Goal: Information Seeking & Learning: Learn about a topic

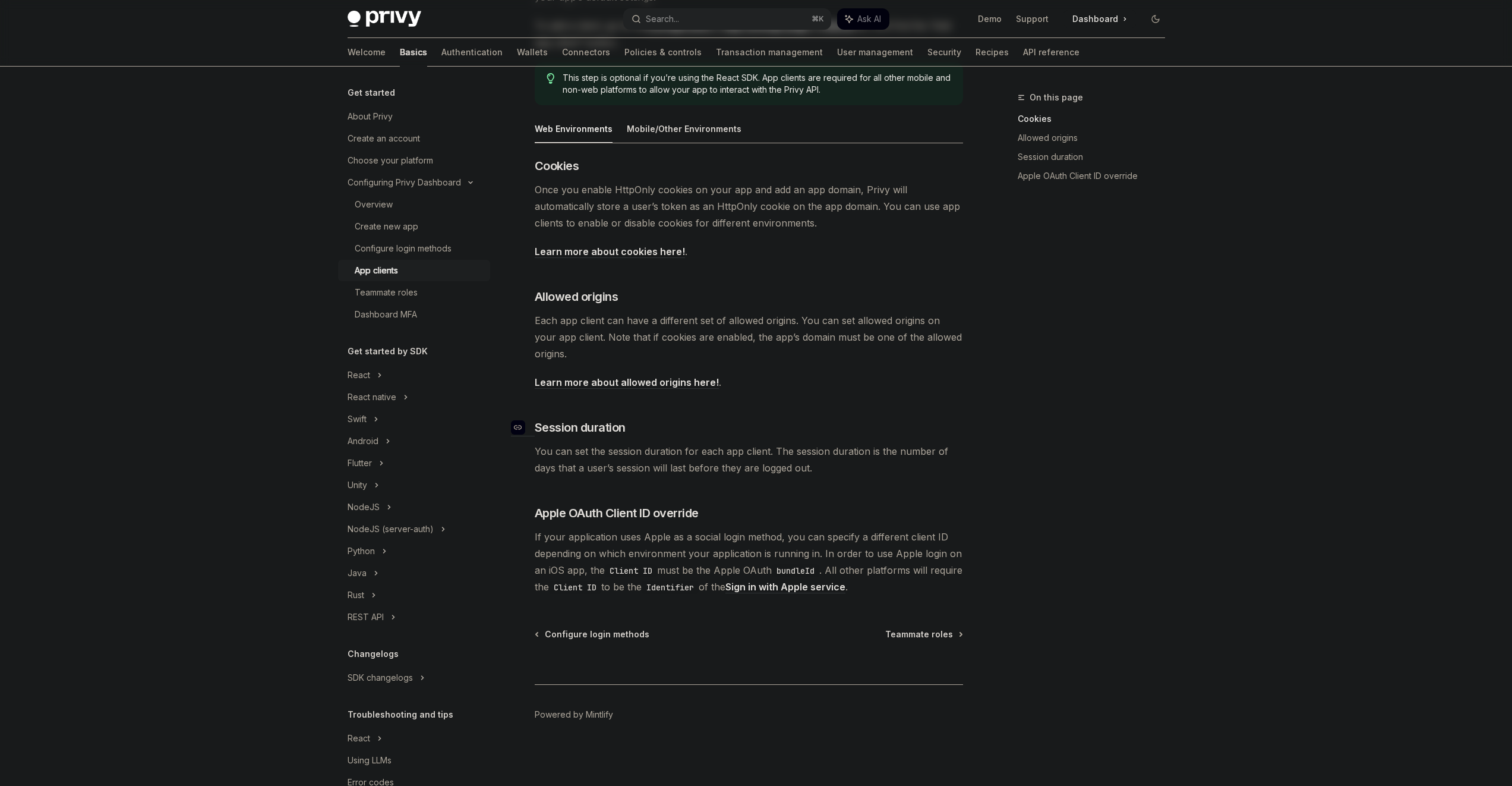
scroll to position [195, 0]
click at [708, 544] on span "If your application uses Apple as a social login method, you can specify a diff…" at bounding box center [749, 560] width 429 height 67
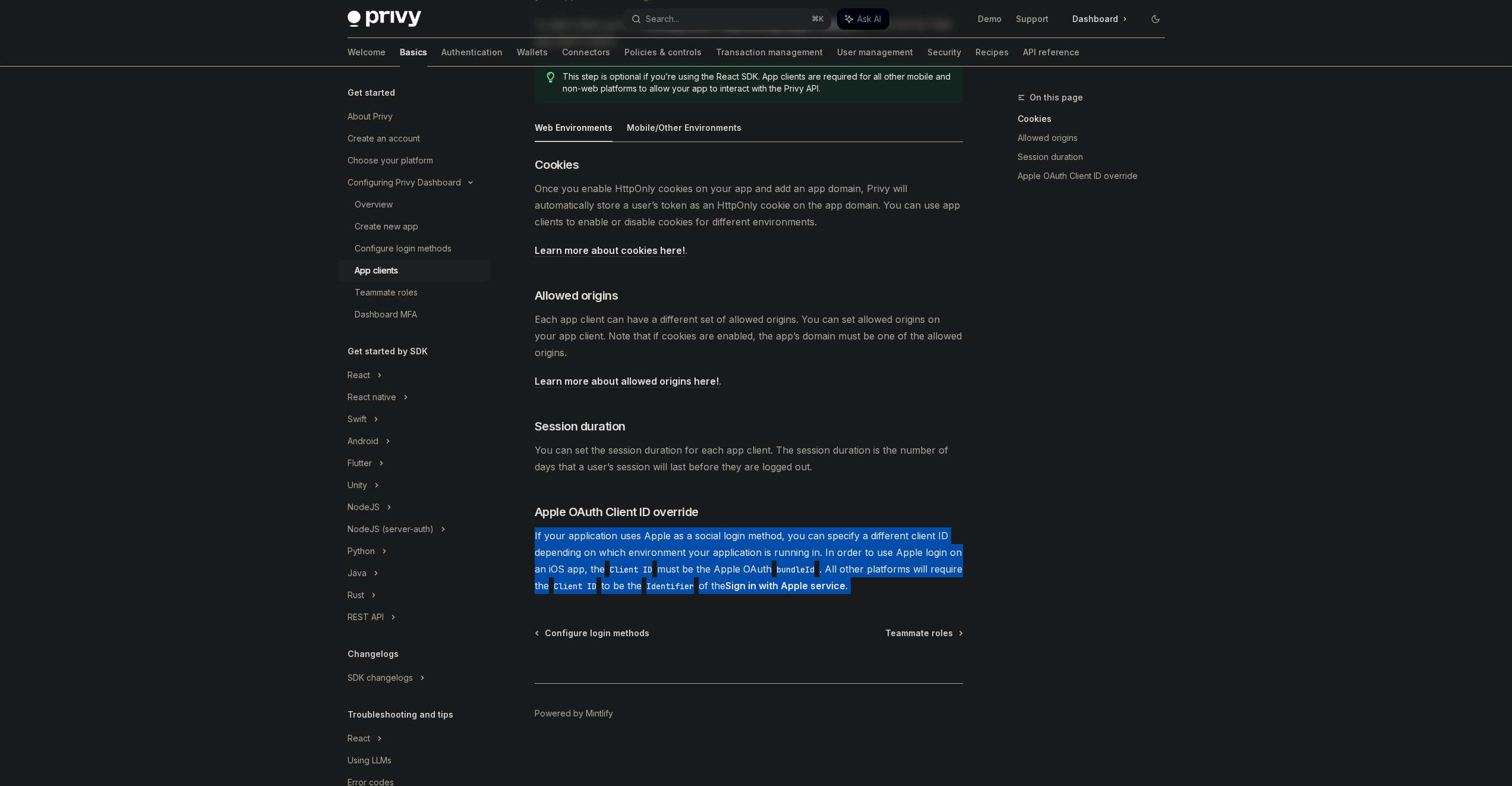
click at [708, 544] on span "If your application uses Apple as a social login method, you can specify a diff…" at bounding box center [749, 560] width 429 height 67
click at [783, 549] on span "If your application uses Apple as a social login method, you can specify a diff…" at bounding box center [749, 560] width 429 height 67
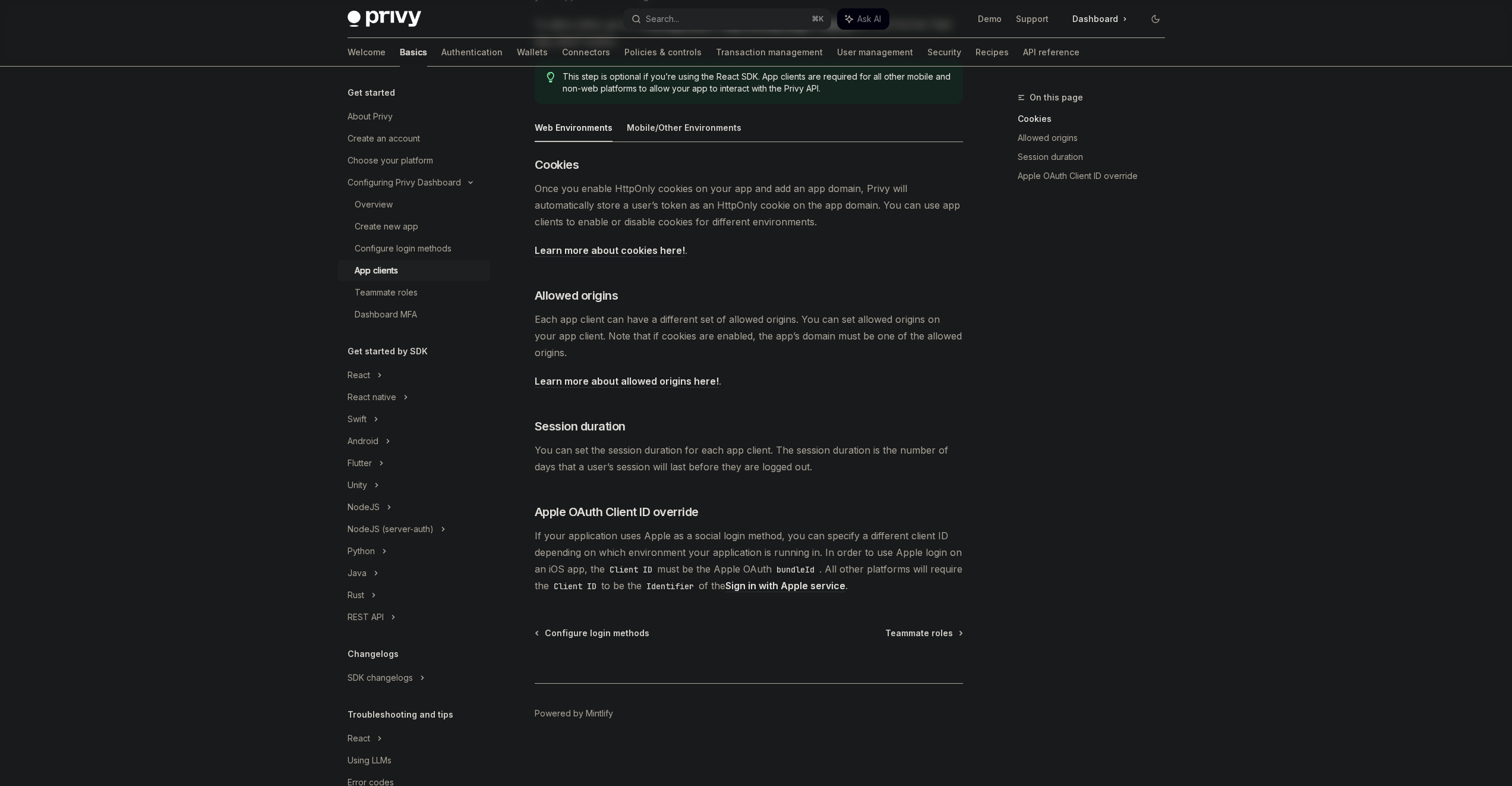
click at [783, 548] on span "If your application uses Apple as a social login method, you can specify a diff…" at bounding box center [749, 560] width 429 height 67
click at [783, 544] on span "If your application uses Apple as a social login method, you can specify a diff…" at bounding box center [749, 560] width 429 height 67
drag, startPoint x: 803, startPoint y: 539, endPoint x: 815, endPoint y: 535, distance: 12.6
click at [803, 539] on span "If your application uses Apple as a social login method, you can specify a diff…" at bounding box center [749, 560] width 429 height 67
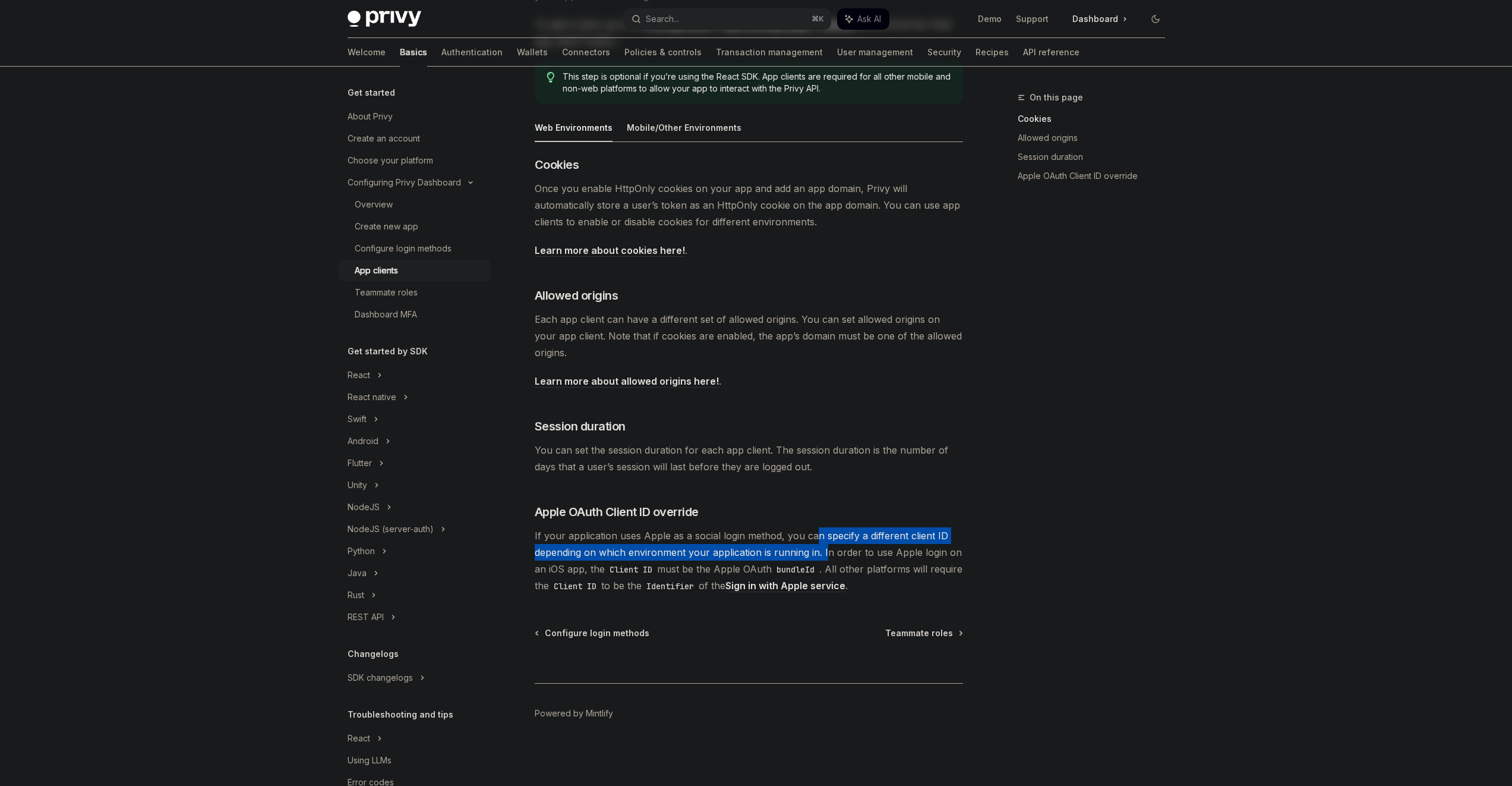
drag, startPoint x: 816, startPoint y: 534, endPoint x: 827, endPoint y: 555, distance: 23.7
click at [827, 555] on span "If your application uses Apple as a social login method, you can specify a diff…" at bounding box center [749, 560] width 429 height 67
click at [860, 557] on span "If your application uses Apple as a social login method, you can specify a diff…" at bounding box center [749, 560] width 429 height 67
drag, startPoint x: 860, startPoint y: 557, endPoint x: 856, endPoint y: 519, distance: 38.2
click at [856, 519] on div "​ Cookies Once you enable HttpOnly cookies on your app and add an app domain, P…" at bounding box center [749, 375] width 429 height 438
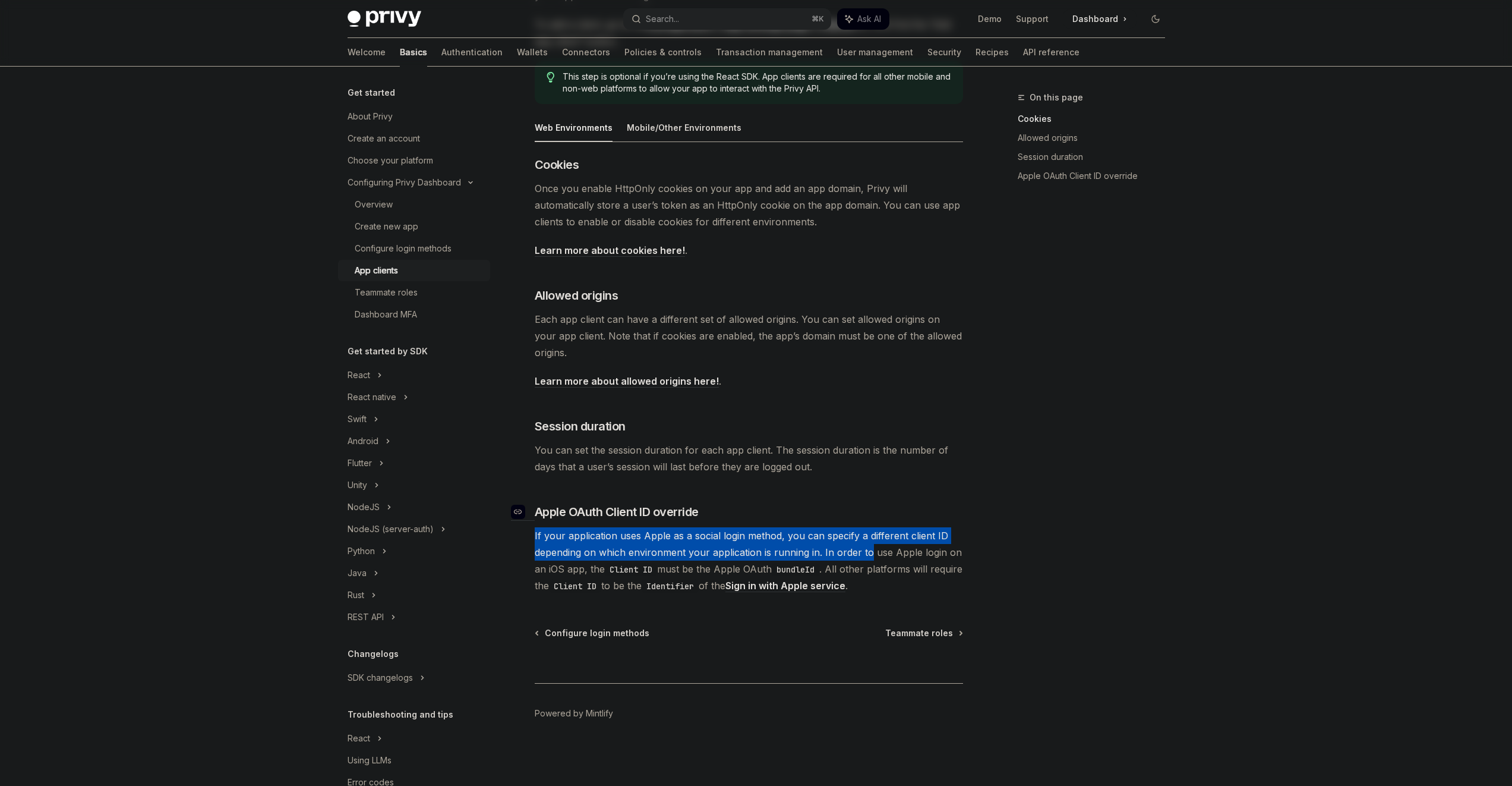
click at [856, 519] on h3 "​ Apple OAuth Client ID override" at bounding box center [749, 512] width 429 height 16
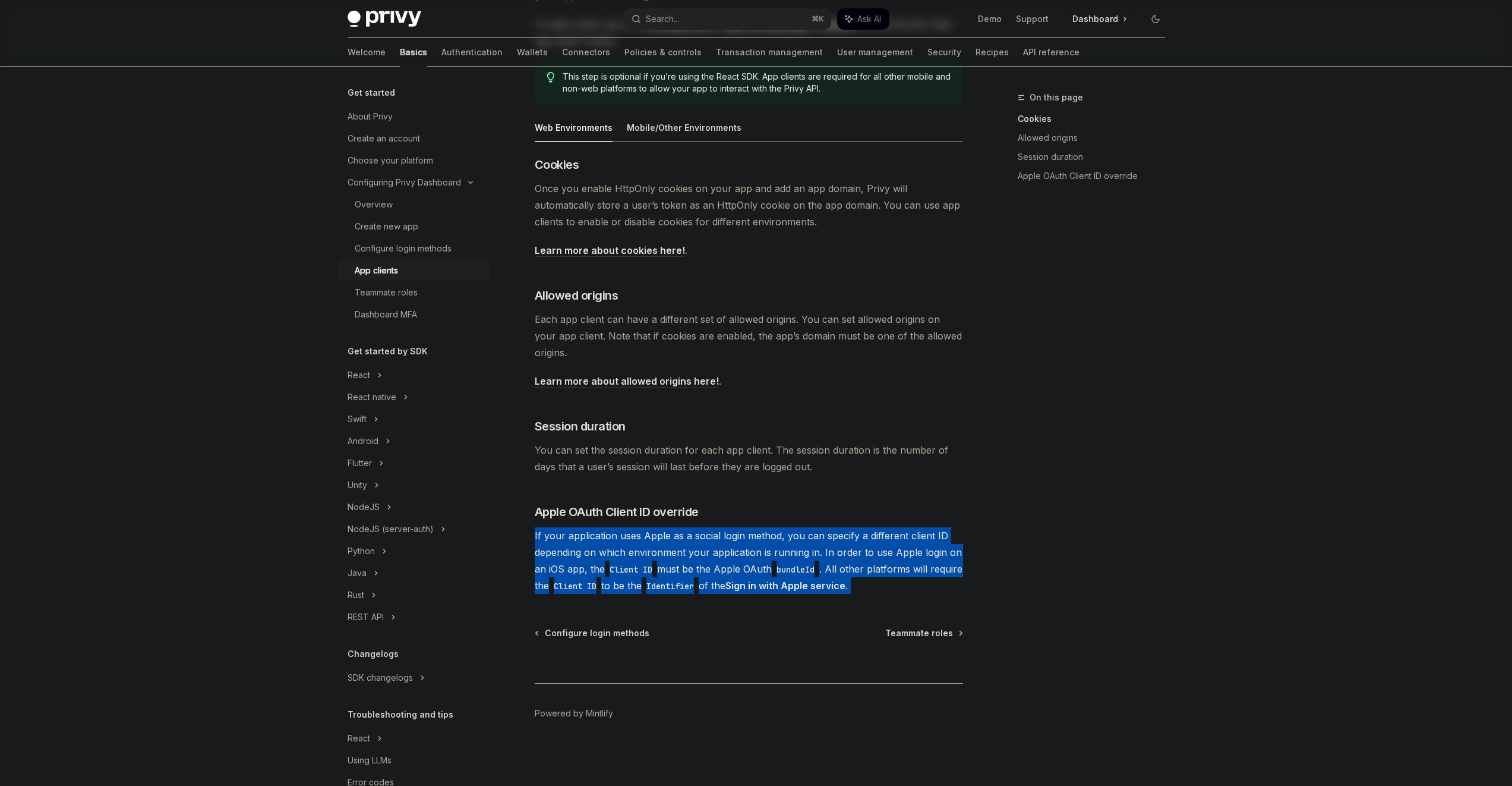
drag, startPoint x: 856, startPoint y: 519, endPoint x: 909, endPoint y: 585, distance: 84.6
click at [907, 583] on div "​ Cookies Once you enable HttpOnly cookies on your app and add an app domain, P…" at bounding box center [749, 375] width 429 height 438
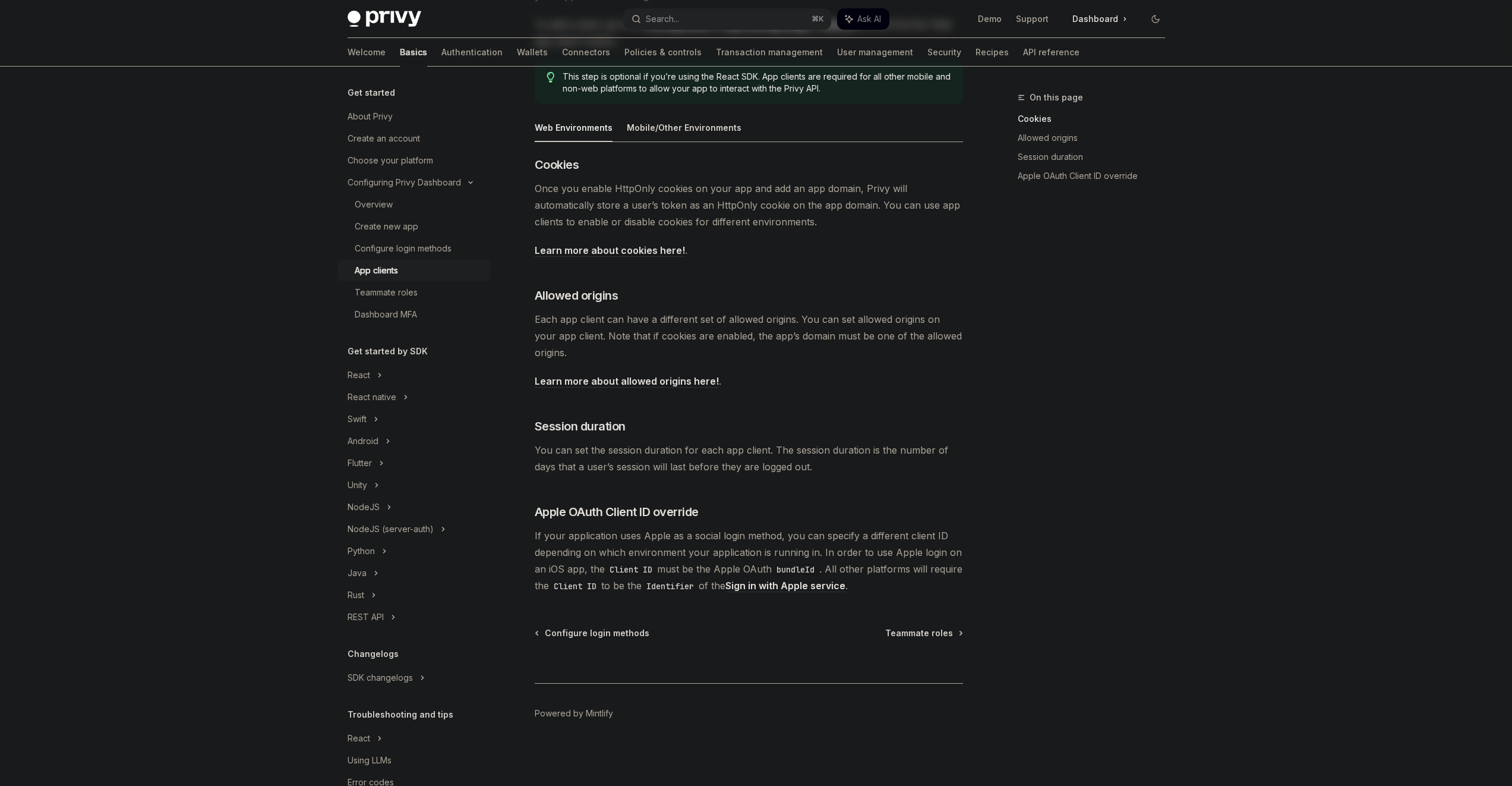
click at [909, 585] on span "If your application uses Apple as a social login method, you can specify a diff…" at bounding box center [749, 560] width 429 height 67
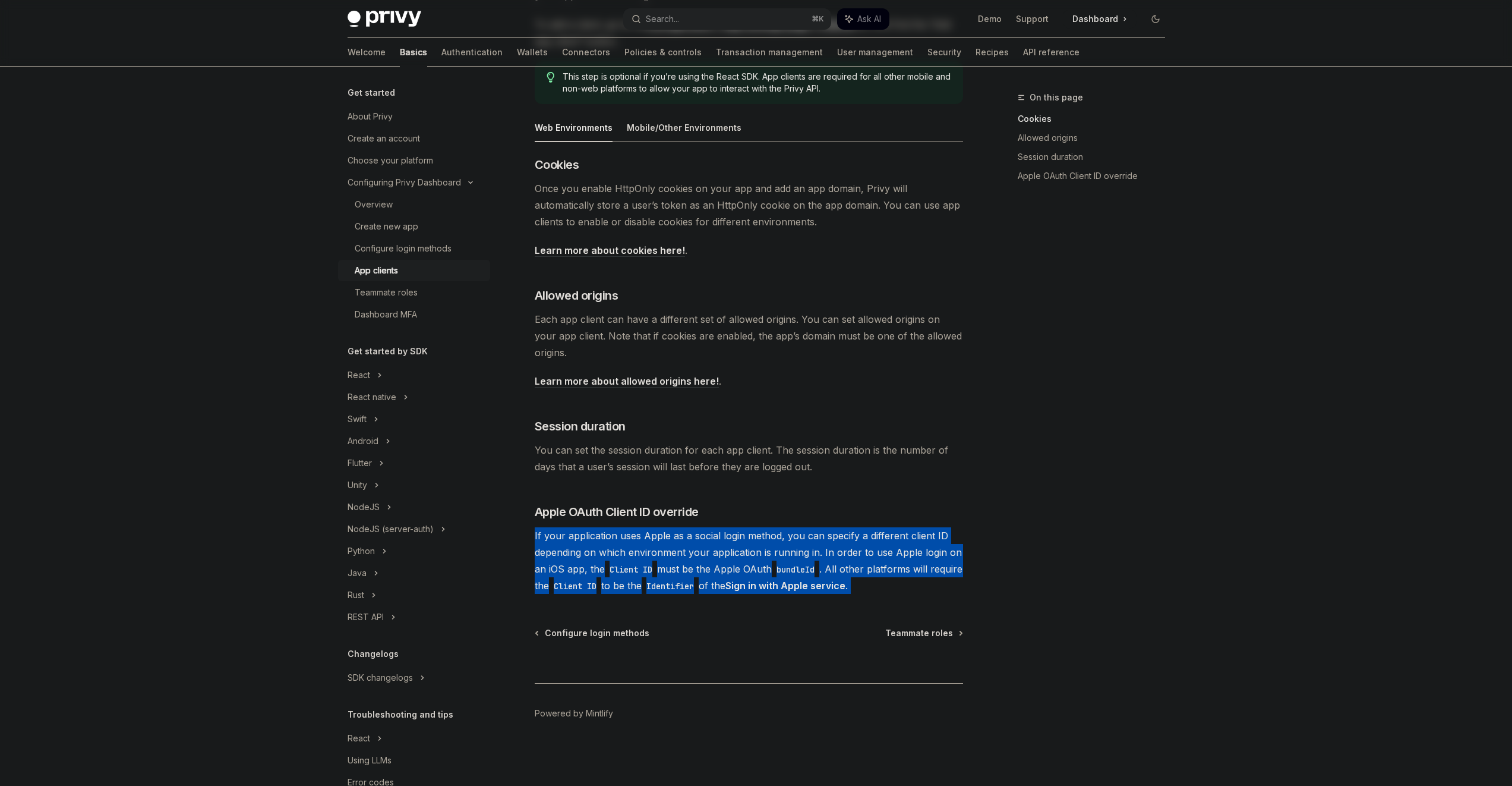
drag, startPoint x: 909, startPoint y: 585, endPoint x: 897, endPoint y: 523, distance: 63.2
click at [897, 523] on div "​ Cookies Once you enable HttpOnly cookies on your app and add an app domain, P…" at bounding box center [749, 375] width 429 height 438
drag, startPoint x: 905, startPoint y: 539, endPoint x: 922, endPoint y: 585, distance: 49.0
click at [922, 585] on div "​ Cookies Once you enable HttpOnly cookies on your app and add an app domain, P…" at bounding box center [749, 375] width 429 height 438
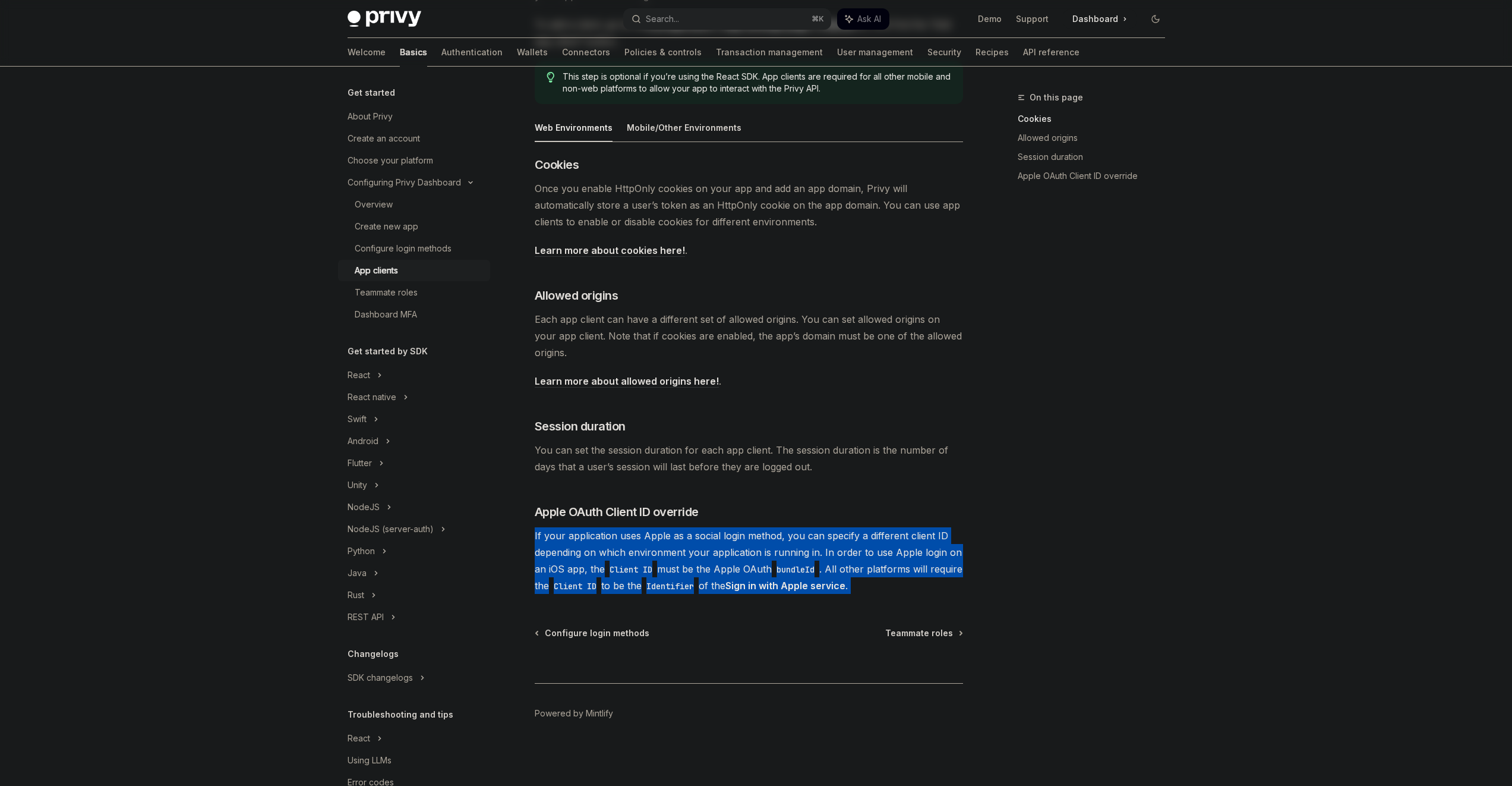
click at [922, 585] on span "If your application uses Apple as a social login method, you can specify a diff…" at bounding box center [749, 560] width 429 height 67
drag, startPoint x: 921, startPoint y: 583, endPoint x: 895, endPoint y: 515, distance: 72.8
click at [895, 515] on div "​ Cookies Once you enable HttpOnly cookies on your app and add an app domain, P…" at bounding box center [749, 375] width 429 height 438
click at [895, 515] on h3 "​ Apple OAuth Client ID override" at bounding box center [749, 512] width 429 height 16
drag, startPoint x: 895, startPoint y: 515, endPoint x: 912, endPoint y: 584, distance: 71.1
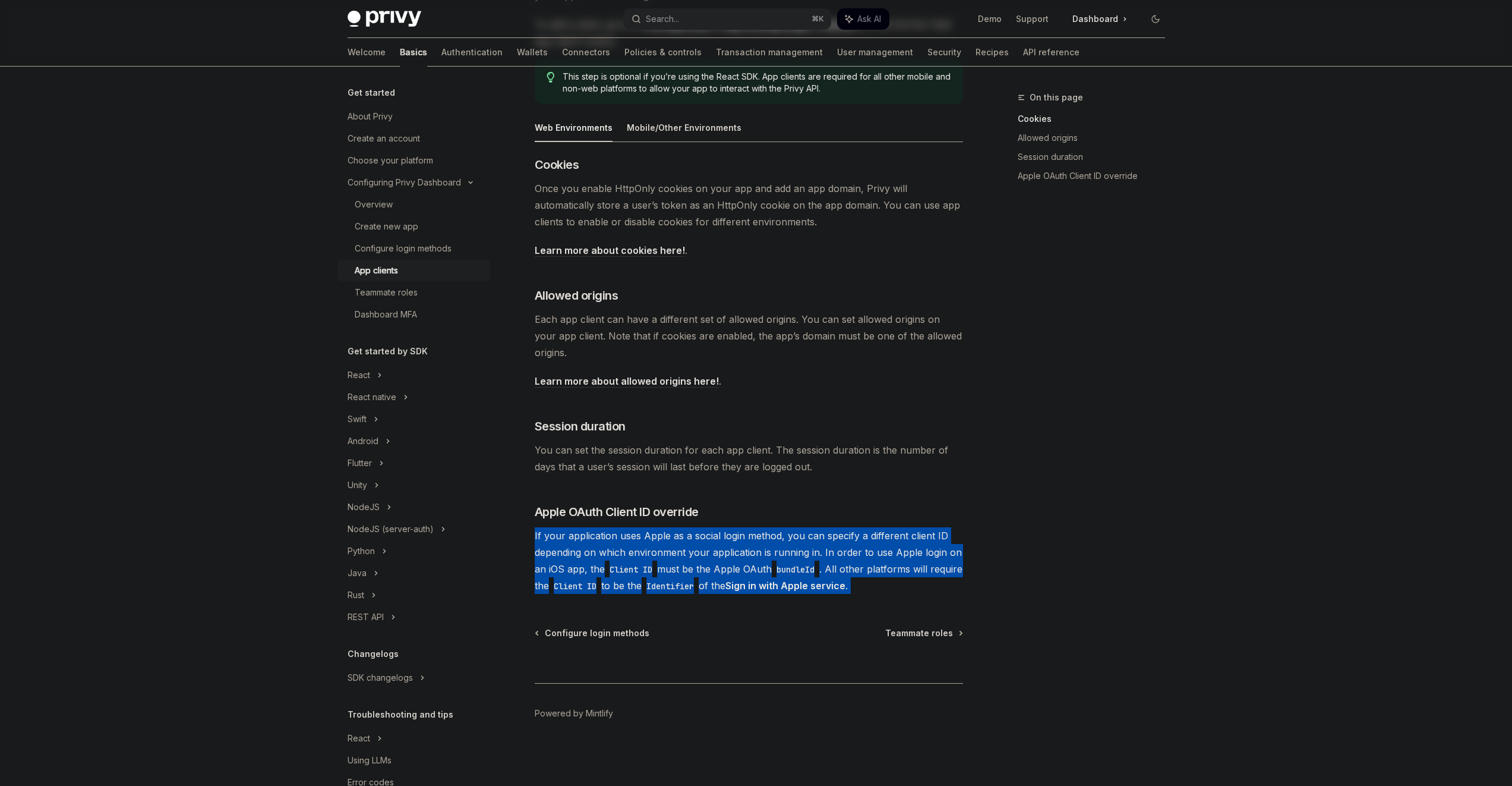
click at [912, 584] on div "​ Cookies Once you enable HttpOnly cookies on your app and add an app domain, P…" at bounding box center [749, 375] width 429 height 438
click at [912, 584] on span "If your application uses Apple as a social login method, you can specify a diff…" at bounding box center [749, 560] width 429 height 67
drag, startPoint x: 912, startPoint y: 584, endPoint x: 882, endPoint y: 496, distance: 93.0
click at [882, 496] on div "​ Cookies Once you enable HttpOnly cookies on your app and add an app domain, P…" at bounding box center [749, 375] width 429 height 438
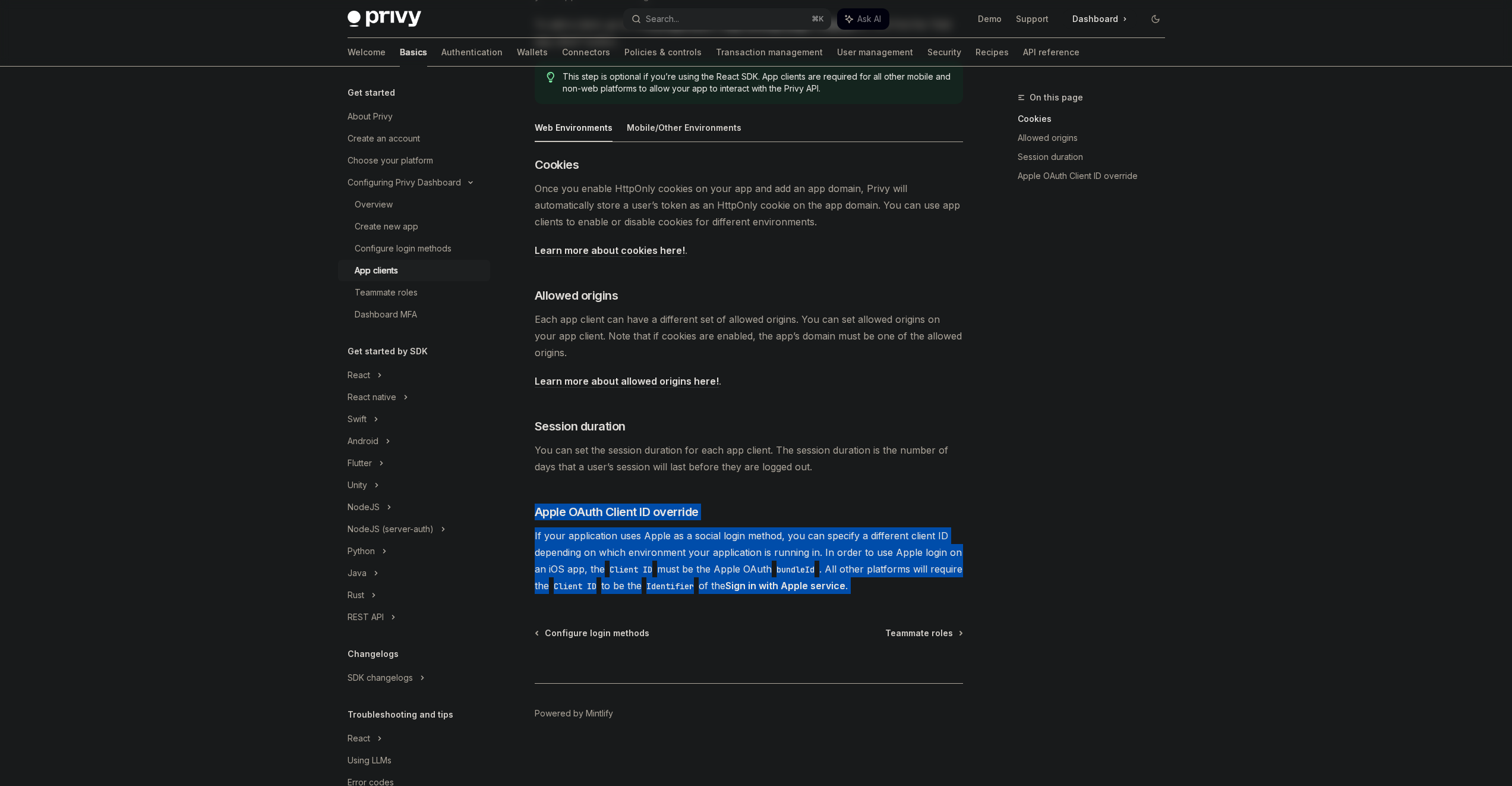
drag, startPoint x: 882, startPoint y: 496, endPoint x: 908, endPoint y: 586, distance: 93.7
click at [908, 586] on div "​ Cookies Once you enable HttpOnly cookies on your app and add an app domain, P…" at bounding box center [749, 375] width 429 height 438
click at [908, 586] on span "If your application uses Apple as a social login method, you can specify a diff…" at bounding box center [749, 560] width 429 height 67
drag, startPoint x: 908, startPoint y: 585, endPoint x: 890, endPoint y: 508, distance: 79.1
click at [890, 508] on div "​ Cookies Once you enable HttpOnly cookies on your app and add an app domain, P…" at bounding box center [749, 375] width 429 height 438
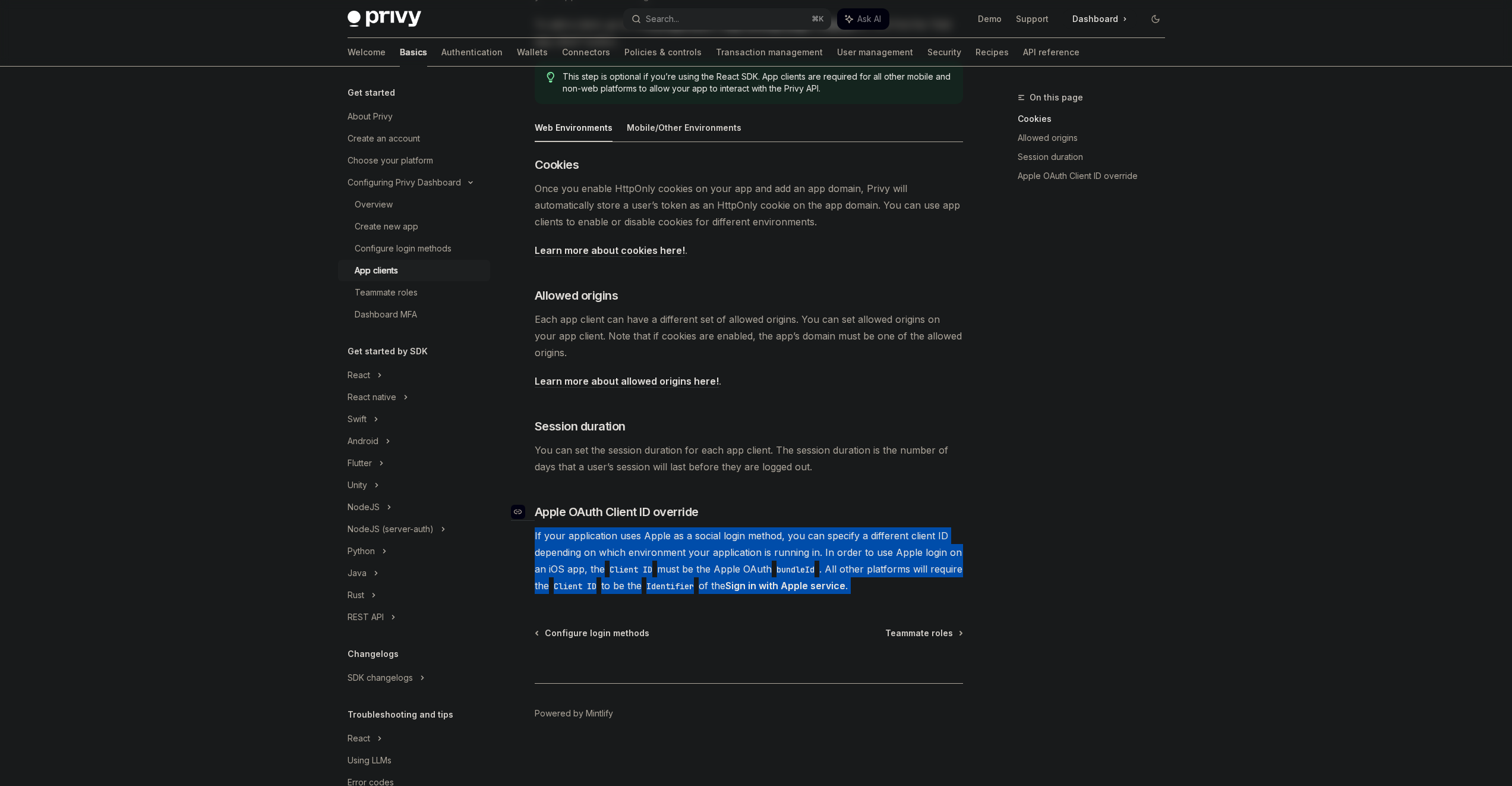
click at [890, 508] on h3 "​ Apple OAuth Client ID override" at bounding box center [749, 512] width 429 height 16
drag, startPoint x: 890, startPoint y: 508, endPoint x: 919, endPoint y: 585, distance: 82.3
click at [919, 585] on div "​ Cookies Once you enable HttpOnly cookies on your app and add an app domain, P…" at bounding box center [749, 375] width 429 height 438
click at [919, 585] on span "If your application uses Apple as a social login method, you can specify a diff…" at bounding box center [749, 560] width 429 height 67
drag, startPoint x: 919, startPoint y: 585, endPoint x: 890, endPoint y: 502, distance: 87.9
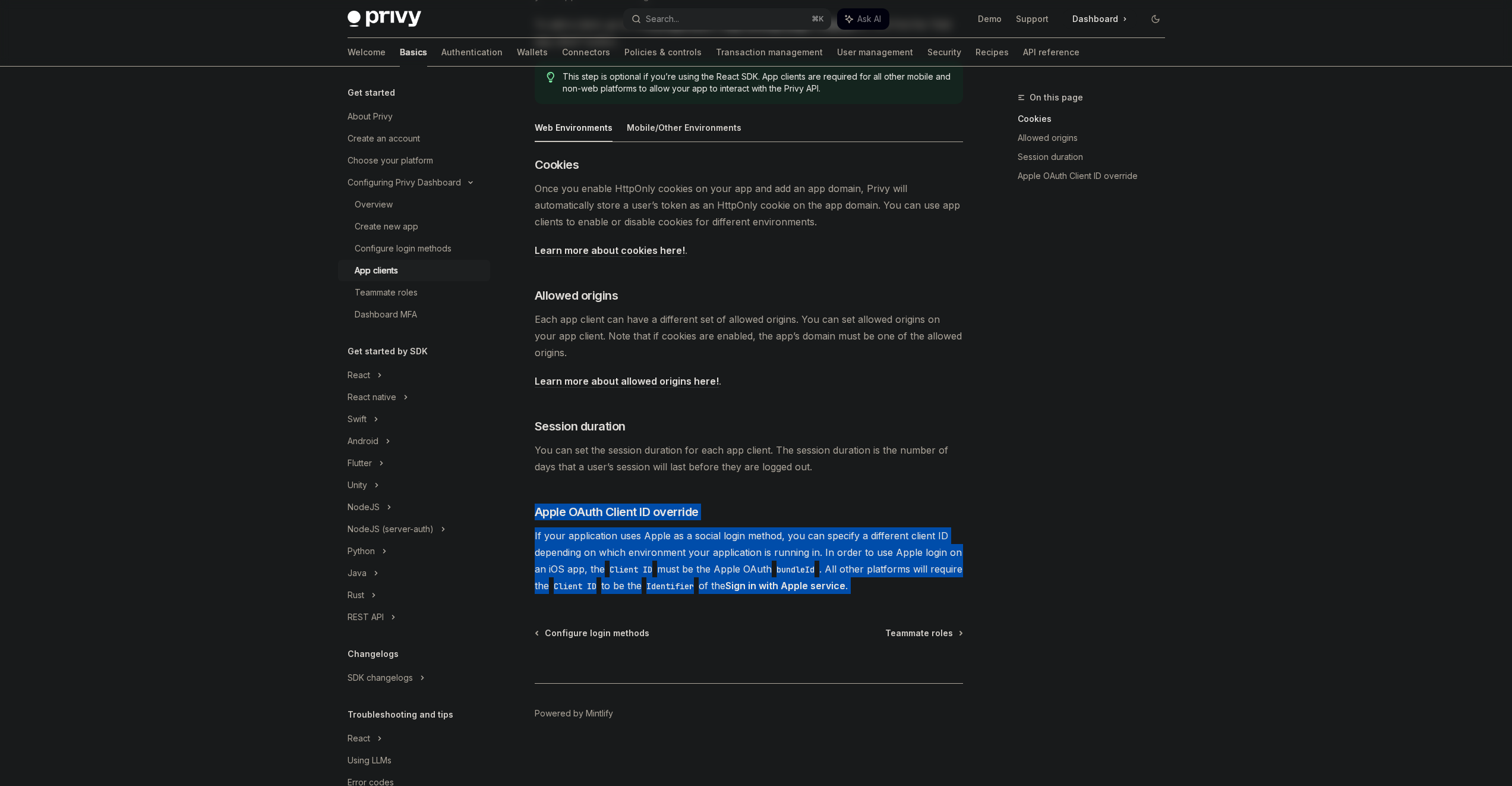
click at [890, 502] on div "​ Cookies Once you enable HttpOnly cookies on your app and add an app domain, P…" at bounding box center [749, 375] width 429 height 438
drag, startPoint x: 890, startPoint y: 502, endPoint x: 918, endPoint y: 586, distance: 88.5
click at [918, 586] on div "​ Cookies Once you enable HttpOnly cookies on your app and add an app domain, P…" at bounding box center [749, 375] width 429 height 438
click at [917, 586] on span "If your application uses Apple as a social login method, you can specify a diff…" at bounding box center [749, 560] width 429 height 67
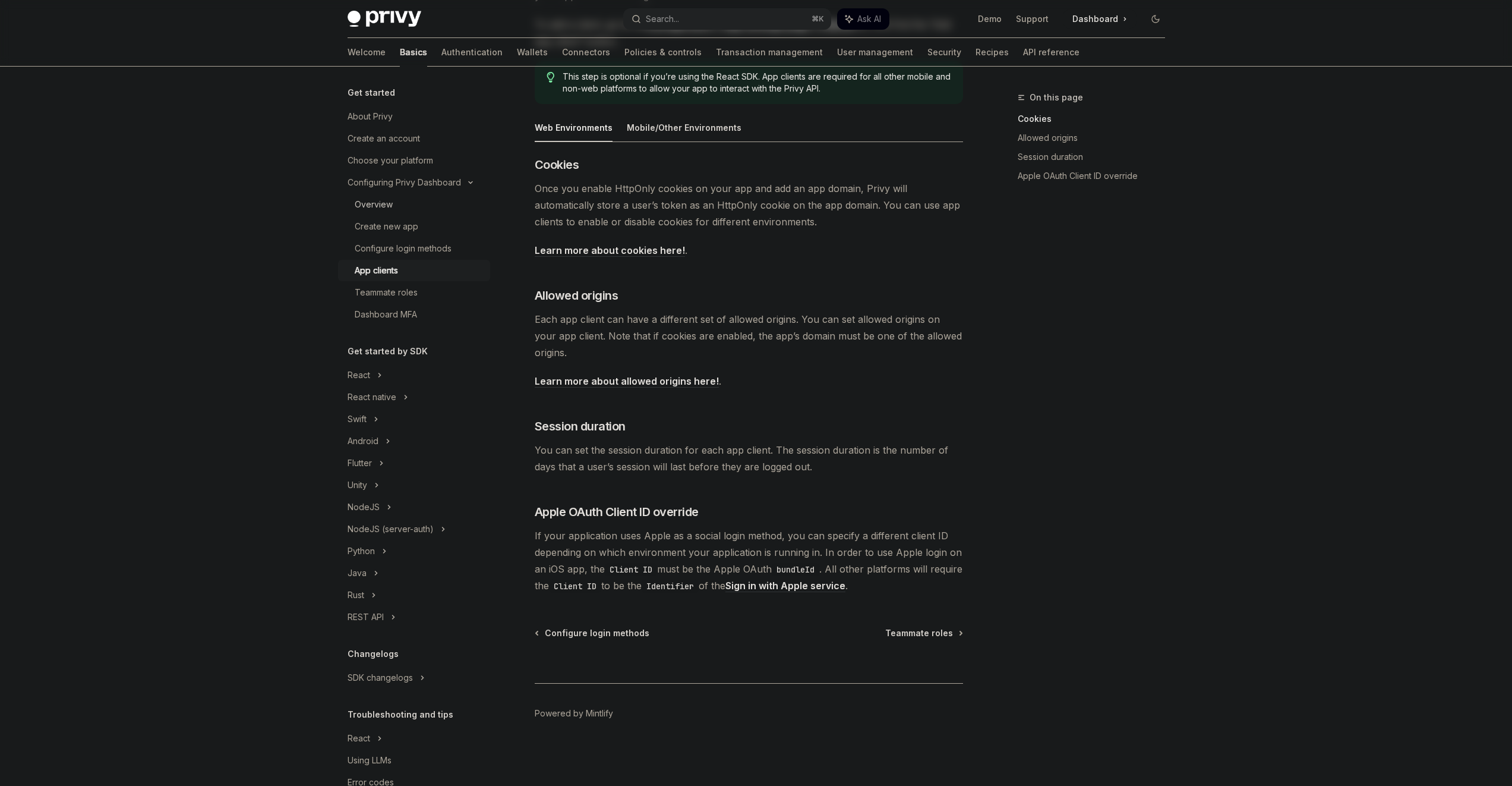
click at [416, 195] on link "Overview" at bounding box center [414, 205] width 153 height 21
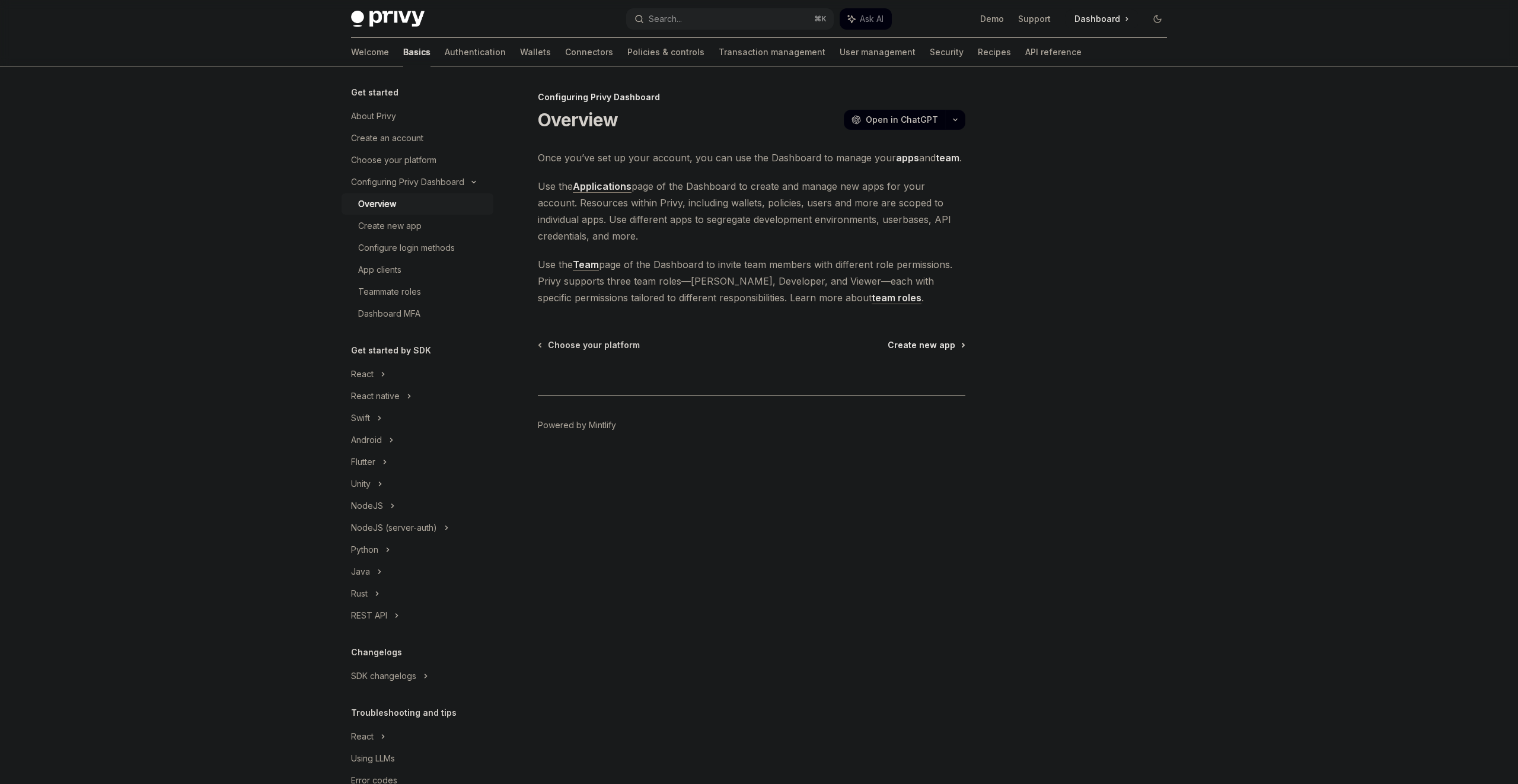
click at [918, 339] on span "Create new app" at bounding box center [921, 345] width 67 height 12
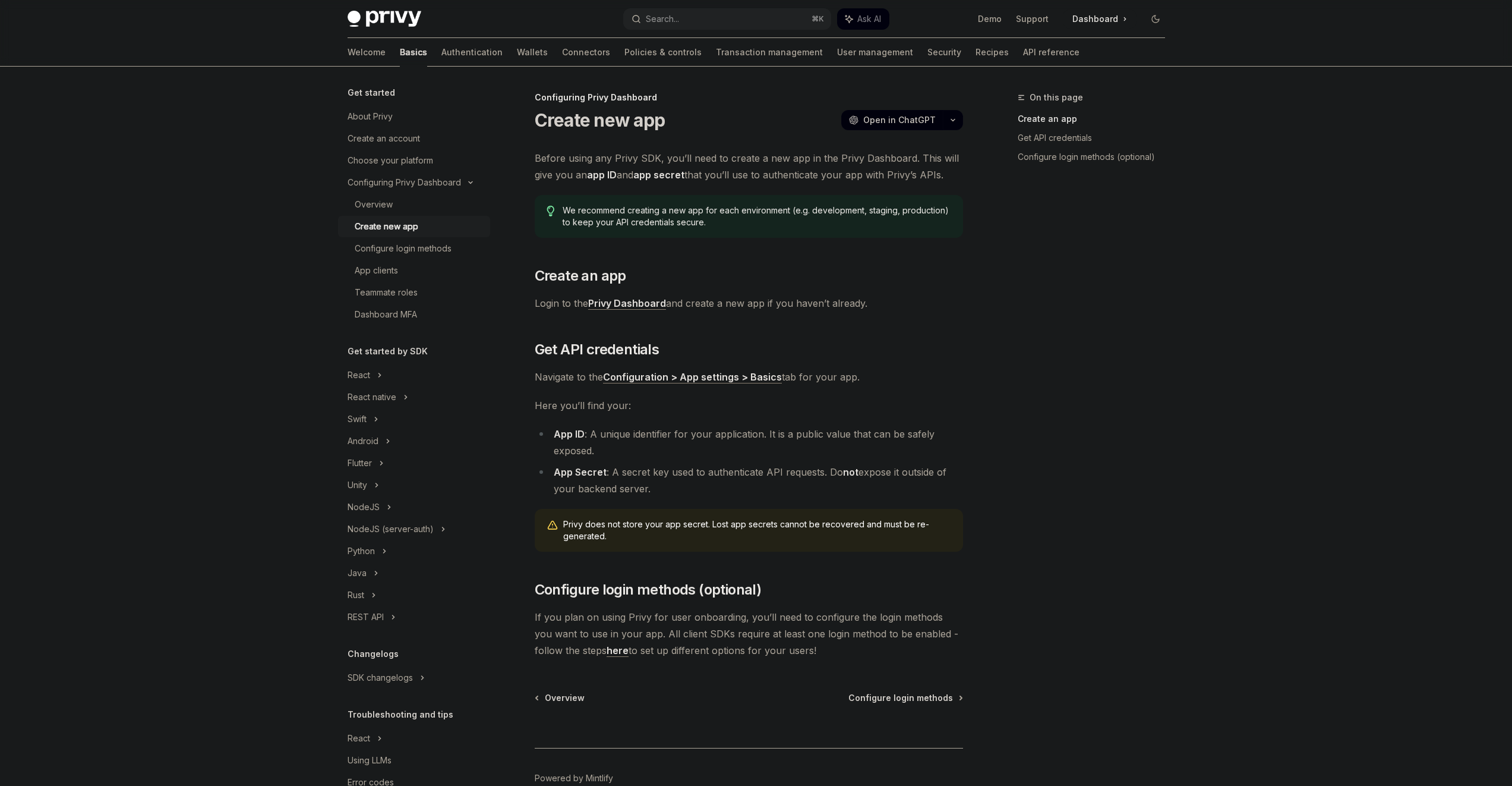
click at [731, 529] on span "Privy does not store your app secret. Lost app secrets cannot be recovered and …" at bounding box center [757, 530] width 388 height 24
drag, startPoint x: 731, startPoint y: 529, endPoint x: 744, endPoint y: 539, distance: 16.4
click at [731, 529] on span "Privy does not store your app secret. Lost app secrets cannot be recovered and …" at bounding box center [757, 530] width 388 height 24
click at [799, 557] on div "Before using any Privy SDK, you’ll need to create a new app in the Privy Dashbo…" at bounding box center [749, 404] width 429 height 509
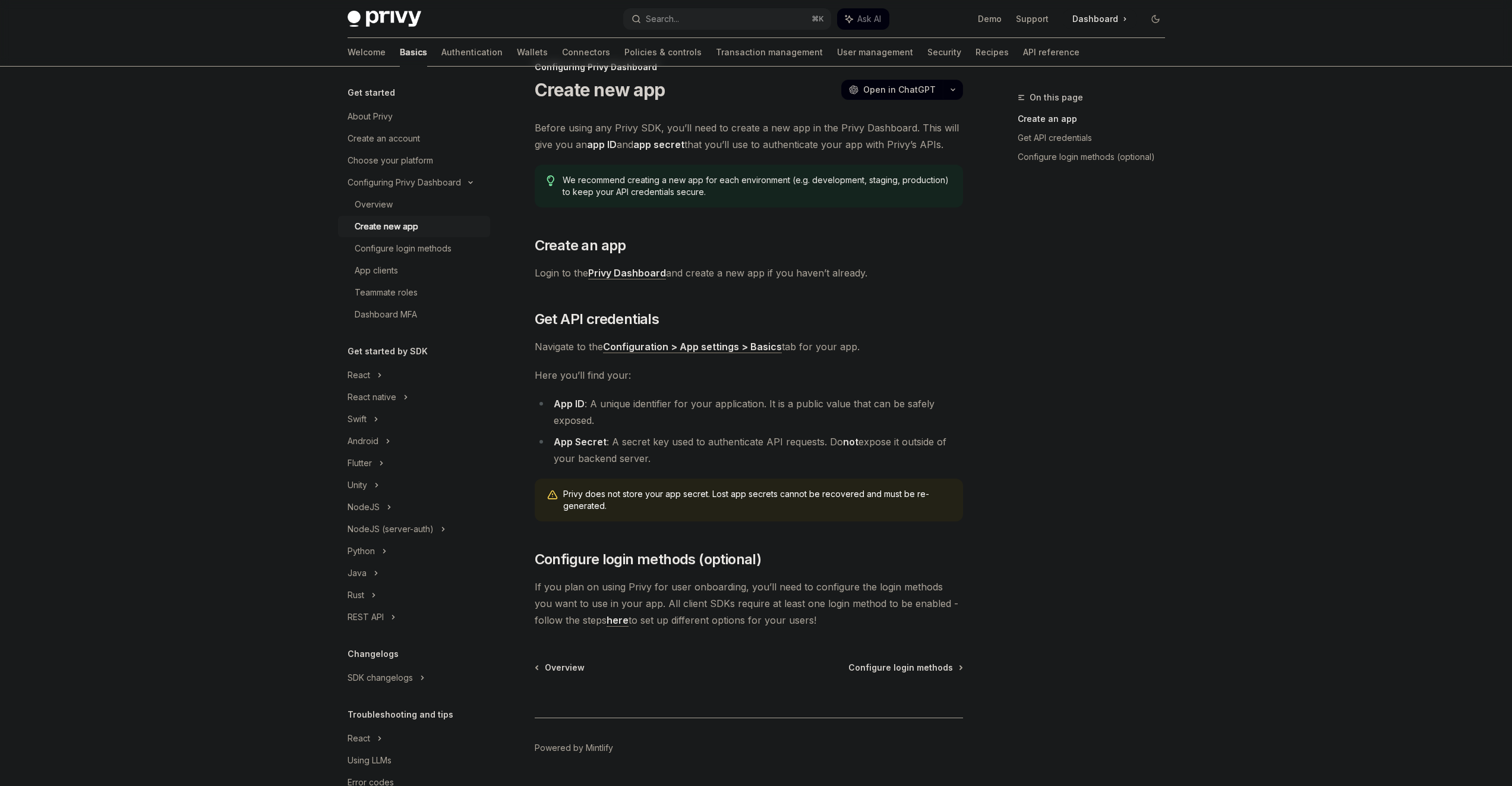
scroll to position [65, 0]
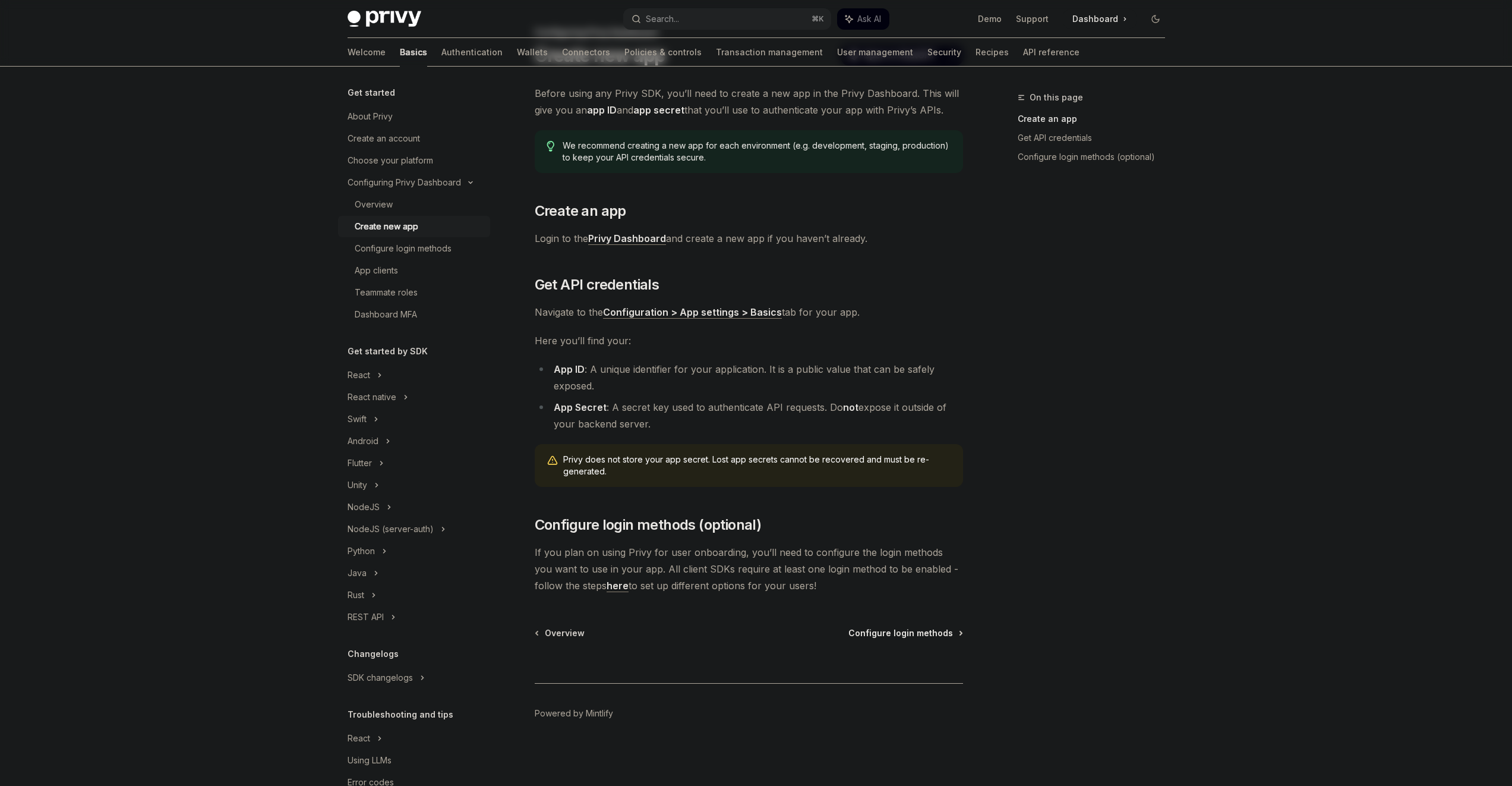
click at [901, 633] on span "Configure login methods" at bounding box center [900, 633] width 105 height 12
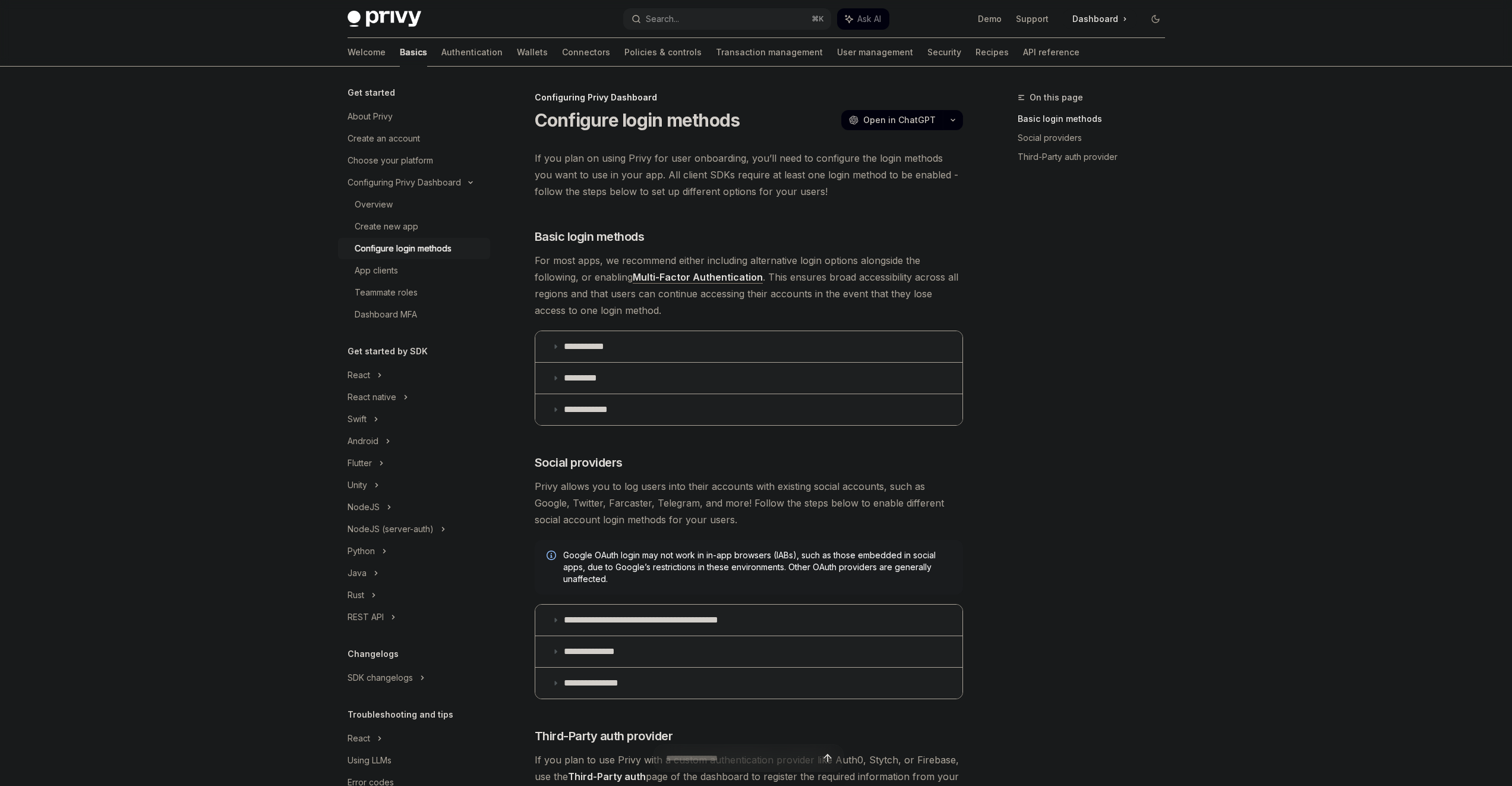
click at [619, 407] on summary "**********" at bounding box center [749, 409] width 427 height 31
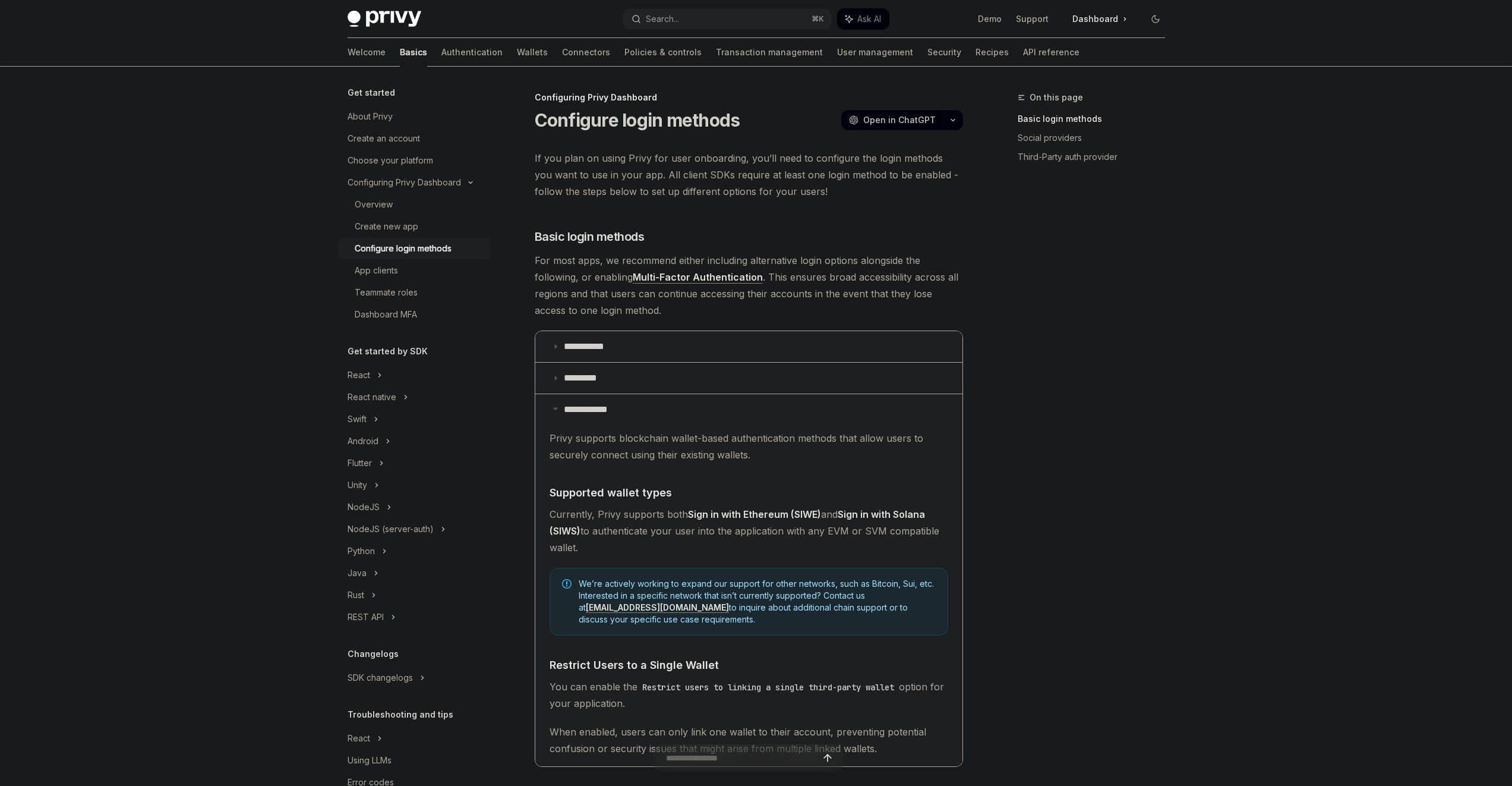
click at [716, 454] on span "Privy supports blockchain wallet-based authentication methods that allow users …" at bounding box center [749, 446] width 399 height 33
click at [808, 465] on children "Privy supports blockchain wallet-based authentication methods that allow users …" at bounding box center [749, 593] width 399 height 327
click at [804, 459] on span "Privy supports blockchain wallet-based authentication methods that allow users …" at bounding box center [749, 446] width 399 height 33
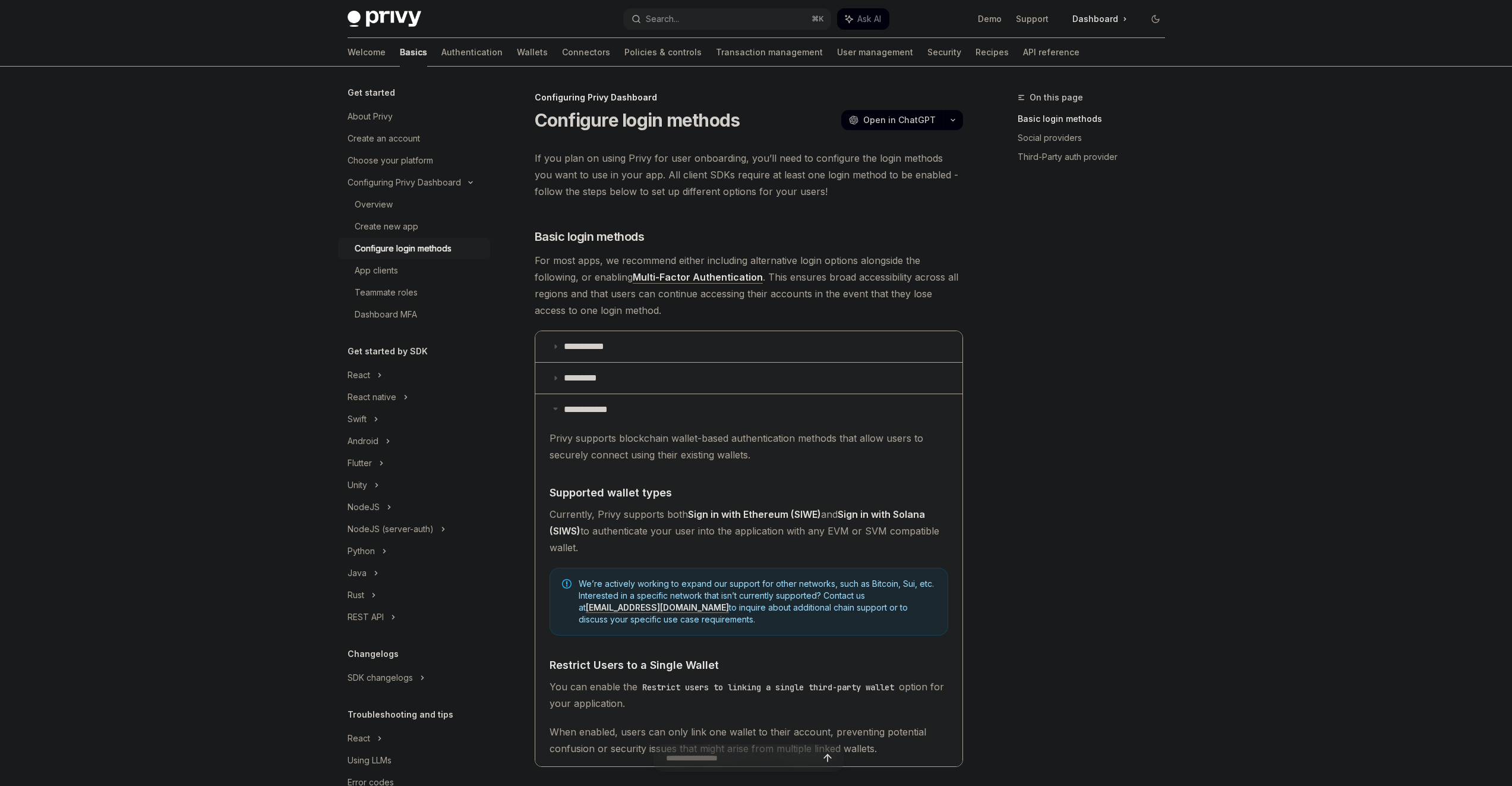
click at [804, 459] on span "Privy supports blockchain wallet-based authentication methods that allow users …" at bounding box center [749, 446] width 399 height 33
click at [801, 452] on span "Privy supports blockchain wallet-based authentication methods that allow users …" at bounding box center [749, 446] width 399 height 33
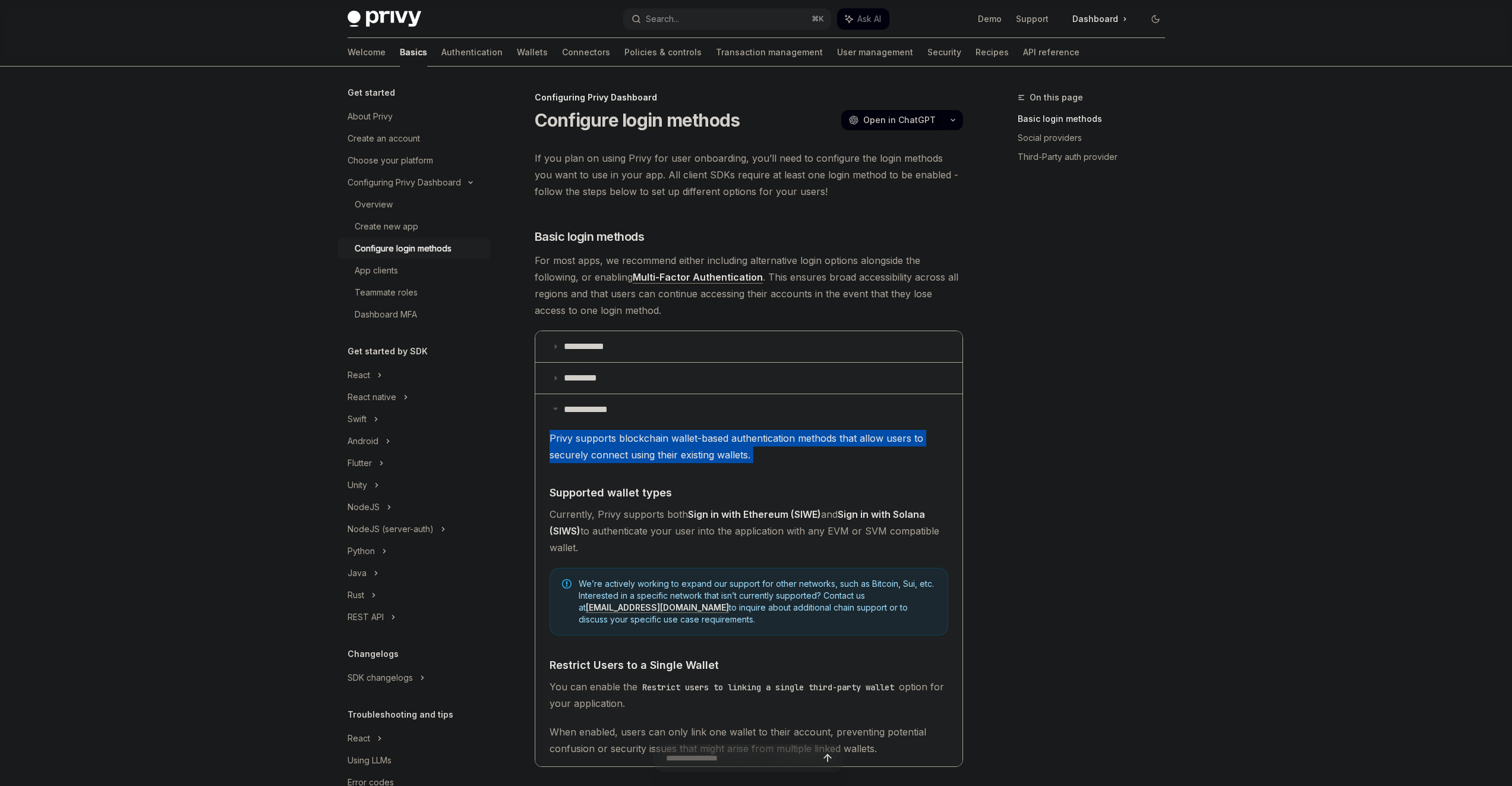
click at [801, 452] on span "Privy supports blockchain wallet-based authentication methods that allow users …" at bounding box center [749, 446] width 399 height 33
click at [801, 454] on span "Privy supports blockchain wallet-based authentication methods that allow users …" at bounding box center [749, 446] width 399 height 33
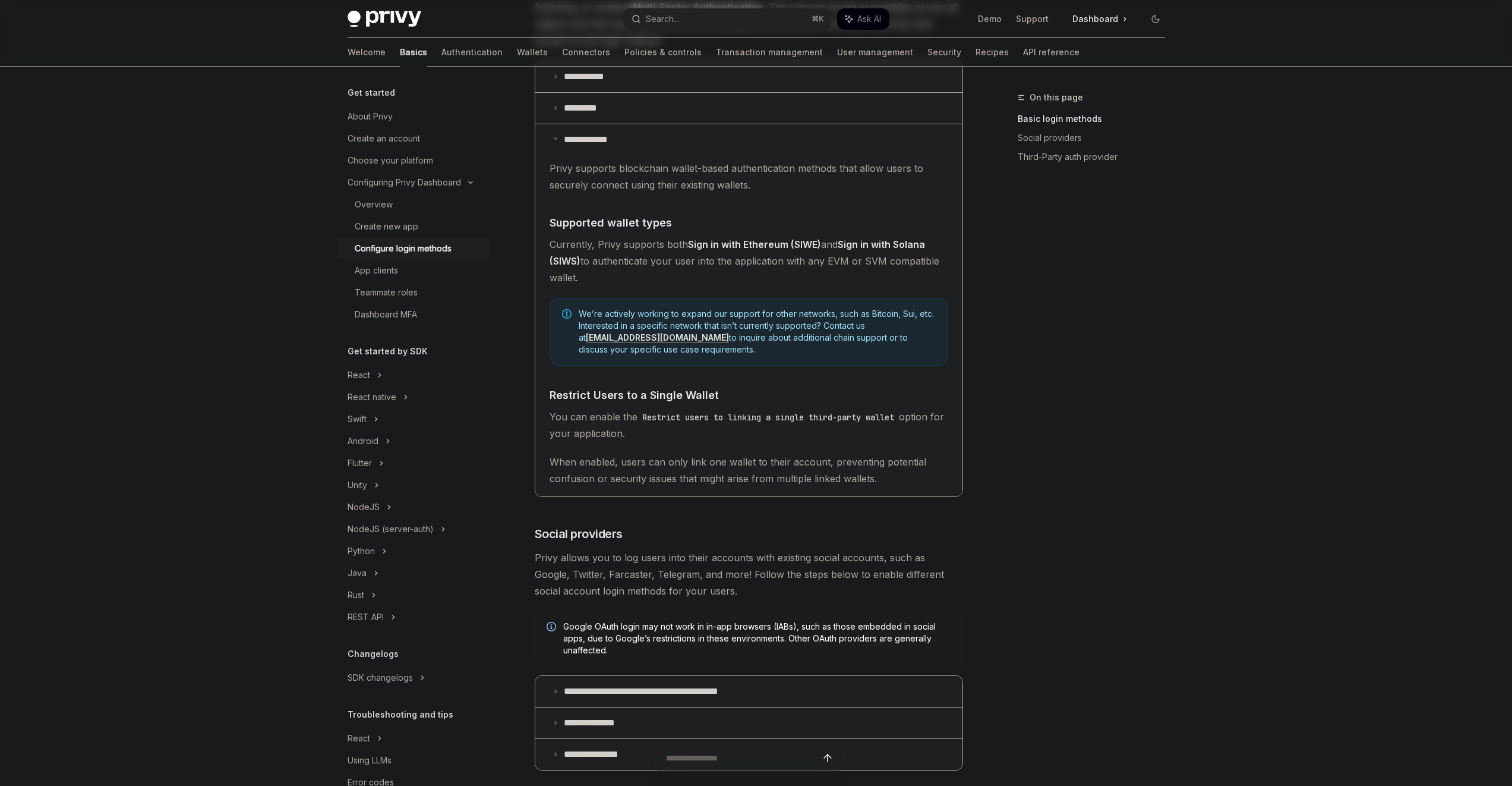
scroll to position [295, 0]
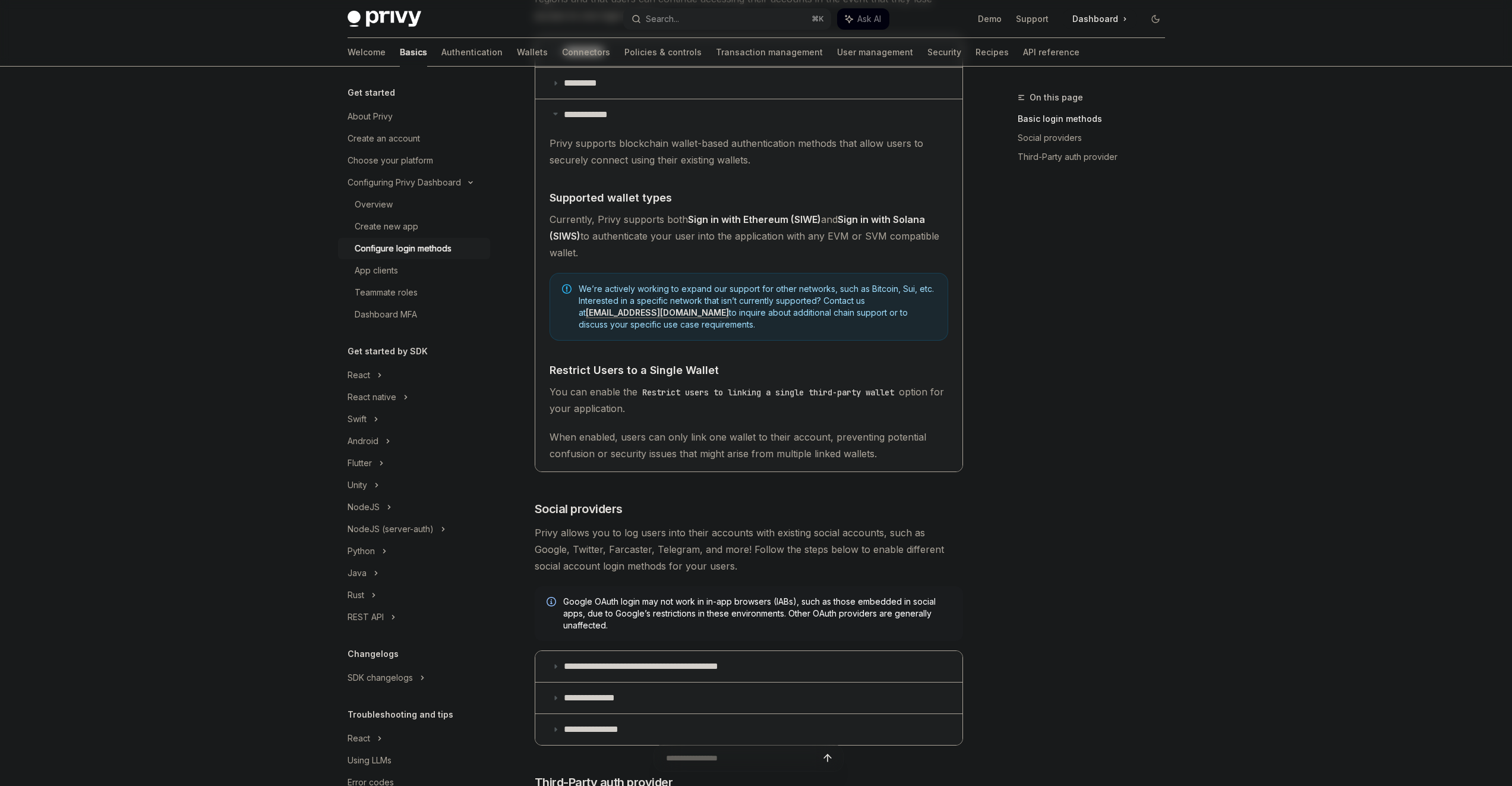
click at [663, 433] on span "When enabled, users can only link one wallet to their account, preventing poten…" at bounding box center [749, 445] width 399 height 33
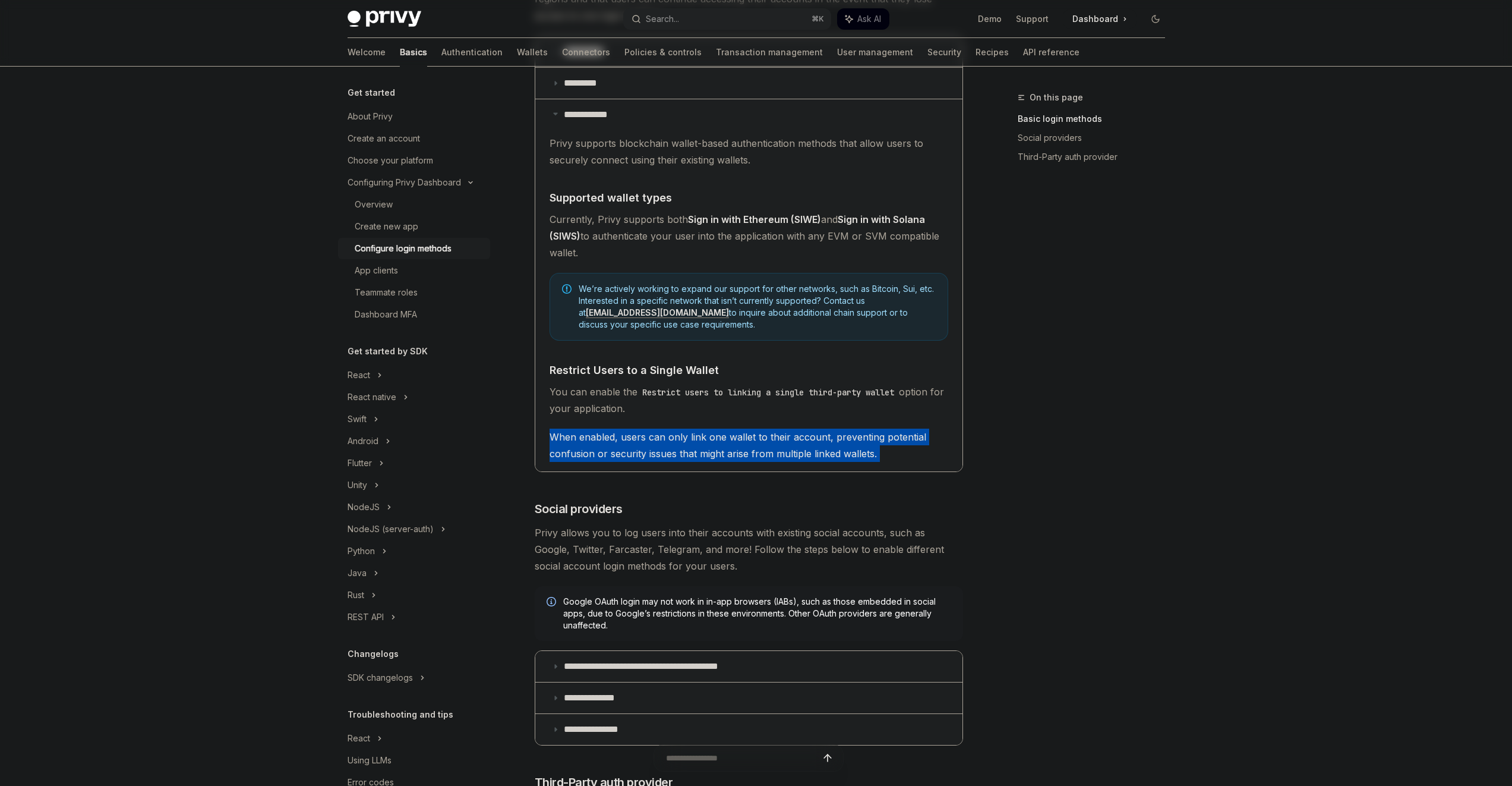
drag, startPoint x: 663, startPoint y: 433, endPoint x: 670, endPoint y: 437, distance: 8.1
click at [663, 433] on span "When enabled, users can only link one wallet to their account, preventing poten…" at bounding box center [749, 445] width 399 height 33
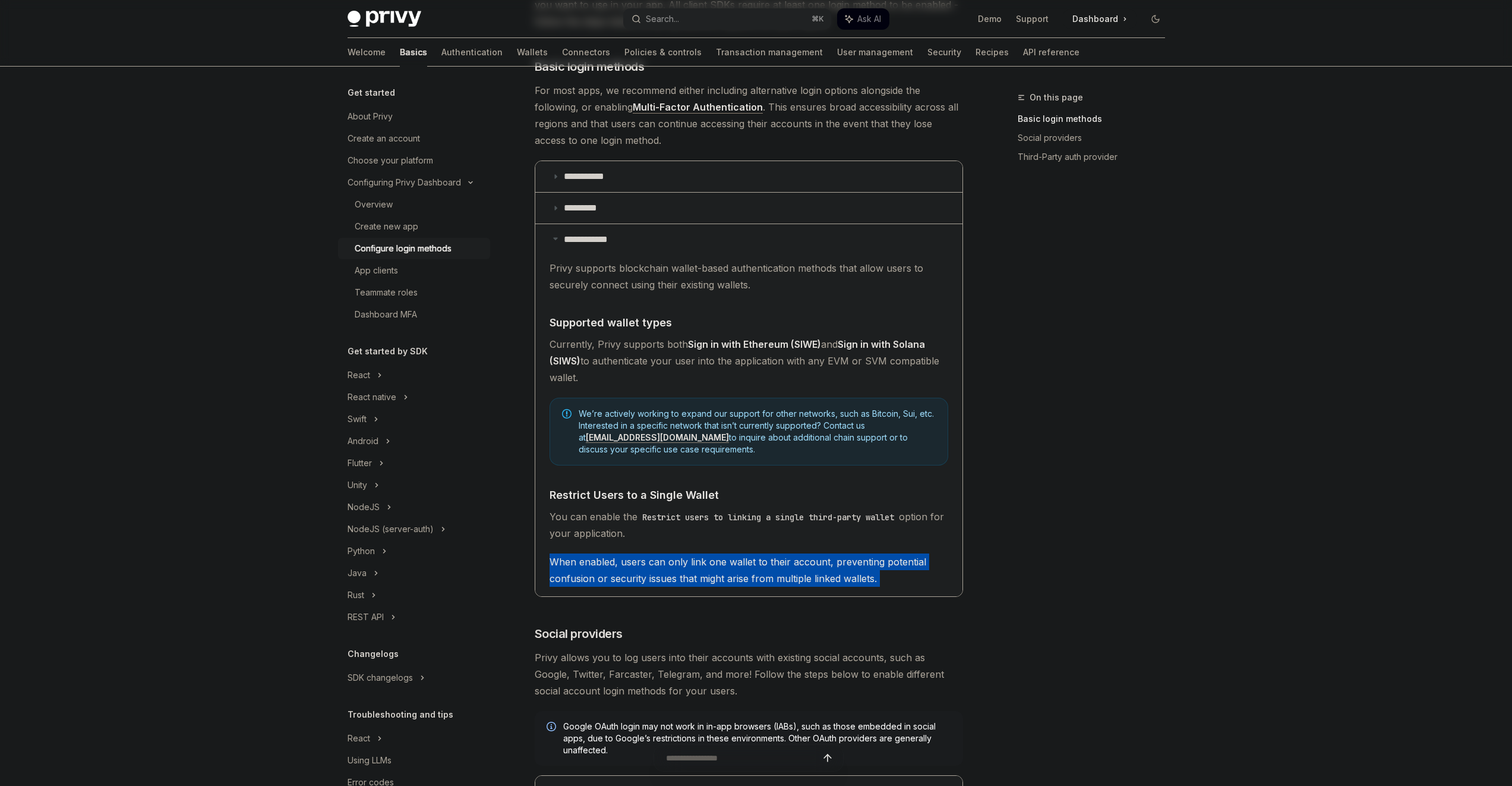
scroll to position [163, 0]
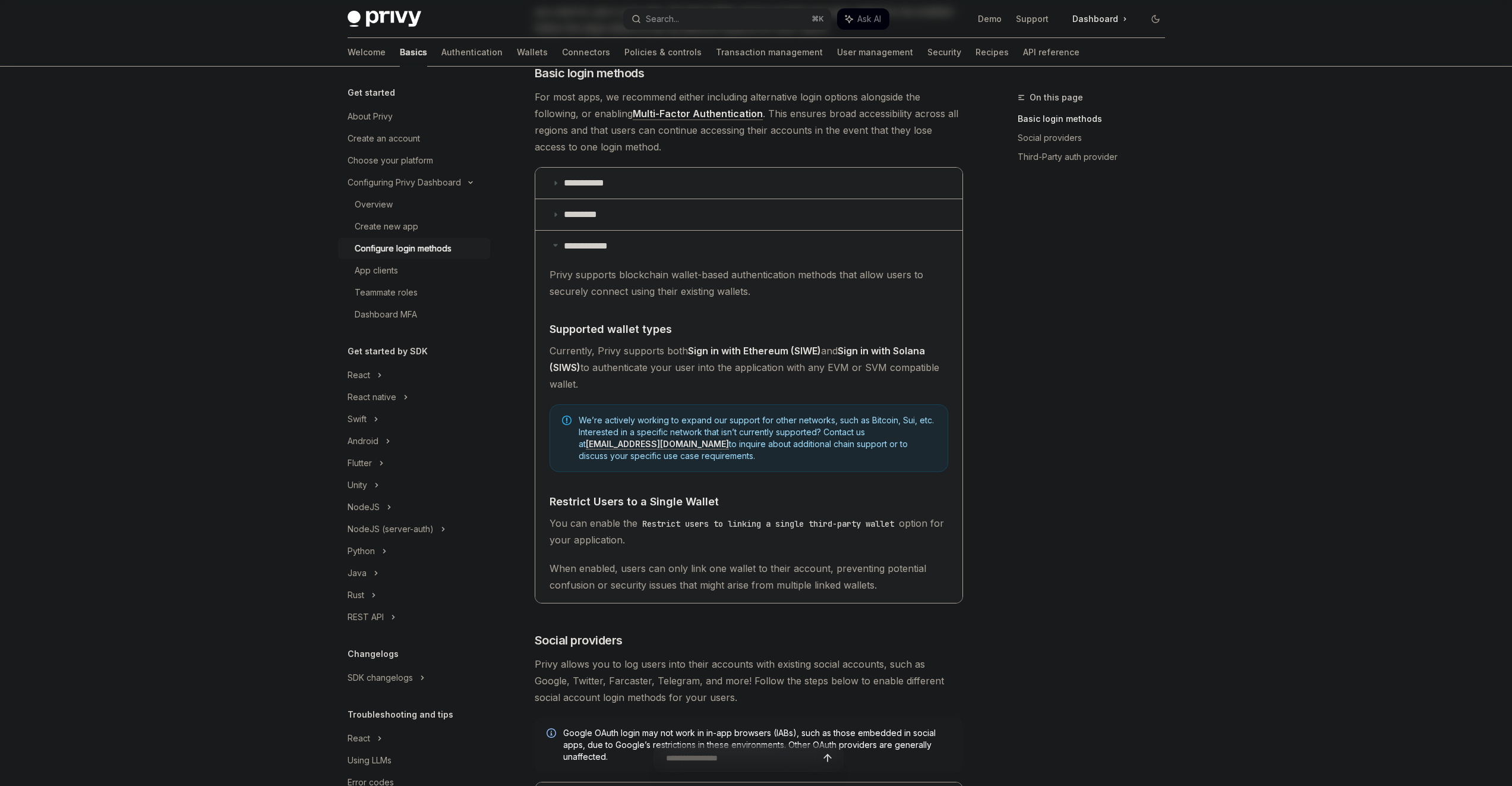
click at [751, 348] on strong "Sign in with Ethereum (SIWE)" at bounding box center [754, 351] width 133 height 12
click at [865, 346] on strong "Sign in with Solana (SIWS)" at bounding box center [738, 359] width 376 height 29
click at [865, 346] on strong "Sign in with Solana (SIWS)" at bounding box center [738, 359] width 376 height 29
click at [865, 347] on strong "Sign in with Solana (SIWS)" at bounding box center [738, 359] width 376 height 29
click at [761, 364] on span "Currently, Privy supports both Sign in with Ethereum (SIWE) and Sign in with So…" at bounding box center [749, 367] width 399 height 50
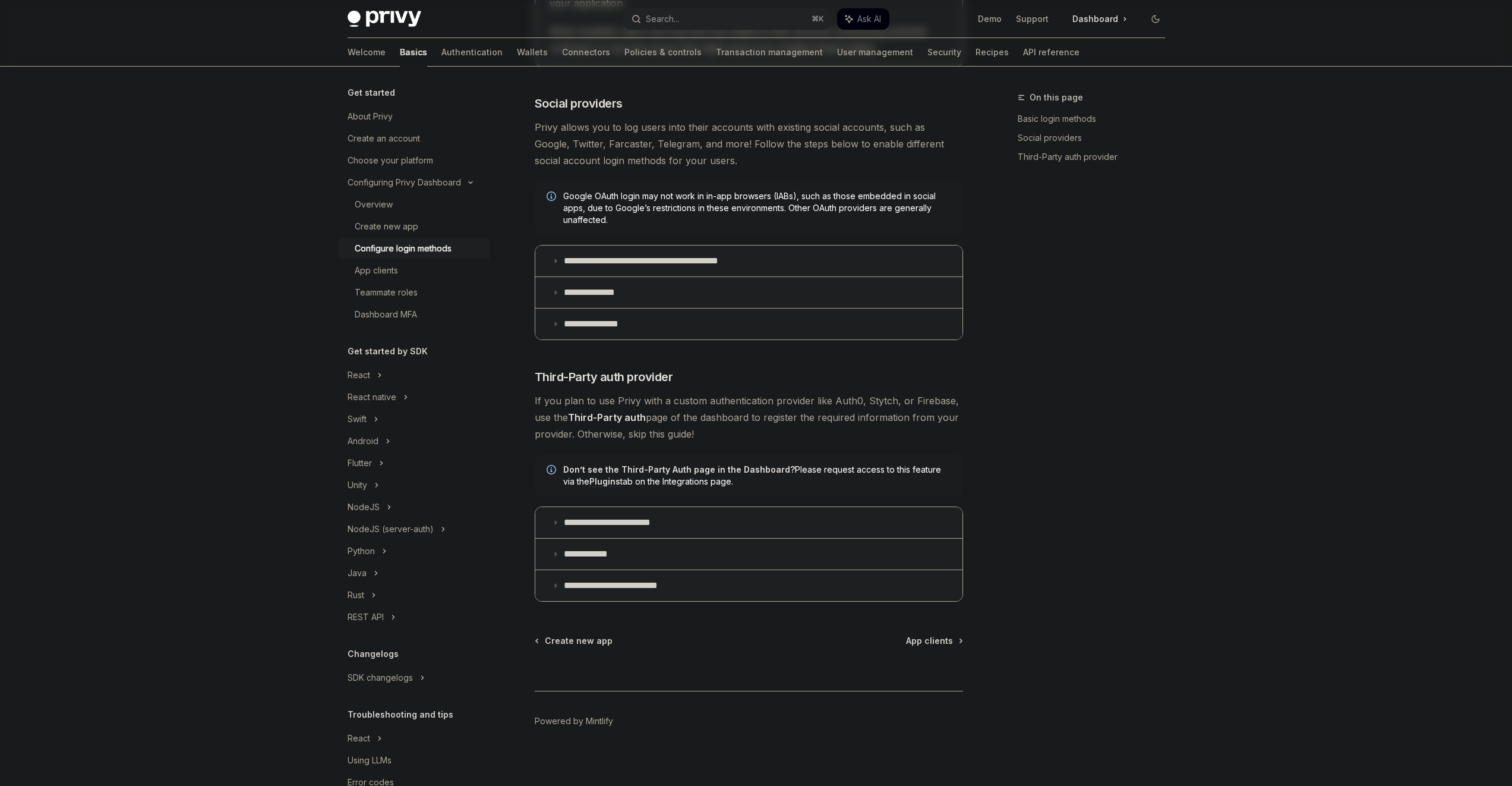
scroll to position [708, 0]
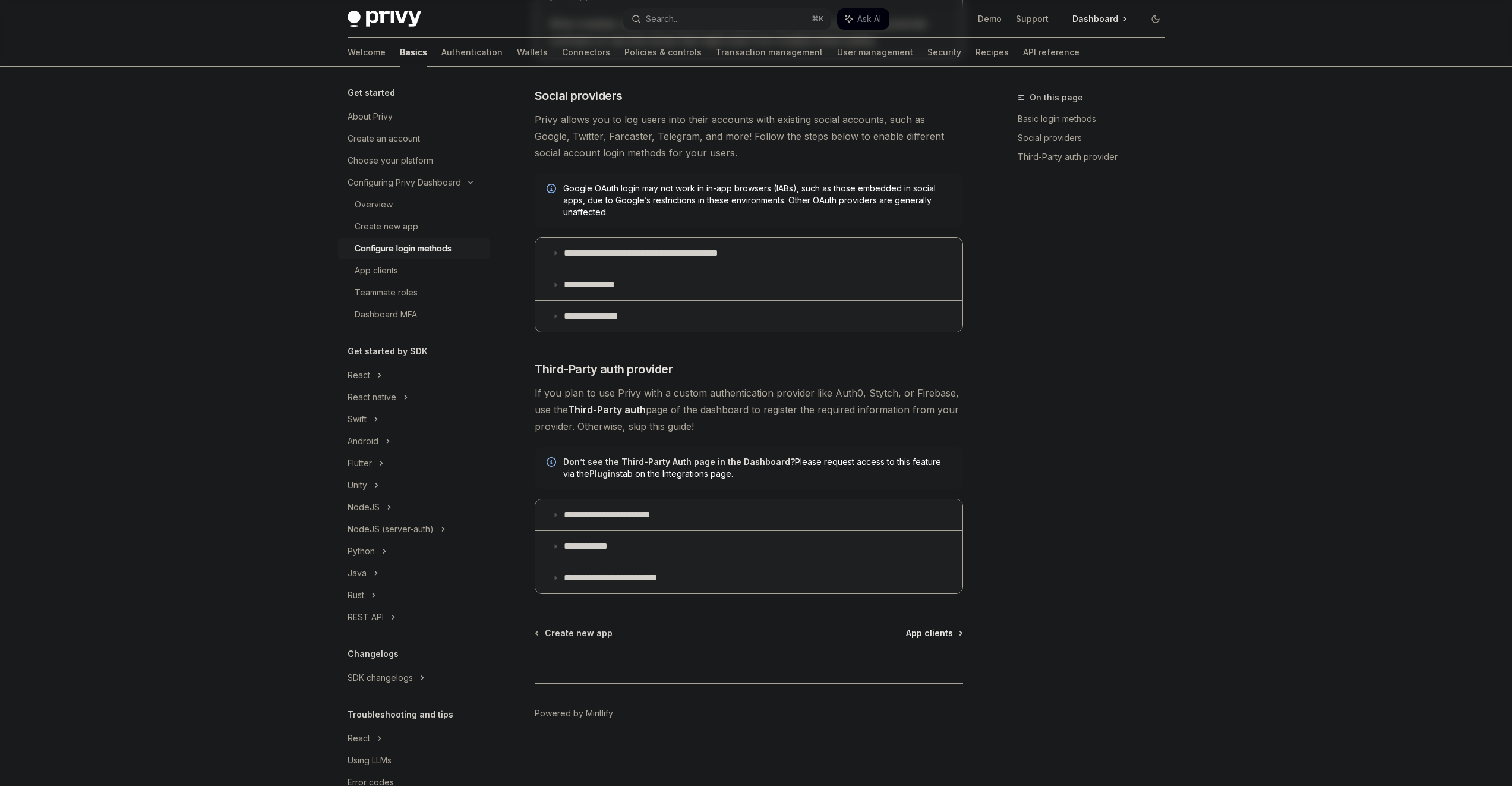
click at [932, 635] on span "App clients" at bounding box center [929, 633] width 47 height 12
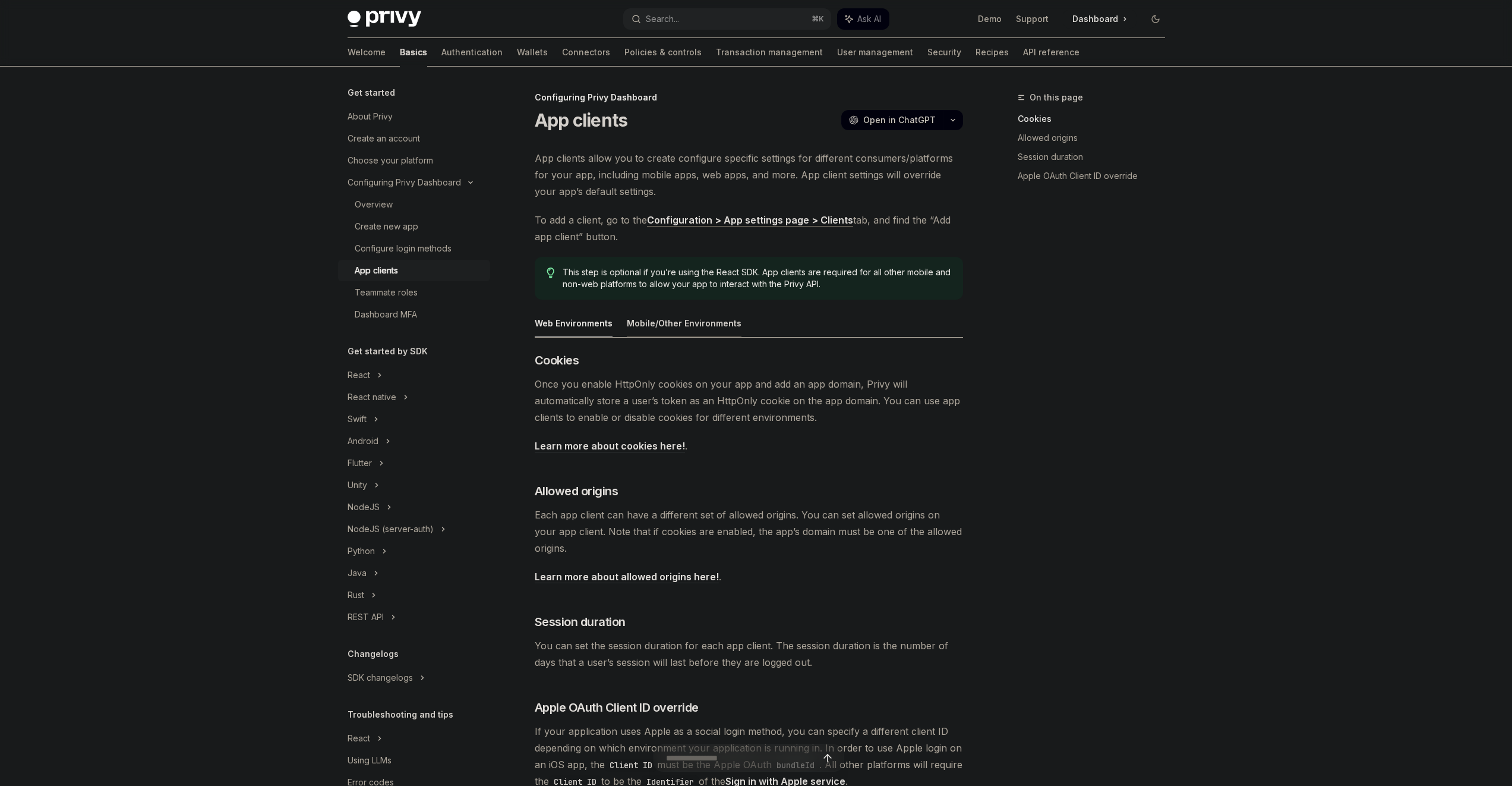
click at [669, 332] on div "Mobile/Other Environments" at bounding box center [683, 323] width 115 height 28
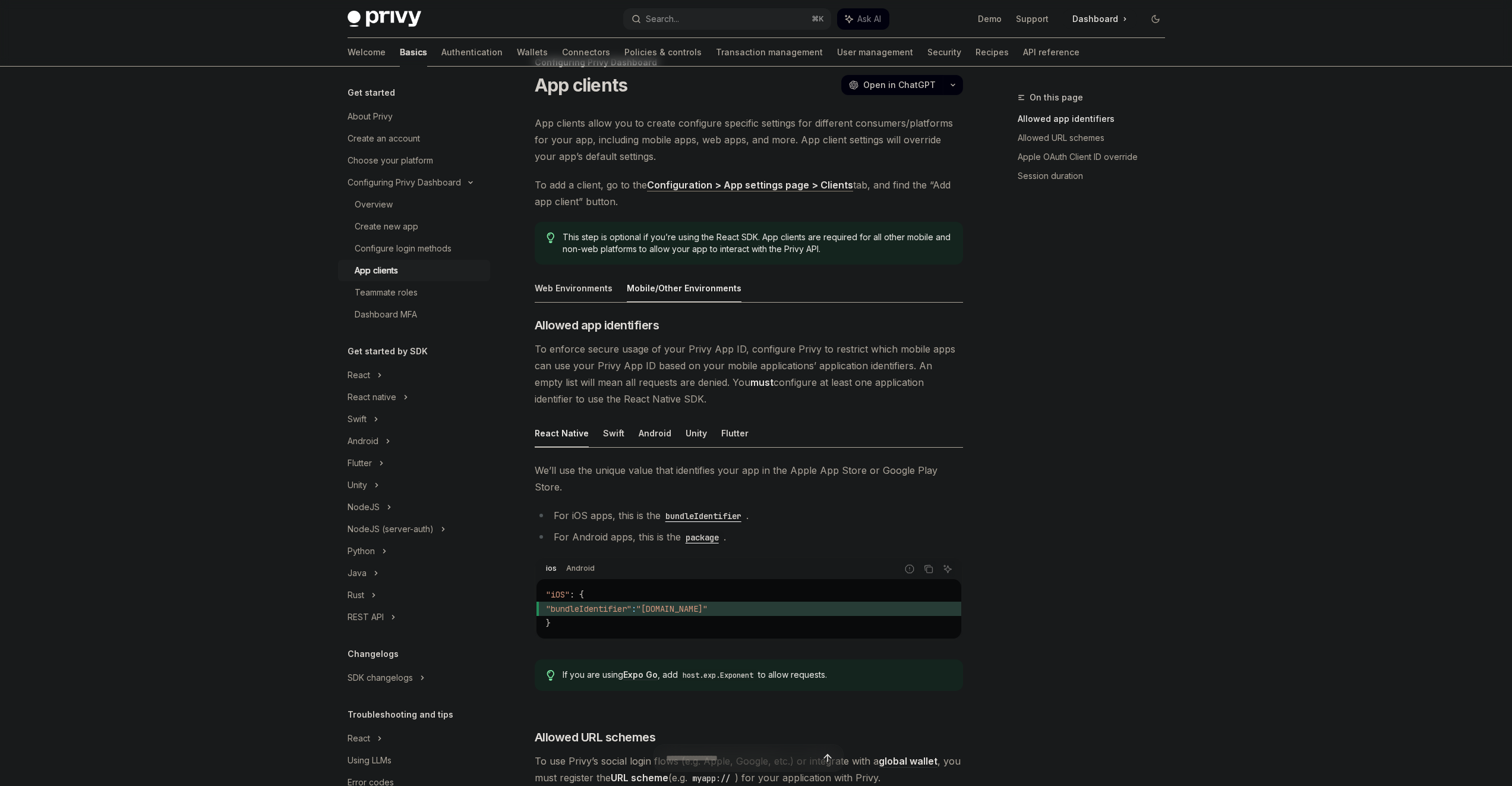
scroll to position [44, 0]
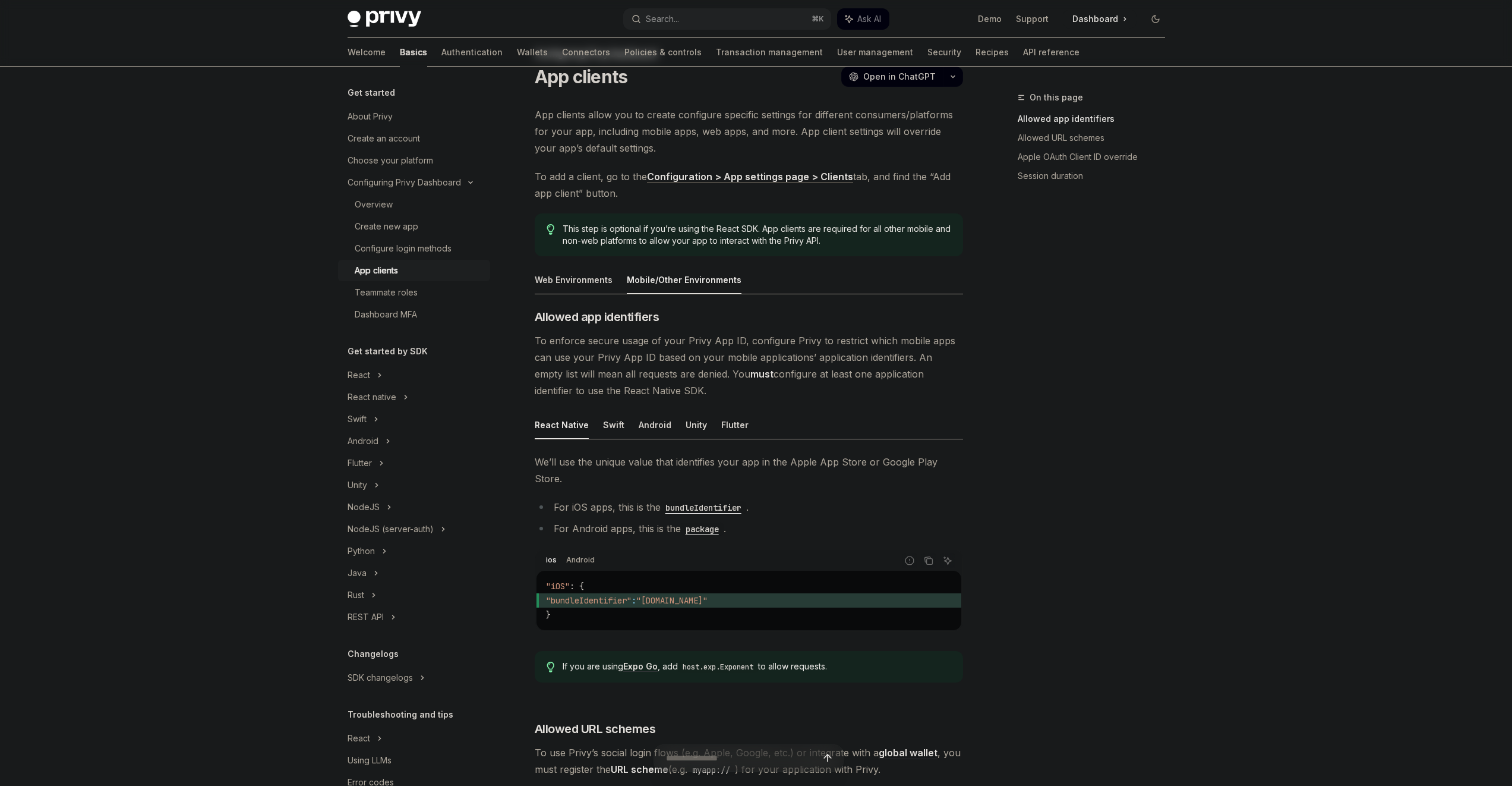
click at [663, 457] on span "We’ll use the unique value that identifies your app in the Apple App Store or G…" at bounding box center [749, 470] width 429 height 33
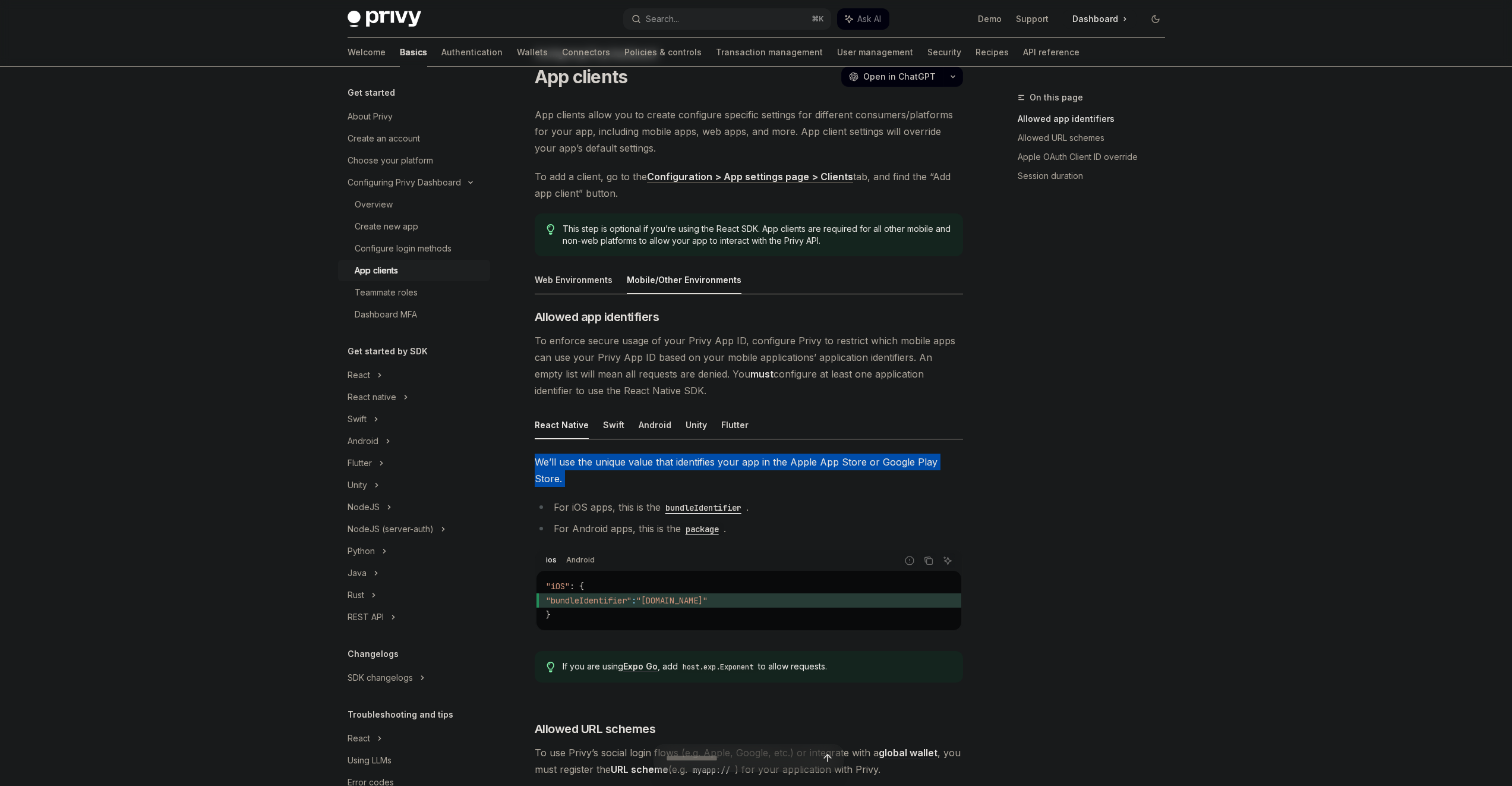
click at [663, 457] on span "We’ll use the unique value that identifies your app in the Apple App Store or G…" at bounding box center [749, 470] width 429 height 33
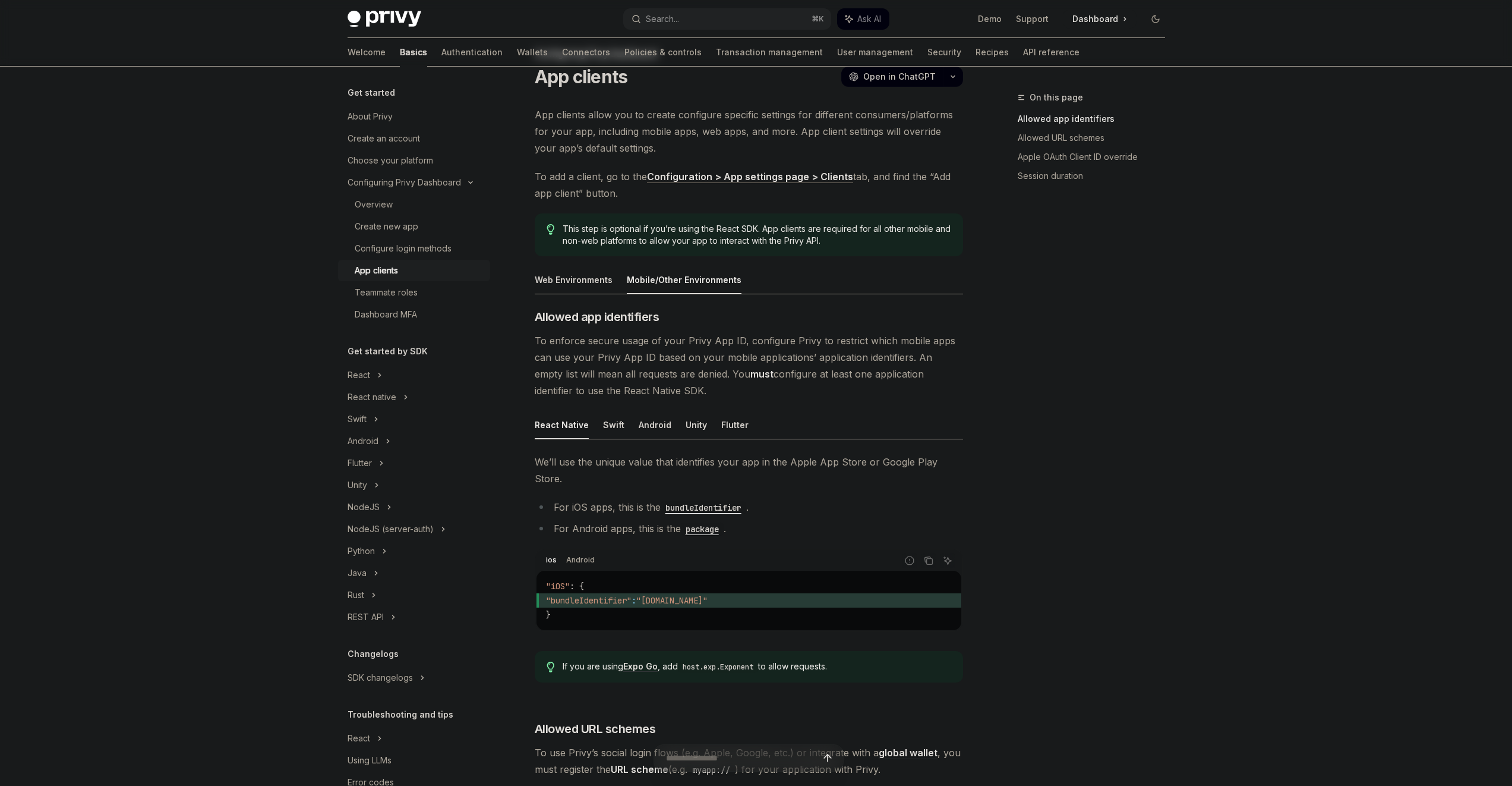
click at [673, 454] on span "We’ll use the unique value that identifies your app in the Apple App Store or G…" at bounding box center [749, 470] width 429 height 33
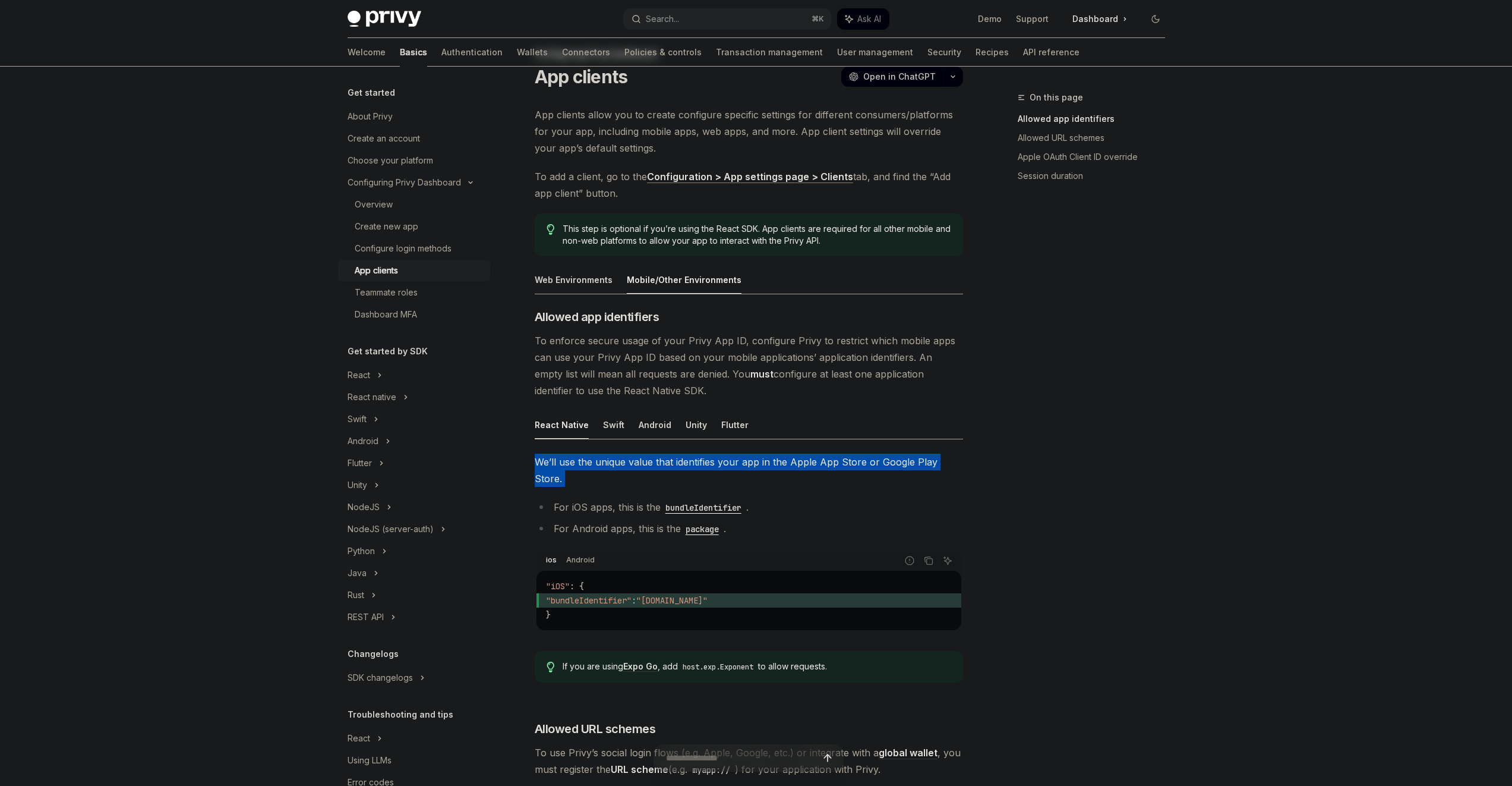
click at [673, 455] on span "We’ll use the unique value that identifies your app in the Apple App Store or G…" at bounding box center [749, 470] width 429 height 33
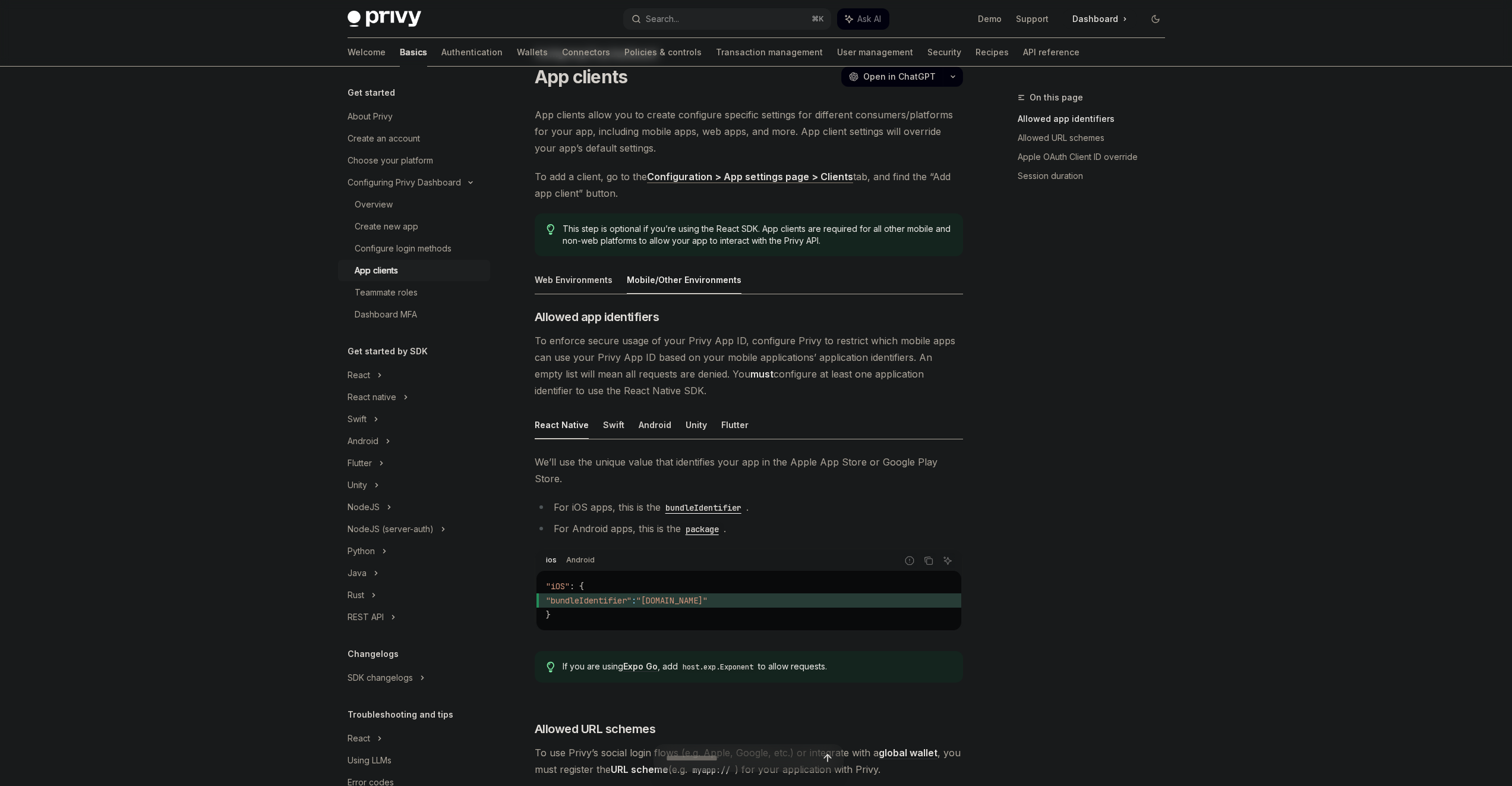
click at [1002, 449] on div "On this page Allowed app identifiers Allowed URL schemes Apple OAuth Client ID …" at bounding box center [1084, 438] width 181 height 695
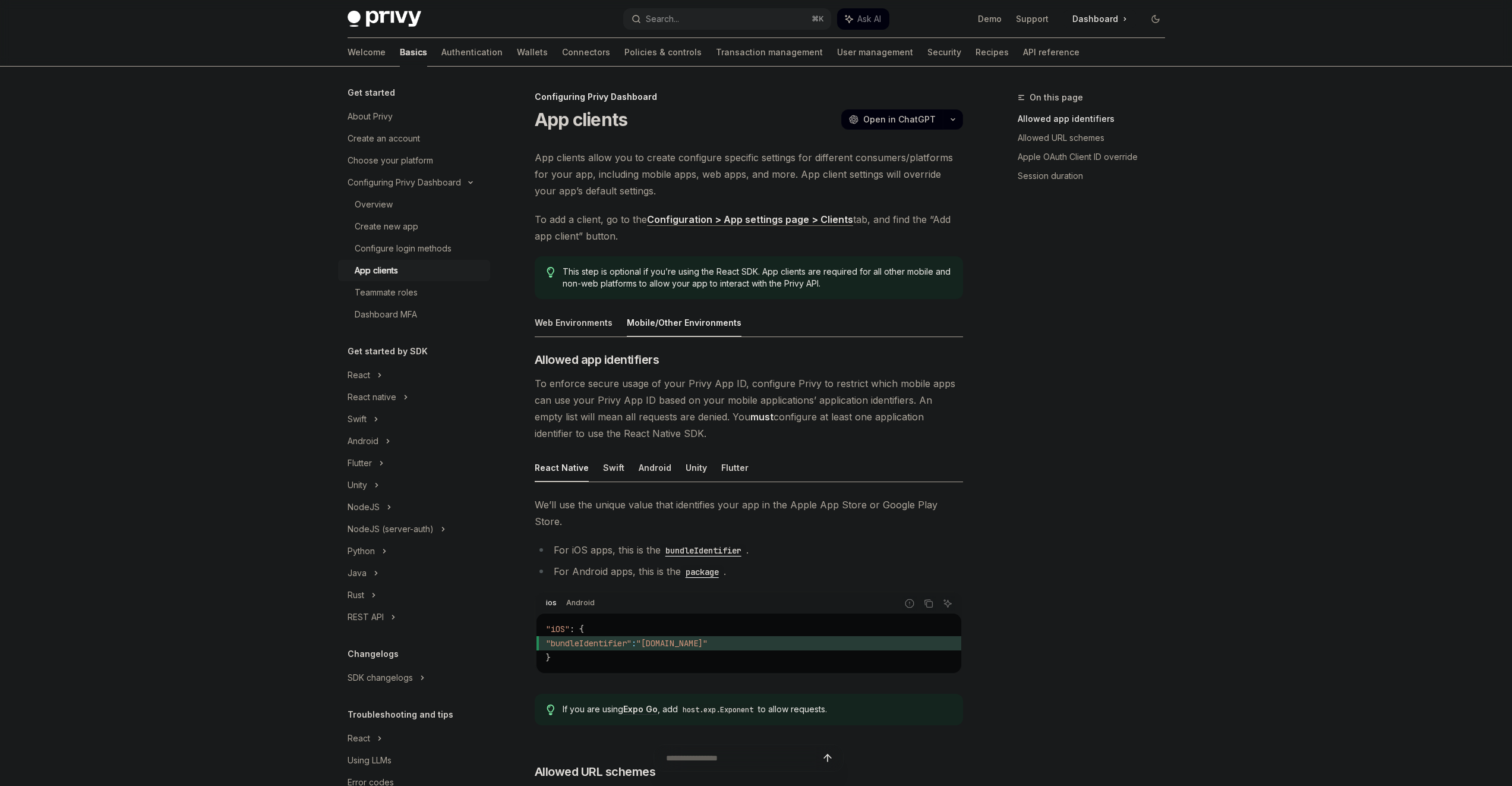
scroll to position [0, 0]
drag, startPoint x: 778, startPoint y: 278, endPoint x: 842, endPoint y: 293, distance: 65.7
click at [839, 300] on div "App clients allow you to create configure specific settings for different consu…" at bounding box center [749, 708] width 429 height 1118
click at [842, 293] on div "This step is optional if you’re using the React SDK. App clients are required f…" at bounding box center [749, 278] width 429 height 43
drag, startPoint x: 842, startPoint y: 286, endPoint x: 836, endPoint y: 274, distance: 13.4
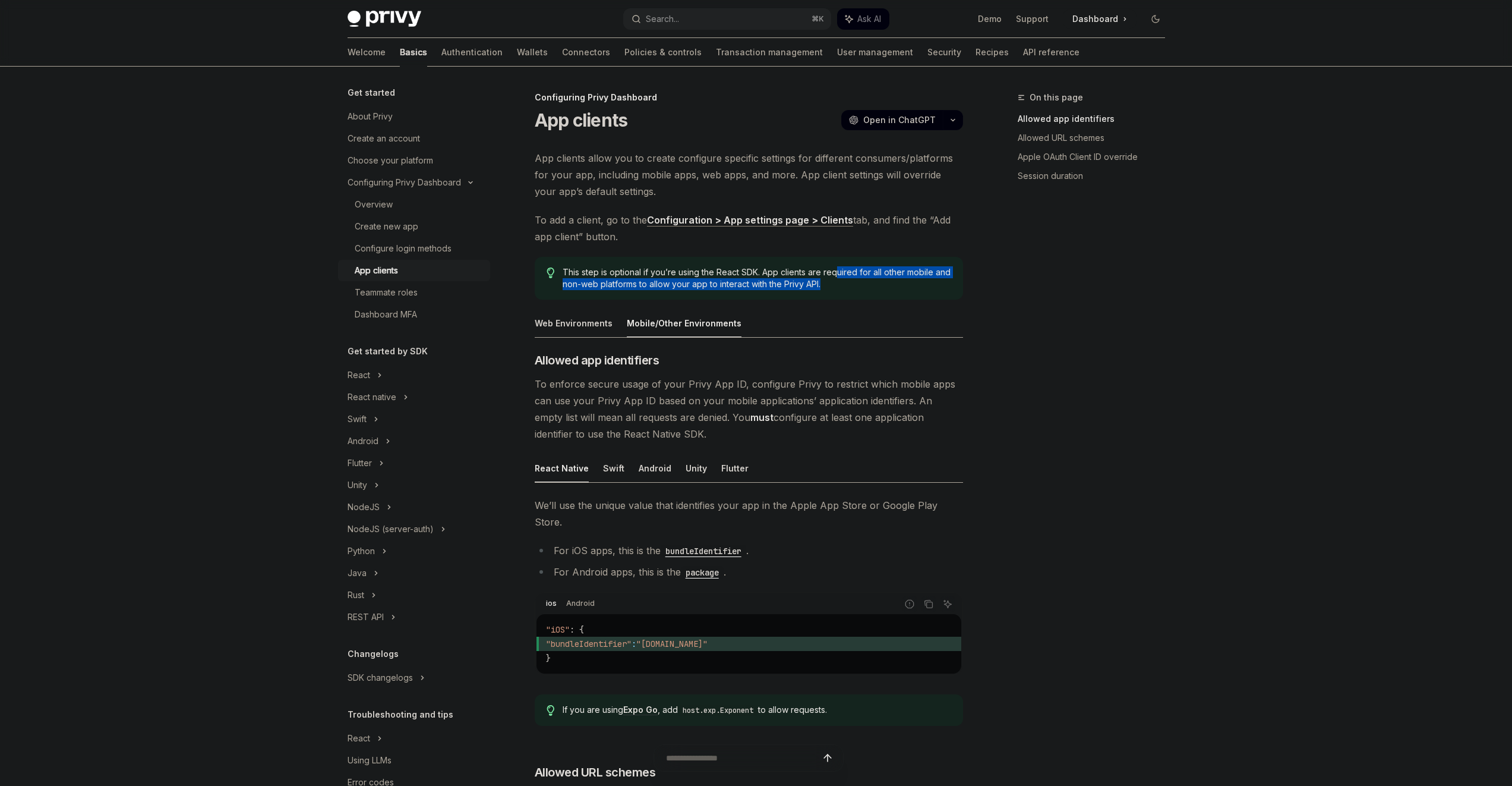
click at [836, 275] on span "This step is optional if you’re using the React SDK. App clients are required f…" at bounding box center [757, 278] width 388 height 24
click at [836, 273] on span "This step is optional if you’re using the React SDK. App clients are required f…" at bounding box center [757, 278] width 388 height 24
drag, startPoint x: 837, startPoint y: 270, endPoint x: 838, endPoint y: 308, distance: 38.0
click at [838, 308] on div "App clients allow you to create configure specific settings for different consu…" at bounding box center [749, 708] width 429 height 1118
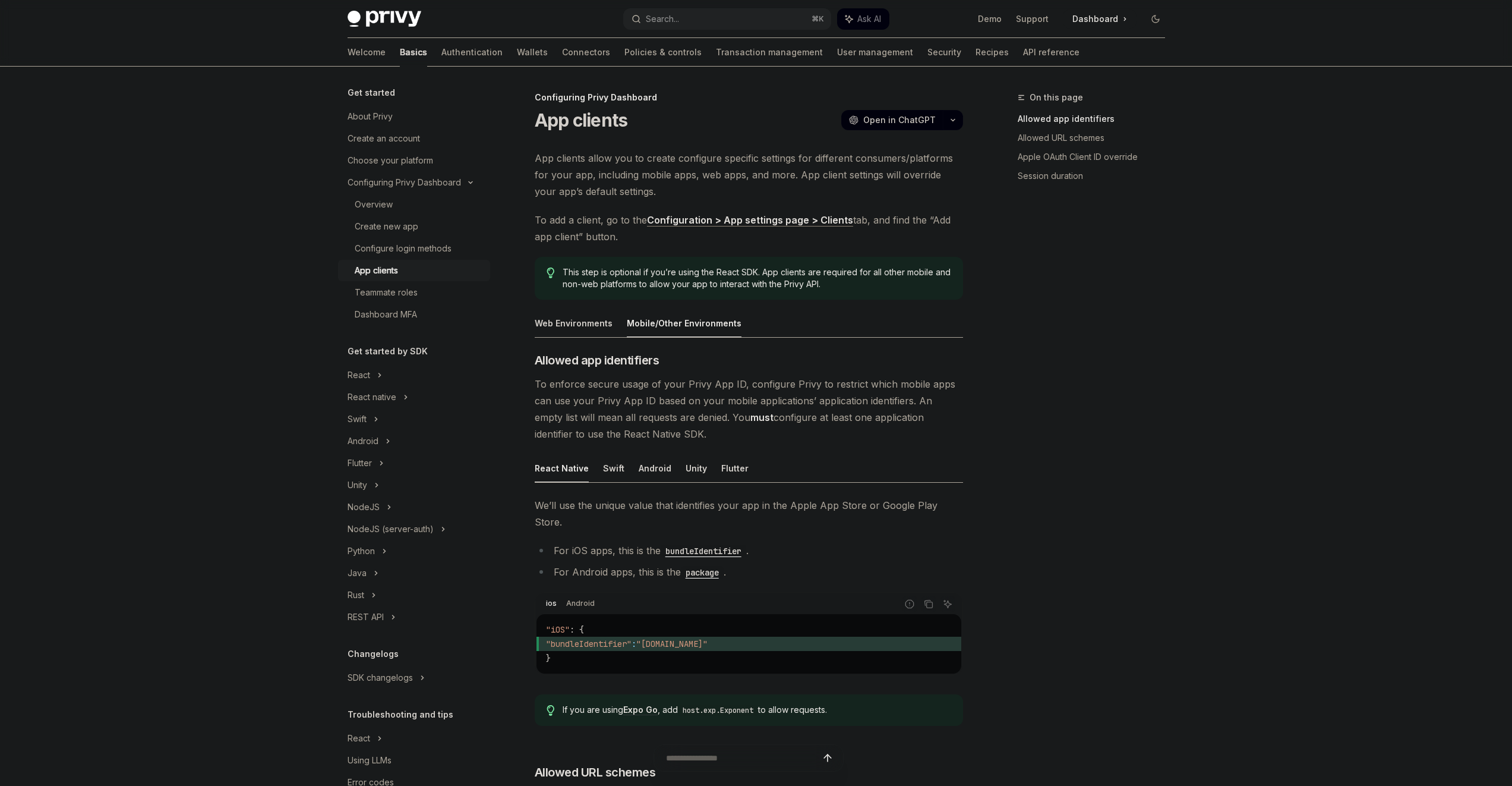
click at [829, 336] on ul "Web Environments Mobile/Other Environments" at bounding box center [749, 323] width 429 height 29
click at [758, 275] on span "This step is optional if you’re using the React SDK. App clients are required f…" at bounding box center [757, 278] width 388 height 24
click at [765, 267] on span "This step is optional if you’re using the React SDK. App clients are required f…" at bounding box center [757, 278] width 388 height 24
click at [765, 268] on span "This step is optional if you’re using the React SDK. App clients are required f…" at bounding box center [757, 278] width 388 height 24
click at [773, 266] on span "This step is optional if you’re using the React SDK. App clients are required f…" at bounding box center [757, 278] width 388 height 24
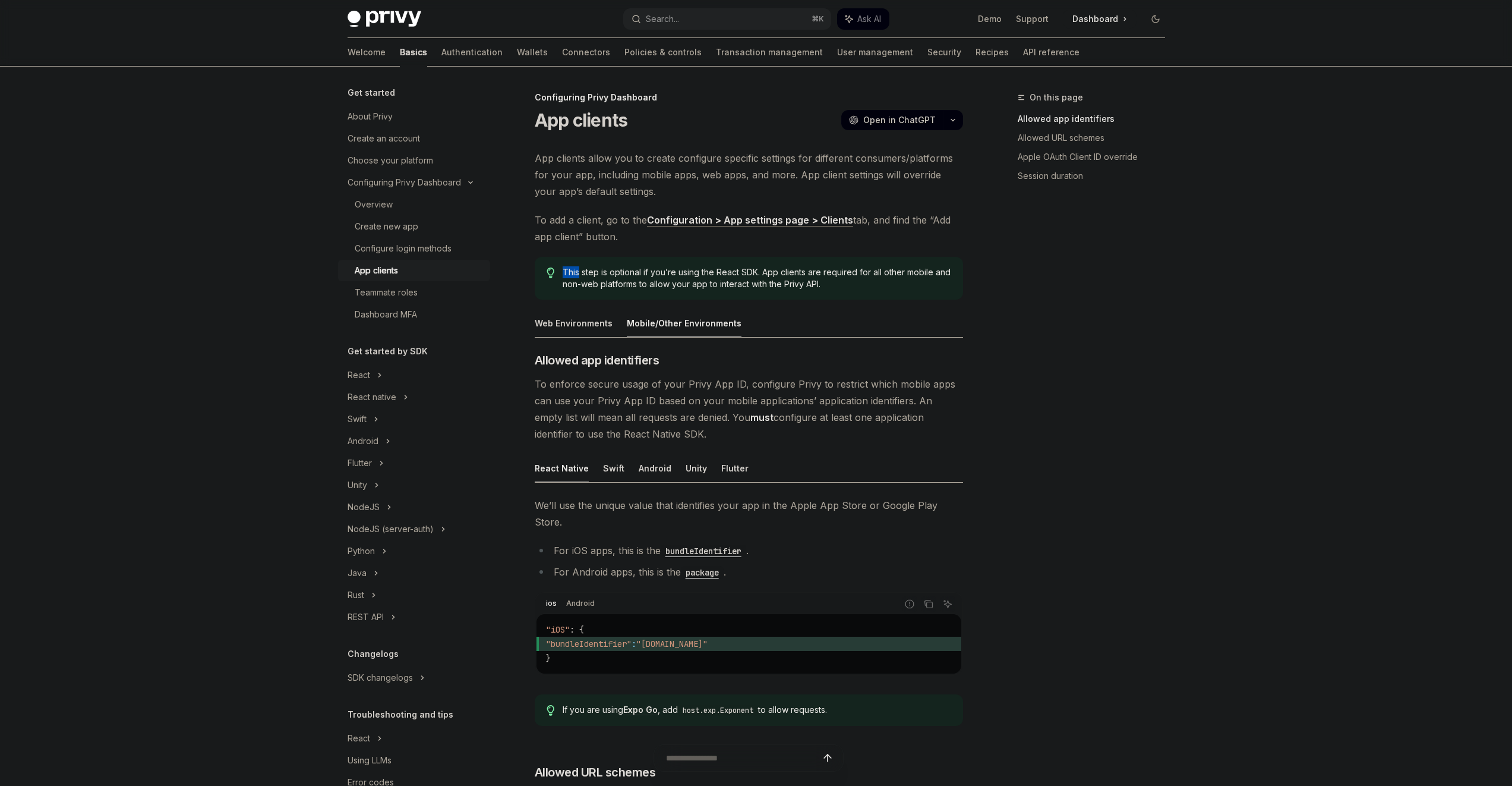
click at [773, 266] on span "This step is optional if you’re using the React SDK. App clients are required f…" at bounding box center [757, 278] width 388 height 24
click at [789, 278] on span "This step is optional if you’re using the React SDK. App clients are required f…" at bounding box center [757, 278] width 388 height 24
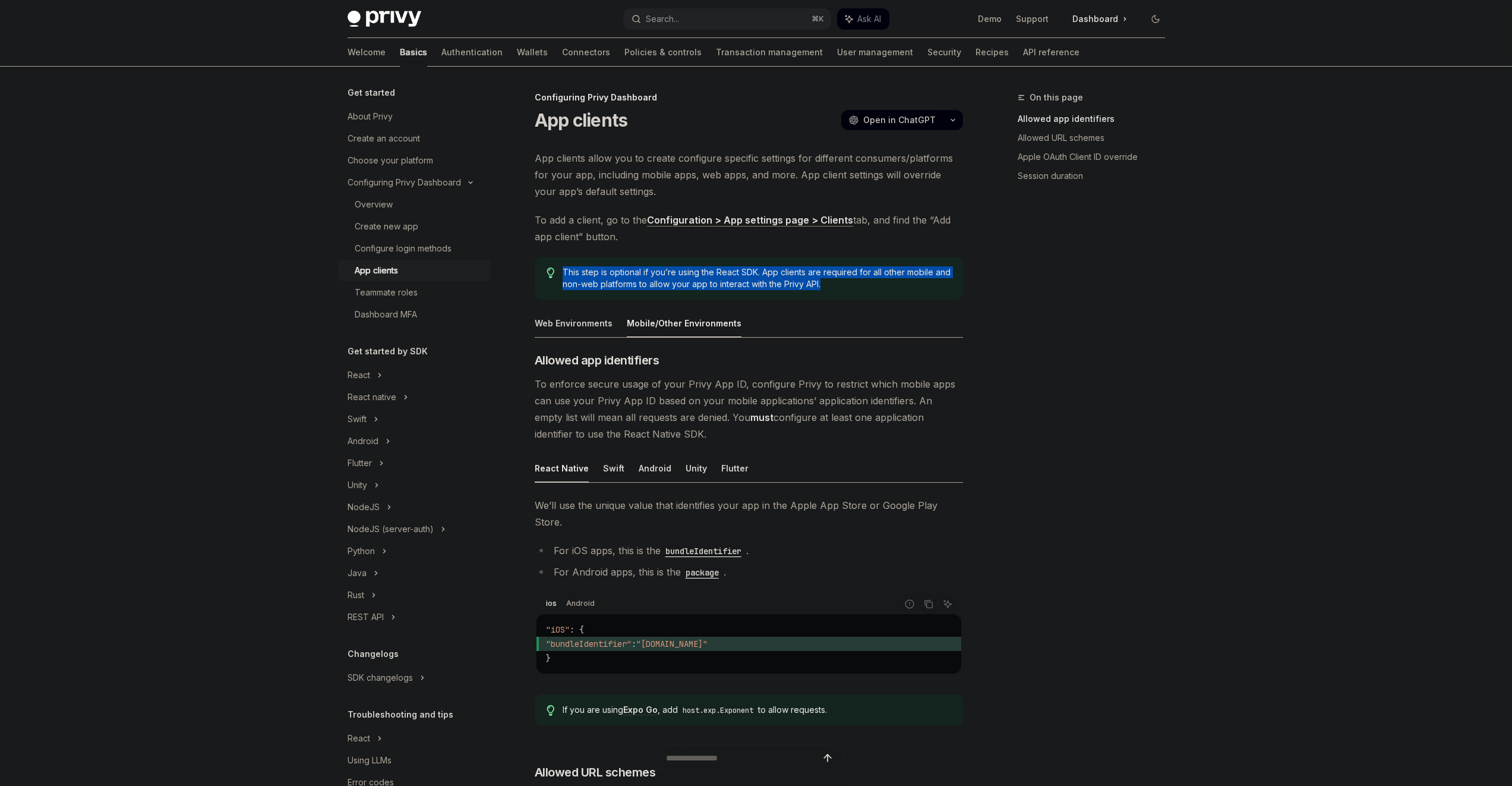
click at [789, 278] on span "This step is optional if you’re using the React SDK. App clients are required f…" at bounding box center [757, 278] width 388 height 24
click at [848, 272] on span "This step is optional if you’re using the React SDK. App clients are required f…" at bounding box center [757, 278] width 388 height 24
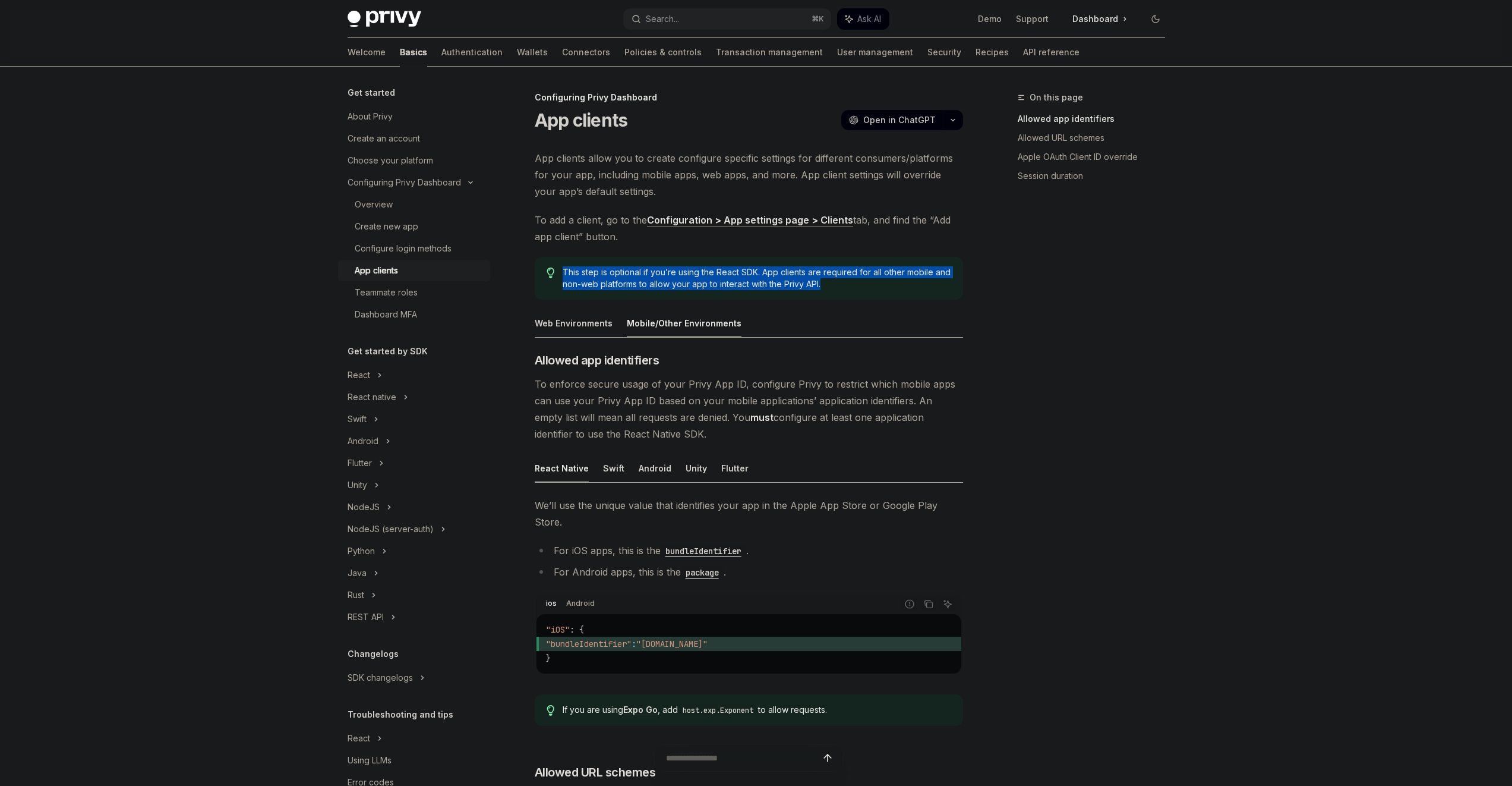
click at [848, 272] on span "This step is optional if you’re using the React SDK. App clients are required f…" at bounding box center [757, 278] width 388 height 24
click at [859, 270] on span "This step is optional if you’re using the React SDK. App clients are required f…" at bounding box center [757, 278] width 388 height 24
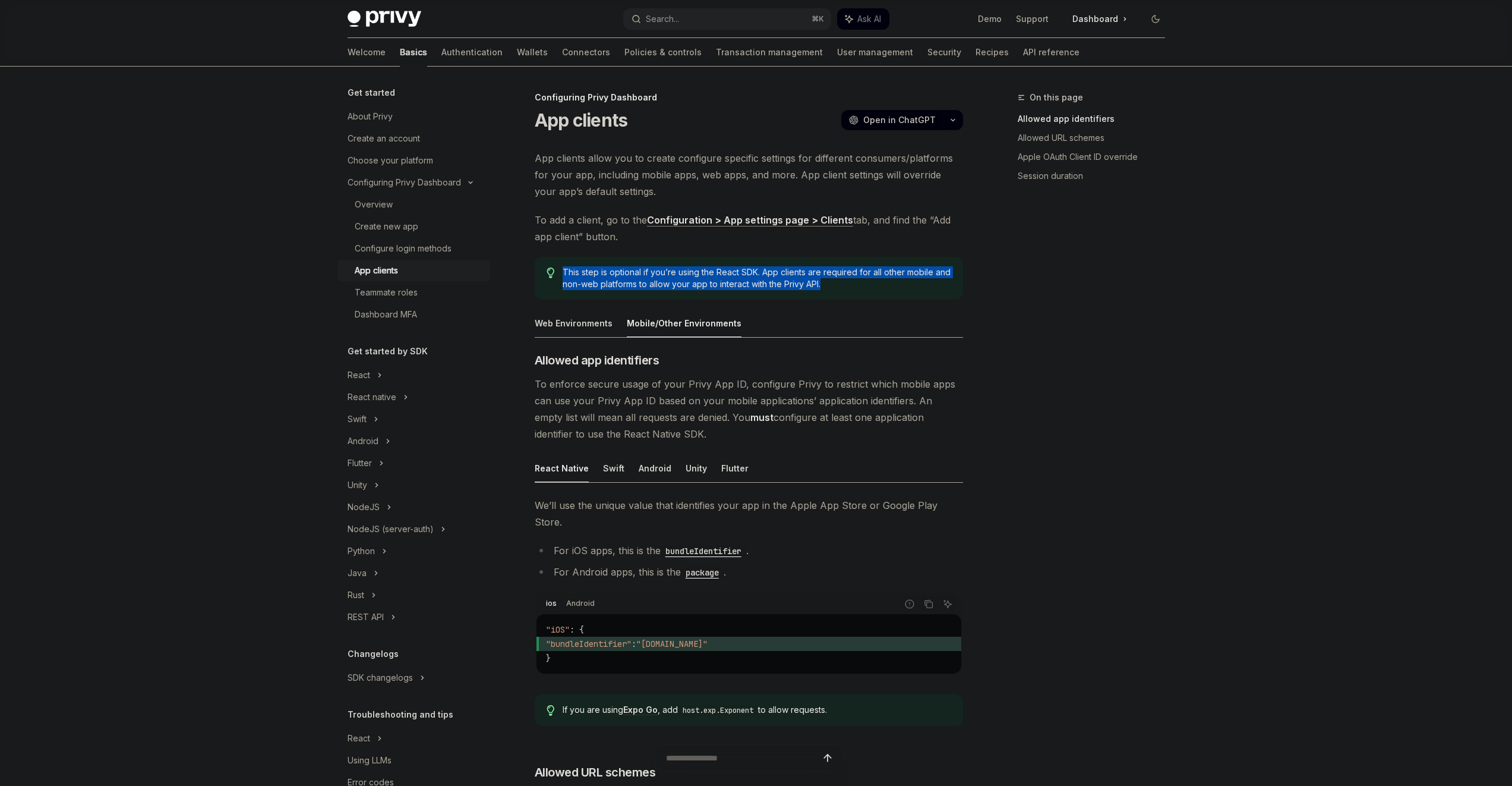
click at [865, 262] on div "This step is optional if you’re using the React SDK. App clients are required f…" at bounding box center [749, 278] width 429 height 43
drag, startPoint x: 865, startPoint y: 262, endPoint x: 869, endPoint y: 285, distance: 23.3
click at [869, 285] on div "This step is optional if you’re using the React SDK. App clients are required f…" at bounding box center [749, 278] width 429 height 43
click at [868, 285] on span "This step is optional if you’re using the React SDK. App clients are required f…" at bounding box center [757, 278] width 388 height 24
click at [867, 285] on span "This step is optional if you’re using the React SDK. App clients are required f…" at bounding box center [757, 278] width 388 height 24
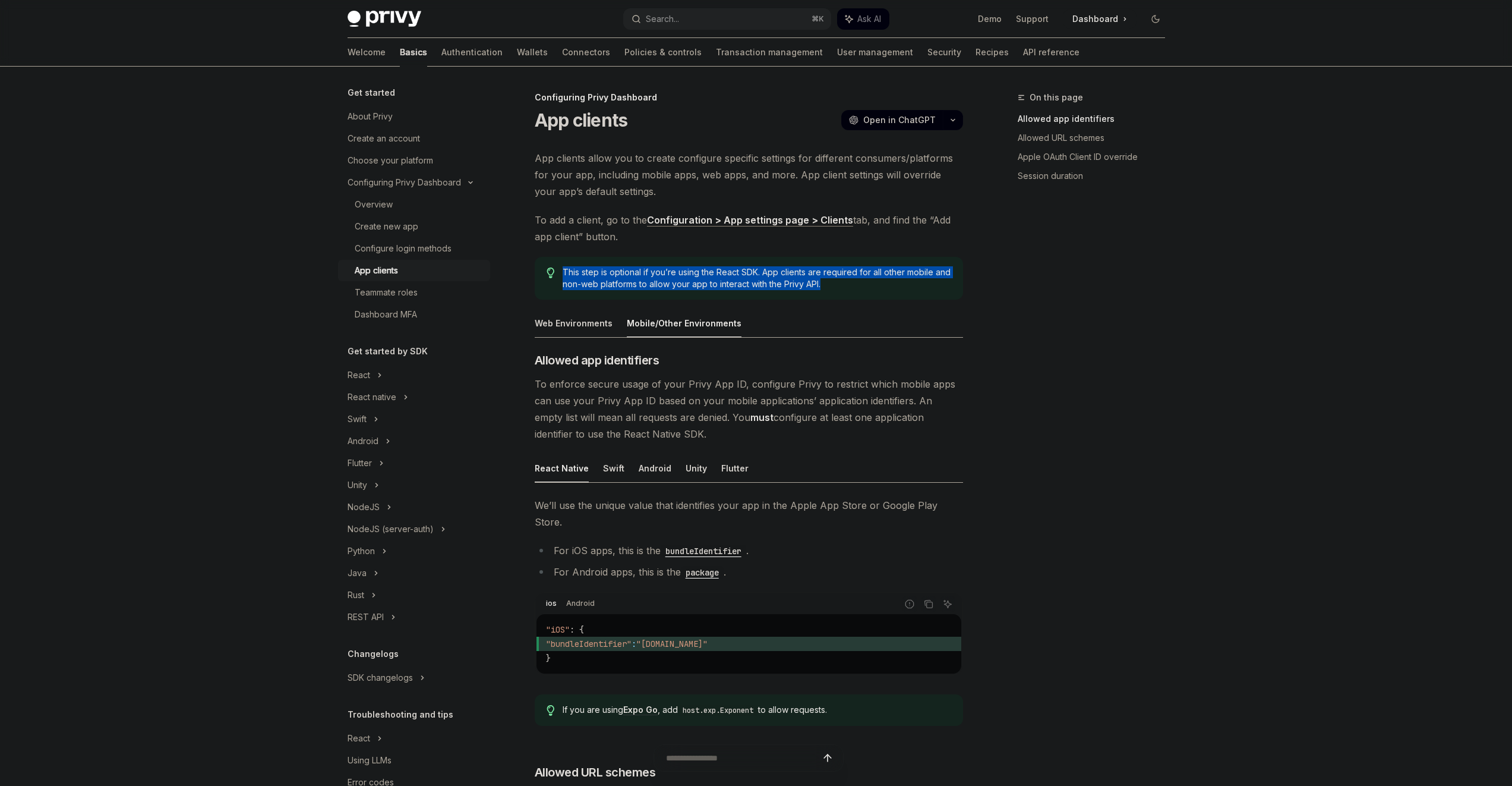
drag, startPoint x: 867, startPoint y: 285, endPoint x: 865, endPoint y: 265, distance: 20.1
click at [865, 265] on div "This step is optional if you’re using the React SDK. App clients are required f…" at bounding box center [749, 278] width 429 height 43
drag, startPoint x: 865, startPoint y: 263, endPoint x: 870, endPoint y: 297, distance: 34.4
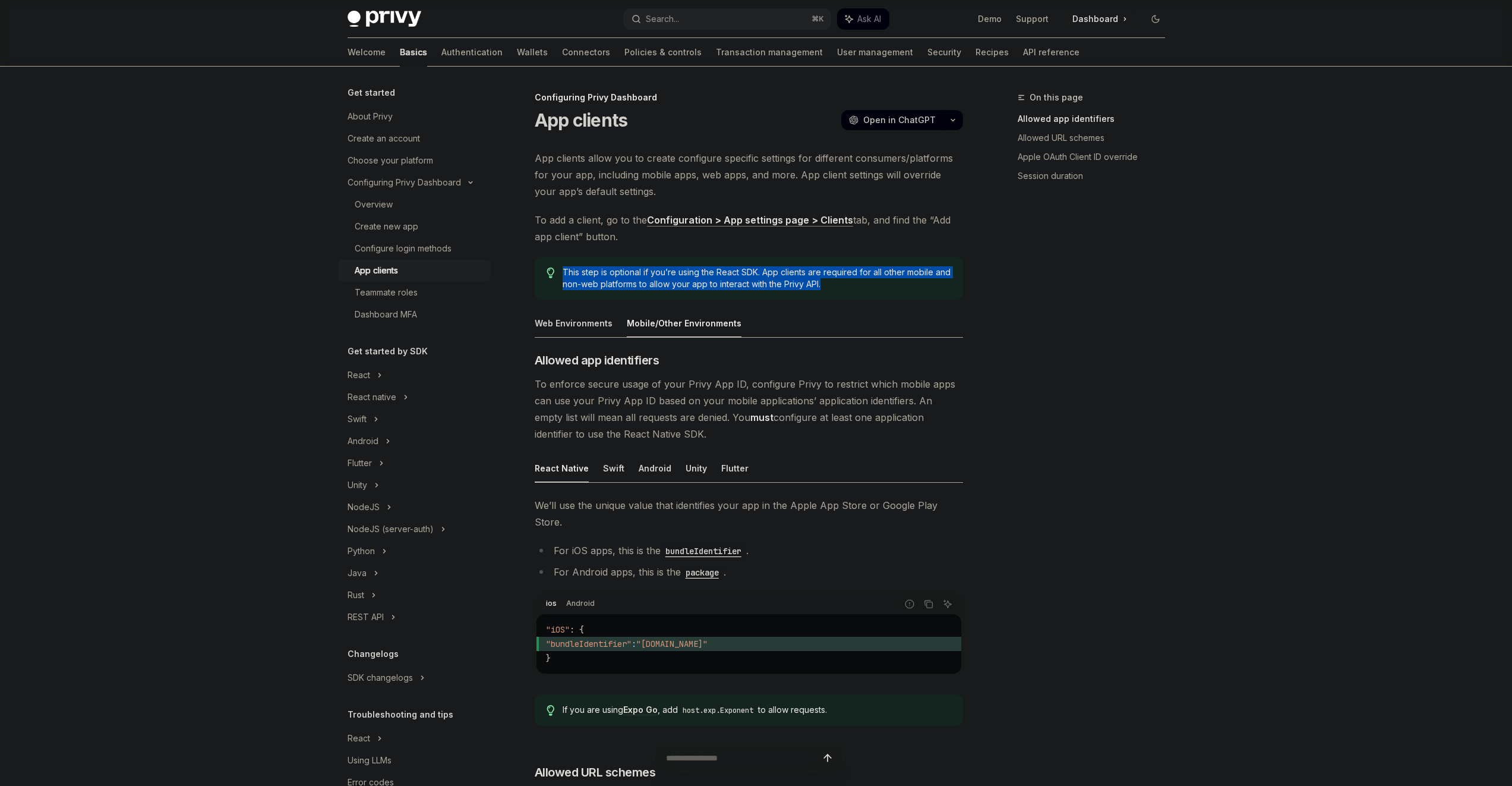
click at [871, 297] on div "This step is optional if you’re using the React SDK. App clients are required f…" at bounding box center [749, 278] width 429 height 43
click at [870, 289] on span "This step is optional if you’re using the React SDK. App clients are required f…" at bounding box center [757, 278] width 388 height 24
drag, startPoint x: 870, startPoint y: 289, endPoint x: 865, endPoint y: 257, distance: 32.4
click at [865, 257] on div "This step is optional if you’re using the React SDK. App clients are required f…" at bounding box center [749, 278] width 429 height 43
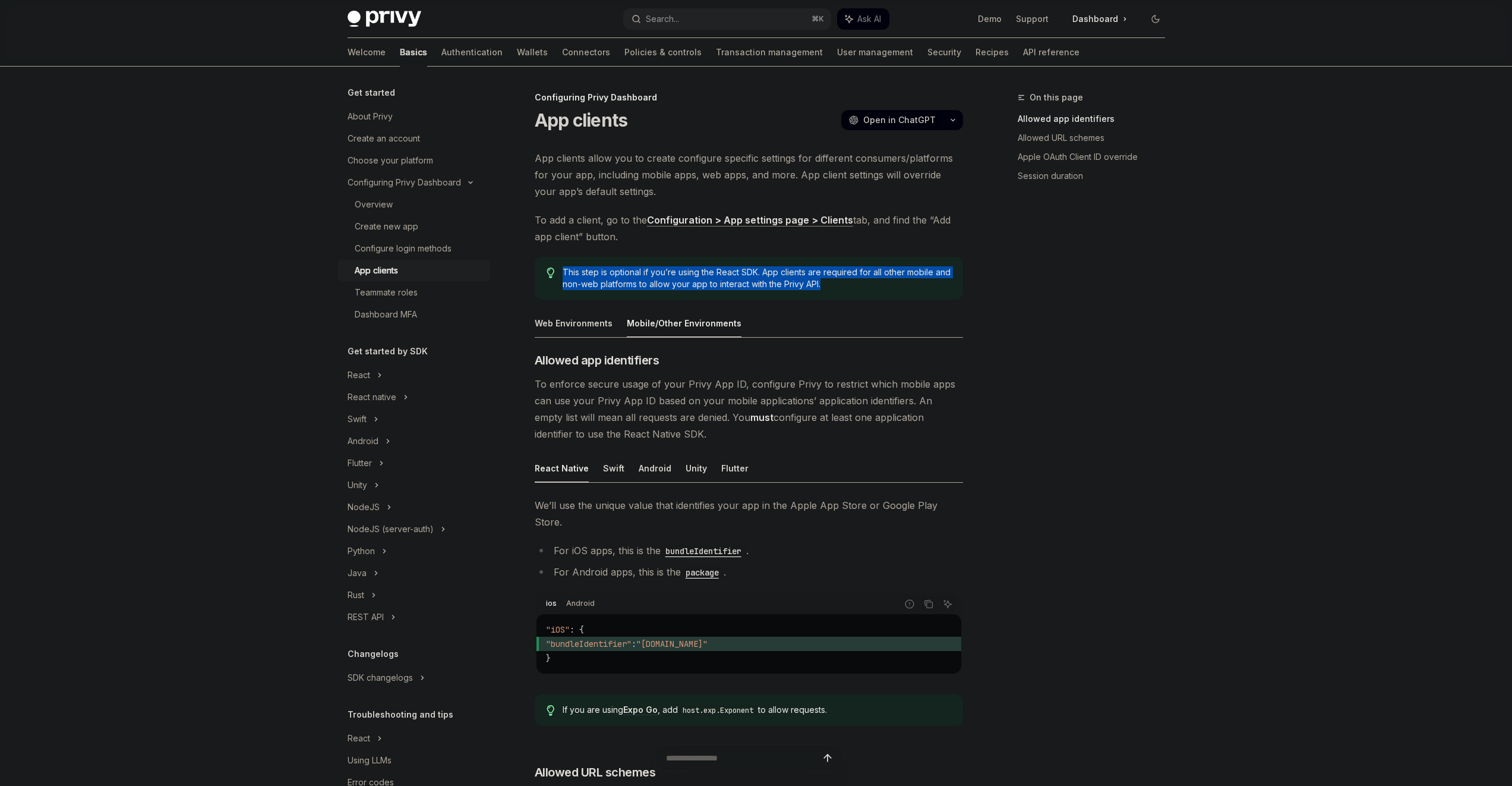
click at [864, 257] on div "This step is optional if you’re using the React SDK. App clients are required f…" at bounding box center [749, 278] width 429 height 43
drag, startPoint x: 864, startPoint y: 257, endPoint x: 864, endPoint y: 289, distance: 32.0
click at [864, 289] on div "This step is optional if you’re using the React SDK. App clients are required f…" at bounding box center [749, 278] width 429 height 43
click at [862, 290] on div "This step is optional if you’re using the React SDK. App clients are required f…" at bounding box center [749, 278] width 429 height 43
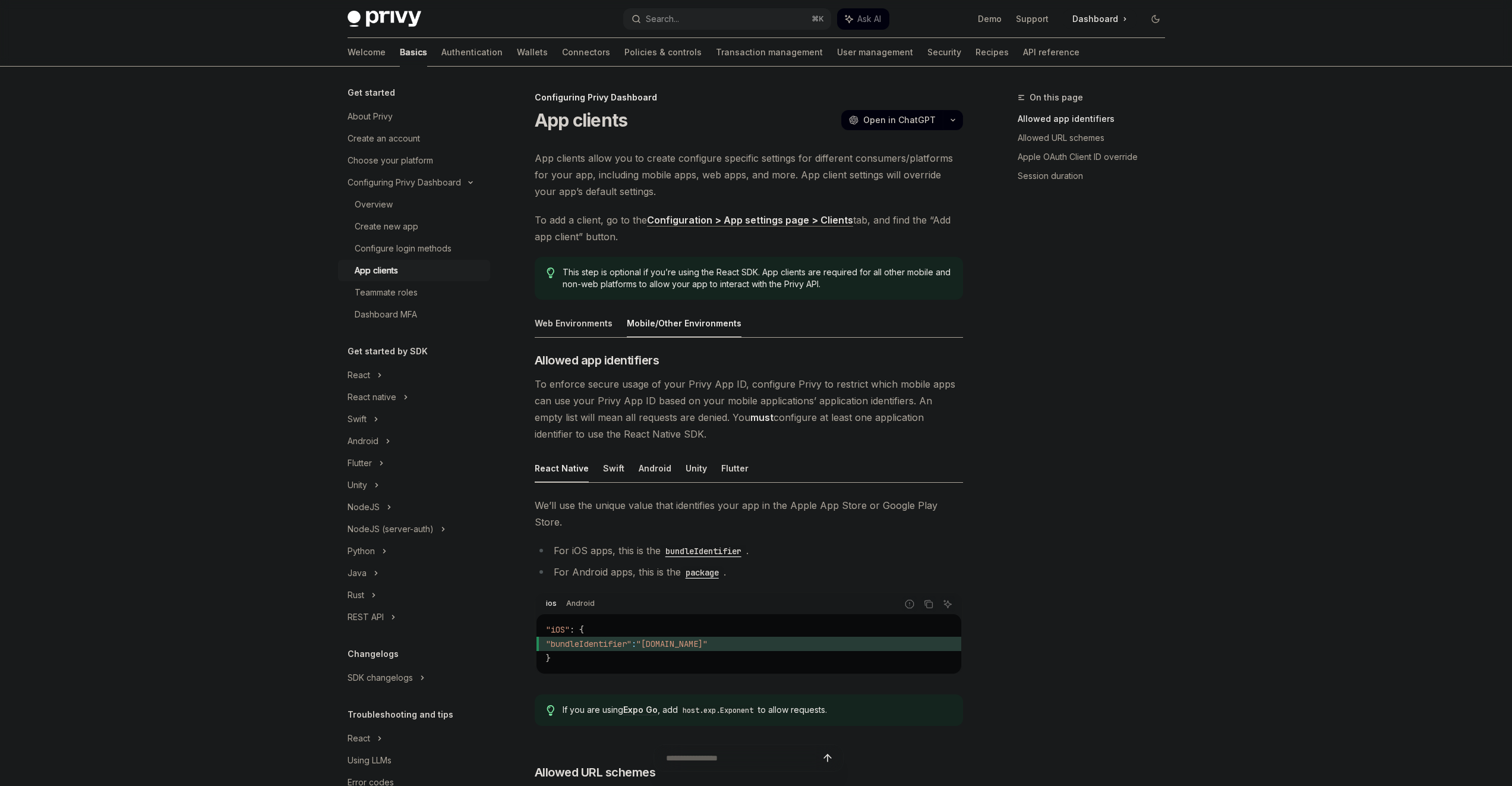
drag, startPoint x: 861, startPoint y: 288, endPoint x: 857, endPoint y: 260, distance: 28.3
click at [857, 263] on div "This step is optional if you’re using the React SDK. App clients are required f…" at bounding box center [749, 278] width 429 height 43
click at [857, 260] on div "This step is optional if you’re using the React SDK. App clients are required f…" at bounding box center [749, 278] width 429 height 43
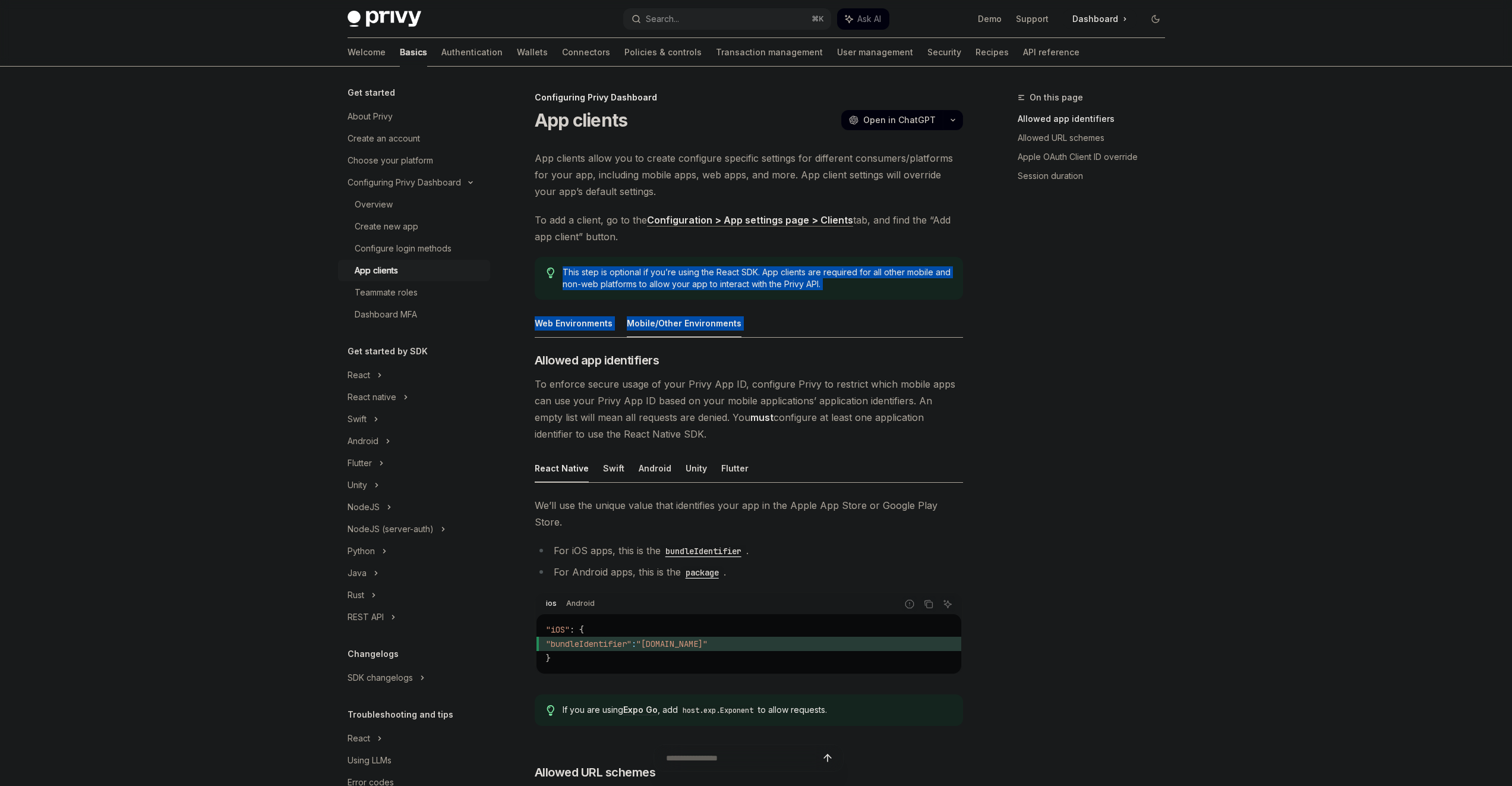
drag, startPoint x: 857, startPoint y: 260, endPoint x: 860, endPoint y: 308, distance: 48.1
click at [860, 308] on div "App clients allow you to create configure specific settings for different consu…" at bounding box center [749, 708] width 429 height 1118
click at [857, 291] on div "This step is optional if you’re using the React SDK. App clients are required f…" at bounding box center [749, 278] width 429 height 43
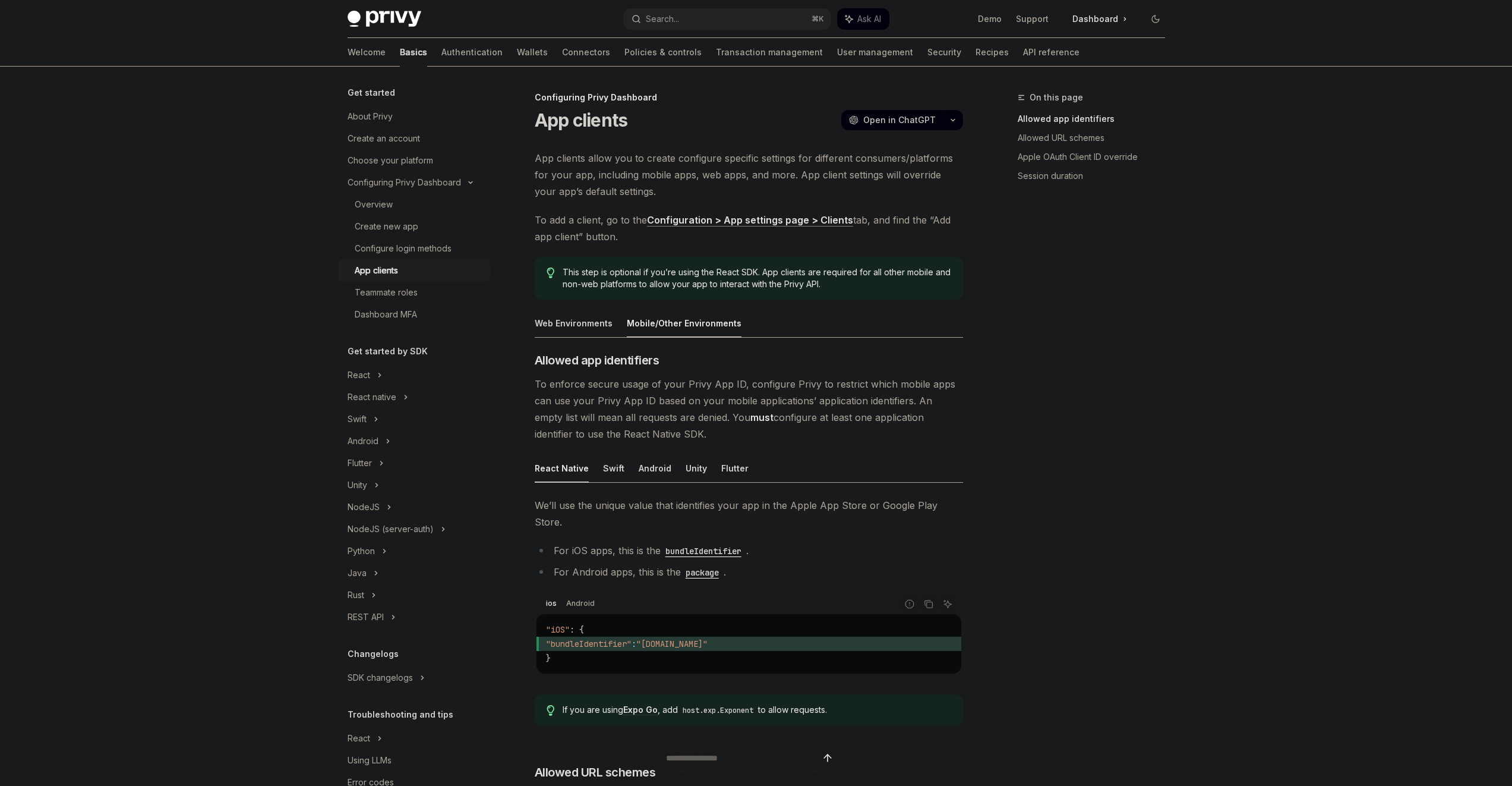
click at [857, 291] on div "This step is optional if you’re using the React SDK. App clients are required f…" at bounding box center [749, 278] width 429 height 43
drag, startPoint x: 857, startPoint y: 289, endPoint x: 852, endPoint y: 266, distance: 23.5
click at [852, 266] on span "This step is optional if you’re using the React SDK. App clients are required f…" at bounding box center [757, 278] width 388 height 24
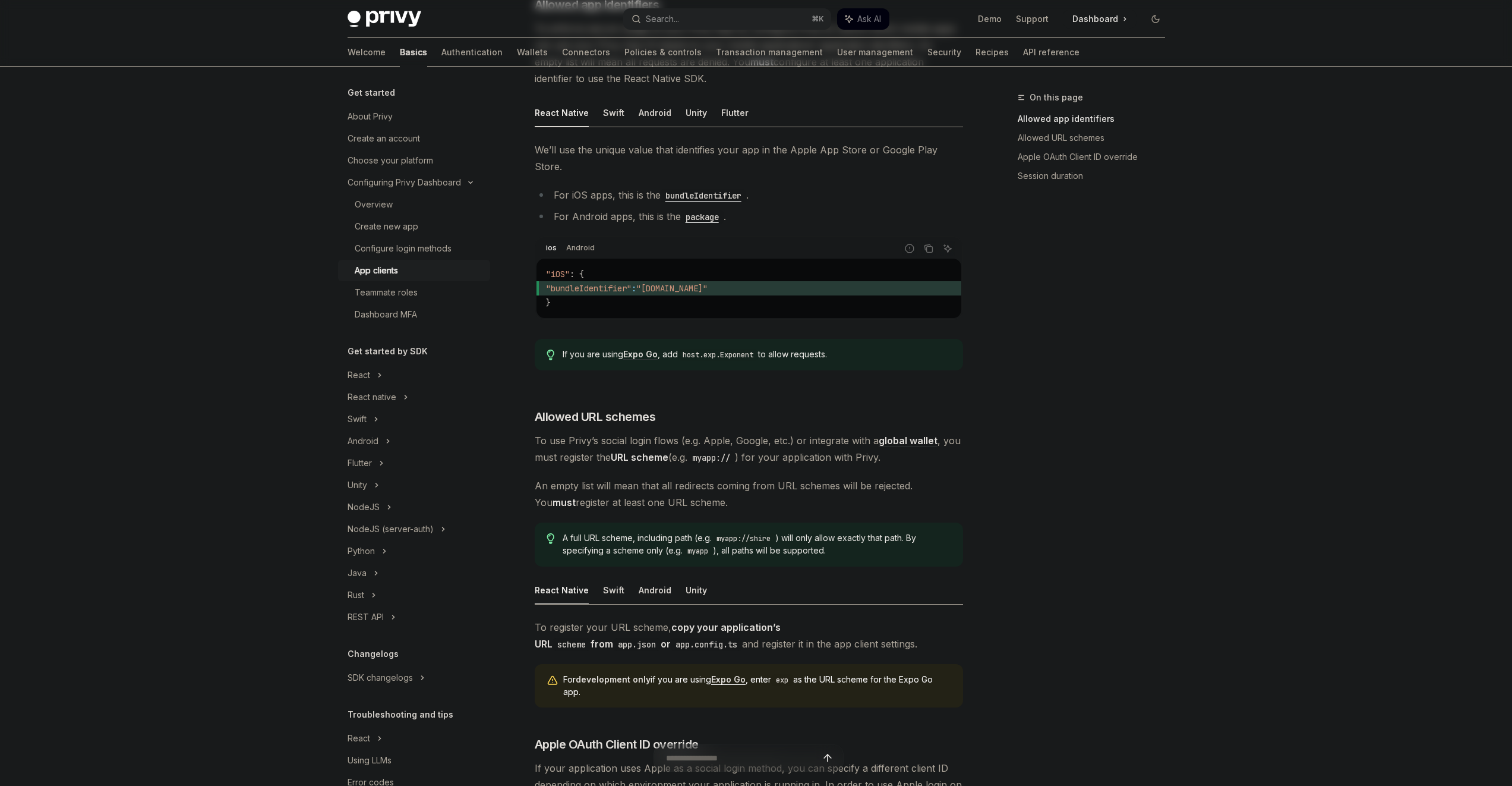
scroll to position [364, 0]
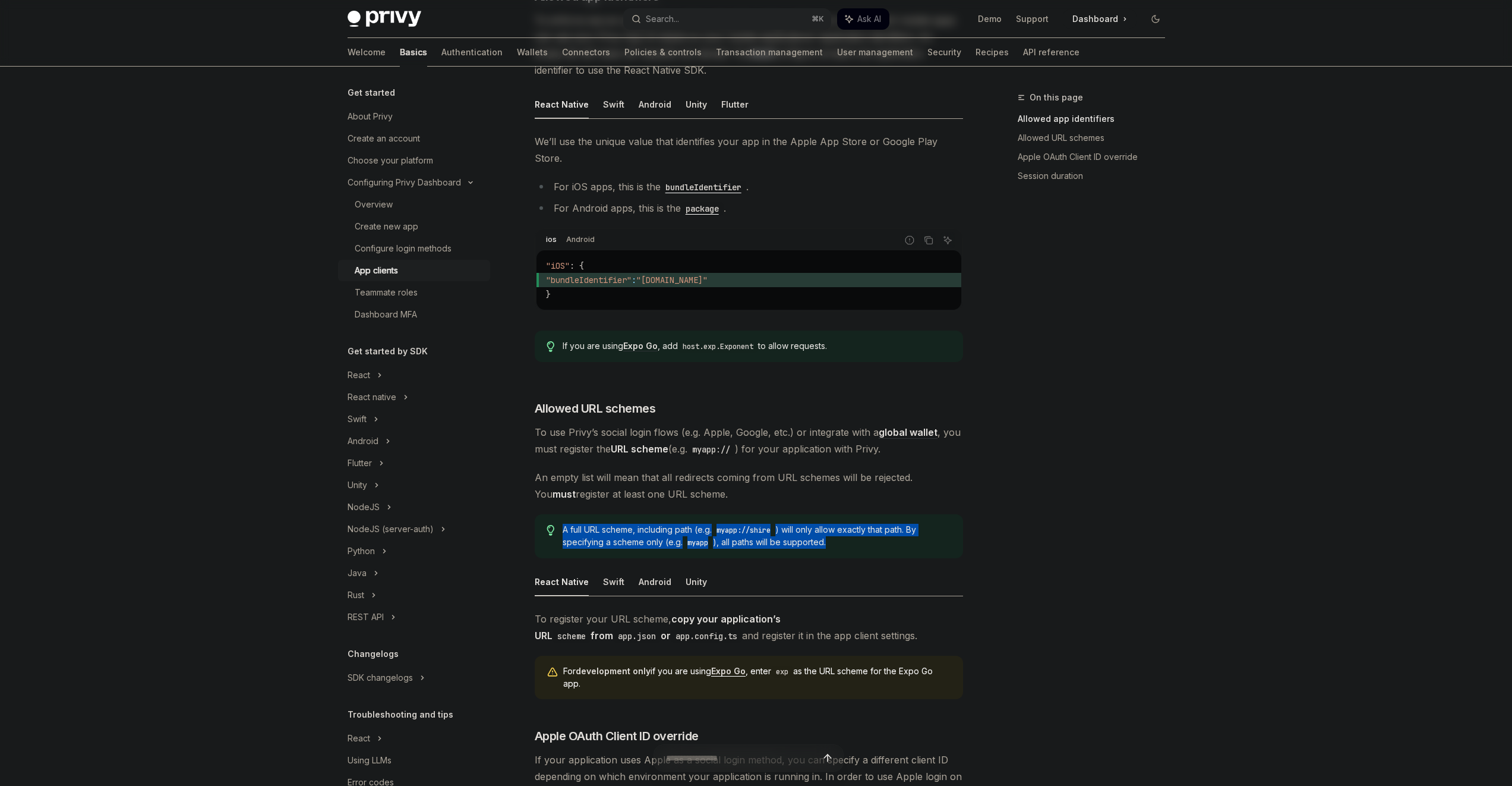
drag, startPoint x: 835, startPoint y: 524, endPoint x: 829, endPoint y: 505, distance: 19.9
click at [829, 514] on div "A full URL scheme, including path (e.g. myapp://shire ) will only allow exactly…" at bounding box center [749, 535] width 429 height 44
drag, startPoint x: 831, startPoint y: 510, endPoint x: 845, endPoint y: 534, distance: 27.8
click at [845, 534] on div "A full URL scheme, including path (e.g. myapp://shire ) will only allow exactly…" at bounding box center [749, 535] width 429 height 44
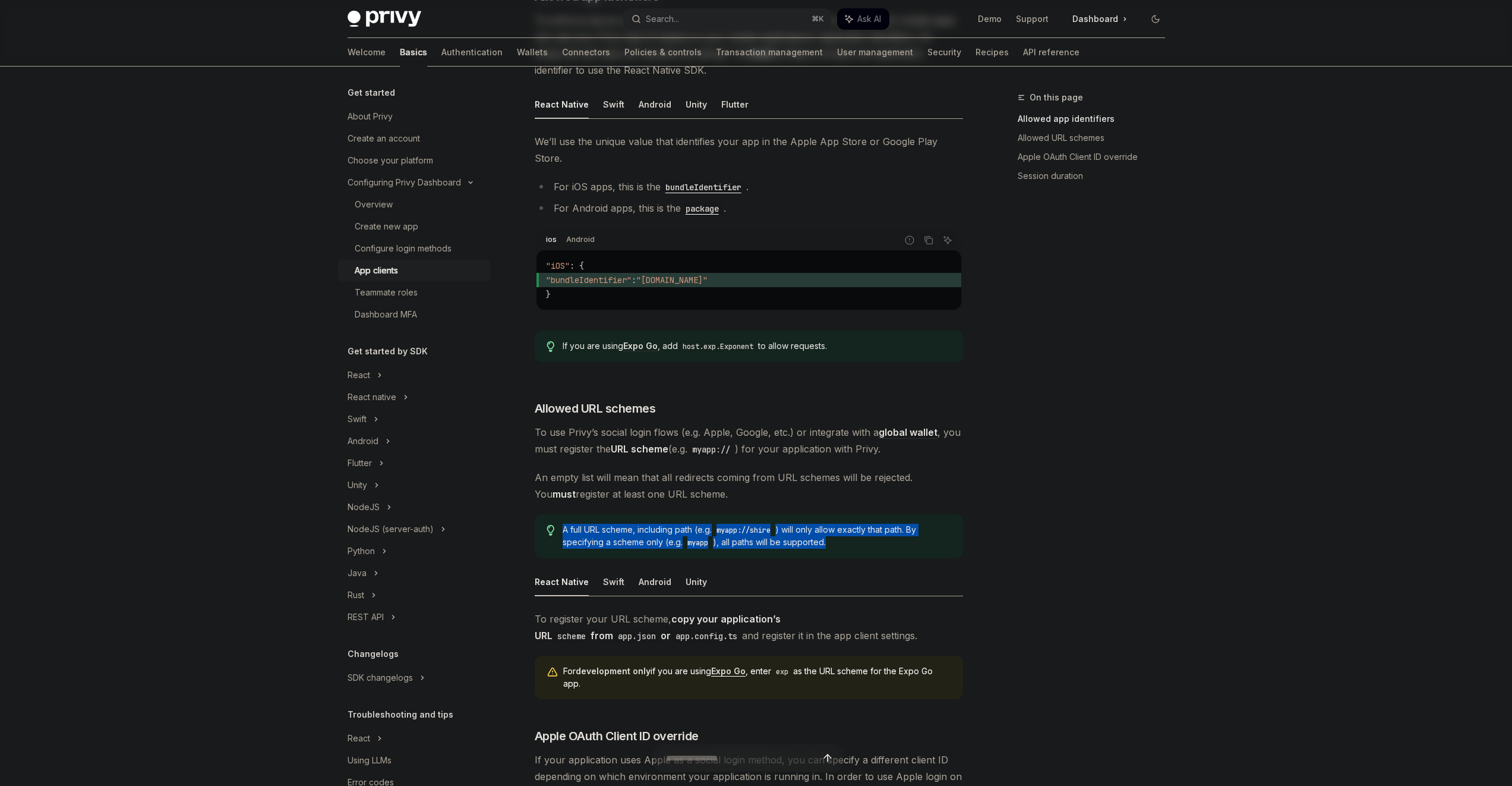
click at [844, 529] on span "A full URL scheme, including path (e.g. myapp://shire ) will only allow exactly…" at bounding box center [757, 536] width 388 height 25
drag, startPoint x: 844, startPoint y: 529, endPoint x: 840, endPoint y: 492, distance: 37.2
click at [840, 492] on div "​ Allowed app identifiers To enforce secure usage of your Privy App ID, configu…" at bounding box center [749, 446] width 429 height 915
click at [839, 493] on div "​ Allowed app identifiers To enforce secure usage of your Privy App ID, configu…" at bounding box center [749, 446] width 429 height 915
drag, startPoint x: 839, startPoint y: 493, endPoint x: 848, endPoint y: 528, distance: 36.1
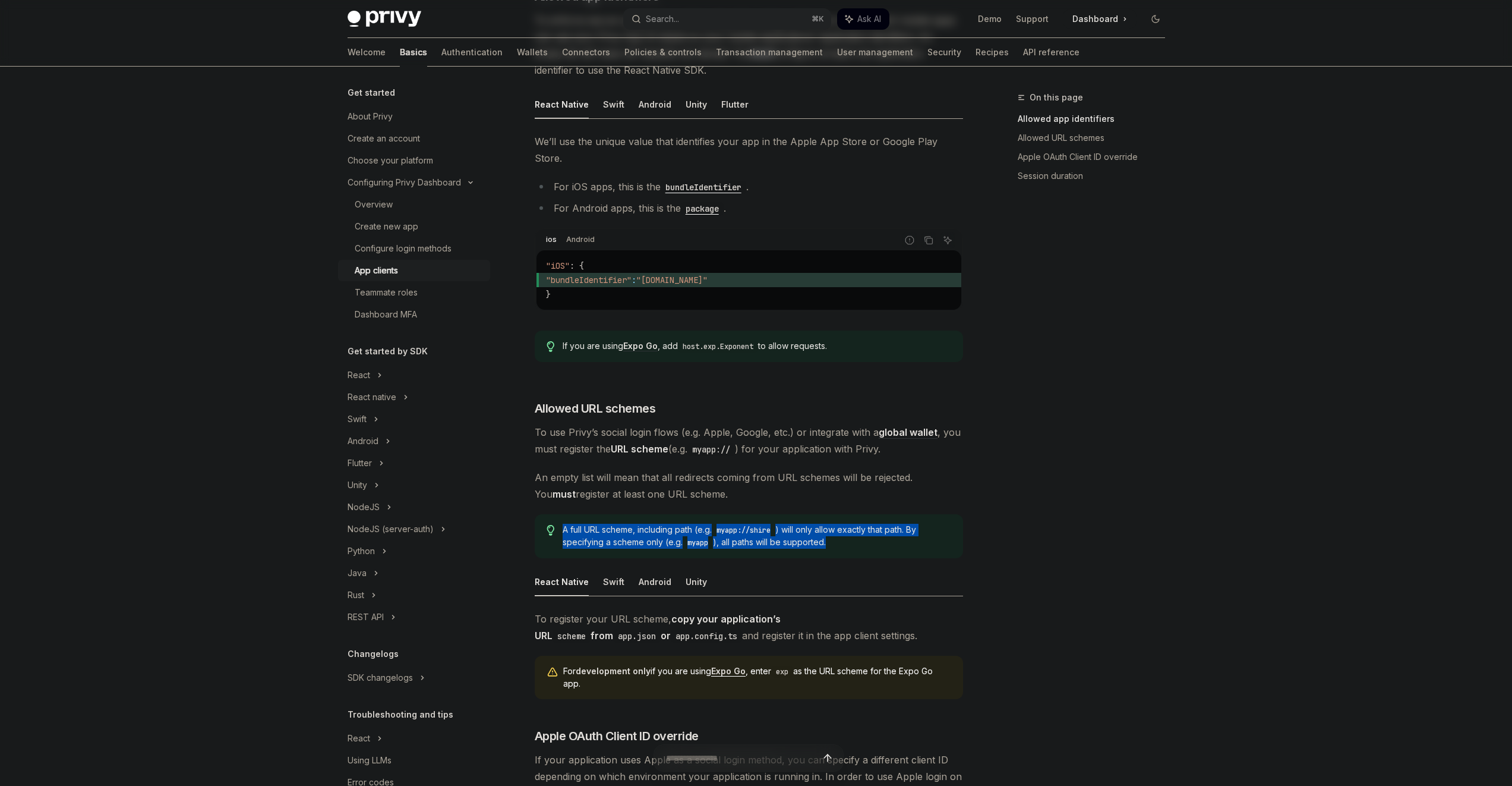
click at [848, 529] on div "​ Allowed app identifiers To enforce secure usage of your Privy App ID, configu…" at bounding box center [749, 446] width 429 height 915
click at [848, 524] on span "A full URL scheme, including path (e.g. myapp://shire ) will only allow exactly…" at bounding box center [757, 536] width 388 height 25
drag, startPoint x: 848, startPoint y: 523, endPoint x: 848, endPoint y: 491, distance: 32.0
click at [848, 491] on div "​ Allowed app identifiers To enforce secure usage of your Privy App ID, configu…" at bounding box center [749, 446] width 429 height 915
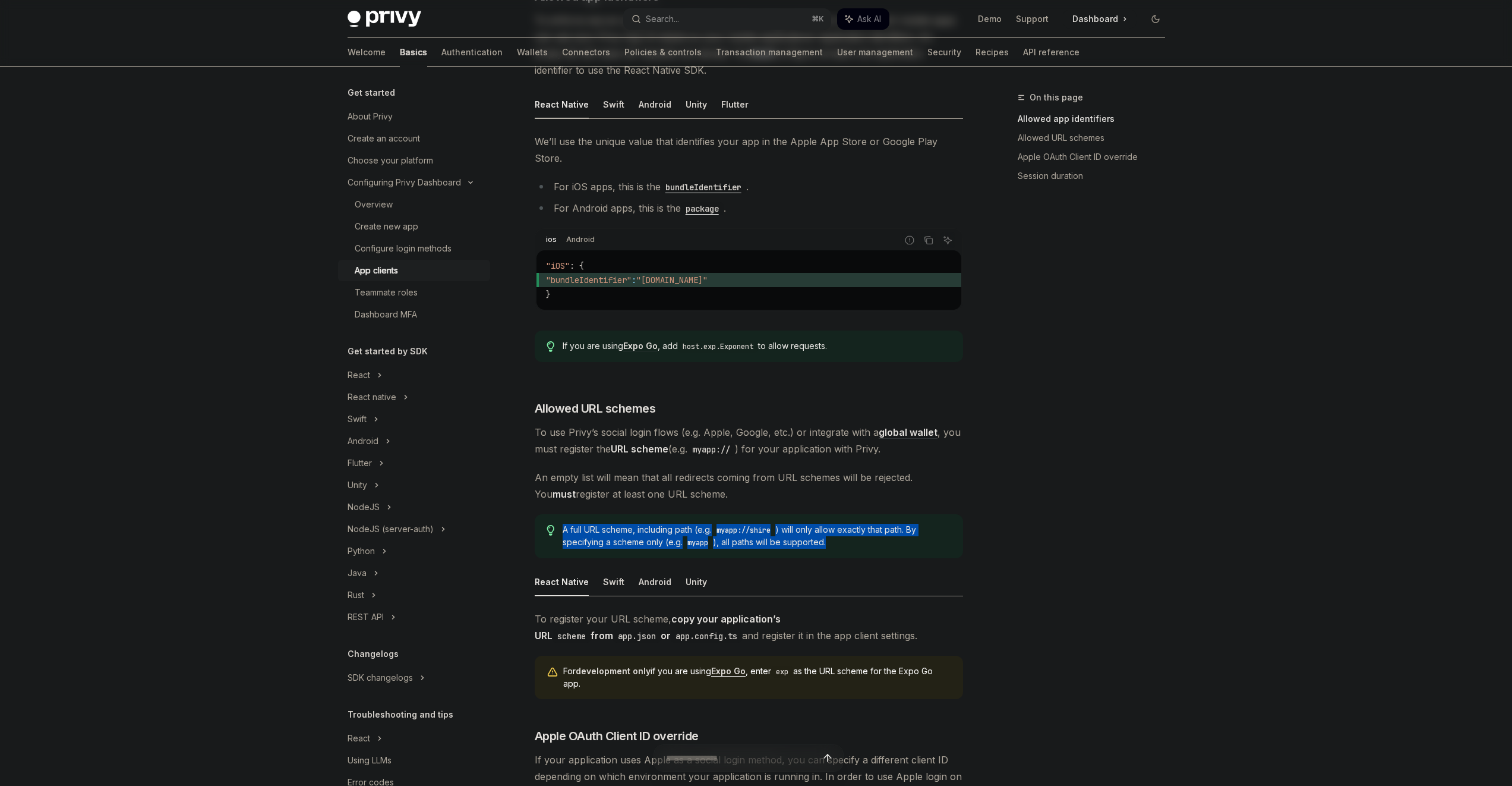
drag, startPoint x: 851, startPoint y: 487, endPoint x: 865, endPoint y: 527, distance: 42.4
click at [865, 527] on div "​ Allowed app identifiers To enforce secure usage of your Privy App ID, configu…" at bounding box center [749, 446] width 429 height 915
click at [865, 527] on span "A full URL scheme, including path (e.g. myapp://shire ) will only allow exactly…" at bounding box center [757, 536] width 388 height 25
drag, startPoint x: 864, startPoint y: 527, endPoint x: 859, endPoint y: 499, distance: 28.4
click at [860, 514] on div "A full URL scheme, including path (e.g. myapp://shire ) will only allow exactly…" at bounding box center [749, 535] width 429 height 44
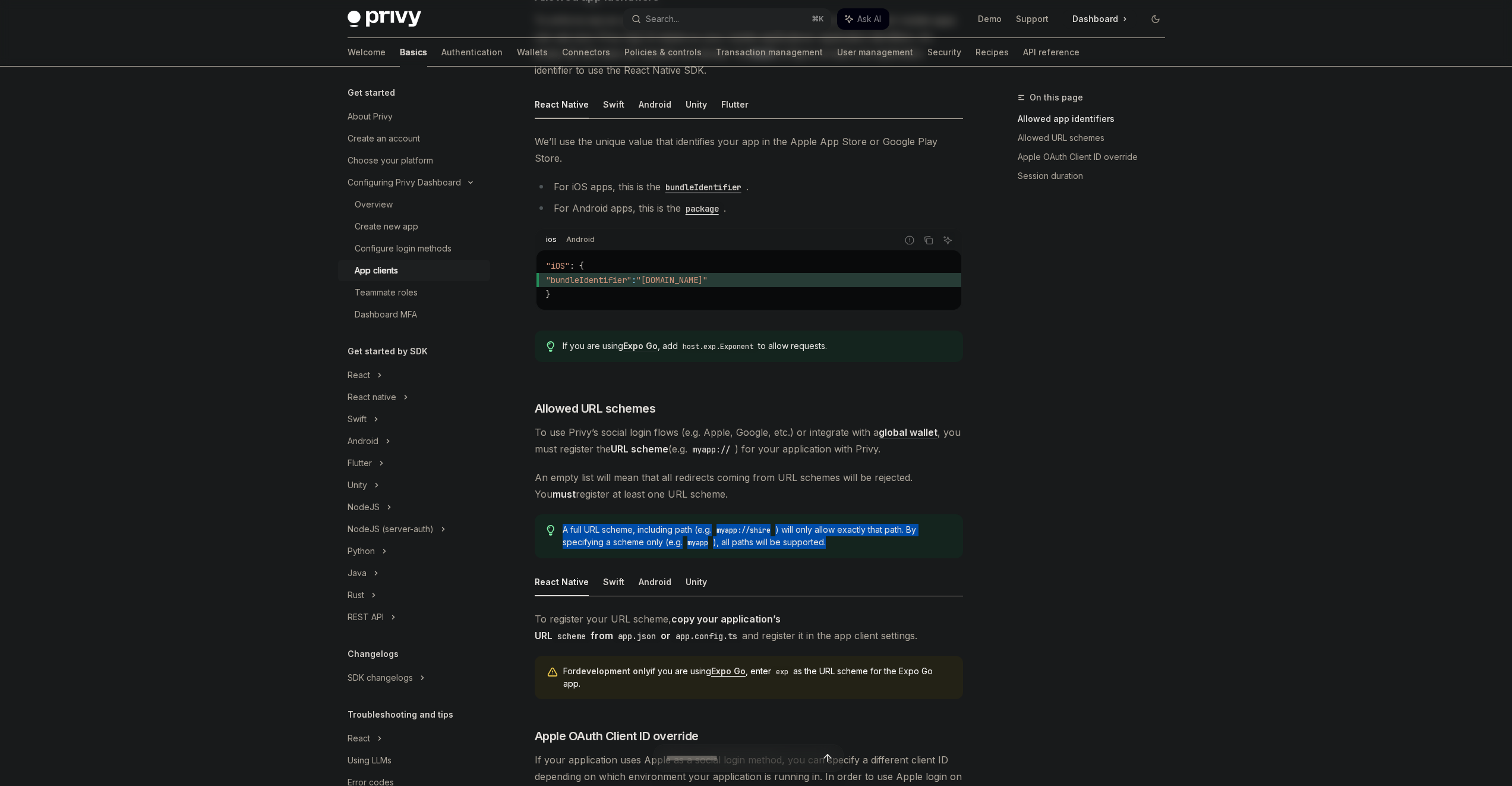
click at [859, 514] on div "A full URL scheme, including path (e.g. myapp://shire ) will only allow exactly…" at bounding box center [749, 535] width 429 height 44
drag, startPoint x: 859, startPoint y: 499, endPoint x: 862, endPoint y: 529, distance: 30.1
click at [862, 529] on div "A full URL scheme, including path (e.g. myapp://shire ) will only allow exactly…" at bounding box center [749, 535] width 429 height 44
click at [862, 528] on span "A full URL scheme, including path (e.g. myapp://shire ) will only allow exactly…" at bounding box center [757, 536] width 388 height 25
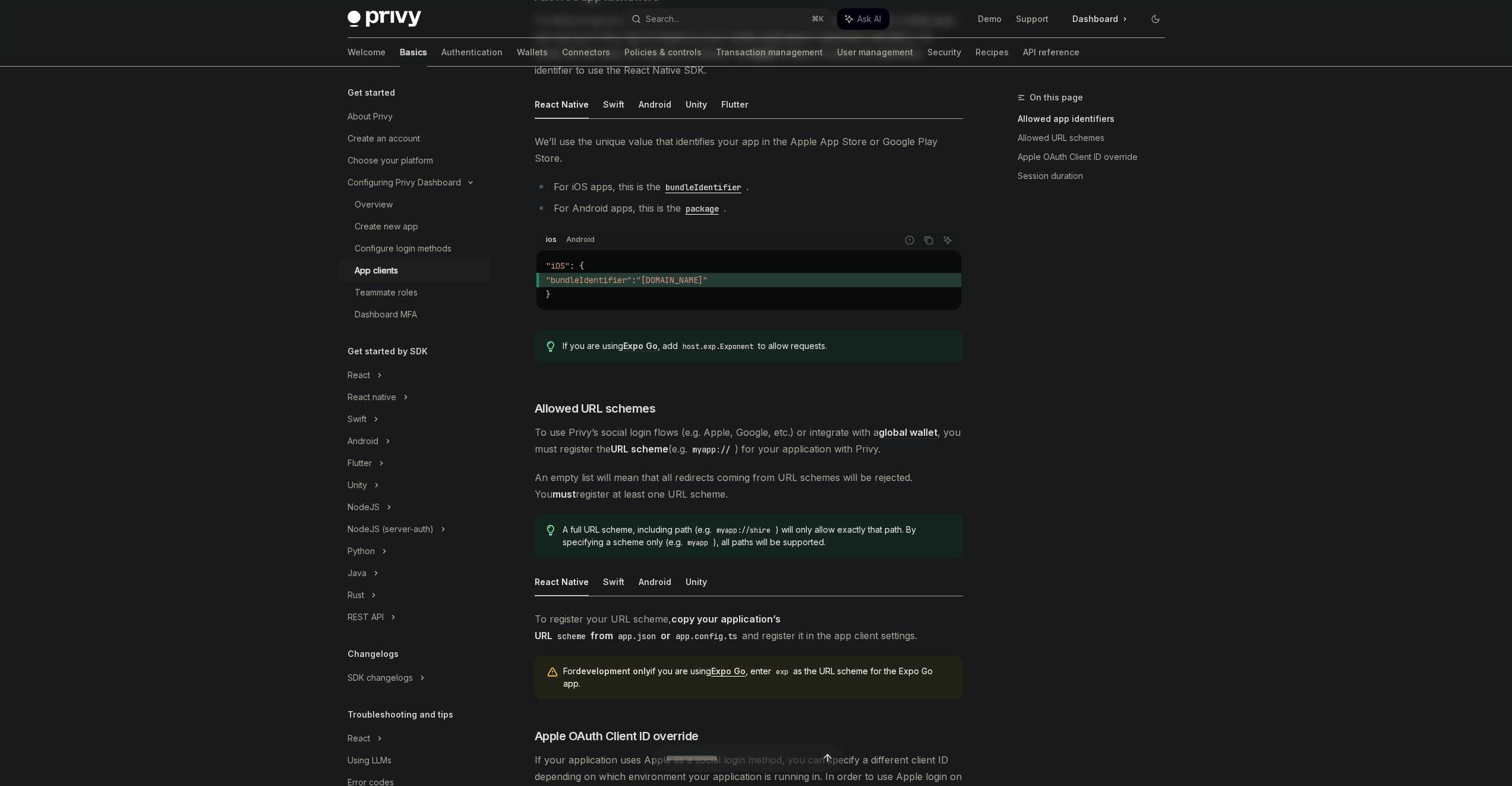
click at [862, 528] on span "A full URL scheme, including path (e.g. myapp://shire ) will only allow exactly…" at bounding box center [757, 536] width 388 height 25
click at [862, 527] on span "A full URL scheme, including path (e.g. myapp://shire ) will only allow exactly…" at bounding box center [757, 536] width 388 height 25
click at [861, 527] on span "A full URL scheme, including path (e.g. myapp://shire ) will only allow exactly…" at bounding box center [757, 536] width 388 height 25
click at [862, 524] on span "A full URL scheme, including path (e.g. myapp://shire ) will only allow exactly…" at bounding box center [757, 536] width 388 height 25
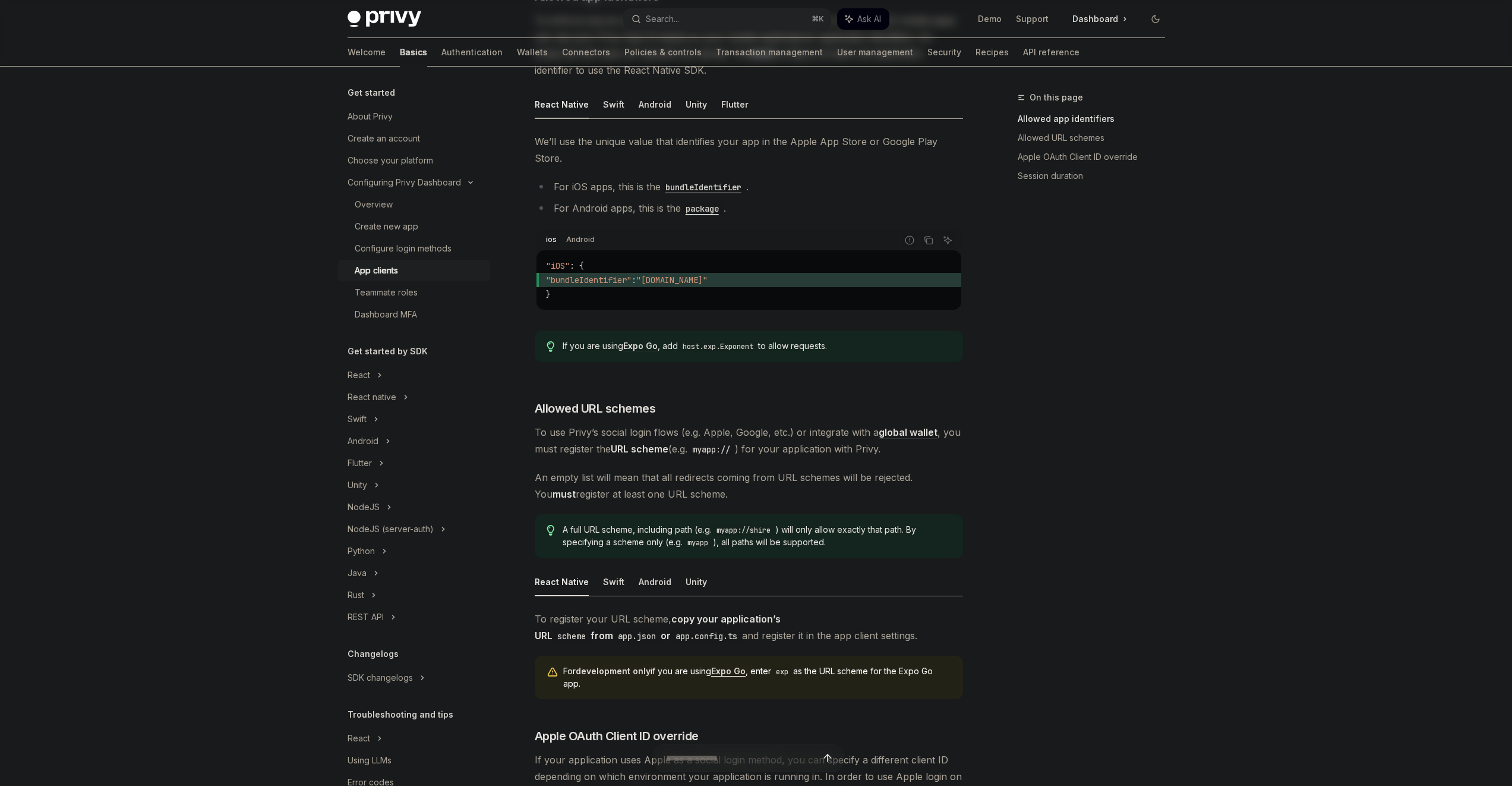
click at [862, 524] on span "A full URL scheme, including path (e.g. myapp://shire ) will only allow exactly…" at bounding box center [757, 536] width 388 height 25
click at [862, 524] on span "A full URL scheme, including path (e.g. myapp://shire ) will only allow exactly…" at bounding box center [757, 536] width 388 height 25
drag, startPoint x: 862, startPoint y: 521, endPoint x: 857, endPoint y: 500, distance: 21.6
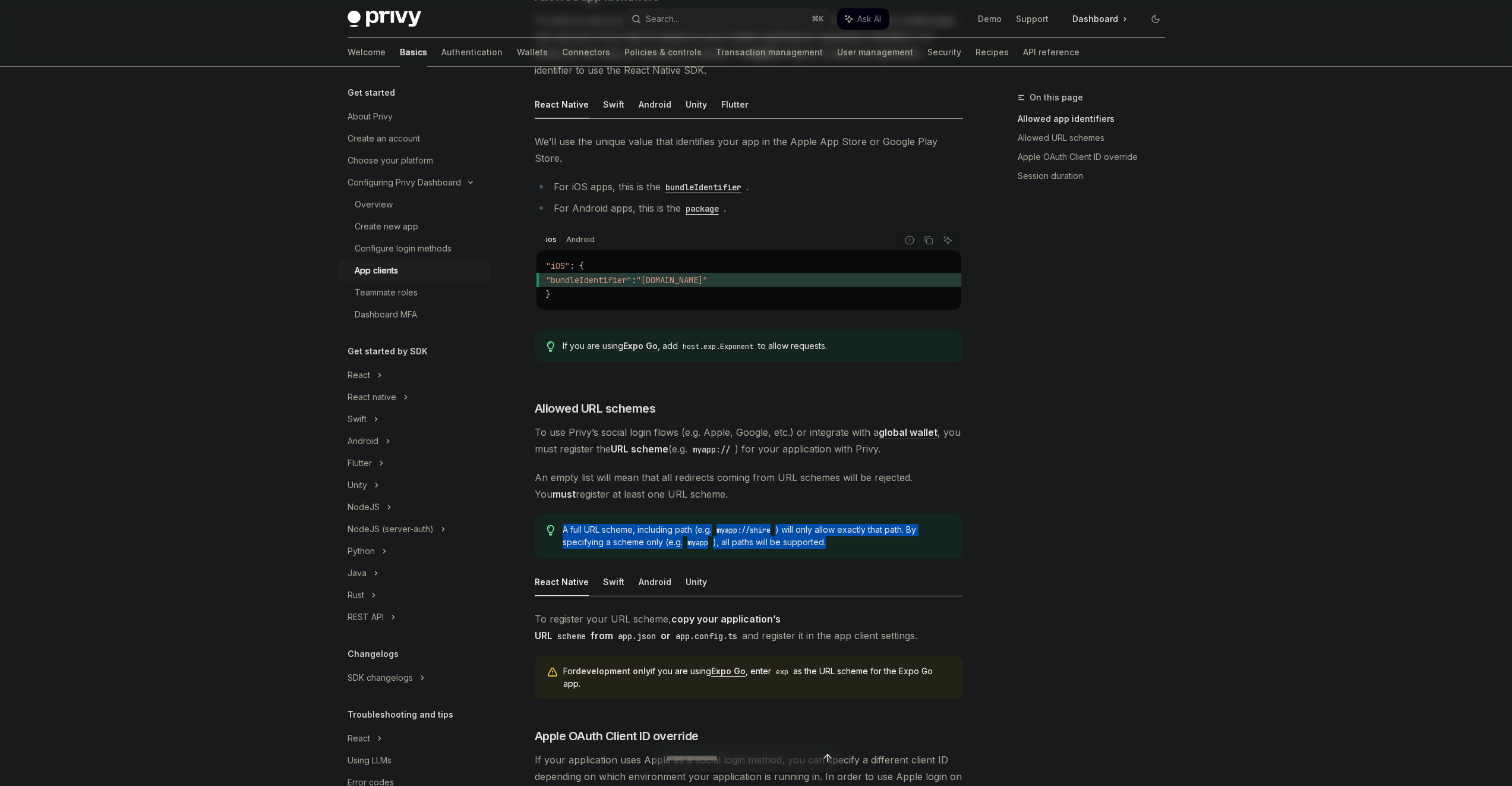
click at [857, 514] on div "A full URL scheme, including path (e.g. myapp://shire ) will only allow exactly…" at bounding box center [749, 535] width 429 height 44
drag, startPoint x: 857, startPoint y: 501, endPoint x: 862, endPoint y: 520, distance: 19.6
click at [862, 520] on div "A full URL scheme, including path (e.g. myapp://shire ) will only allow exactly…" at bounding box center [749, 535] width 429 height 44
click at [862, 524] on span "A full URL scheme, including path (e.g. myapp://shire ) will only allow exactly…" at bounding box center [757, 536] width 388 height 25
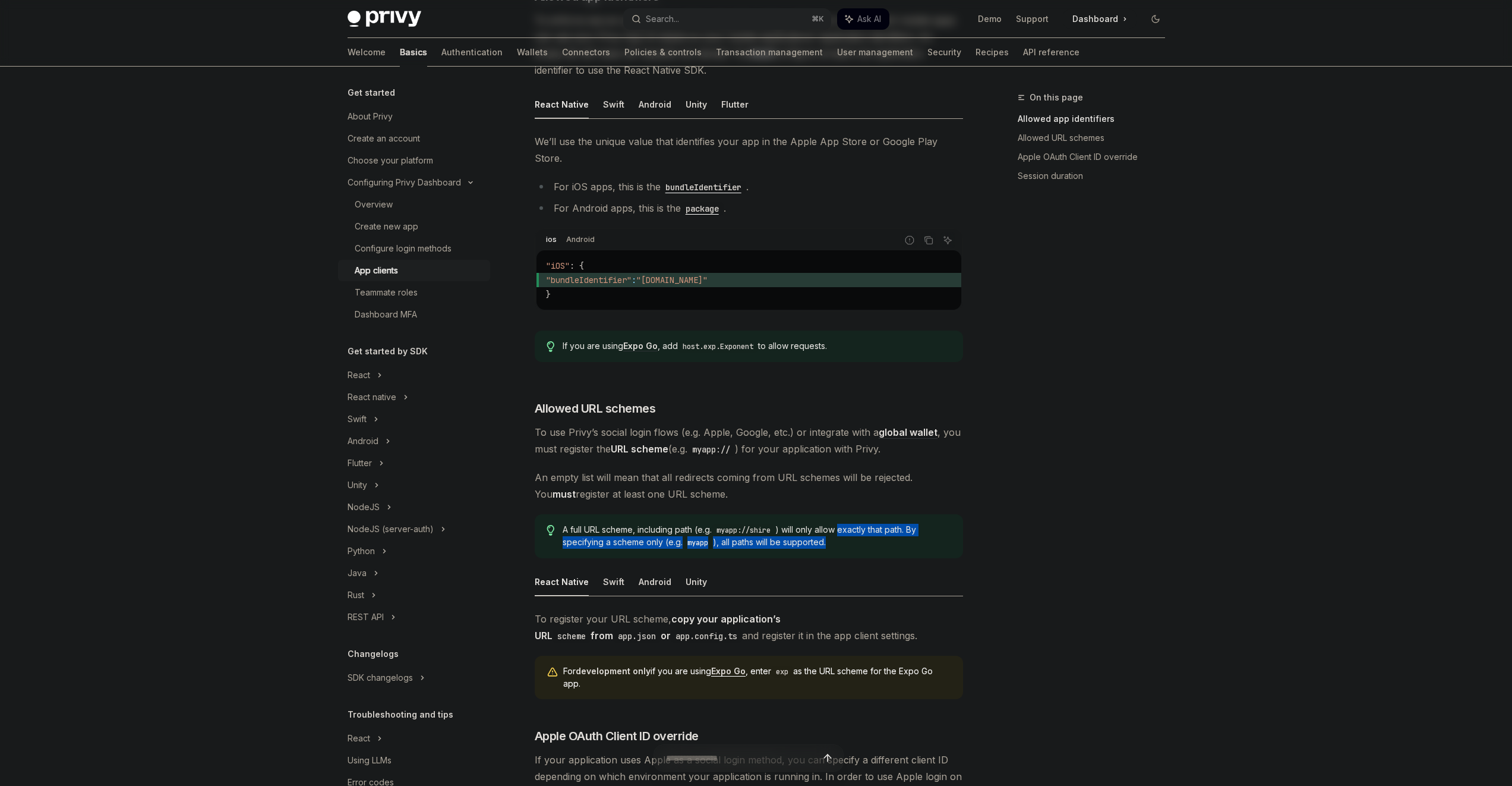
drag, startPoint x: 862, startPoint y: 520, endPoint x: 861, endPoint y: 509, distance: 11.0
click at [861, 524] on span "A full URL scheme, including path (e.g. myapp://shire ) will only allow exactly…" at bounding box center [757, 536] width 388 height 25
drag, startPoint x: 860, startPoint y: 506, endPoint x: 859, endPoint y: 511, distance: 5.1
click at [860, 514] on div "A full URL scheme, including path (e.g. myapp://shire ) will only allow exactly…" at bounding box center [749, 535] width 429 height 44
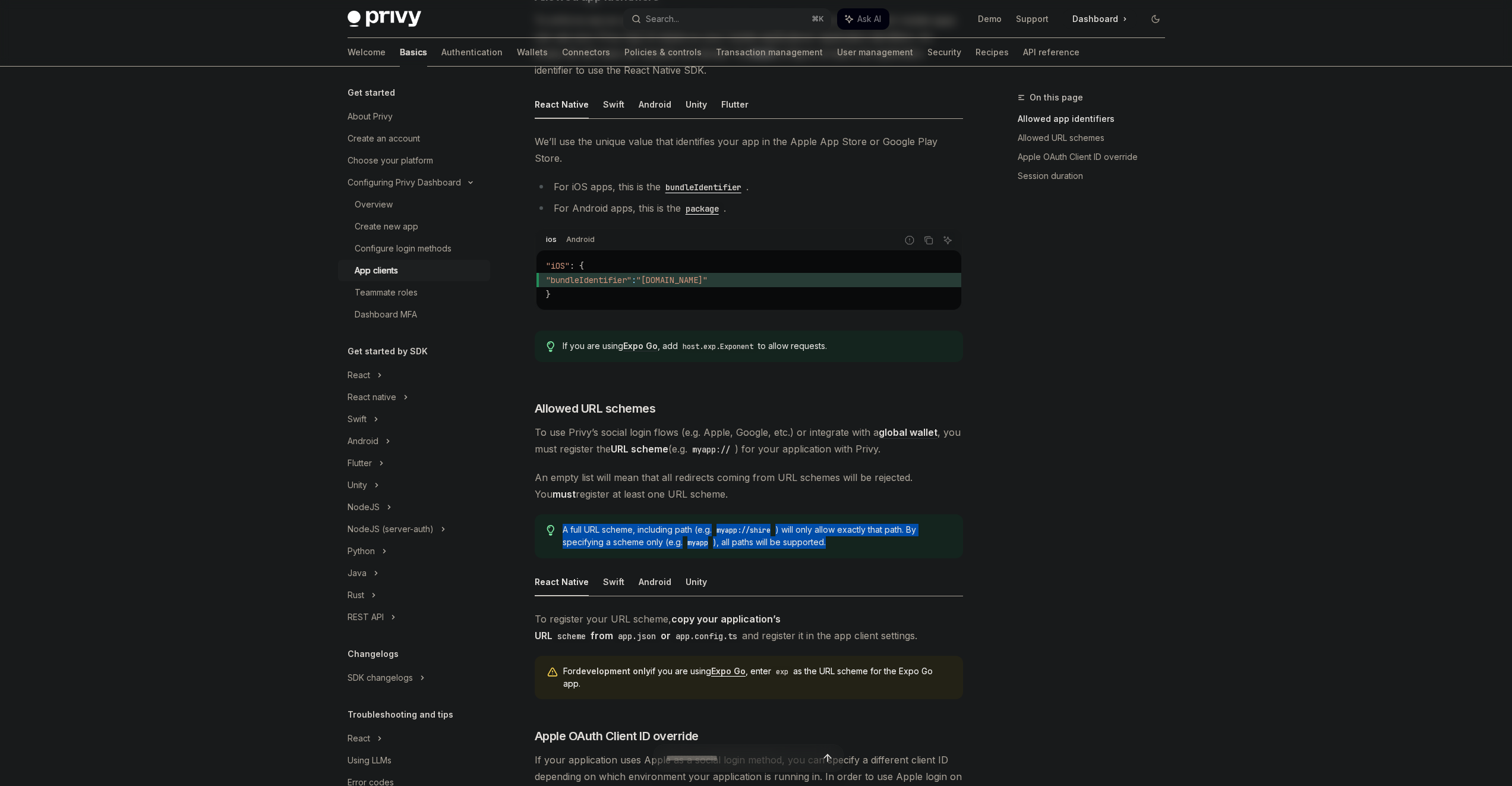
drag, startPoint x: 859, startPoint y: 511, endPoint x: 860, endPoint y: 534, distance: 23.0
click at [860, 534] on div "A full URL scheme, including path (e.g. myapp://shire ) will only allow exactly…" at bounding box center [749, 535] width 429 height 44
drag, startPoint x: 860, startPoint y: 534, endPoint x: 857, endPoint y: 505, distance: 29.2
click at [857, 514] on div "A full URL scheme, including path (e.g. myapp://shire ) will only allow exactly…" at bounding box center [749, 535] width 429 height 44
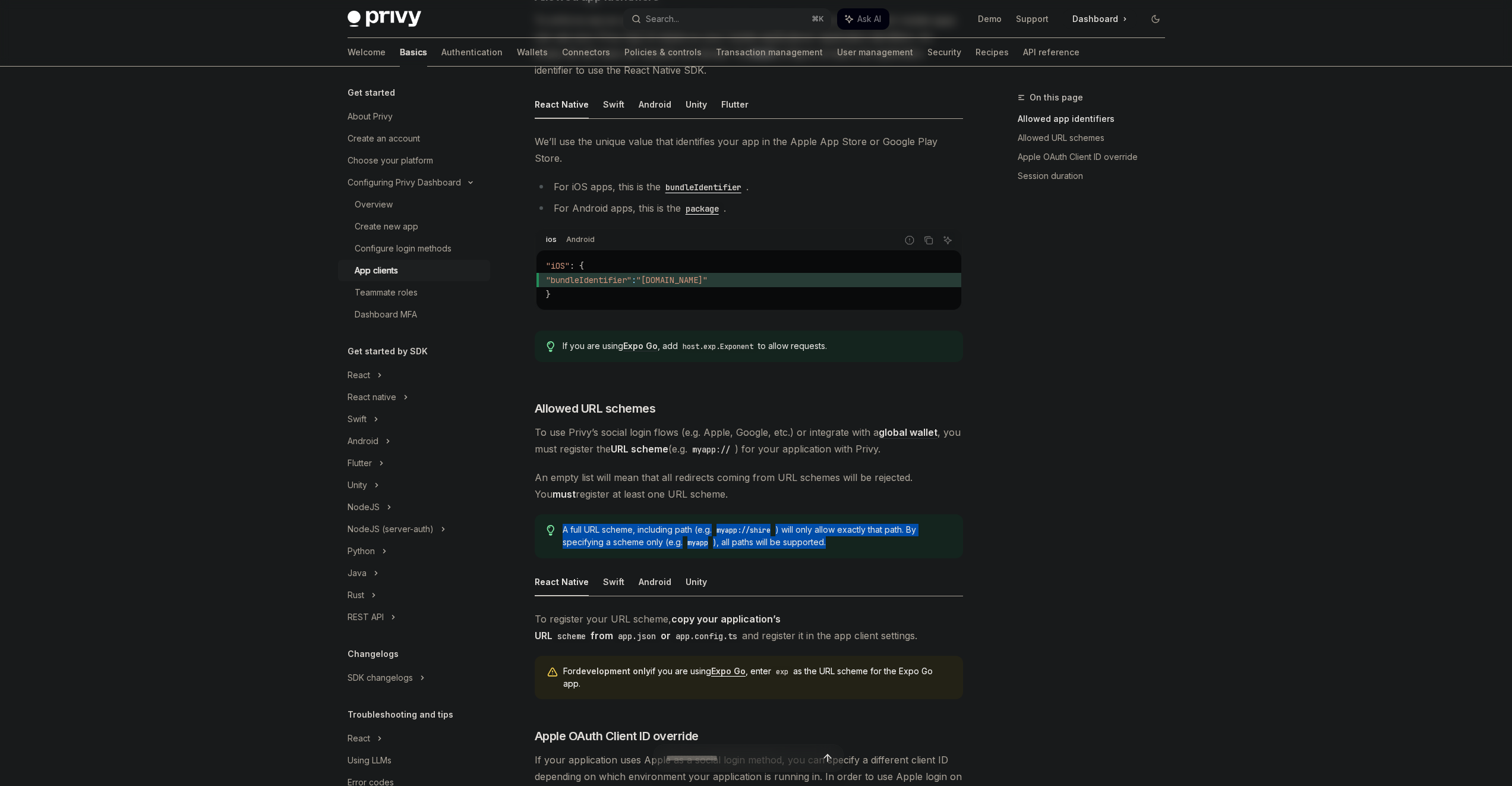
click at [857, 514] on div "A full URL scheme, including path (e.g. myapp://shire ) will only allow exactly…" at bounding box center [749, 535] width 429 height 44
drag, startPoint x: 857, startPoint y: 505, endPoint x: 862, endPoint y: 534, distance: 29.4
click at [862, 534] on div "A full URL scheme, including path (e.g. myapp://shire ) will only allow exactly…" at bounding box center [749, 535] width 429 height 44
click at [862, 514] on div "A full URL scheme, including path (e.g. myapp://shire ) will only allow exactly…" at bounding box center [749, 535] width 429 height 44
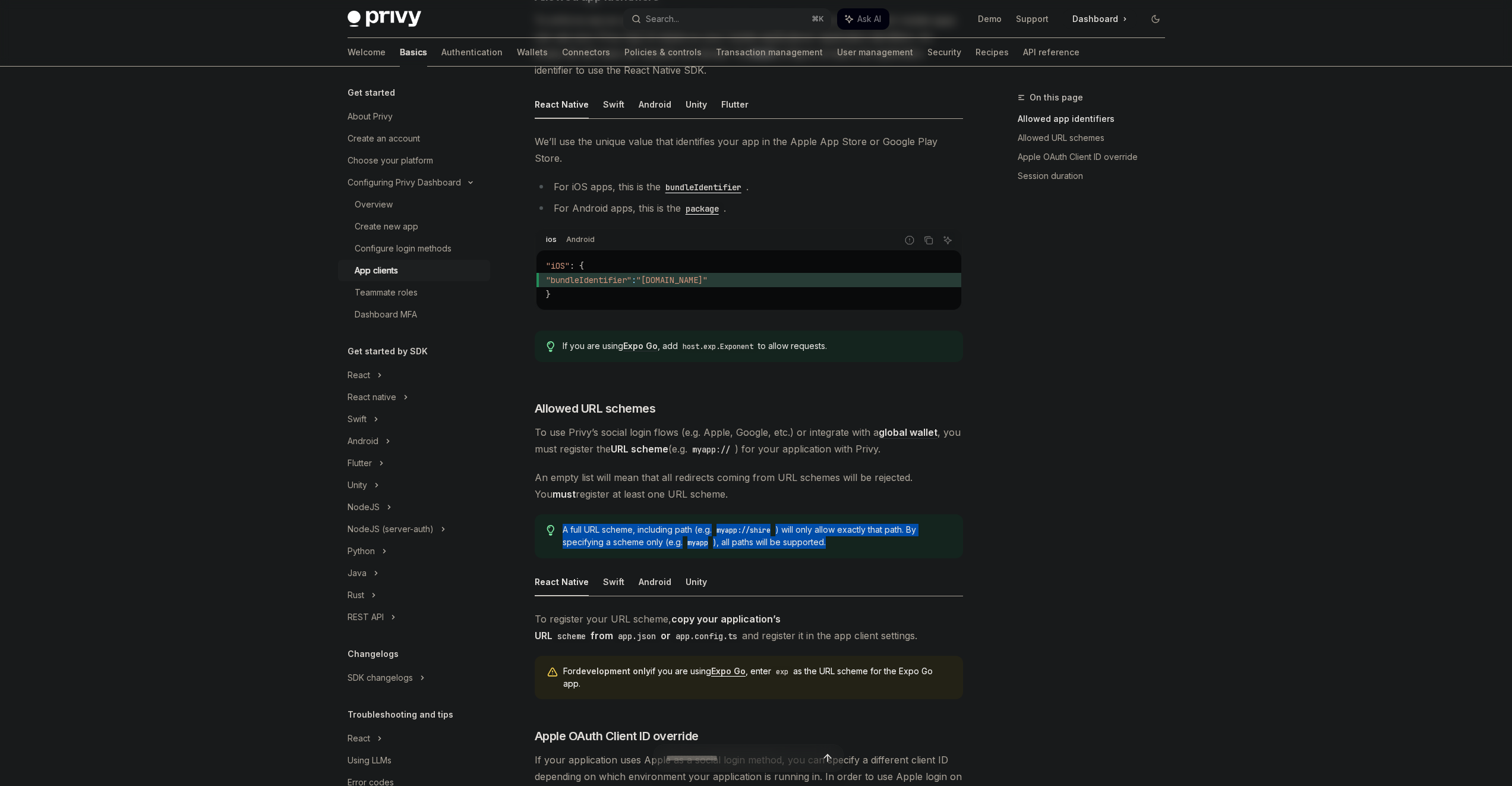
click at [862, 514] on div "A full URL scheme, including path (e.g. myapp://shire ) will only allow exactly…" at bounding box center [749, 535] width 429 height 44
drag, startPoint x: 862, startPoint y: 501, endPoint x: 862, endPoint y: 525, distance: 24.0
click at [862, 525] on div "A full URL scheme, including path (e.g. myapp://shire ) will only allow exactly…" at bounding box center [749, 535] width 429 height 44
click at [861, 525] on span "A full URL scheme, including path (e.g. myapp://shire ) will only allow exactly…" at bounding box center [757, 536] width 388 height 25
drag, startPoint x: 861, startPoint y: 525, endPoint x: 861, endPoint y: 497, distance: 28.0
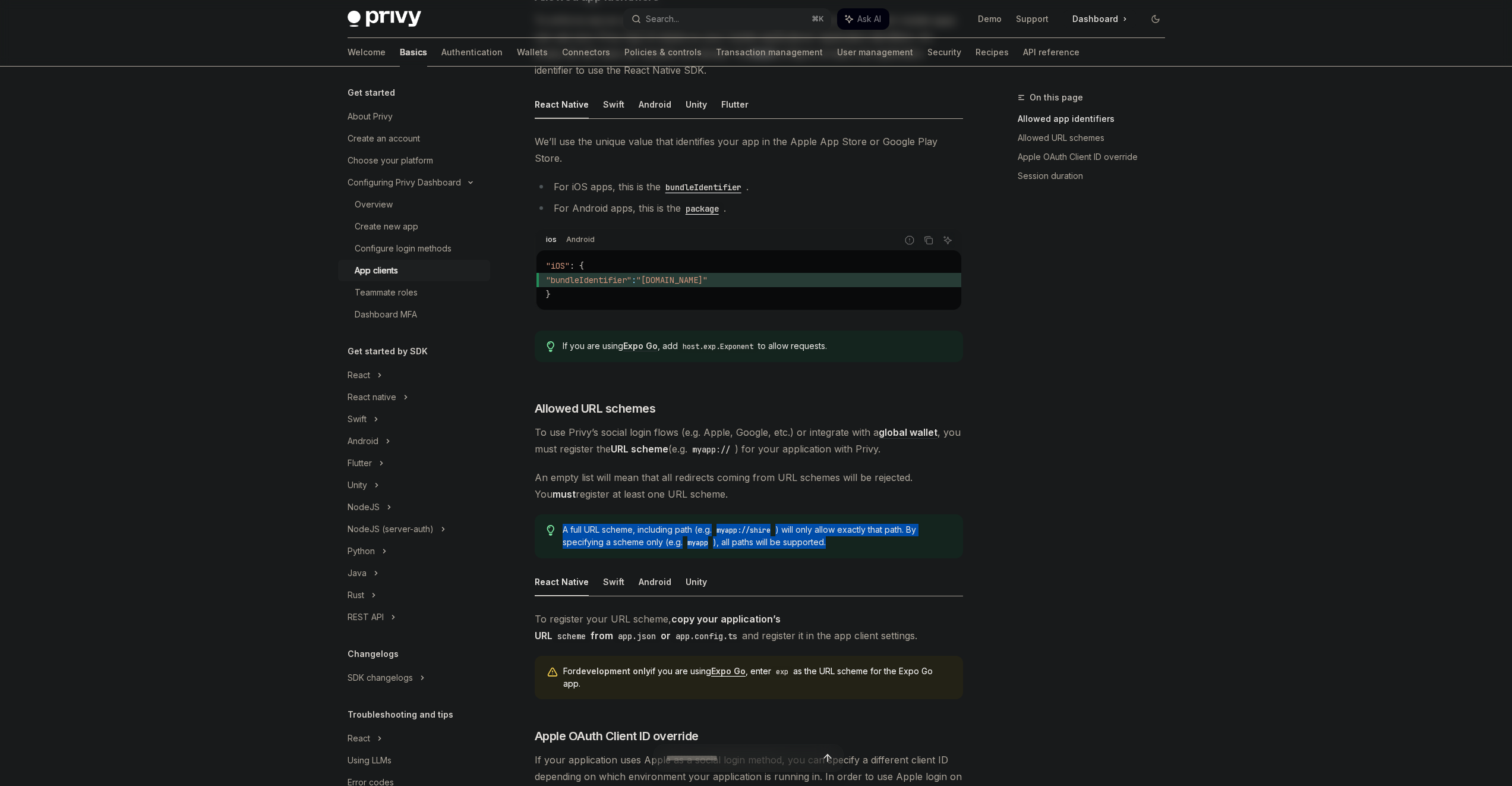
click at [861, 497] on div "​ Allowed app identifiers To enforce secure usage of your Privy App ID, configu…" at bounding box center [749, 446] width 429 height 915
drag, startPoint x: 861, startPoint y: 529, endPoint x: 861, endPoint y: 538, distance: 9.0
click at [861, 538] on div "A full URL scheme, including path (e.g. myapp://shire ) will only allow exactly…" at bounding box center [749, 535] width 429 height 44
click at [861, 536] on div "A full URL scheme, including path (e.g. myapp://shire ) will only allow exactly…" at bounding box center [749, 535] width 429 height 44
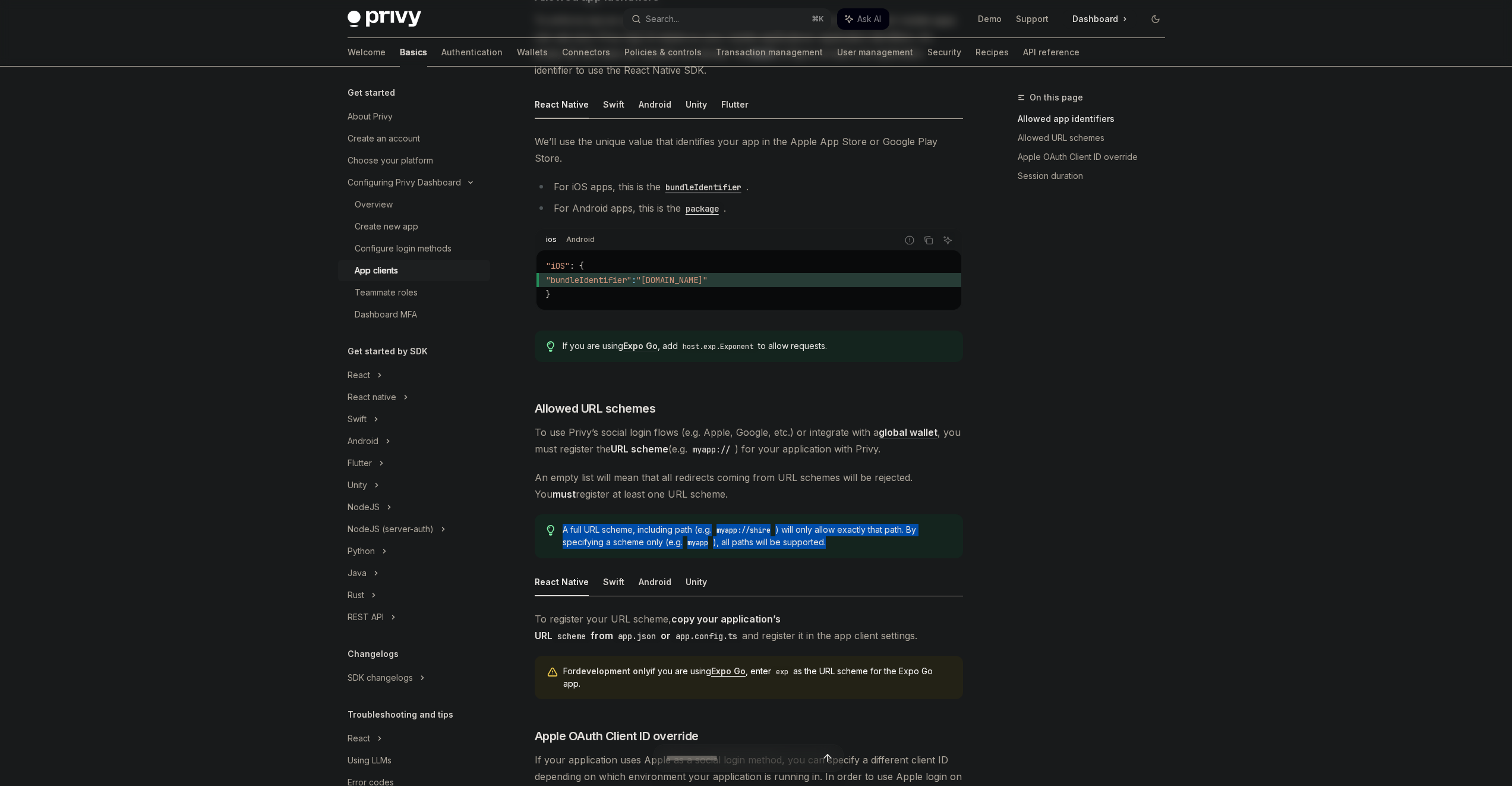
drag, startPoint x: 861, startPoint y: 513, endPoint x: 861, endPoint y: 495, distance: 18.0
click at [861, 495] on div "​ Allowed app identifiers To enforce secure usage of your Privy App ID, configu…" at bounding box center [749, 446] width 429 height 915
drag
click at [861, 495] on div "​ Allowed app identifiers To enforce secure usage of your Privy App ID, configu…" at bounding box center [749, 446] width 429 height 915
click at [858, 537] on div "​ Allowed app identifiers To enforce secure usage of your Privy App ID, configu…" at bounding box center [749, 446] width 429 height 915
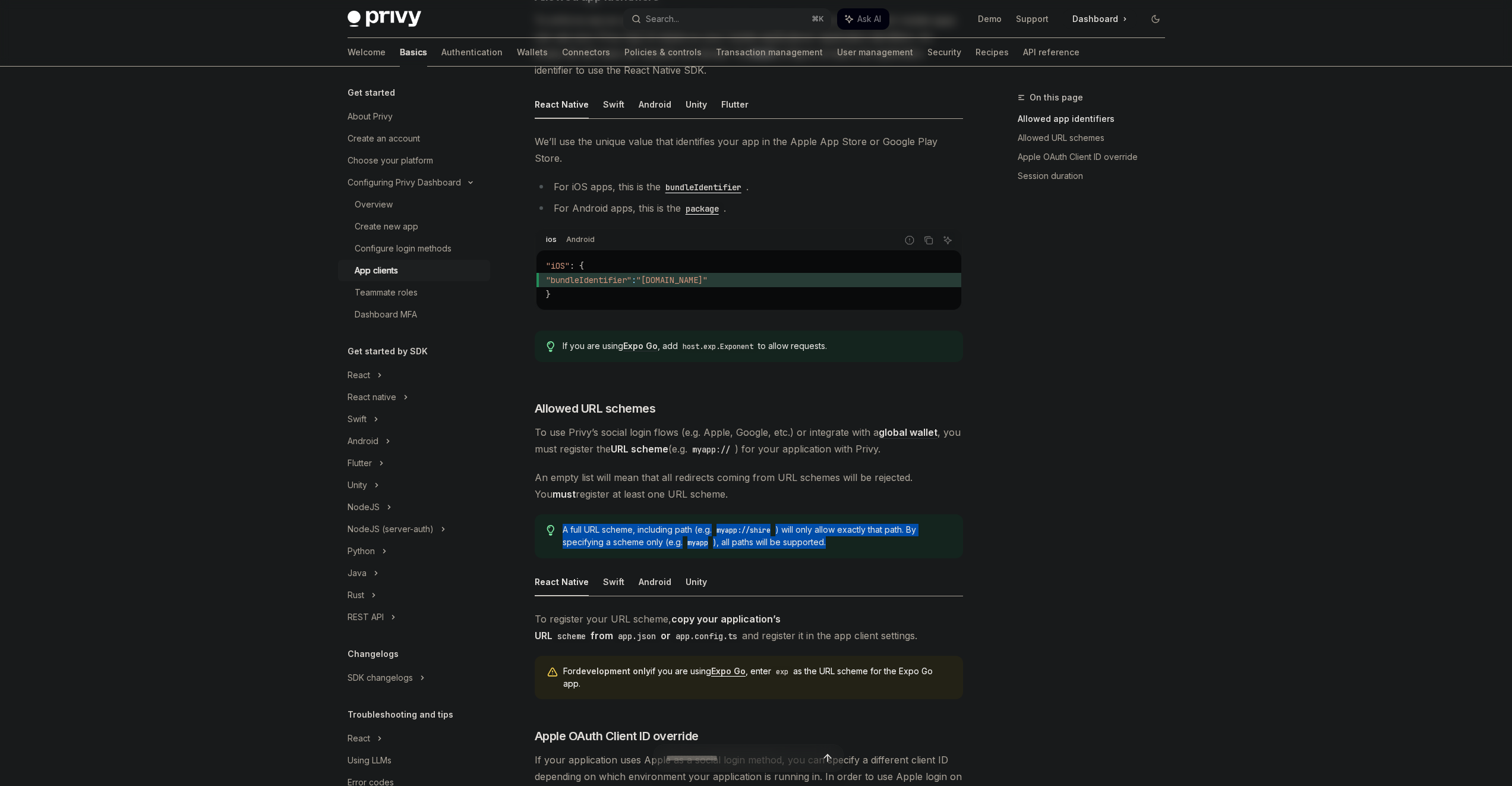
click at [858, 536] on div "A full URL scheme, including path (e.g. myapp://shire ) will only allow exactly…" at bounding box center [749, 535] width 429 height 44
click at [859, 514] on div "A full URL scheme, including path (e.g. myapp://shire ) will only allow exactly…" at bounding box center [749, 535] width 429 height 44
click at [859, 531] on div "A full URL scheme, including path (e.g. myapp://shire ) will only allow exactly…" at bounding box center [749, 535] width 429 height 44
click at [859, 530] on span "A full URL scheme, including path (e.g. myapp://shire ) will only allow exactly…" at bounding box center [757, 536] width 388 height 25
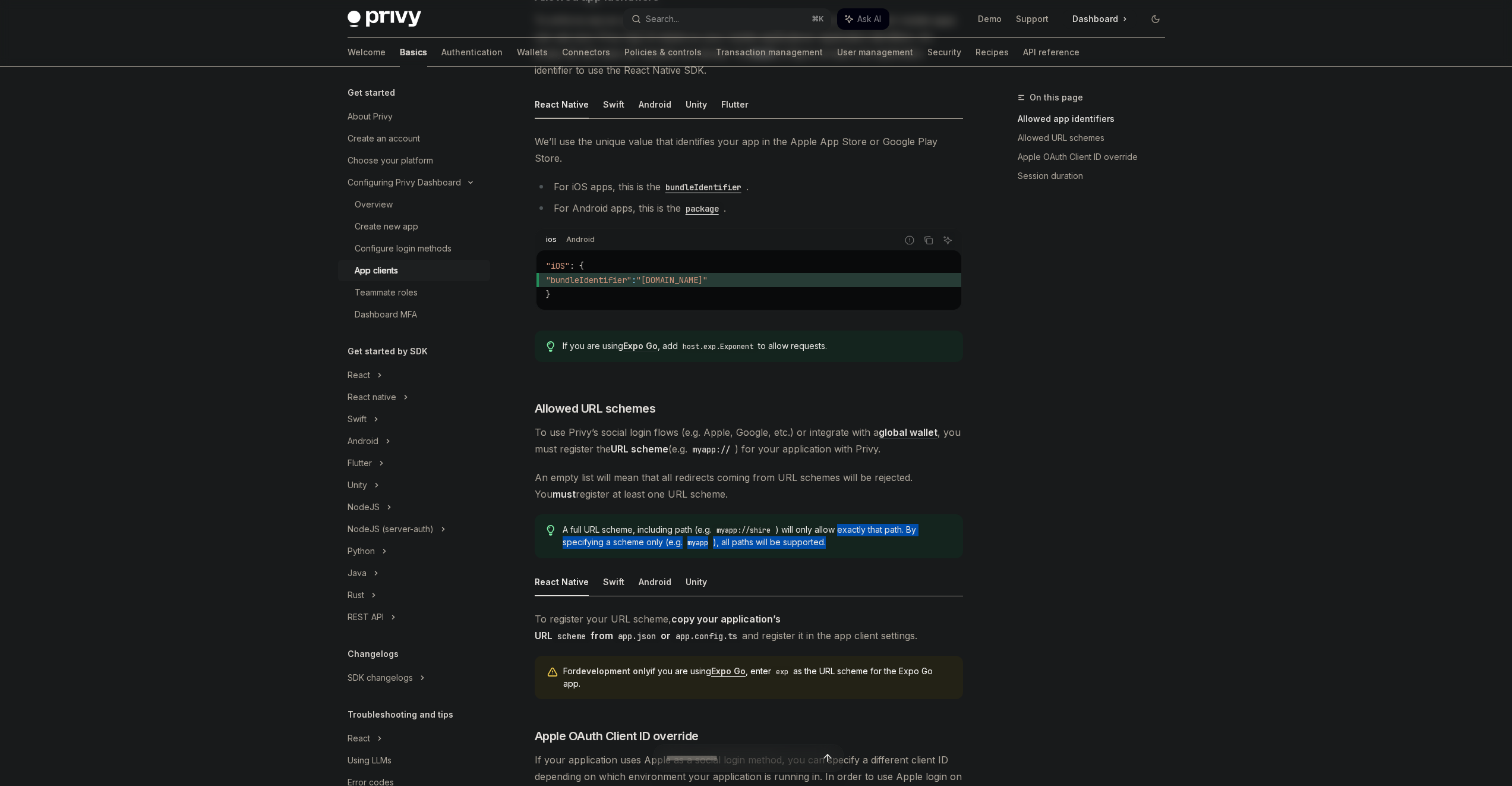
click at [859, 524] on span "A full URL scheme, including path (e.g. myapp://shire ) will only allow exactly…" at bounding box center [757, 536] width 388 height 25
click at [859, 514] on div "A full URL scheme, including path (e.g. myapp://shire ) will only allow exactly…" at bounding box center [749, 535] width 429 height 44
click at [859, 525] on div "A full URL scheme, including path (e.g. myapp://shire ) will only allow exactly…" at bounding box center [749, 535] width 429 height 44
click at [859, 525] on span "A full URL scheme, including path (e.g. myapp://shire ) will only allow exactly…" at bounding box center [757, 536] width 388 height 25
click at [857, 514] on div "A full URL scheme, including path (e.g. myapp://shire ) will only allow exactly…" at bounding box center [749, 535] width 429 height 44
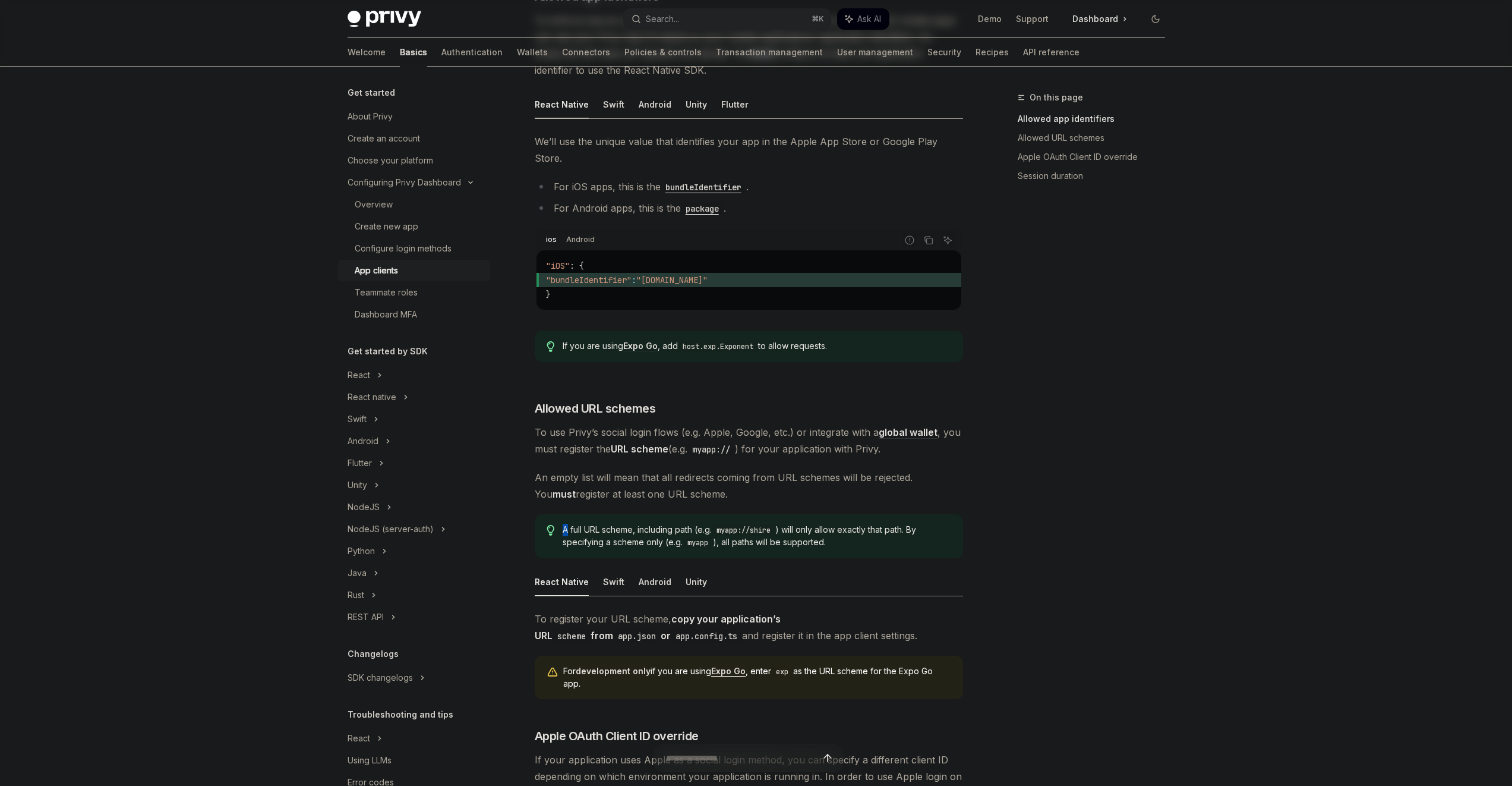
click at [857, 514] on div "A full URL scheme, including path (e.g. myapp://shire ) will only allow exactly…" at bounding box center [749, 535] width 429 height 44
click at [860, 546] on div "​ Allowed app identifiers To enforce secure usage of your Privy App ID, configu…" at bounding box center [749, 446] width 429 height 915
click at [860, 542] on div "​ Allowed app identifiers To enforce secure usage of your Privy App ID, configu…" at bounding box center [749, 446] width 429 height 915
click at [861, 514] on div "A full URL scheme, including path (e.g. myapp://shire ) will only allow exactly…" at bounding box center [749, 535] width 429 height 44
click at [860, 524] on span "A full URL scheme, including path (e.g. myapp://shire ) will only allow exactly…" at bounding box center [757, 536] width 388 height 25
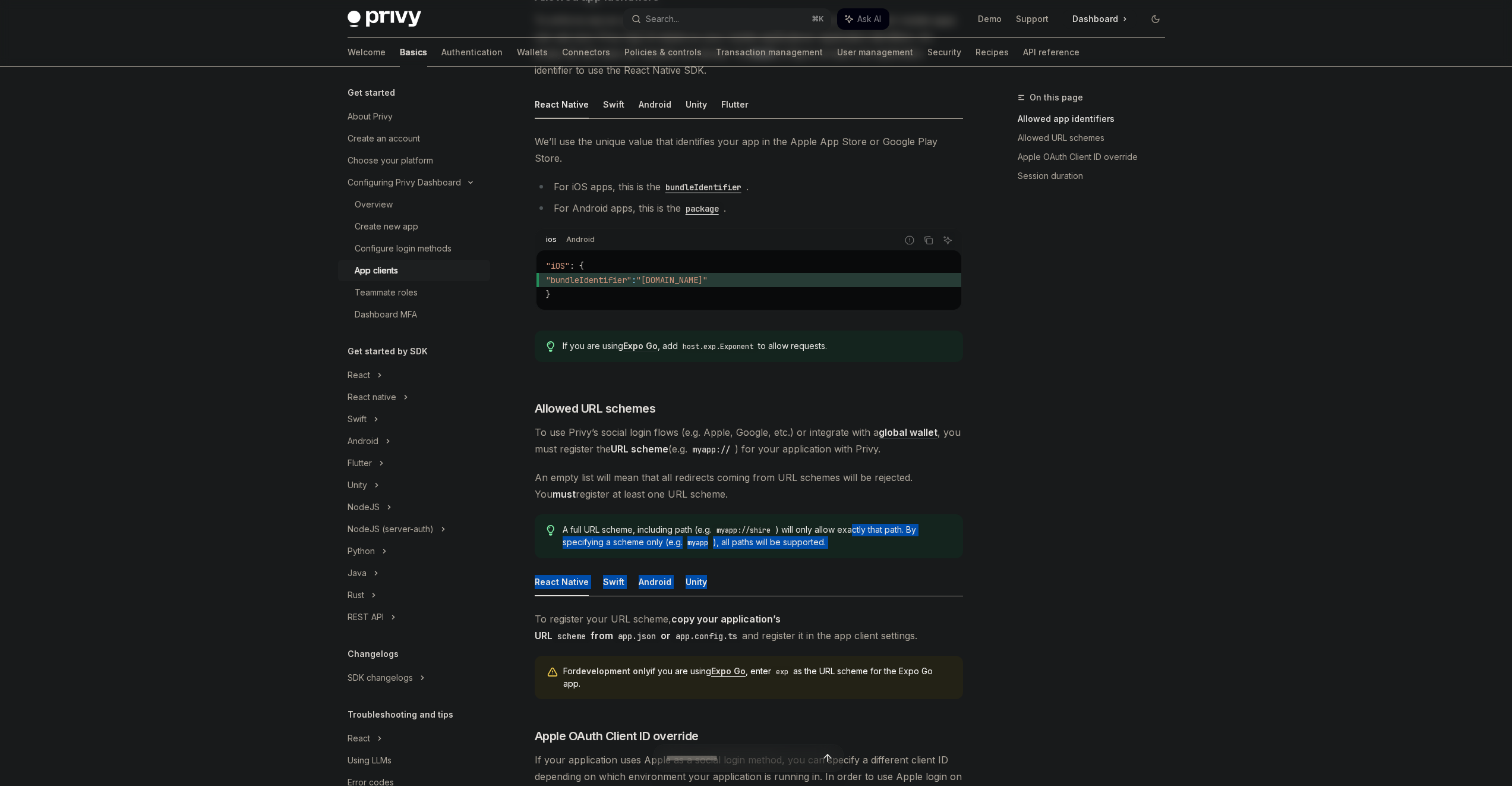
click at [868, 565] on div "​ Allowed app identifiers To enforce secure usage of your Privy App ID, configu…" at bounding box center [749, 446] width 429 height 915
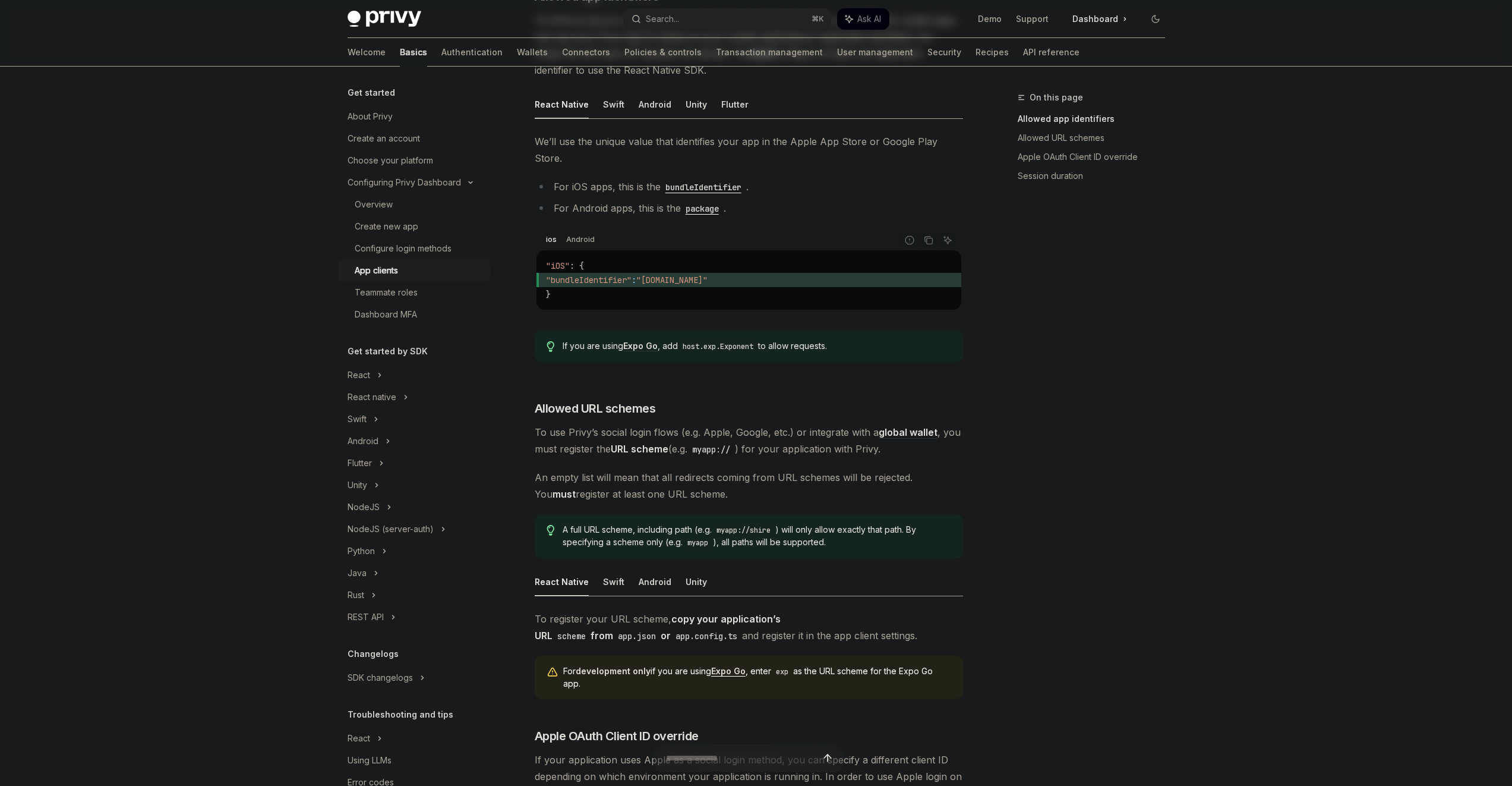
click at [870, 514] on div "A full URL scheme, including path (e.g. myapp://shire ) will only allow exactly…" at bounding box center [749, 535] width 429 height 44
click at [868, 528] on div "A full URL scheme, including path (e.g. myapp://shire ) will only allow exactly…" at bounding box center [749, 535] width 429 height 44
click at [867, 529] on span "A full URL scheme, including path (e.g. myapp://shire ) will only allow exactly…" at bounding box center [757, 536] width 388 height 25
click at [867, 497] on div "​ Allowed app identifiers To enforce secure usage of your Privy App ID, configu…" at bounding box center [749, 446] width 429 height 915
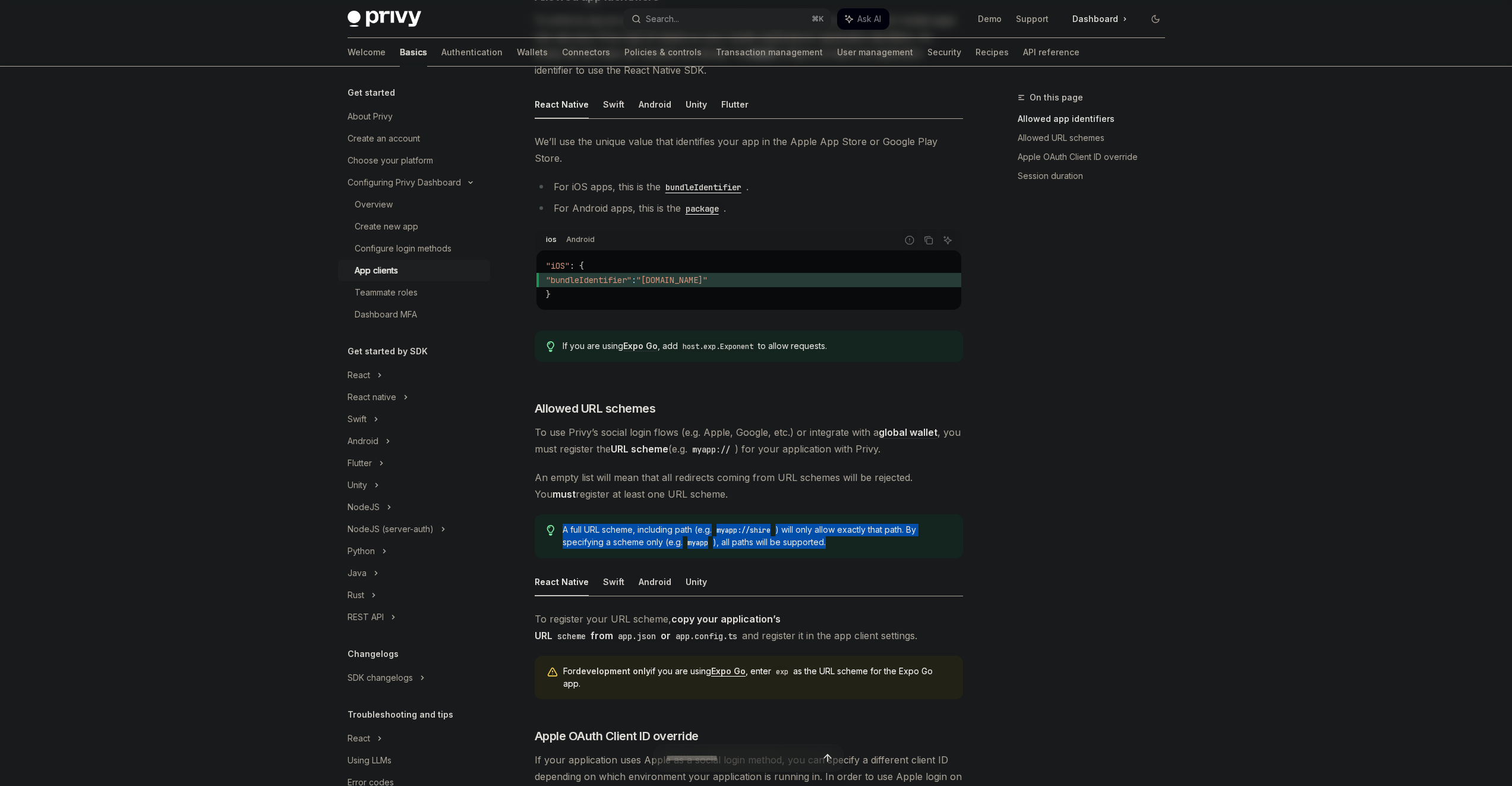
click at [867, 511] on div "​ Allowed app identifiers To enforce secure usage of your Privy App ID, configu…" at bounding box center [749, 446] width 429 height 915
click at [870, 533] on div "A full URL scheme, including path (e.g. myapp://shire ) will only allow exactly…" at bounding box center [749, 535] width 429 height 44
click at [868, 529] on span "A full URL scheme, including path (e.g. myapp://shire ) will only allow exactly…" at bounding box center [757, 536] width 388 height 25
click at [863, 514] on div "A full URL scheme, including path (e.g. myapp://shire ) will only allow exactly…" at bounding box center [749, 535] width 429 height 44
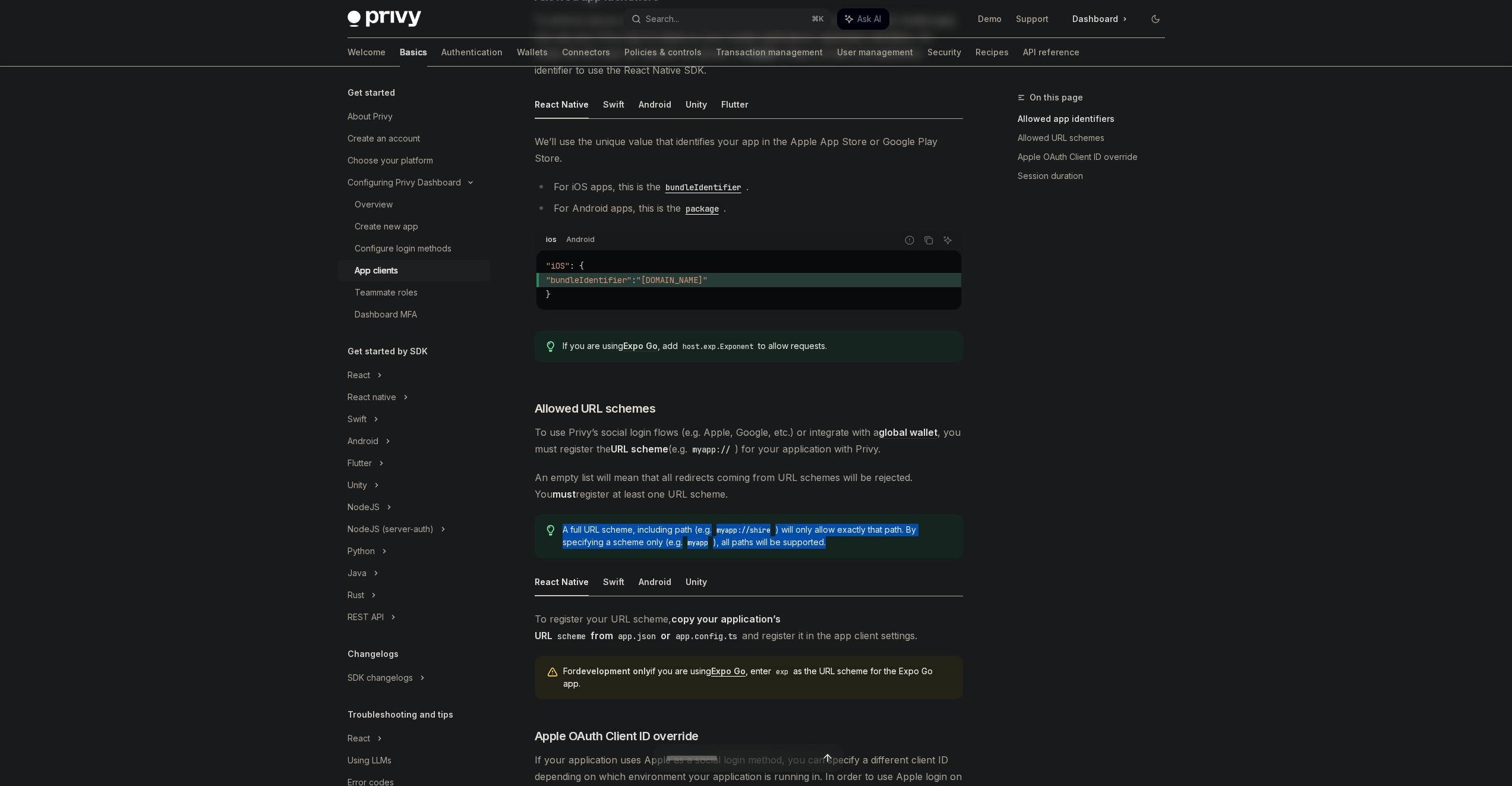
click at [863, 531] on div "A full URL scheme, including path (e.g. myapp://shire ) will only allow exactly…" at bounding box center [749, 535] width 429 height 44
click at [863, 529] on span "A full URL scheme, including path (e.g. myapp://shire ) will only allow exactly…" at bounding box center [757, 536] width 388 height 25
click at [864, 496] on div "​ Allowed app identifiers To enforce secure usage of your Privy App ID, configu…" at bounding box center [749, 446] width 429 height 915
click at [864, 534] on div "​ Allowed app identifiers To enforce secure usage of your Privy App ID, configu…" at bounding box center [749, 446] width 429 height 915
click at [863, 532] on div "A full URL scheme, including path (e.g. myapp://shire ) will only allow exactly…" at bounding box center [749, 535] width 429 height 44
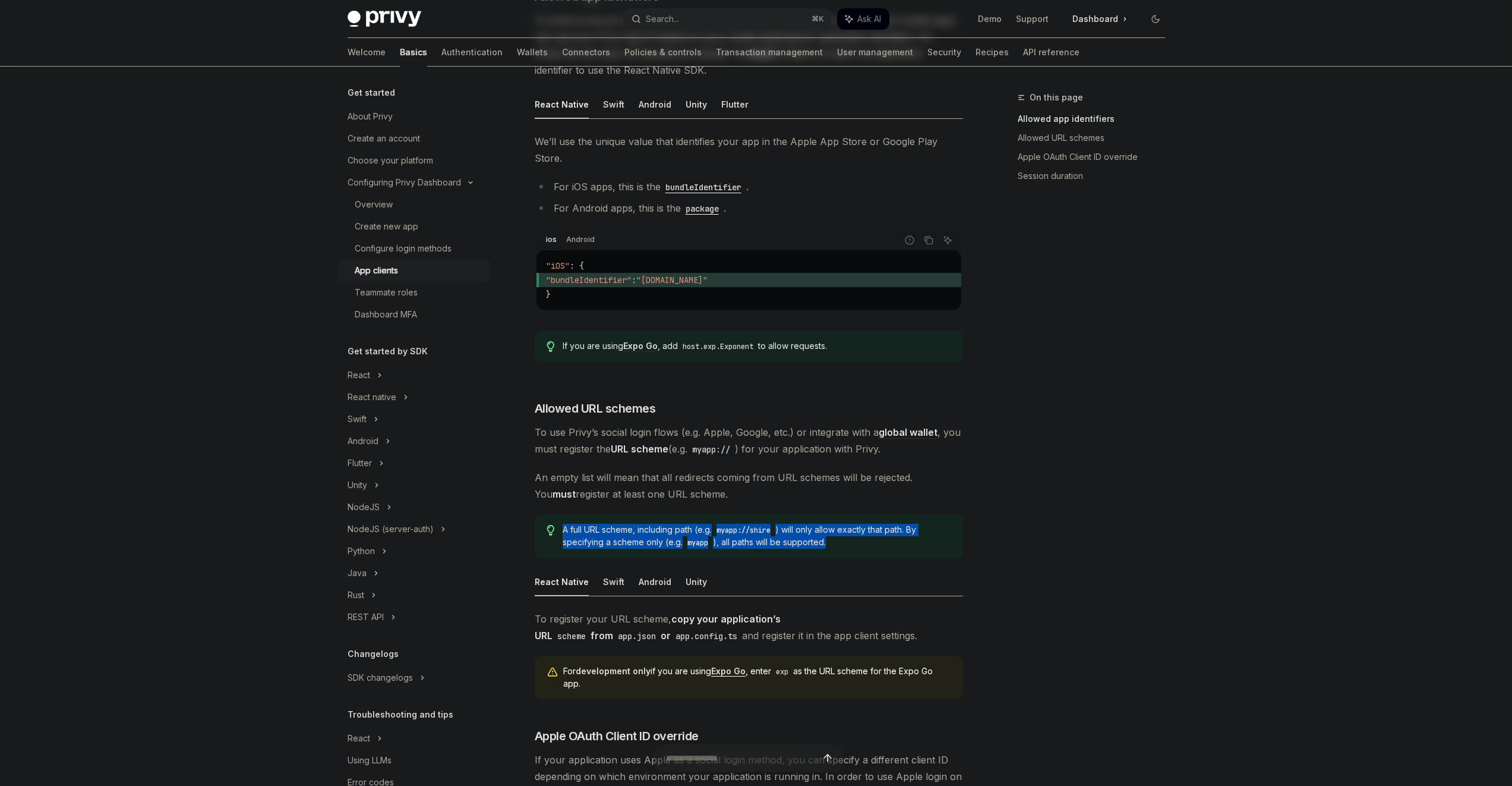
click at [861, 493] on div "​ Allowed app identifiers To enforce secure usage of your Privy App ID, configu…" at bounding box center [749, 446] width 429 height 915
click at [753, 612] on span "To register your URL scheme, copy your application’s URL scheme from app.json o…" at bounding box center [749, 627] width 429 height 33
click at [753, 613] on span "To register your URL scheme, copy your application’s URL scheme from app.json o…" at bounding box center [749, 627] width 429 height 33
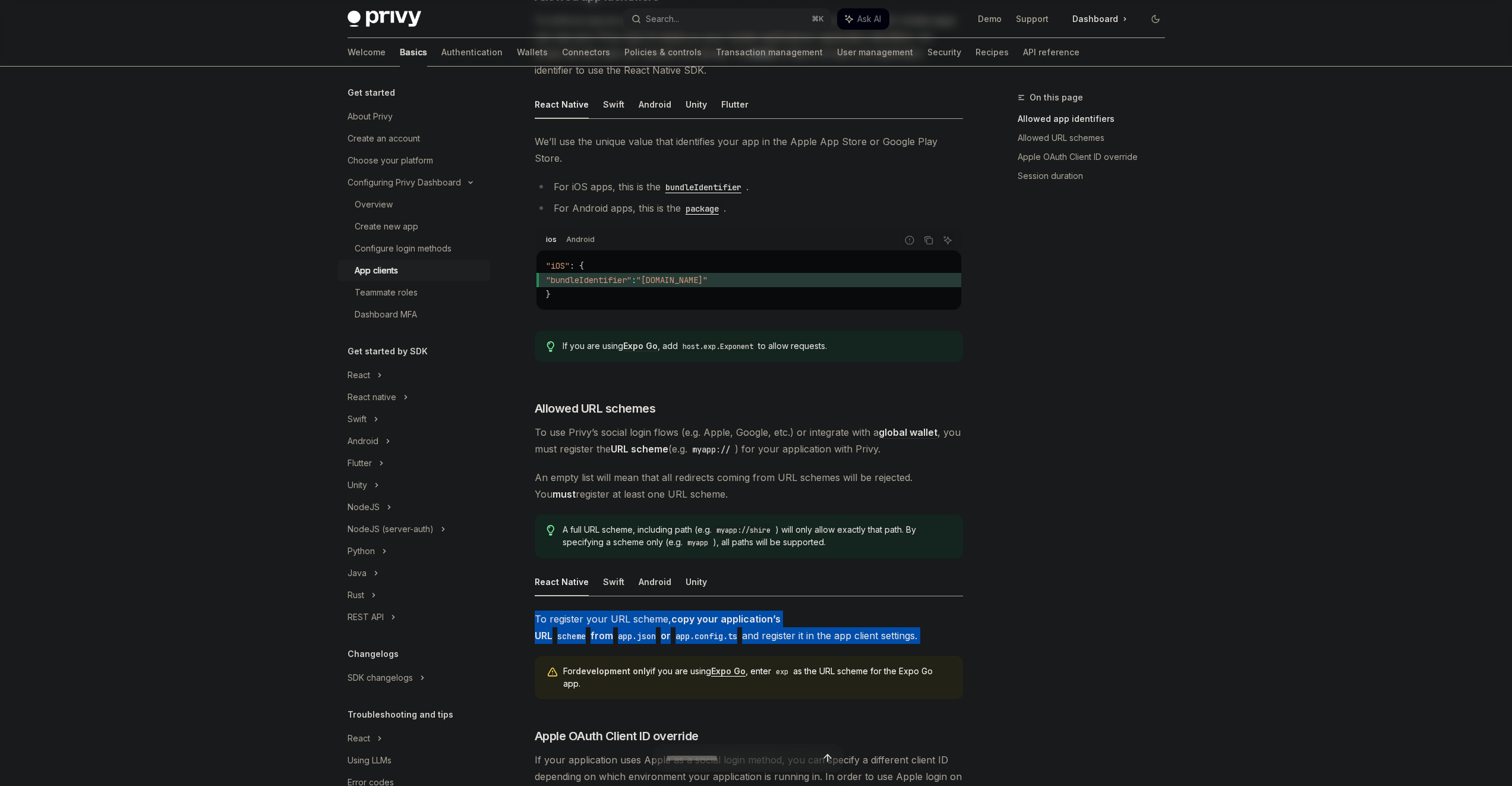
click at [753, 613] on span "To register your URL scheme, copy your application’s URL scheme from app.json o…" at bounding box center [749, 627] width 429 height 33
click at [781, 613] on strong "copy your application’s URL scheme from app.json or app.config.ts" at bounding box center [658, 627] width 246 height 29
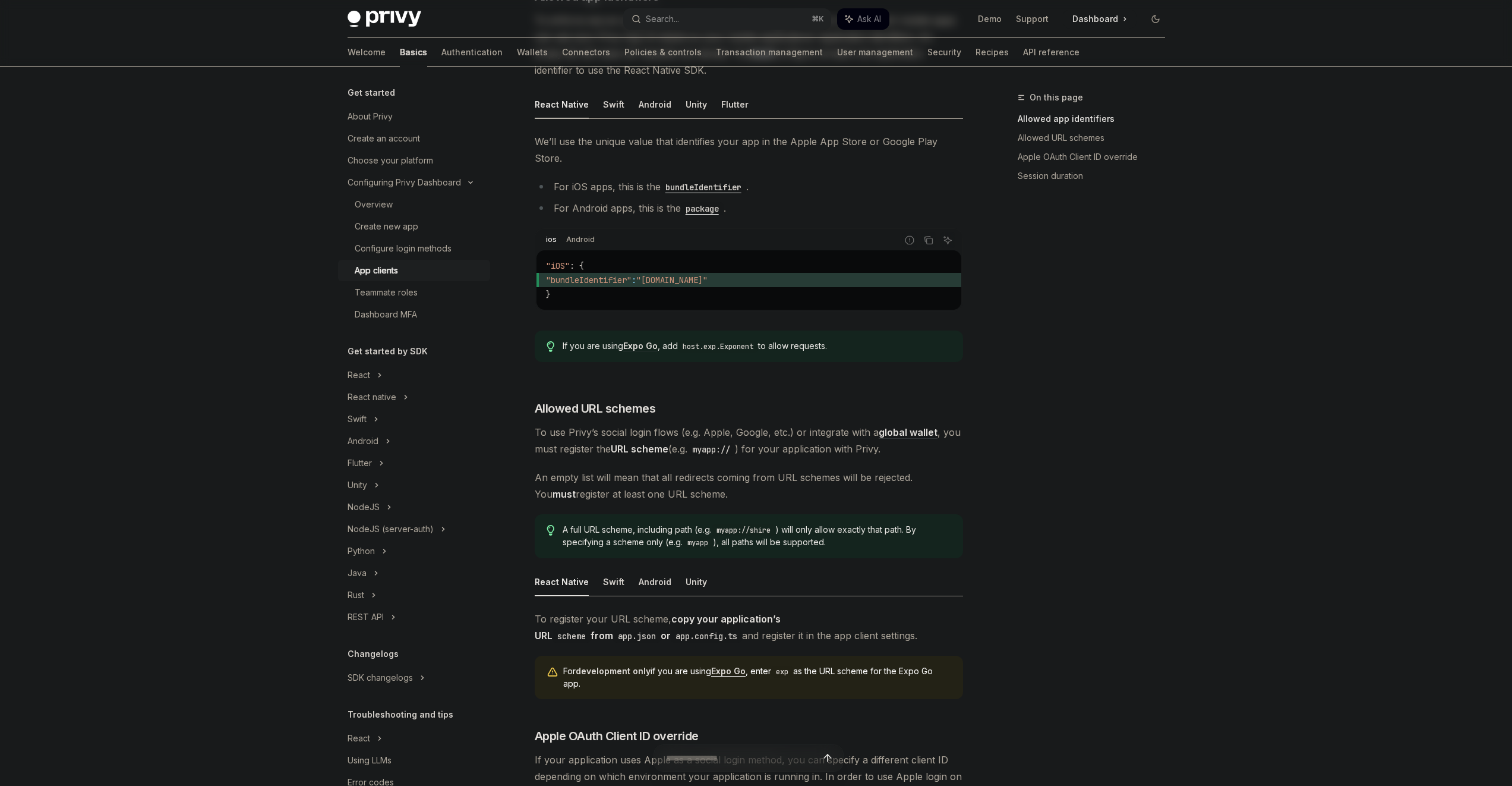
click at [781, 613] on strong "copy your application’s URL scheme from app.json or app.config.ts" at bounding box center [658, 627] width 246 height 29
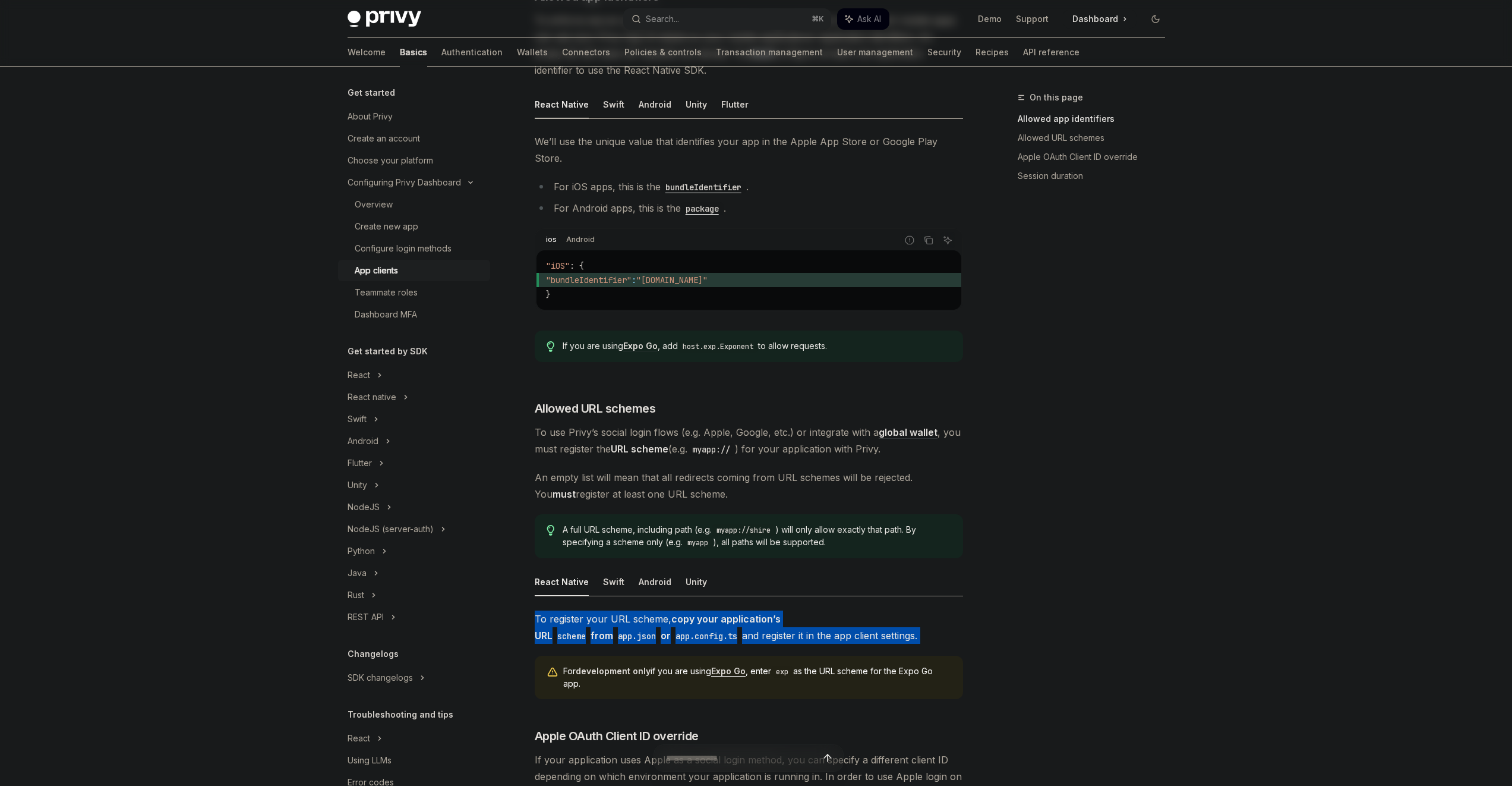
click at [781, 613] on strong "copy your application’s URL scheme from app.json or app.config.ts" at bounding box center [658, 627] width 246 height 29
click at [799, 610] on span "To register your URL scheme, copy your application’s URL scheme from app.json o…" at bounding box center [749, 627] width 429 height 33
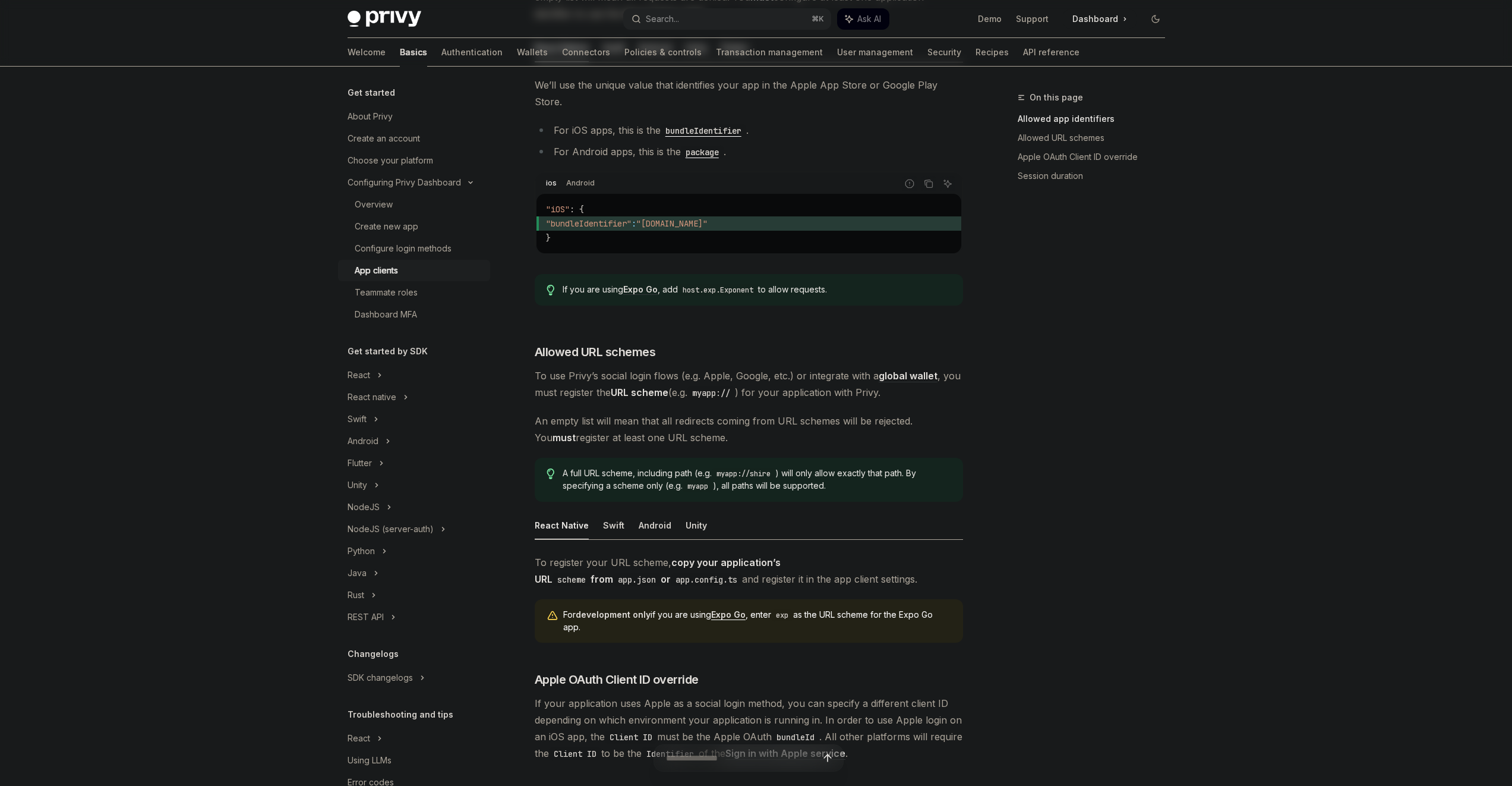
scroll to position [455, 0]
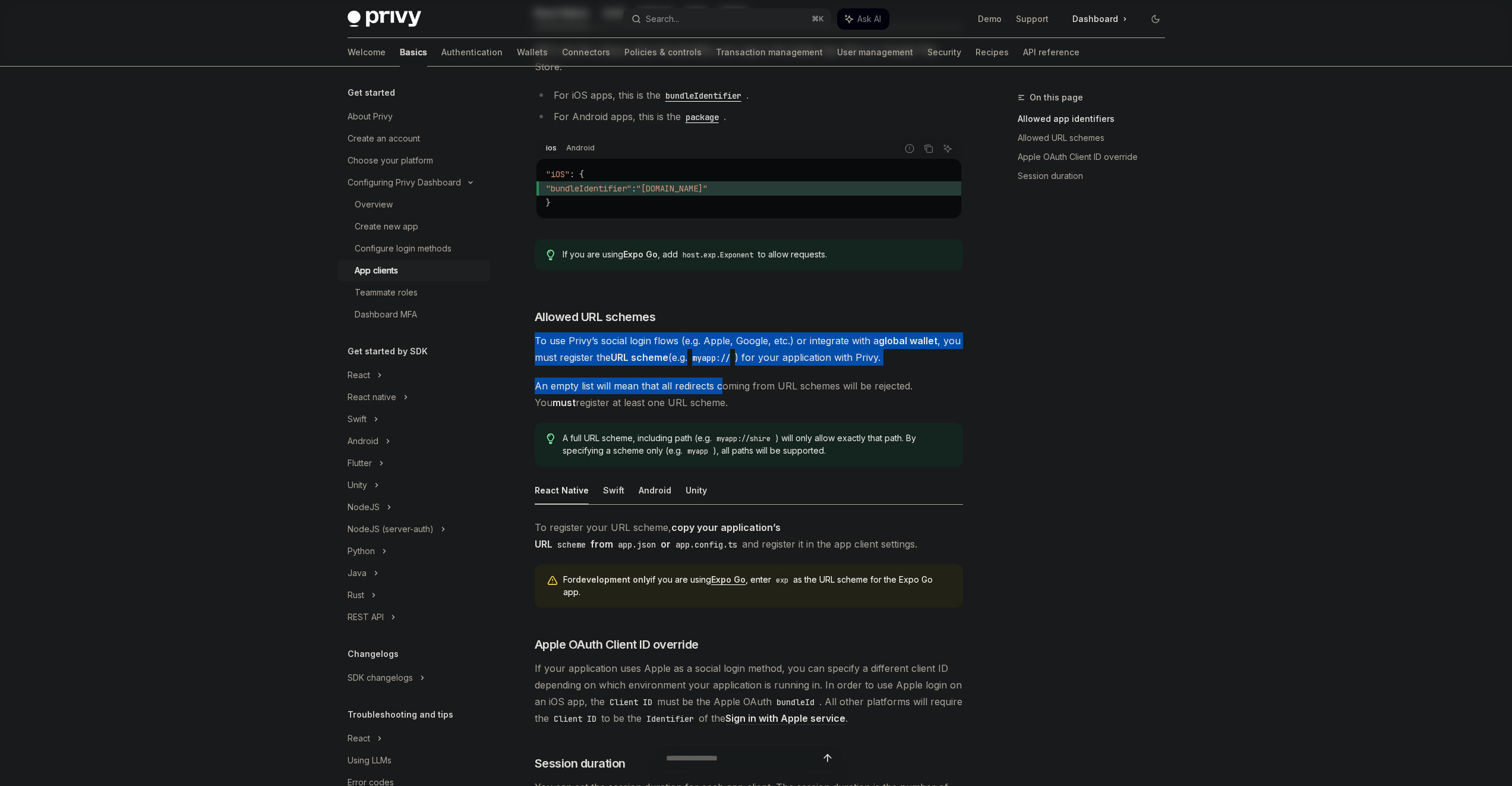
click at [723, 371] on div "​ Allowed app identifiers To enforce secure usage of your Privy App ID, configu…" at bounding box center [749, 355] width 429 height 915
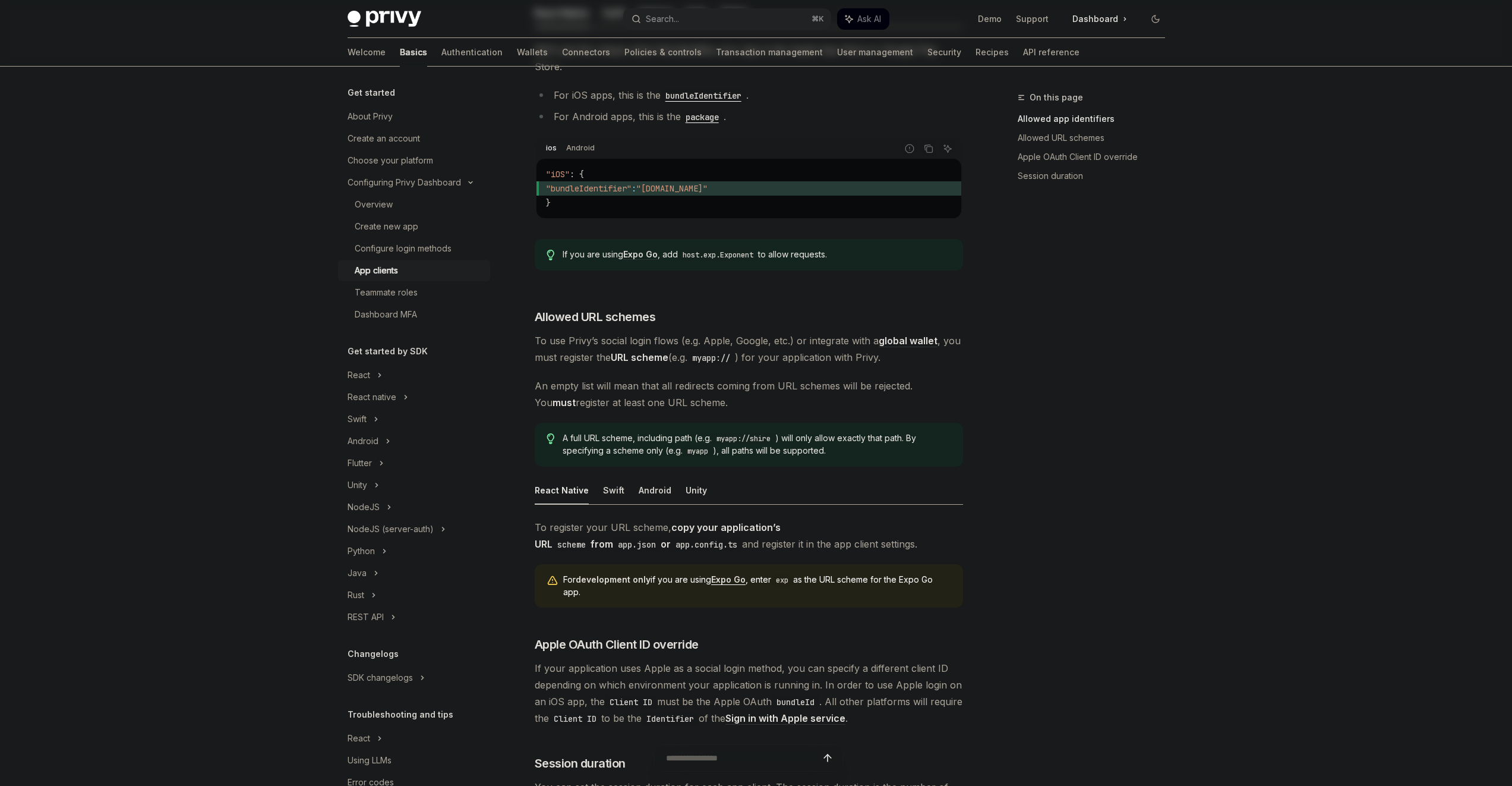
click at [725, 384] on span "An empty list will mean that all redirects coming from URL schemes will be reje…" at bounding box center [749, 394] width 429 height 33
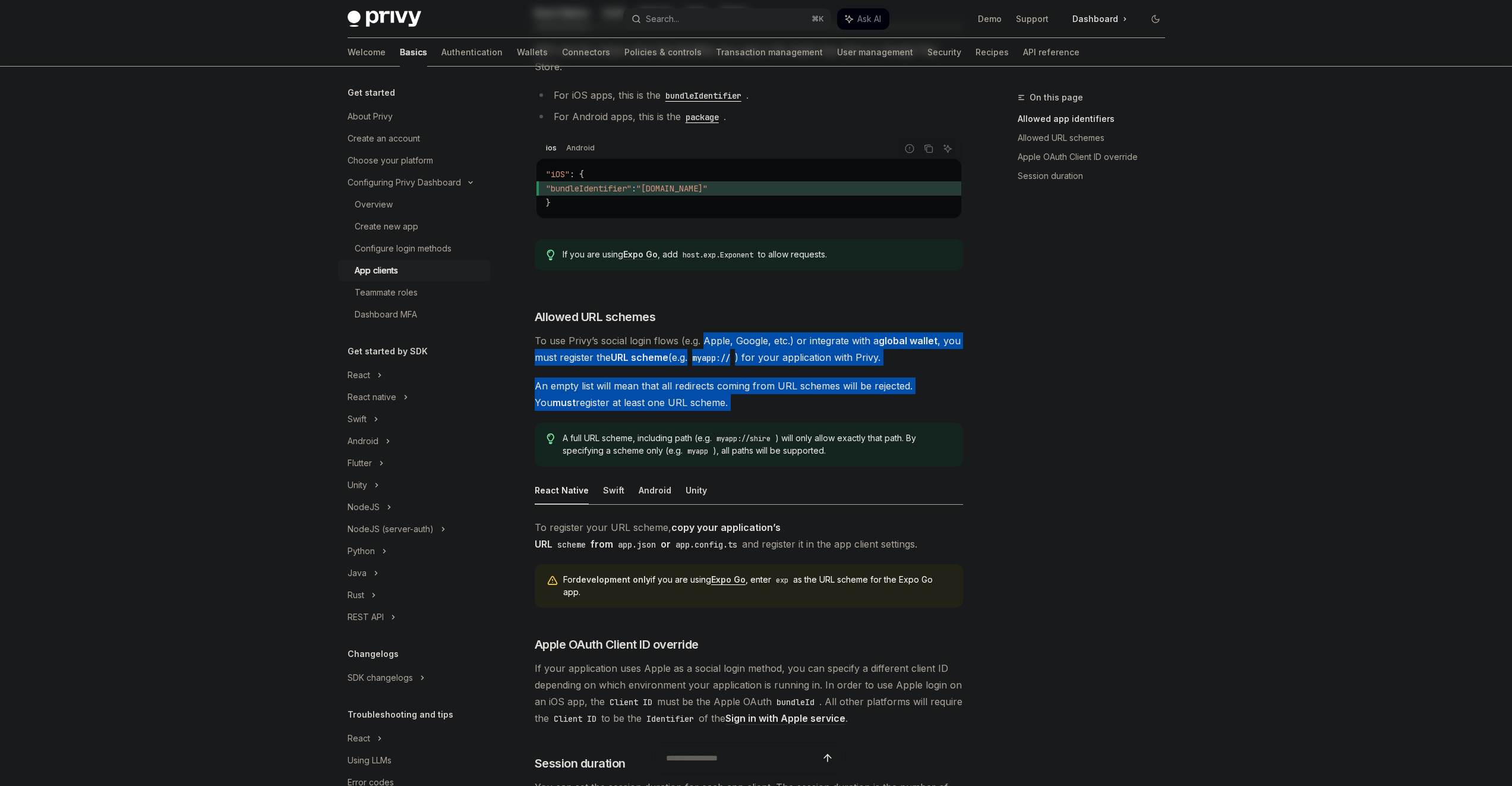
click at [723, 318] on div "​ Allowed app identifiers To enforce secure usage of your Privy App ID, configu…" at bounding box center [749, 355] width 429 height 915
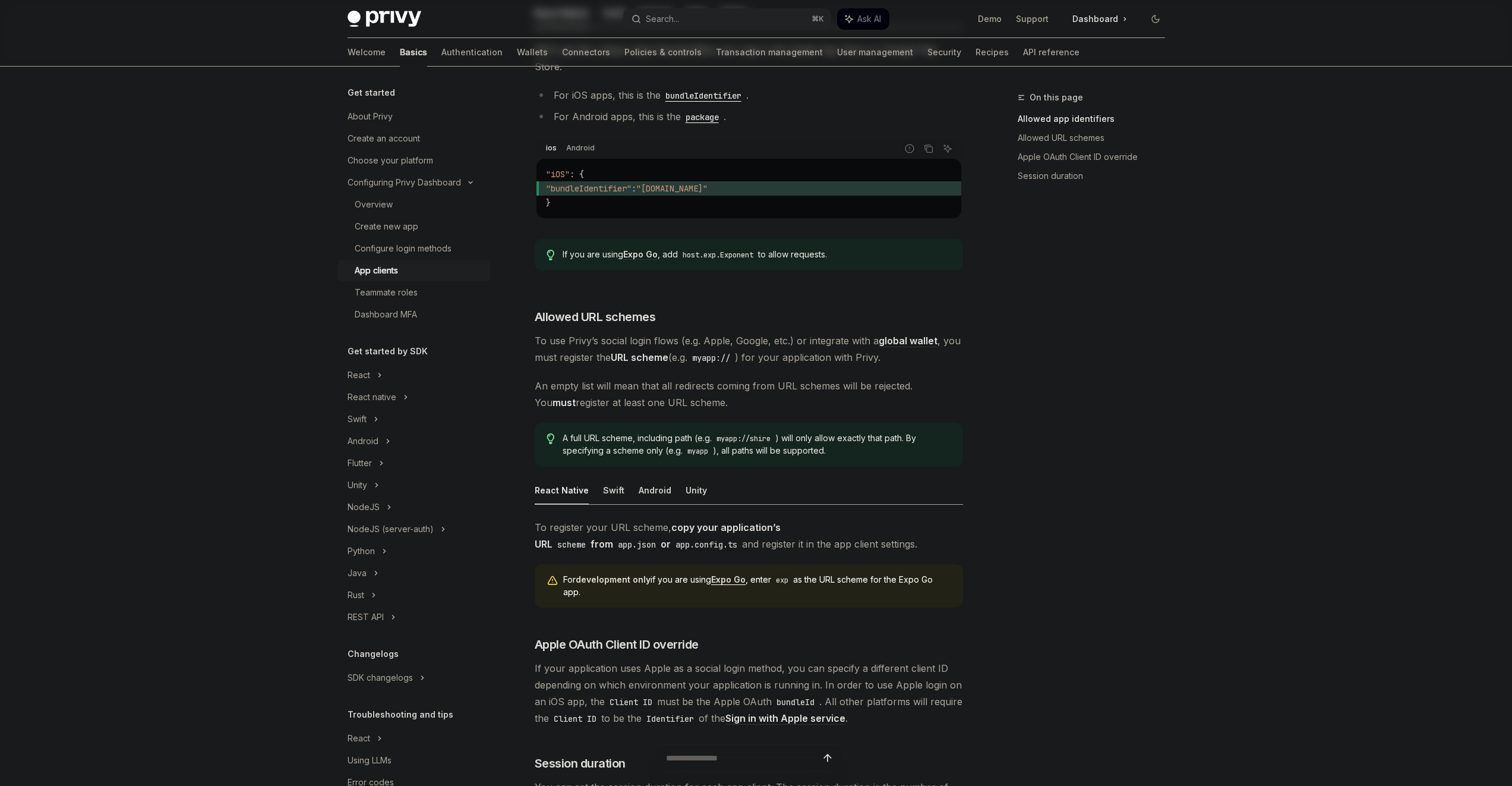
click at [724, 312] on div "​ Allowed app identifiers To enforce secure usage of your Privy App ID, configu…" at bounding box center [749, 355] width 429 height 915
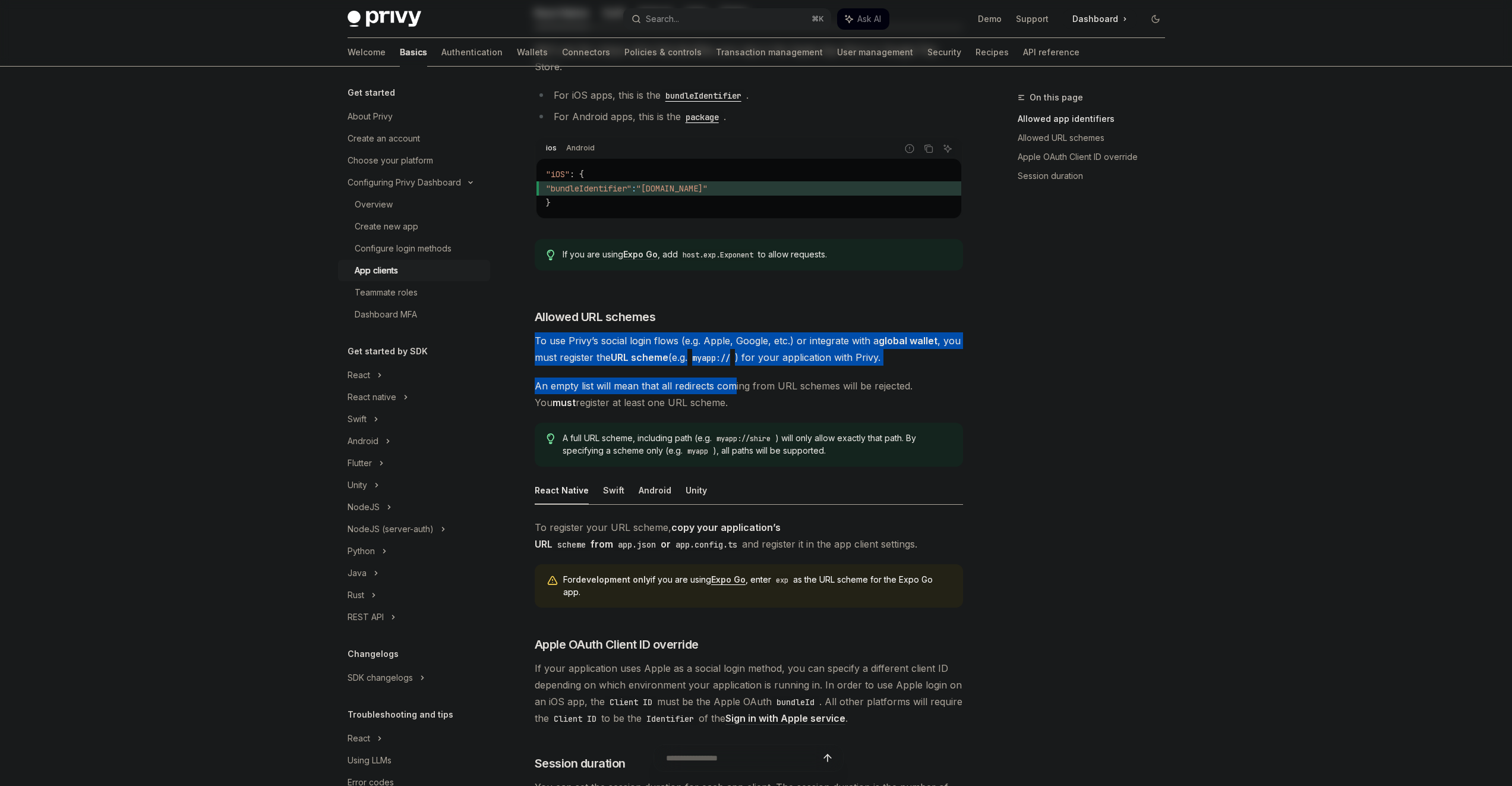
click at [735, 376] on div "​ Allowed app identifiers To enforce secure usage of your Privy App ID, configu…" at bounding box center [749, 355] width 429 height 915
click at [735, 378] on span "An empty list will mean that all redirects coming from URL schemes will be reje…" at bounding box center [749, 394] width 429 height 33
click at [735, 308] on div "​ Allowed app identifiers To enforce secure usage of your Privy App ID, configu…" at bounding box center [749, 355] width 429 height 915
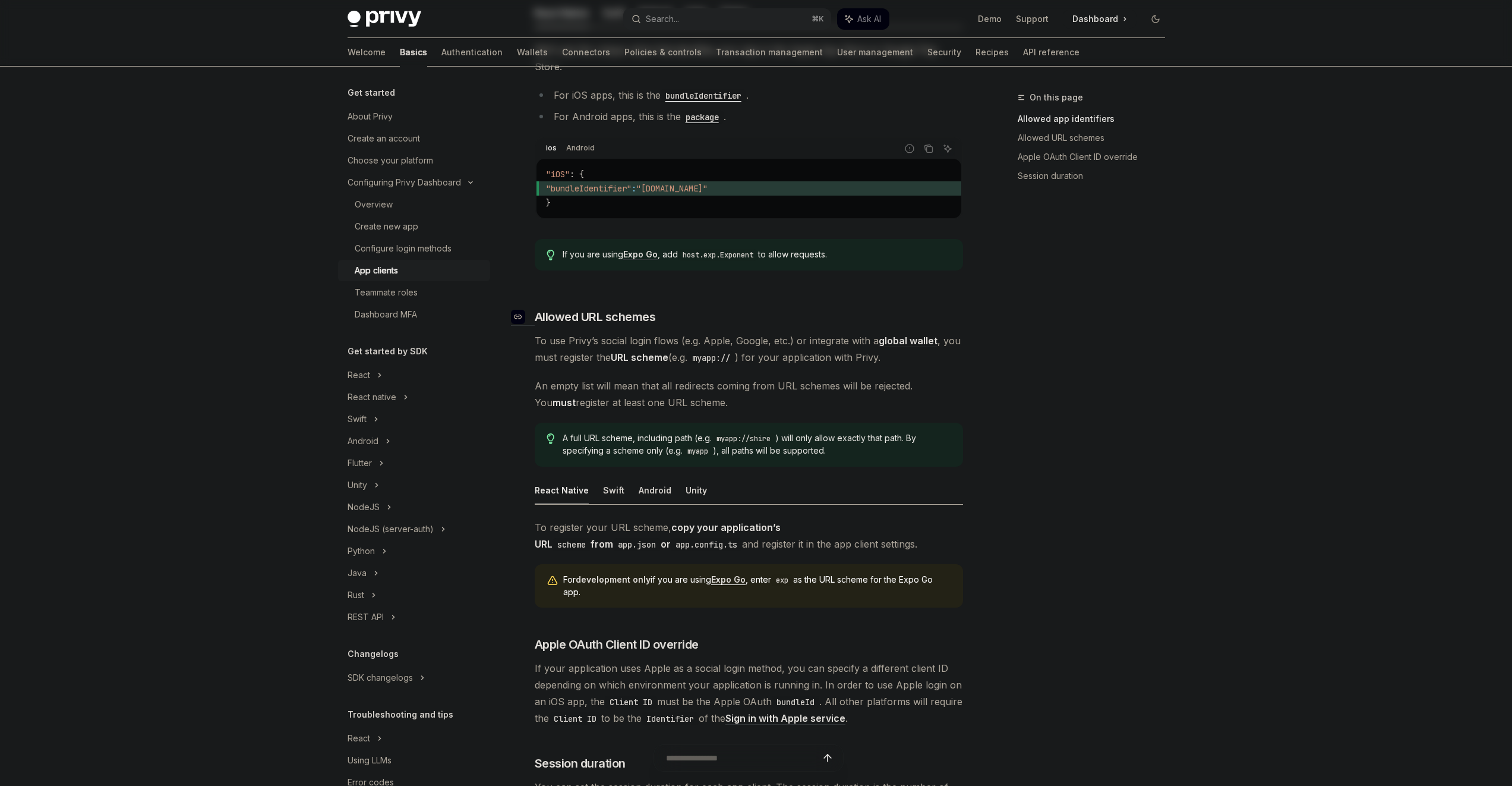
click at [735, 308] on h3 "​ Allowed URL schemes" at bounding box center [749, 317] width 429 height 16
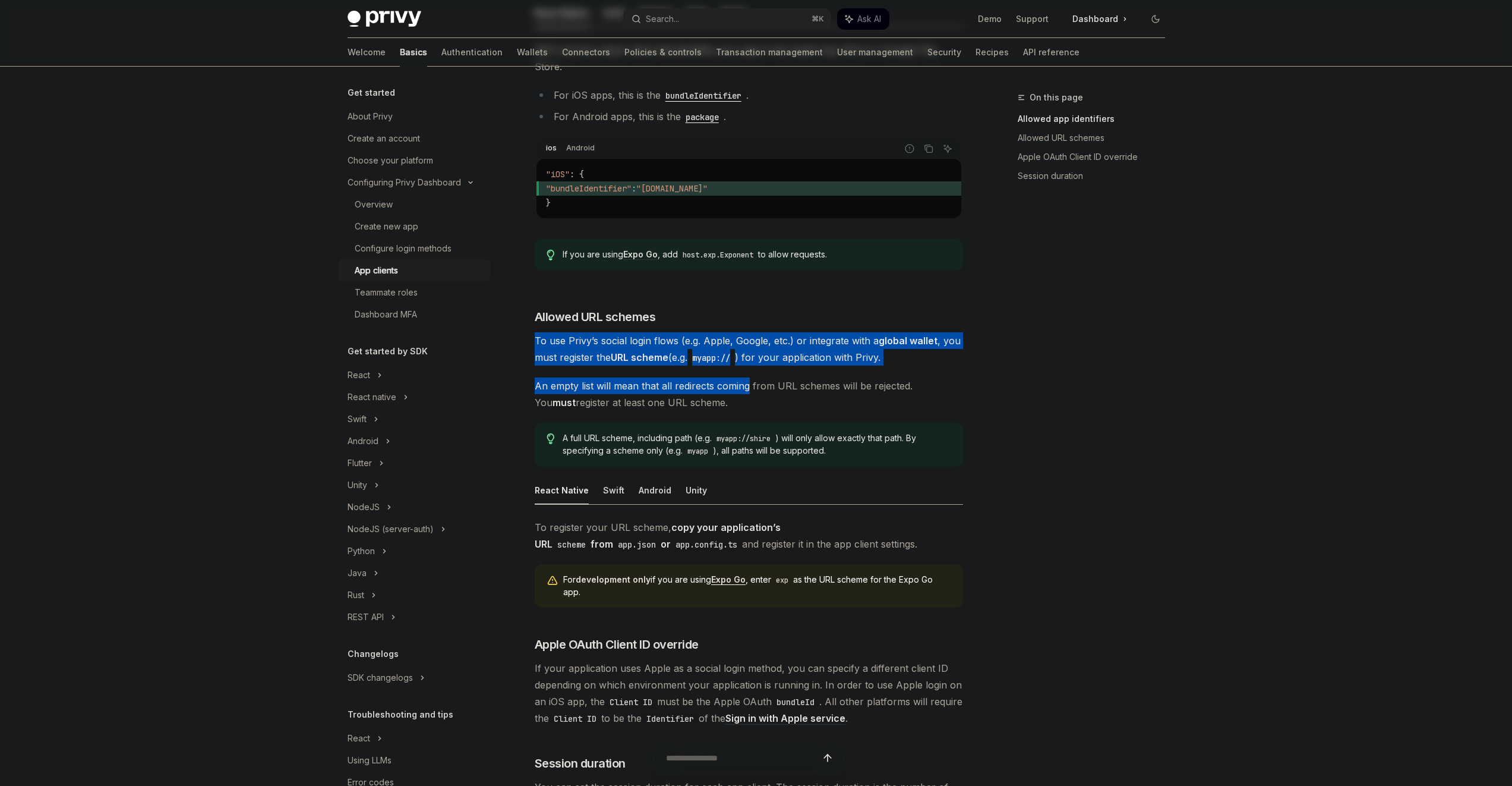
click at [739, 366] on div "​ Allowed app identifiers To enforce secure usage of your Privy App ID, configu…" at bounding box center [749, 355] width 429 height 915
click at [739, 378] on span "An empty list will mean that all redirects coming from URL schemes will be reje…" at bounding box center [749, 394] width 429 height 33
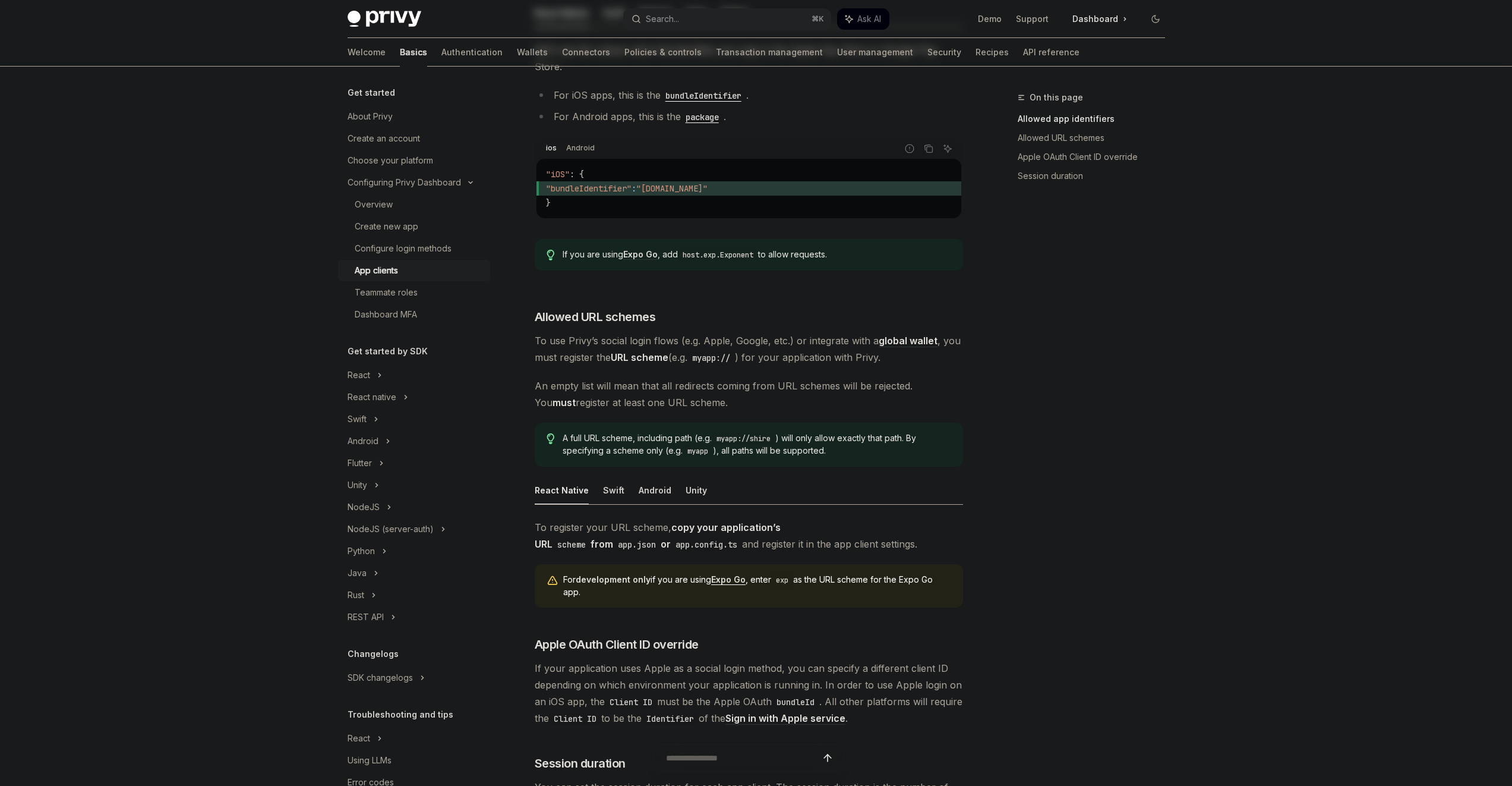
click at [737, 378] on span "An empty list will mean that all redirects coming from URL schemes will be reje…" at bounding box center [749, 394] width 429 height 33
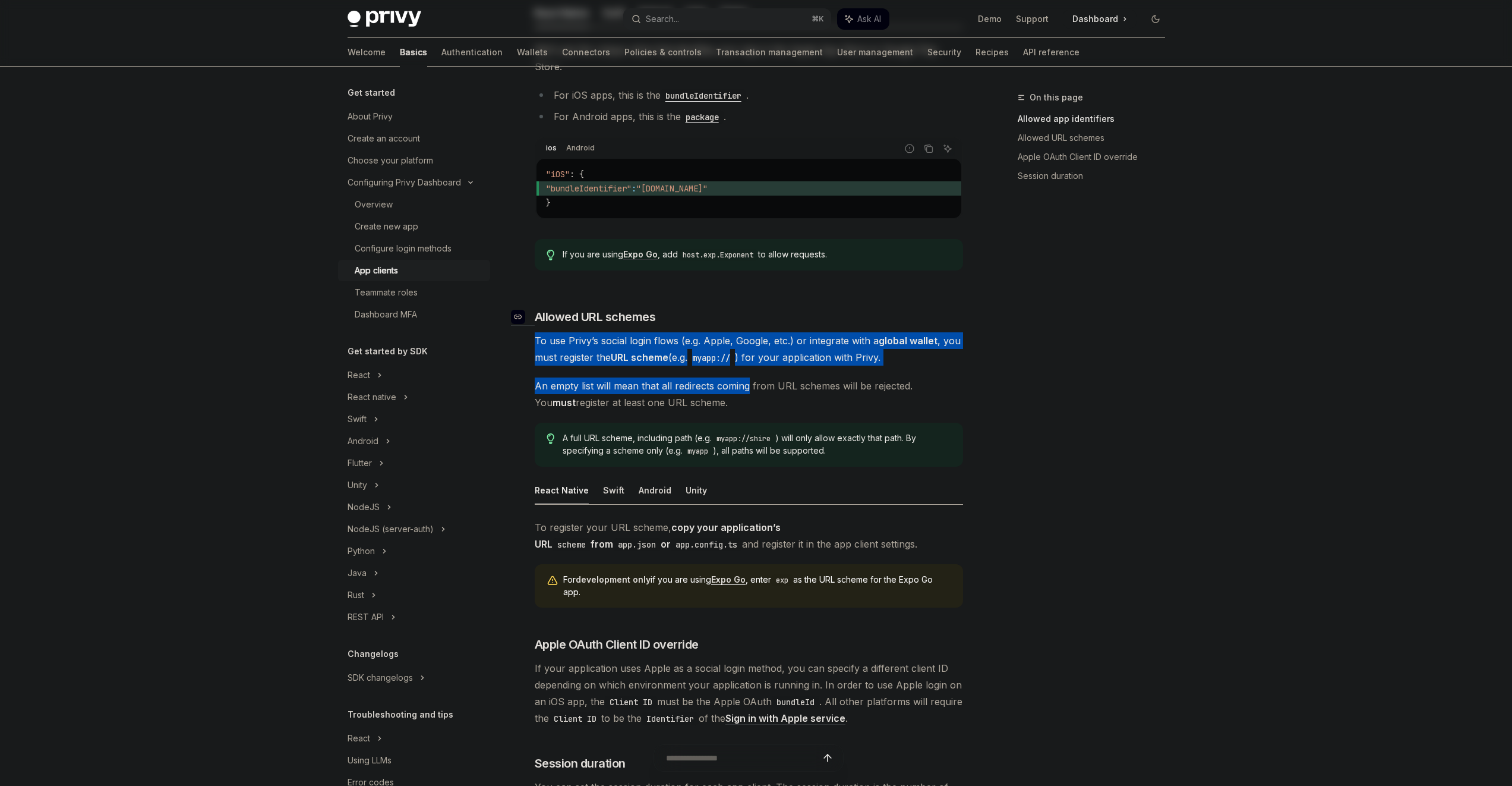
click at [722, 296] on div "​ Allowed app identifiers To enforce secure usage of your Privy App ID, configu…" at bounding box center [749, 355] width 429 height 915
click at [722, 308] on h3 "​ Allowed URL schemes" at bounding box center [749, 317] width 429 height 16
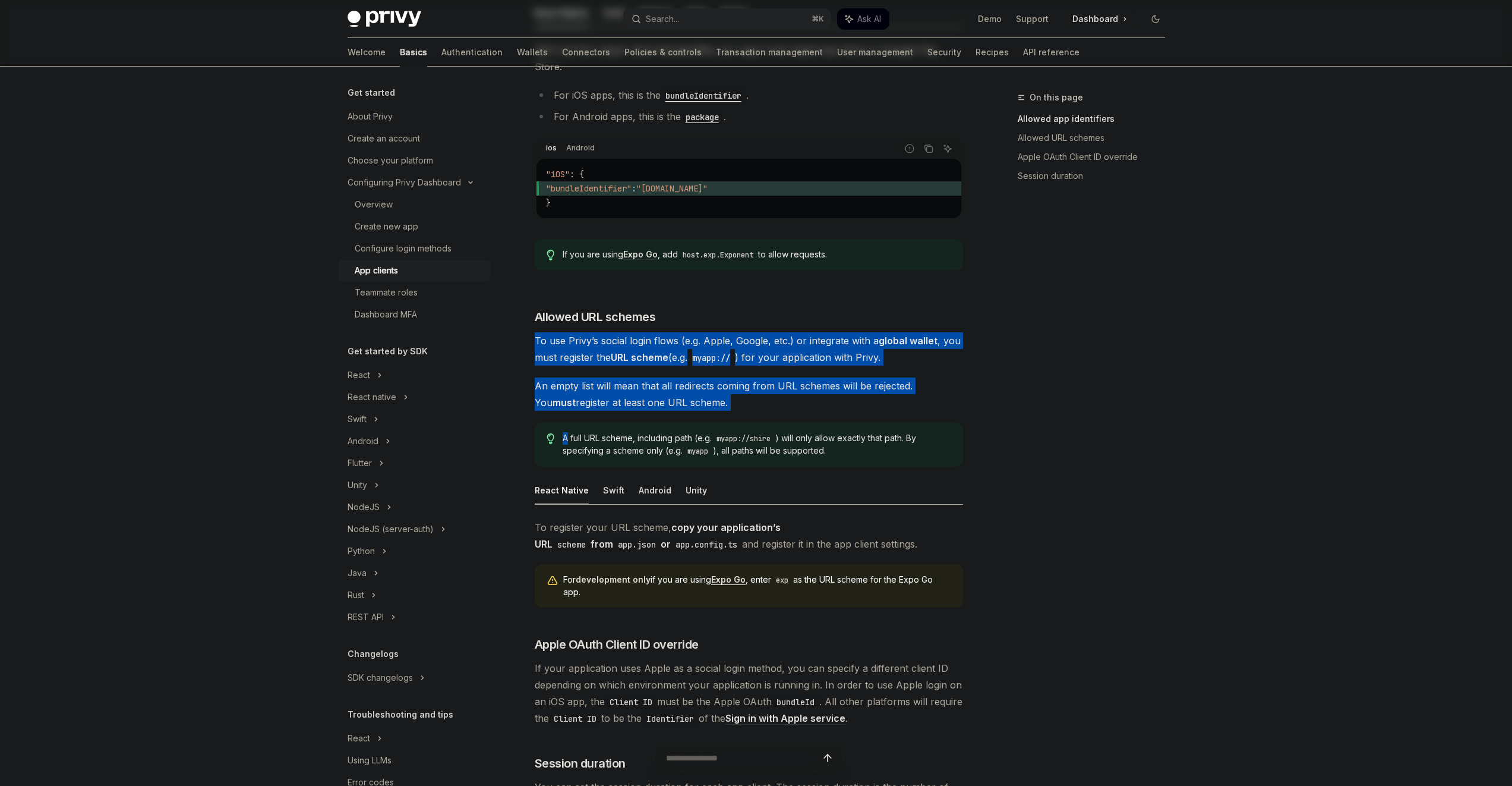
click at [744, 395] on div "​ Allowed app identifiers To enforce secure usage of your Privy App ID, configu…" at bounding box center [749, 355] width 429 height 915
click at [743, 389] on span "An empty list will mean that all redirects coming from URL schemes will be reje…" at bounding box center [749, 394] width 429 height 33
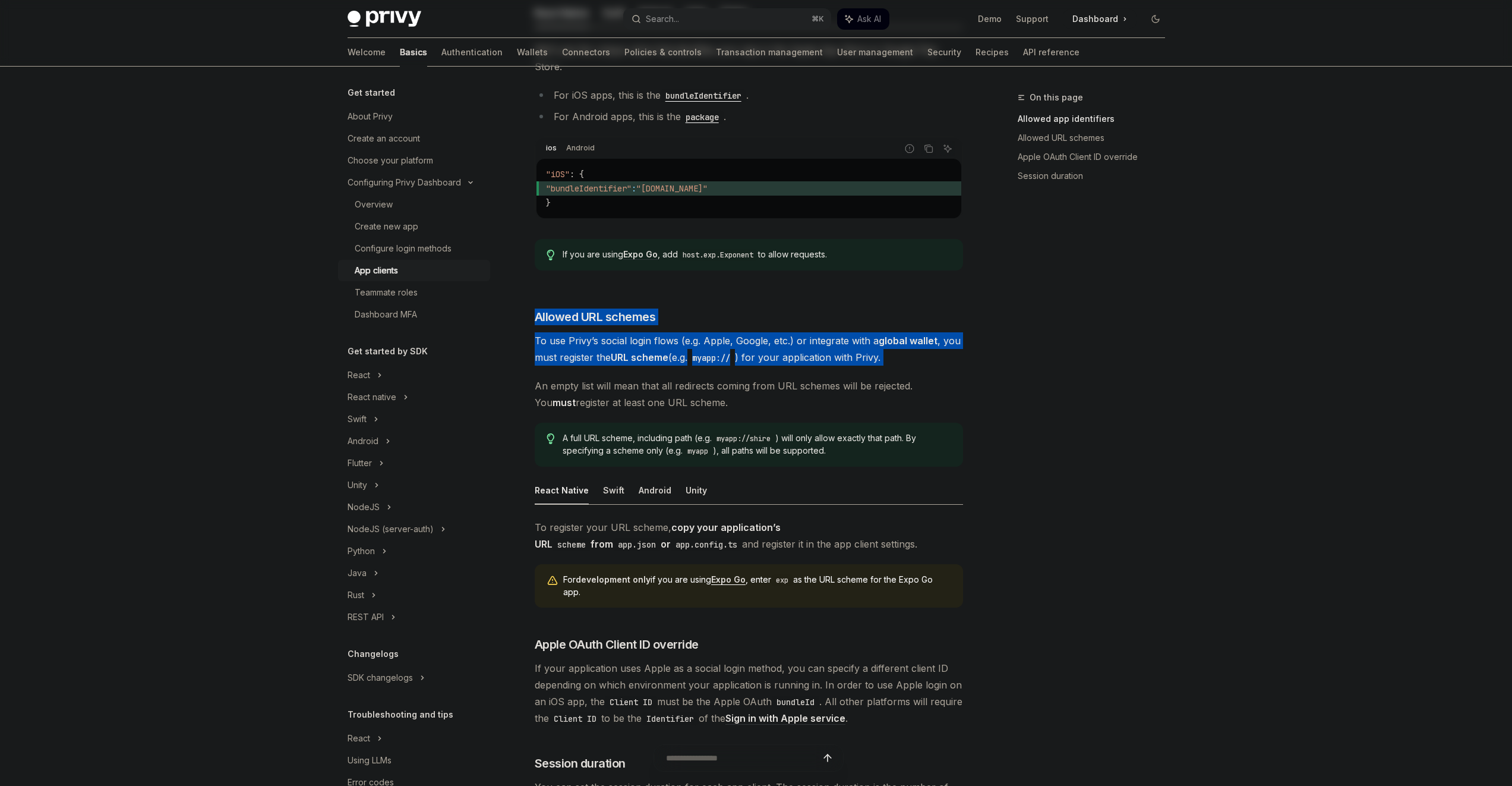
drag, startPoint x: 713, startPoint y: 287, endPoint x: 723, endPoint y: 359, distance: 72.7
click at [723, 359] on div "​ Allowed app identifiers To enforce secure usage of your Privy App ID, configu…" at bounding box center [749, 355] width 429 height 915
drag, startPoint x: 723, startPoint y: 359, endPoint x: 723, endPoint y: 309, distance: 50.0
click at [723, 309] on div "​ Allowed app identifiers To enforce secure usage of your Privy App ID, configu…" at bounding box center [749, 355] width 429 height 915
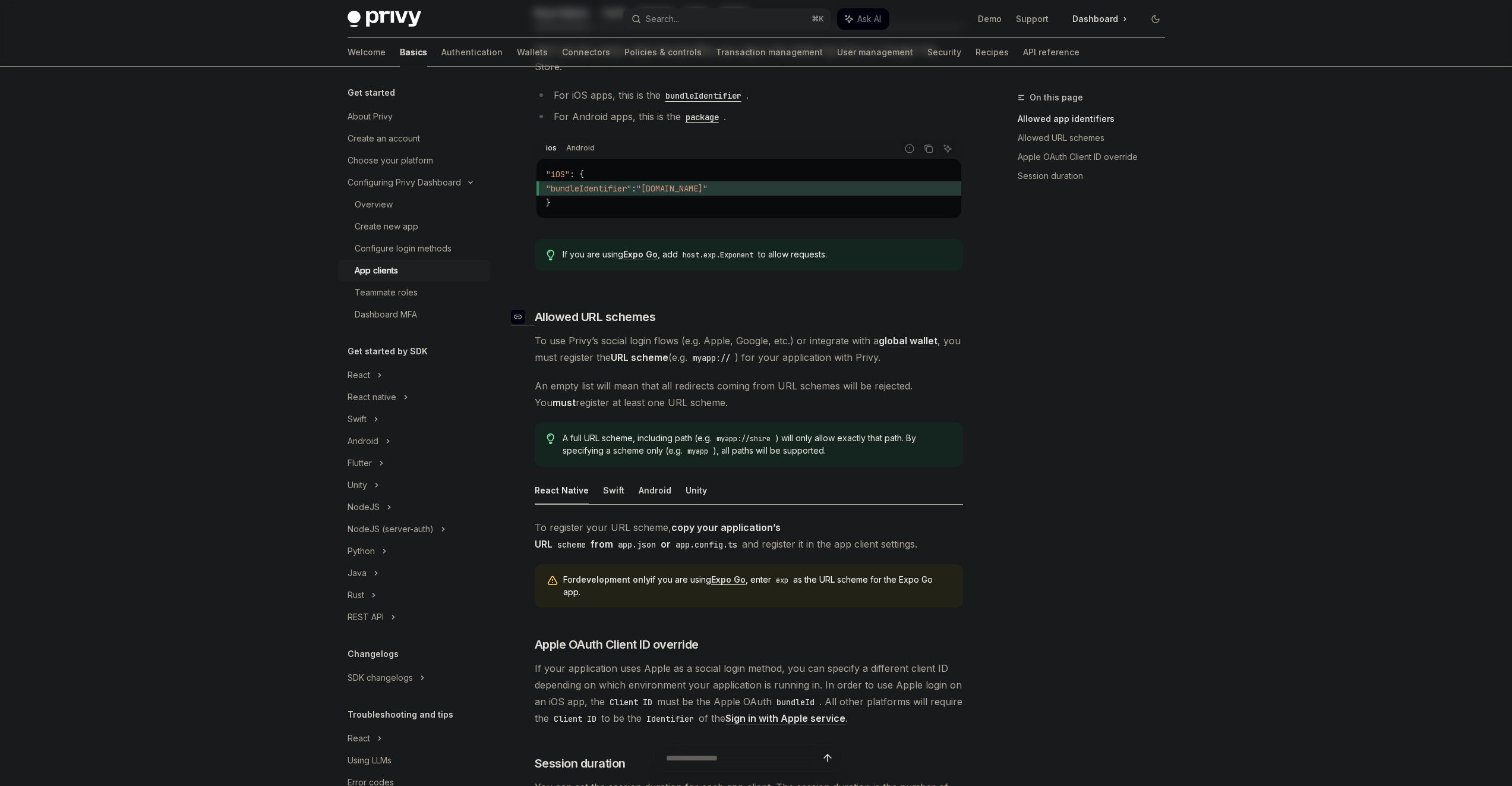
click at [723, 308] on h3 "​ Allowed URL schemes" at bounding box center [749, 317] width 429 height 16
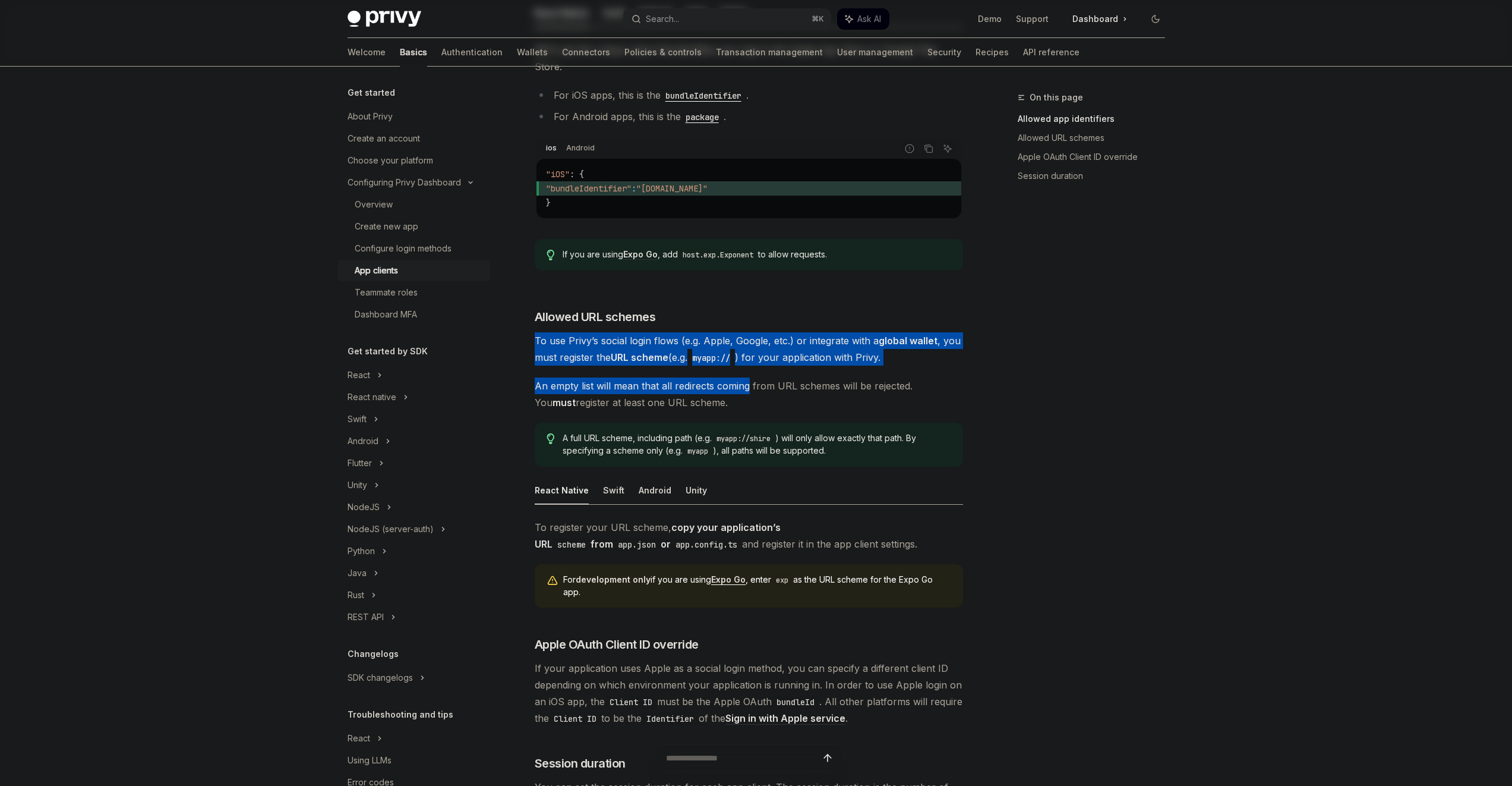
drag, startPoint x: 723, startPoint y: 308, endPoint x: 723, endPoint y: 363, distance: 55.0
click at [723, 363] on div "​ Allowed app identifiers To enforce secure usage of your Privy App ID, configu…" at bounding box center [749, 355] width 429 height 915
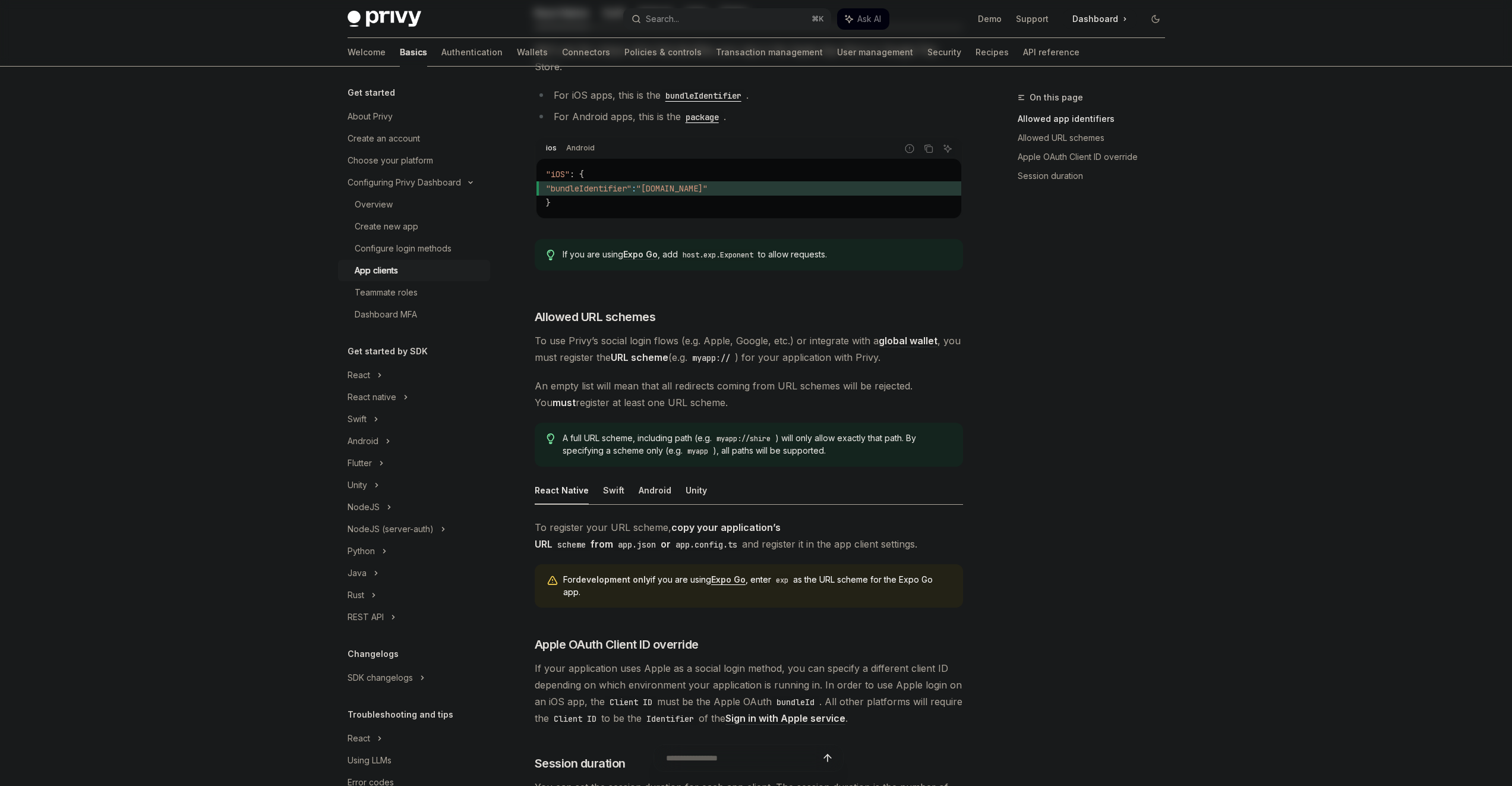
click at [766, 385] on span "An empty list will mean that all redirects coming from URL schemes will be reje…" at bounding box center [749, 394] width 429 height 33
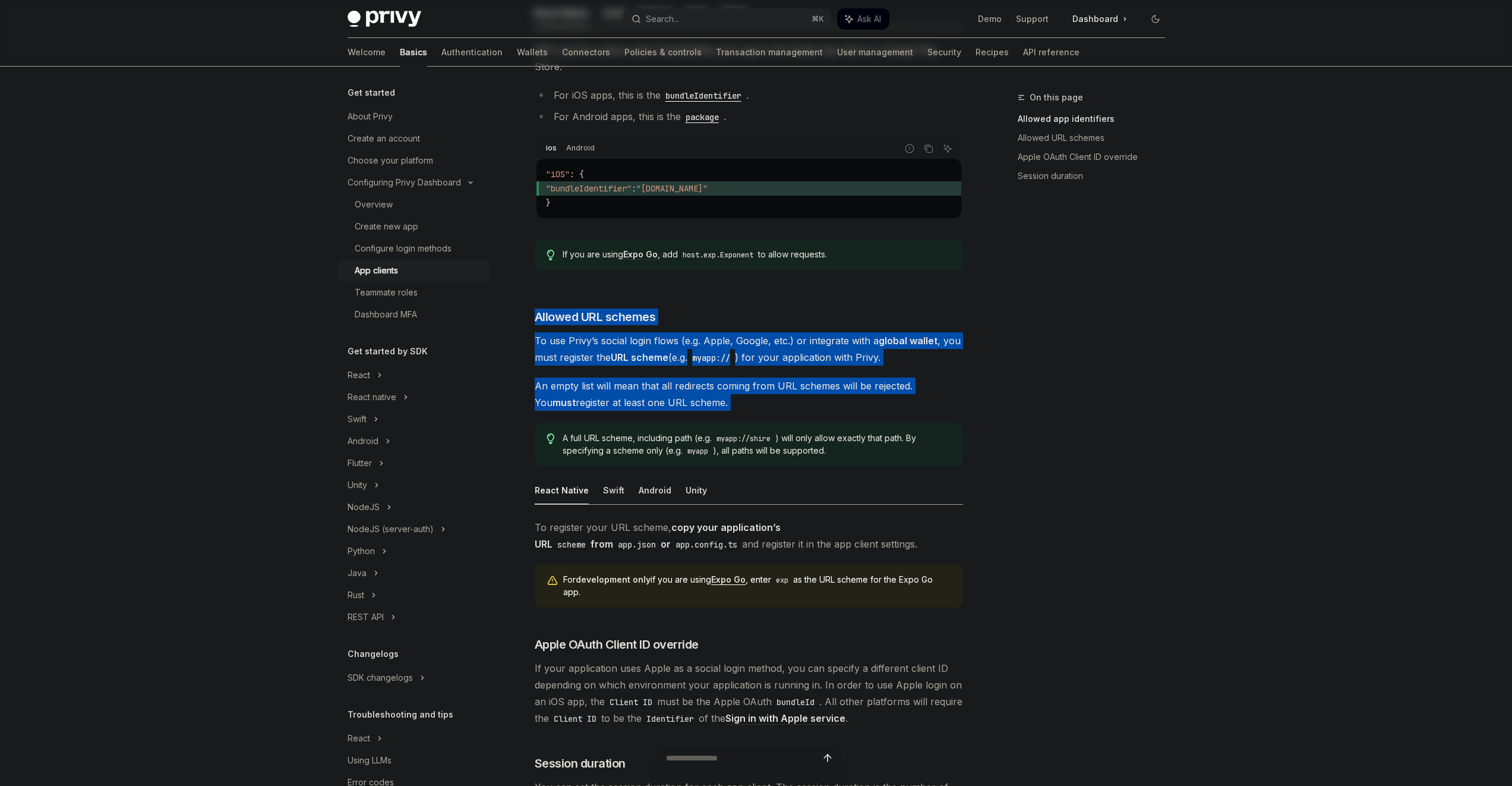
drag, startPoint x: 766, startPoint y: 384, endPoint x: 738, endPoint y: 289, distance: 99.0
click at [738, 289] on div "​ Allowed app identifiers To enforce secure usage of your Privy App ID, configu…" at bounding box center [749, 355] width 429 height 915
click at [738, 308] on h3 "​ Allowed URL schemes" at bounding box center [749, 317] width 429 height 16
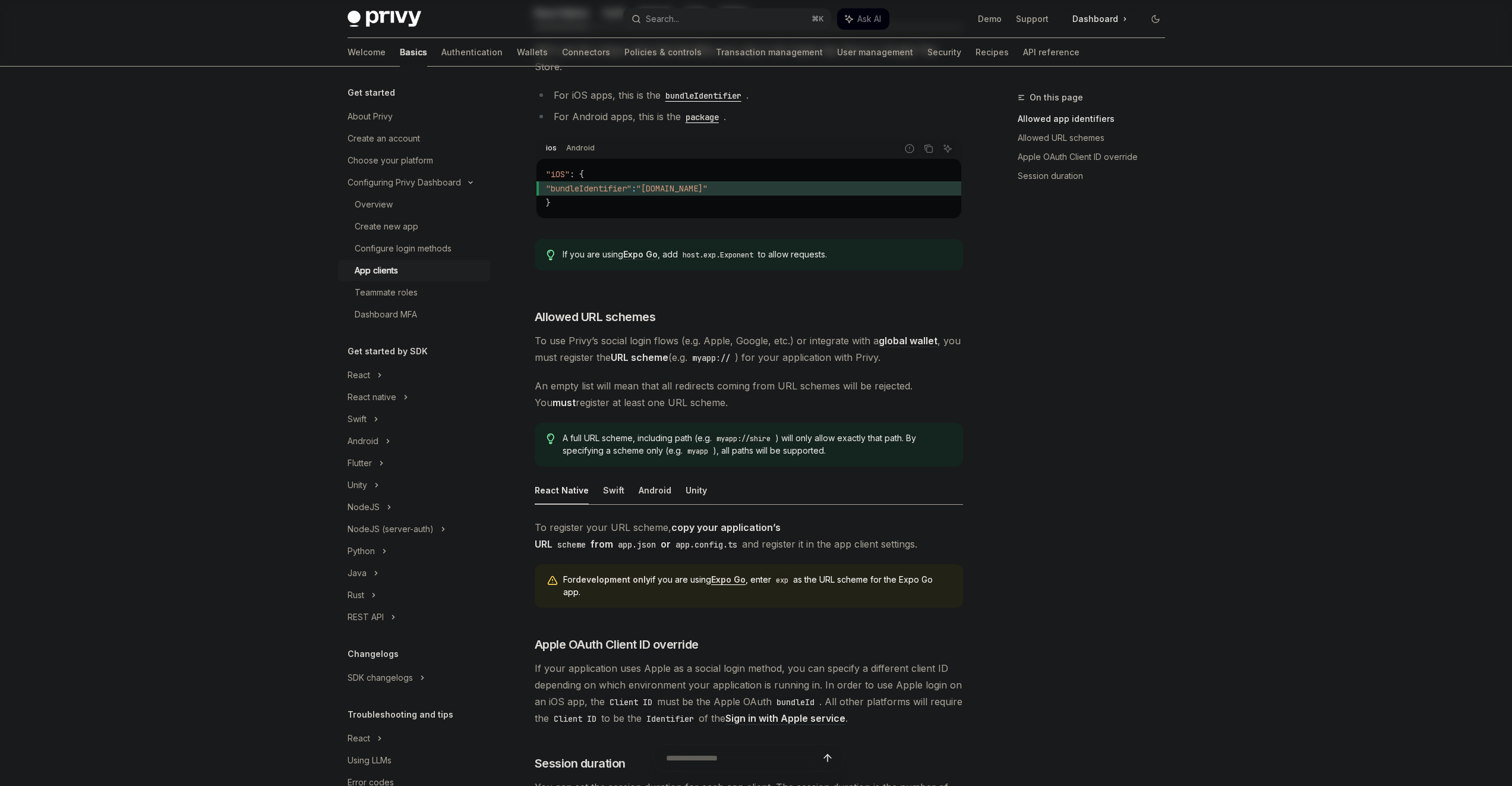
drag, startPoint x: 738, startPoint y: 297, endPoint x: 748, endPoint y: 384, distance: 87.6
click at [748, 384] on div "​ Allowed app identifiers To enforce secure usage of your Privy App ID, configu…" at bounding box center [749, 355] width 429 height 915
click at [748, 383] on span "An empty list will mean that all redirects coming from URL schemes will be reje…" at bounding box center [749, 394] width 429 height 33
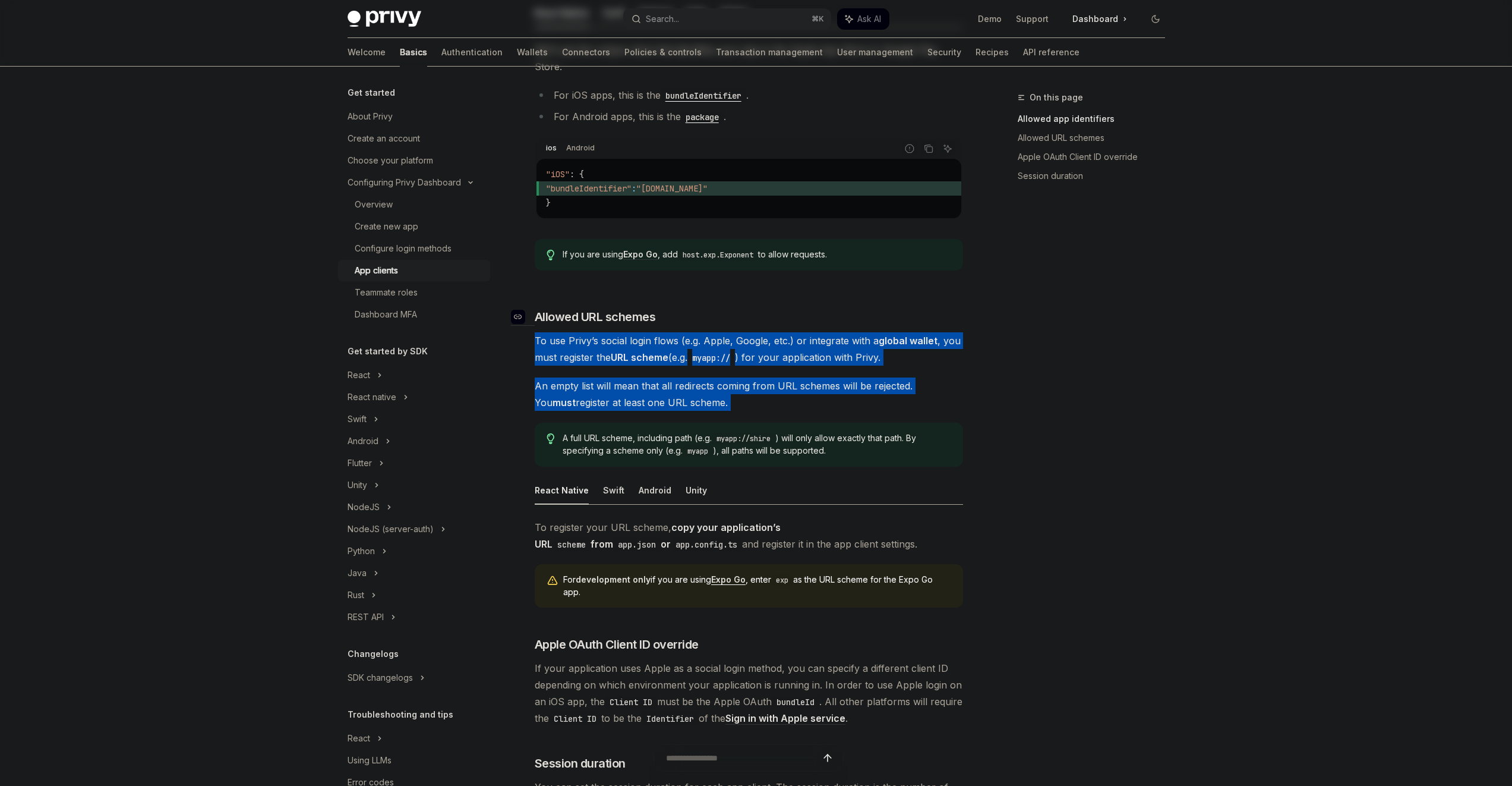
drag, startPoint x: 748, startPoint y: 383, endPoint x: 735, endPoint y: 303, distance: 81.0
click at [735, 303] on div "​ Allowed app identifiers To enforce secure usage of your Privy App ID, configu…" at bounding box center [749, 355] width 429 height 915
click at [735, 308] on h3 "​ Allowed URL schemes" at bounding box center [749, 317] width 429 height 16
drag, startPoint x: 735, startPoint y: 303, endPoint x: 740, endPoint y: 381, distance: 78.2
click at [740, 381] on div "​ Allowed app identifiers To enforce secure usage of your Privy App ID, configu…" at bounding box center [749, 355] width 429 height 915
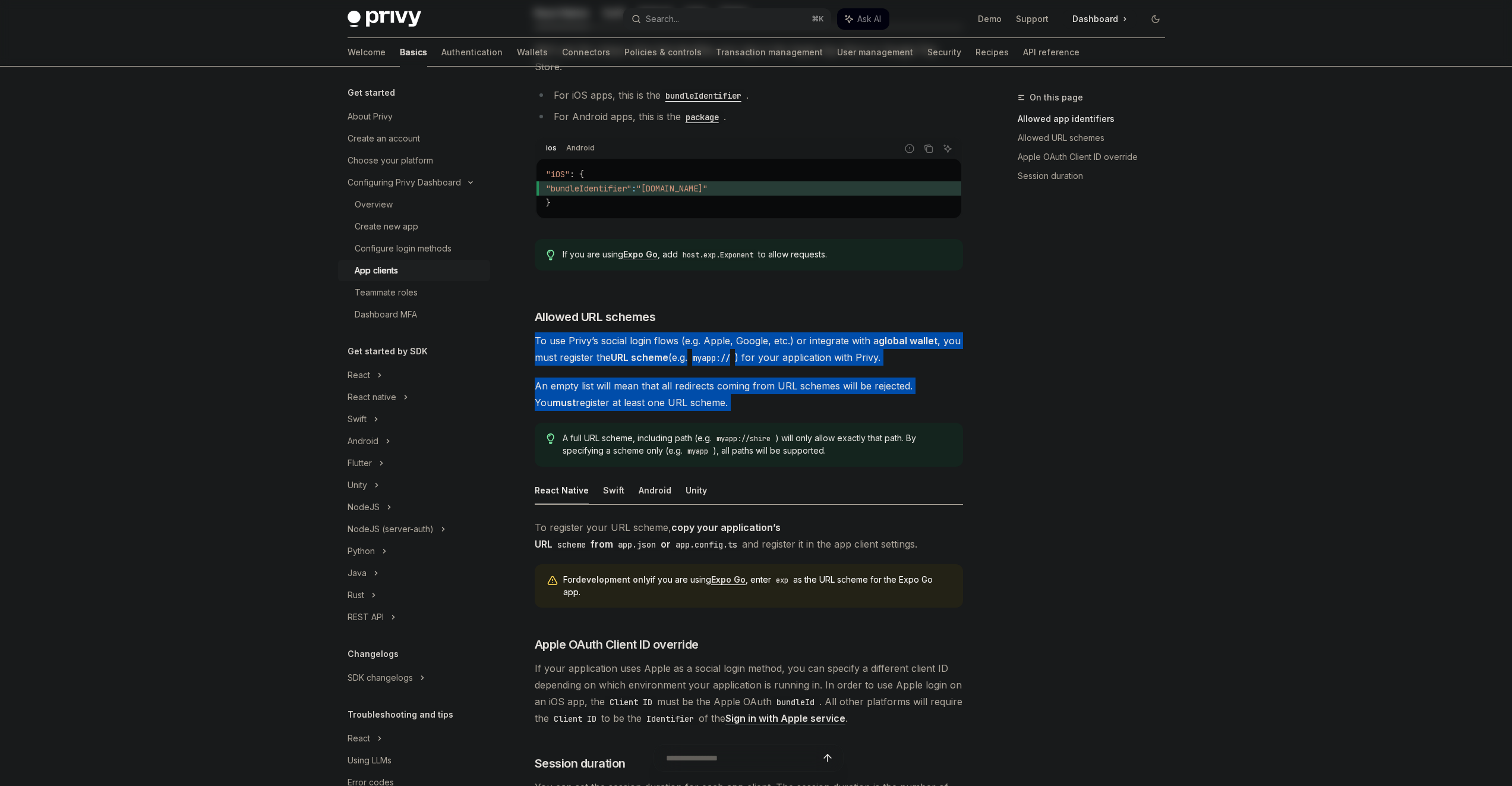
click at [740, 380] on span "An empty list will mean that all redirects coming from URL schemes will be reje…" at bounding box center [749, 394] width 429 height 33
drag, startPoint x: 740, startPoint y: 380, endPoint x: 735, endPoint y: 309, distance: 71.2
click at [735, 310] on div "​ Allowed app identifiers To enforce secure usage of your Privy App ID, configu…" at bounding box center [749, 355] width 429 height 915
click at [735, 309] on div "​ Allowed app identifiers To enforce secure usage of your Privy App ID, configu…" at bounding box center [749, 355] width 429 height 915
drag, startPoint x: 735, startPoint y: 308, endPoint x: 735, endPoint y: 385, distance: 77.0
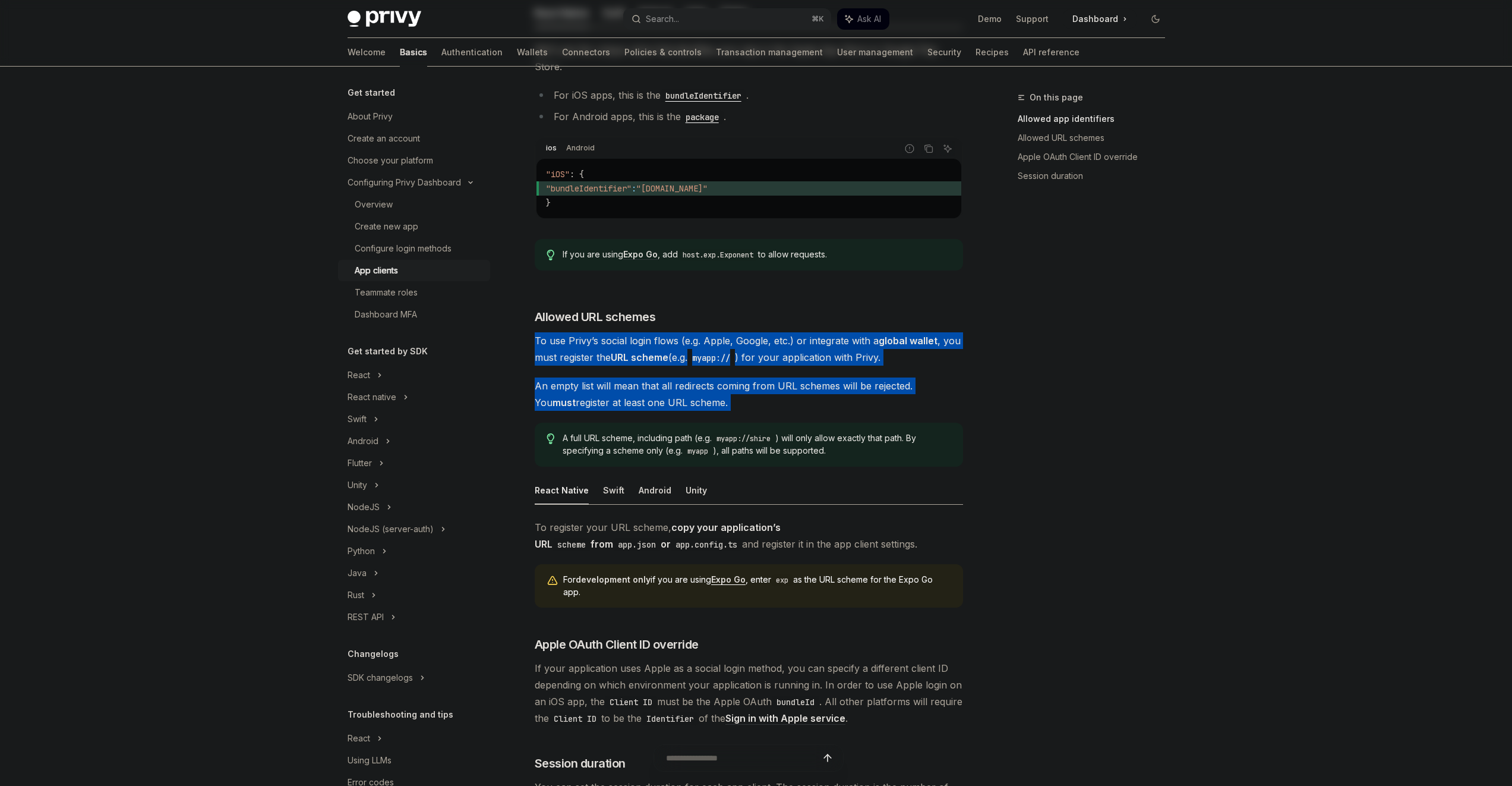
click at [735, 388] on div "​ Allowed app identifiers To enforce secure usage of your Privy App ID, configu…" at bounding box center [749, 355] width 429 height 915
click at [735, 378] on span "An empty list will mean that all redirects coming from URL schemes will be reje…" at bounding box center [749, 394] width 429 height 33
drag, startPoint x: 733, startPoint y: 380, endPoint x: 712, endPoint y: 296, distance: 86.6
click at [712, 296] on div "​ Allowed app identifiers To enforce secure usage of your Privy App ID, configu…" at bounding box center [749, 355] width 429 height 915
click at [712, 308] on h3 "​ Allowed URL schemes" at bounding box center [749, 317] width 429 height 16
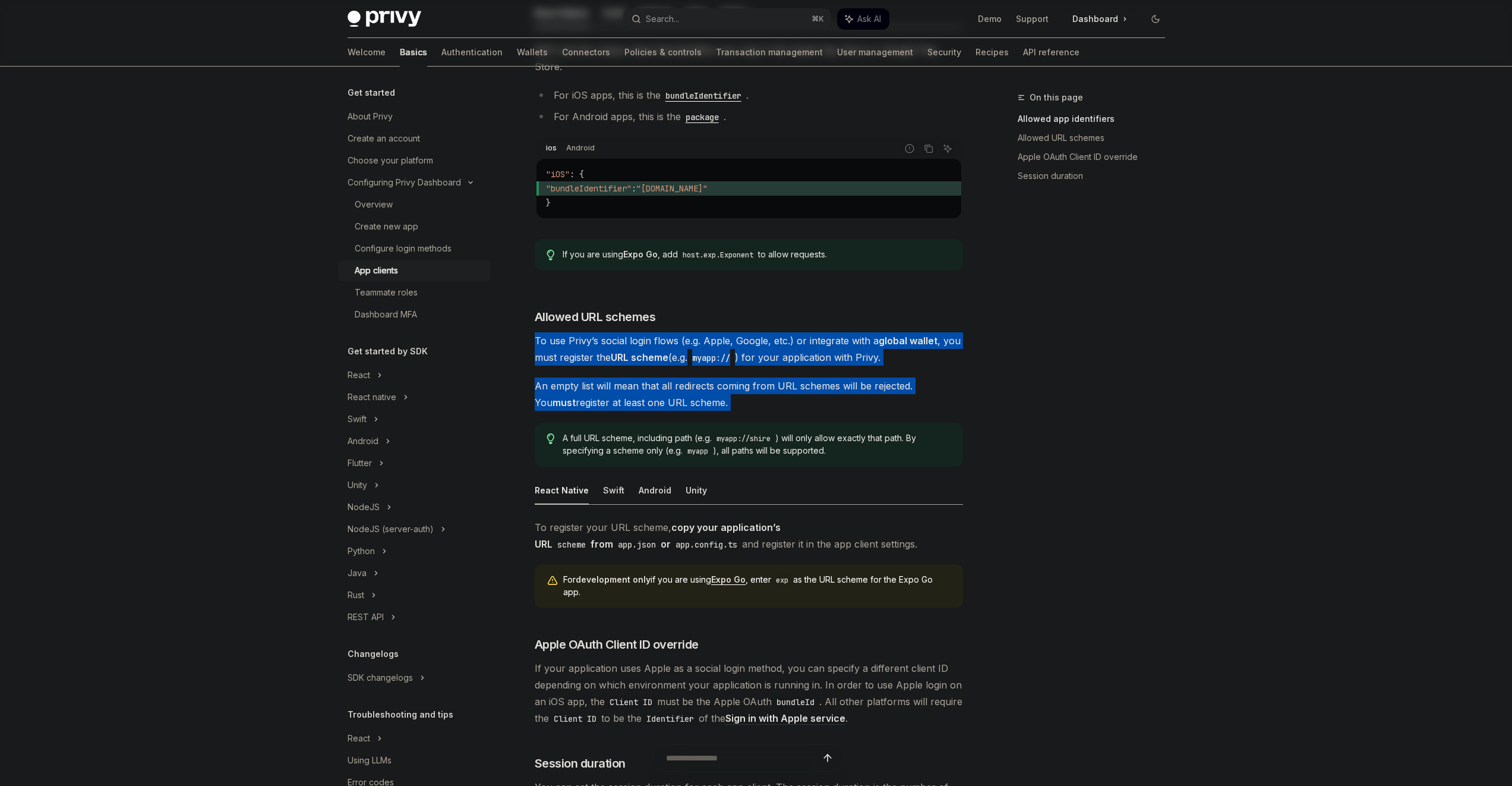
drag, startPoint x: 712, startPoint y: 296, endPoint x: 688, endPoint y: 387, distance: 94.1
click at [688, 388] on div "​ Allowed app identifiers To enforce secure usage of your Privy App ID, configu…" at bounding box center [749, 355] width 429 height 915
click at [688, 387] on span "An empty list will mean that all redirects coming from URL schemes will be reje…" at bounding box center [749, 394] width 429 height 33
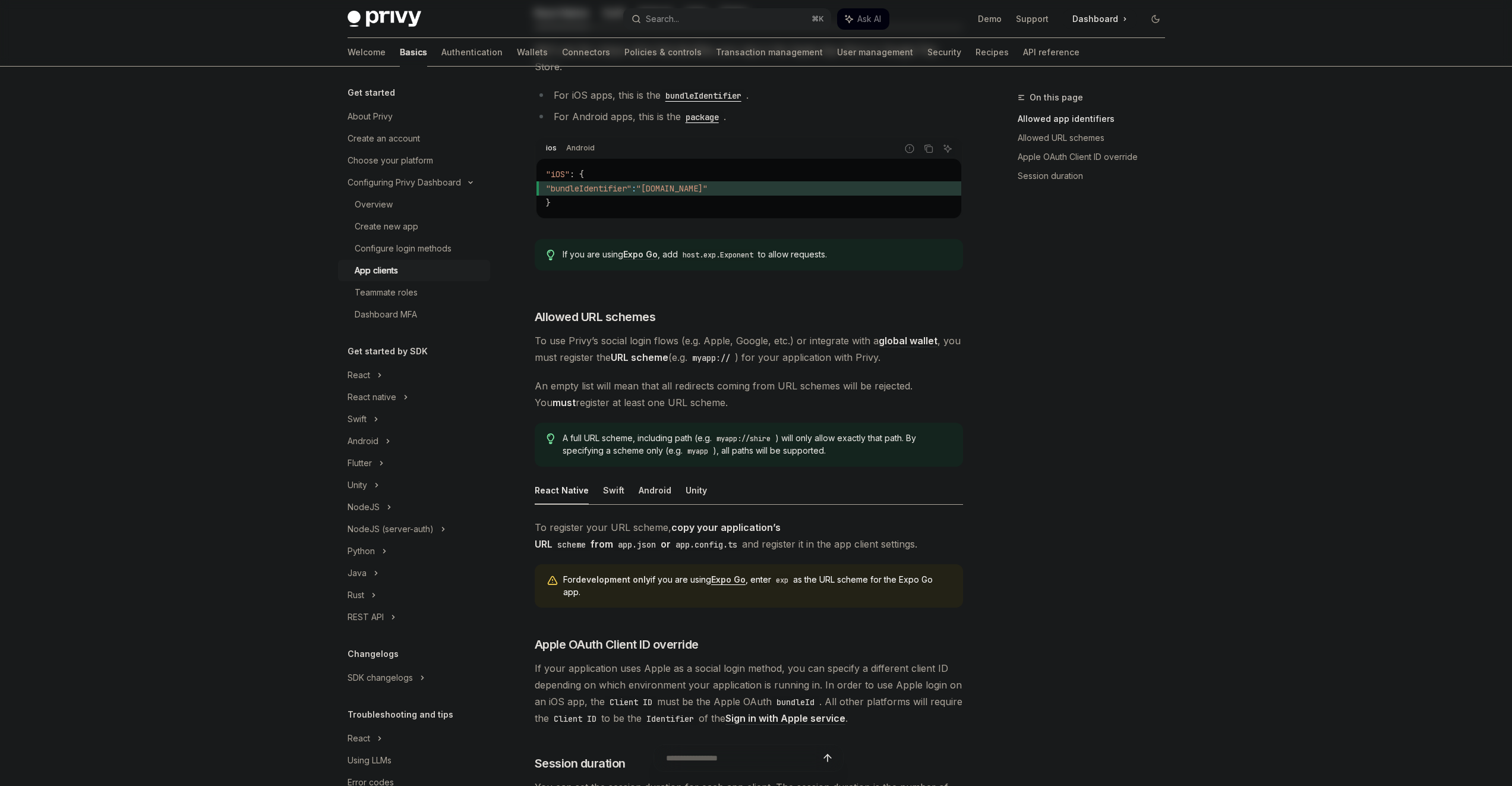
click at [642, 351] on strong "URL scheme" at bounding box center [640, 357] width 58 height 12
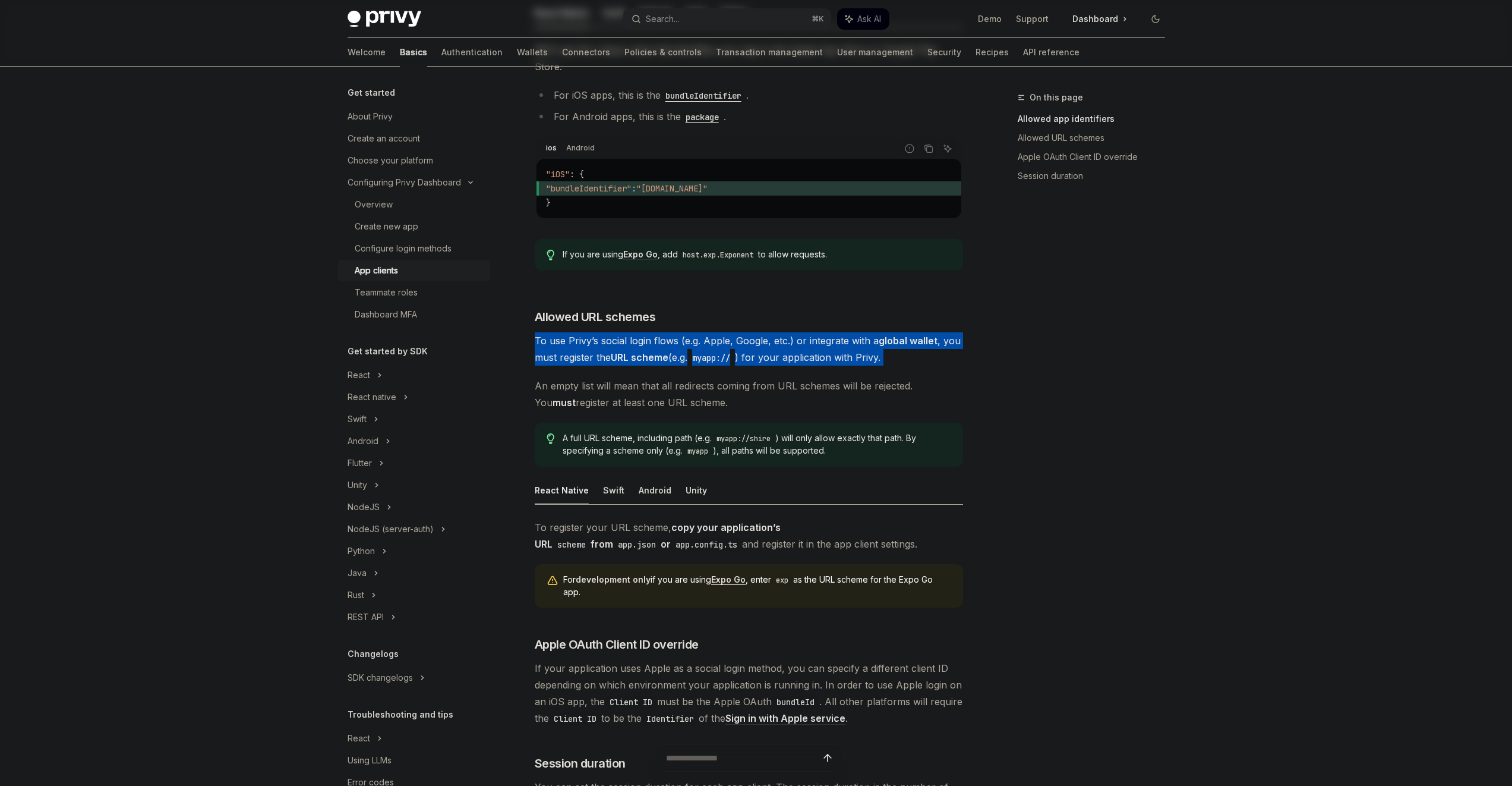
click at [642, 351] on strong "URL scheme" at bounding box center [640, 357] width 58 height 12
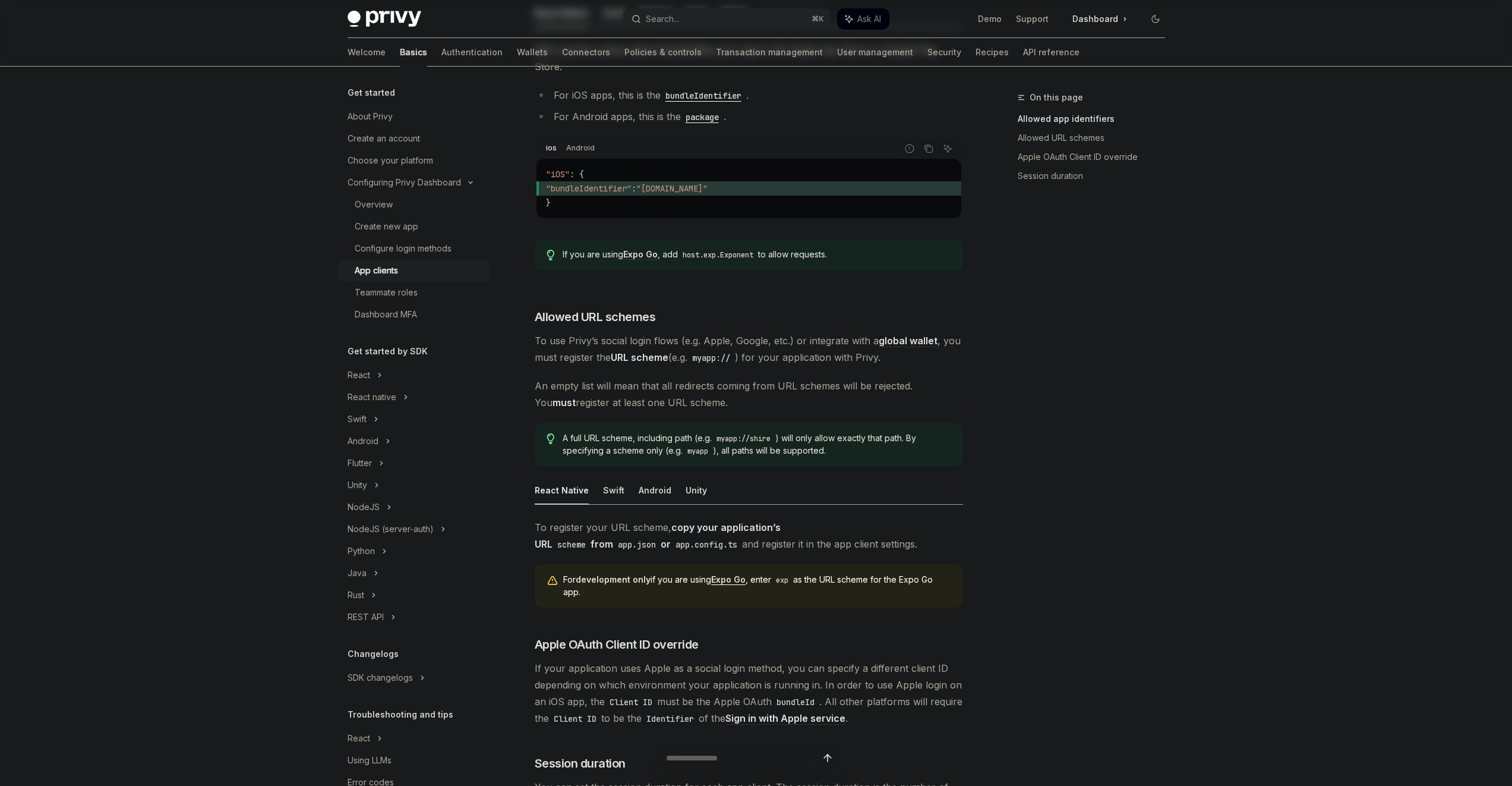
click at [704, 378] on span "An empty list will mean that all redirects coming from URL schemes will be reje…" at bounding box center [749, 394] width 429 height 33
drag, startPoint x: 707, startPoint y: 389, endPoint x: 702, endPoint y: 368, distance: 21.6
click at [702, 378] on span "An empty list will mean that all redirects coming from URL schemes will be reje…" at bounding box center [749, 394] width 429 height 33
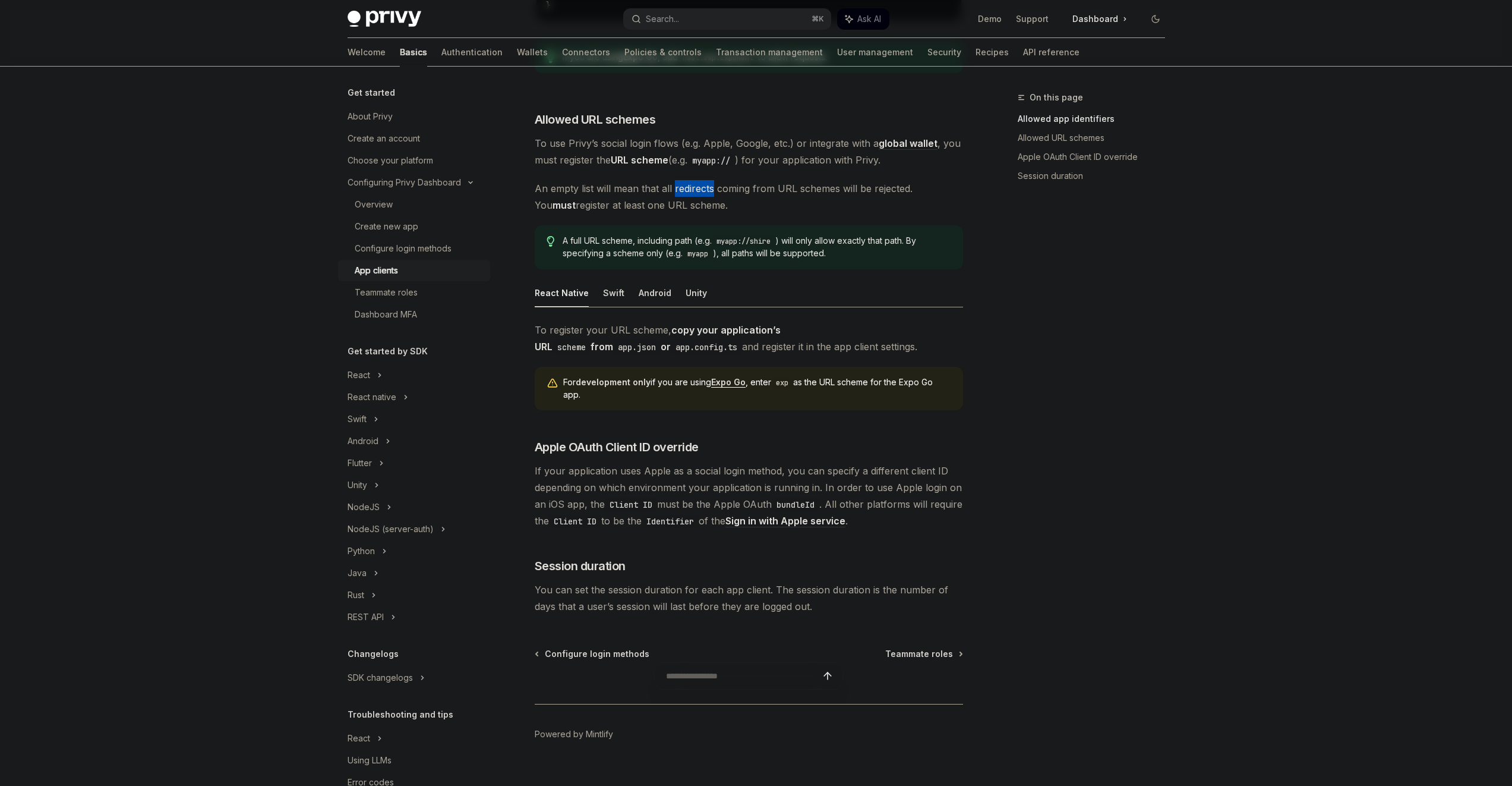
scroll to position [657, 0]
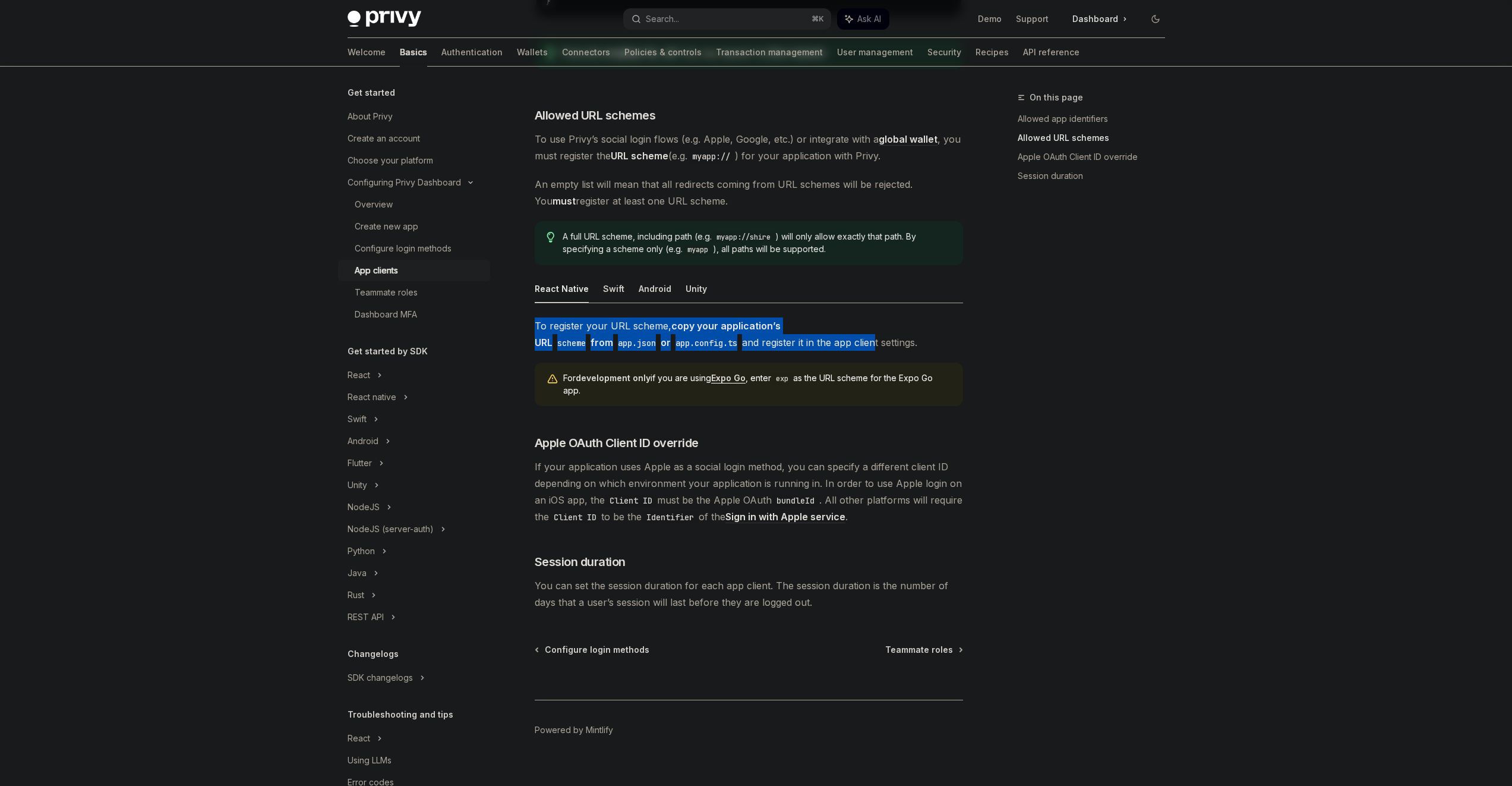
drag, startPoint x: 641, startPoint y: 299, endPoint x: 744, endPoint y: 317, distance: 104.6
click at [742, 318] on div "React Native Swift Android Unity To register your URL scheme, copy your applica…" at bounding box center [749, 399] width 429 height 250
click at [747, 320] on strong "copy your application’s URL scheme from app.json or app.config.ts" at bounding box center [658, 334] width 246 height 29
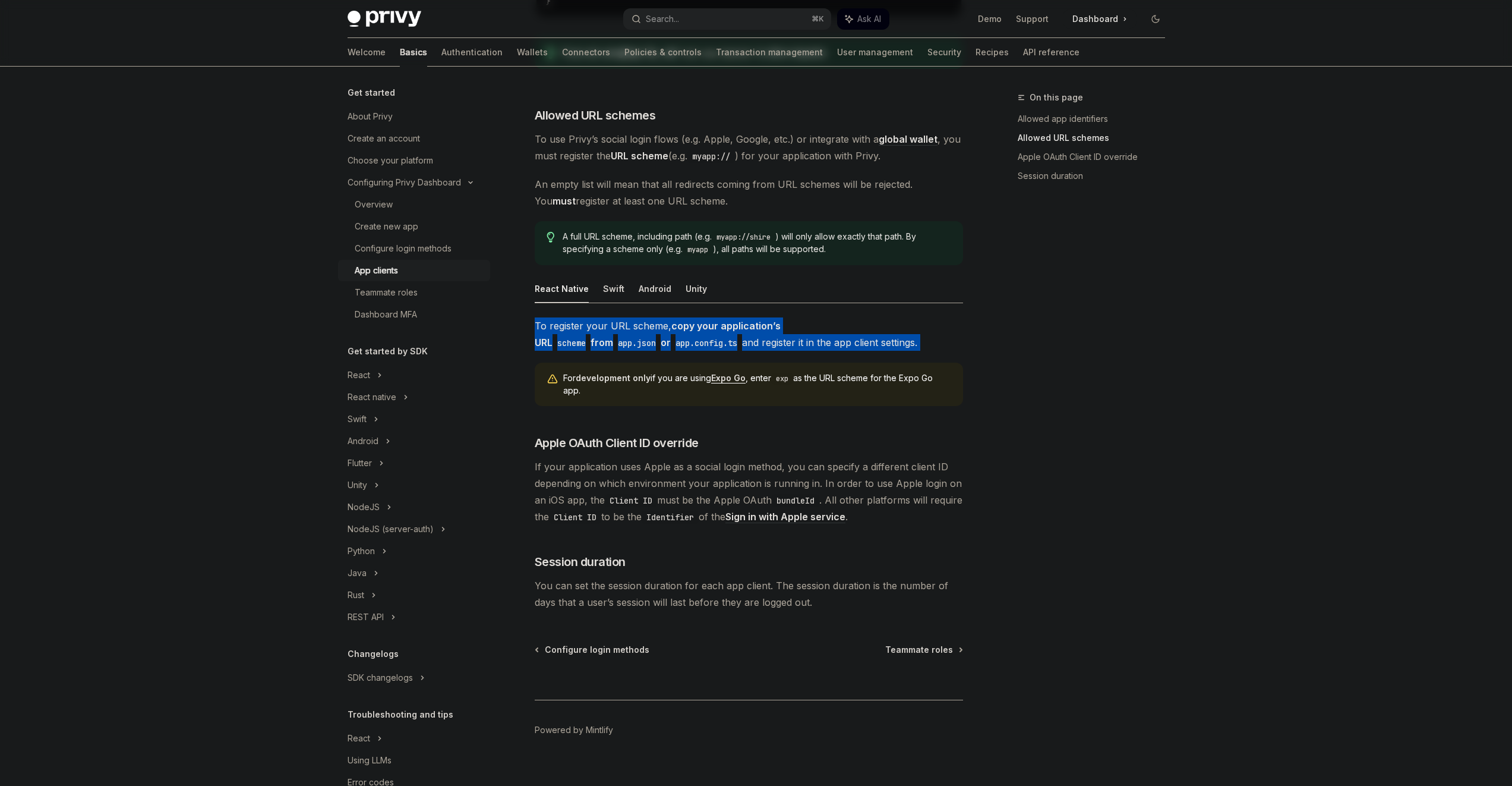
click at [763, 320] on strong "copy your application’s URL scheme from app.json or app.config.ts" at bounding box center [658, 334] width 246 height 29
click at [781, 320] on strong "copy your application’s URL scheme from app.json or app.config.ts" at bounding box center [658, 334] width 246 height 29
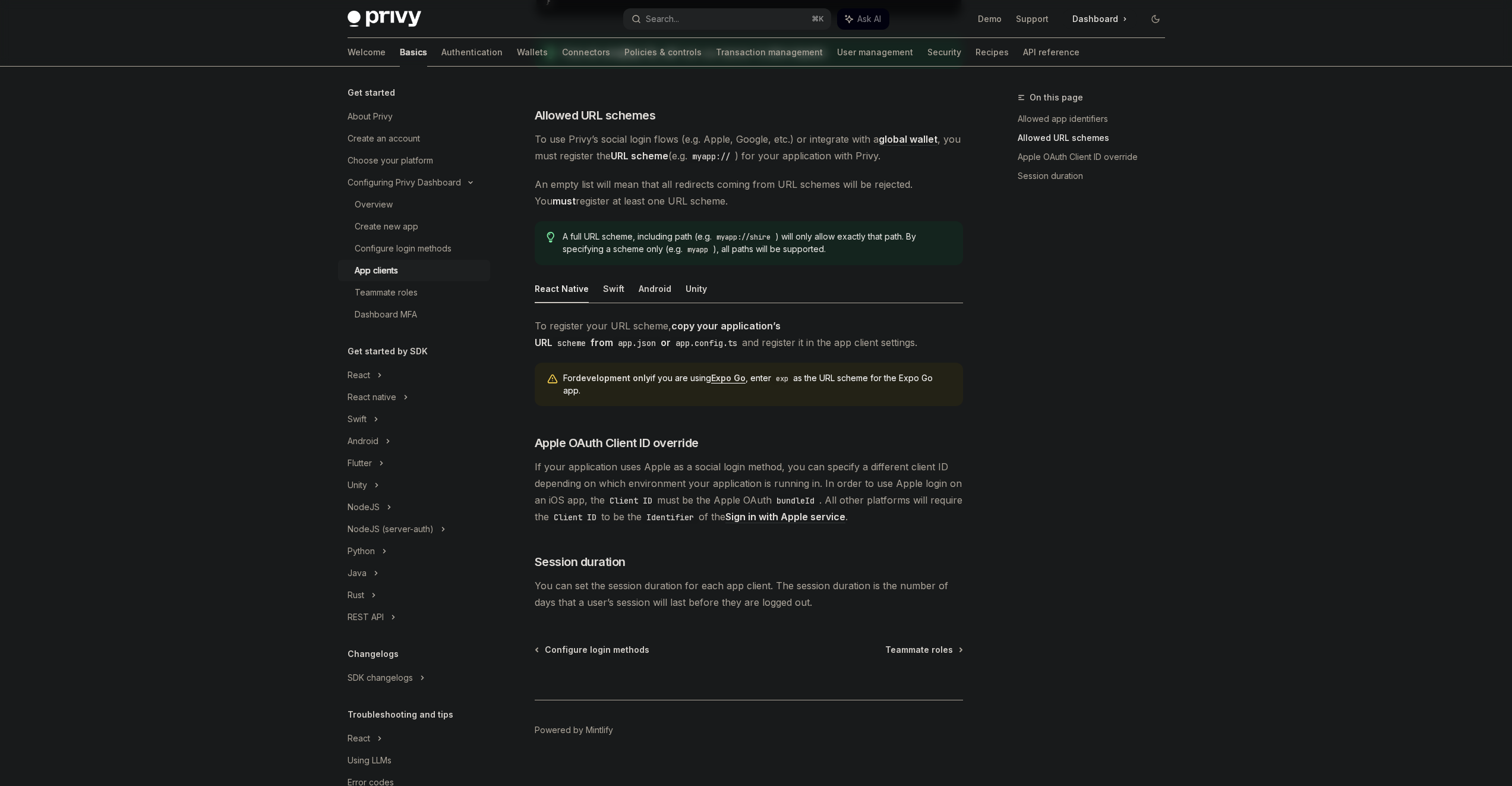
click at [781, 320] on strong "copy your application’s URL scheme from app.json or app.config.ts" at bounding box center [658, 334] width 246 height 29
click at [777, 320] on strong "copy your application’s URL scheme from app.json or app.config.ts" at bounding box center [658, 334] width 246 height 29
drag, startPoint x: 777, startPoint y: 304, endPoint x: 777, endPoint y: 318, distance: 14.0
click at [777, 318] on span "To register your URL scheme, copy your application’s URL scheme from app.json o…" at bounding box center [749, 334] width 429 height 33
click at [778, 322] on span "To register your URL scheme, copy your application’s URL scheme from app.json o…" at bounding box center [749, 334] width 429 height 33
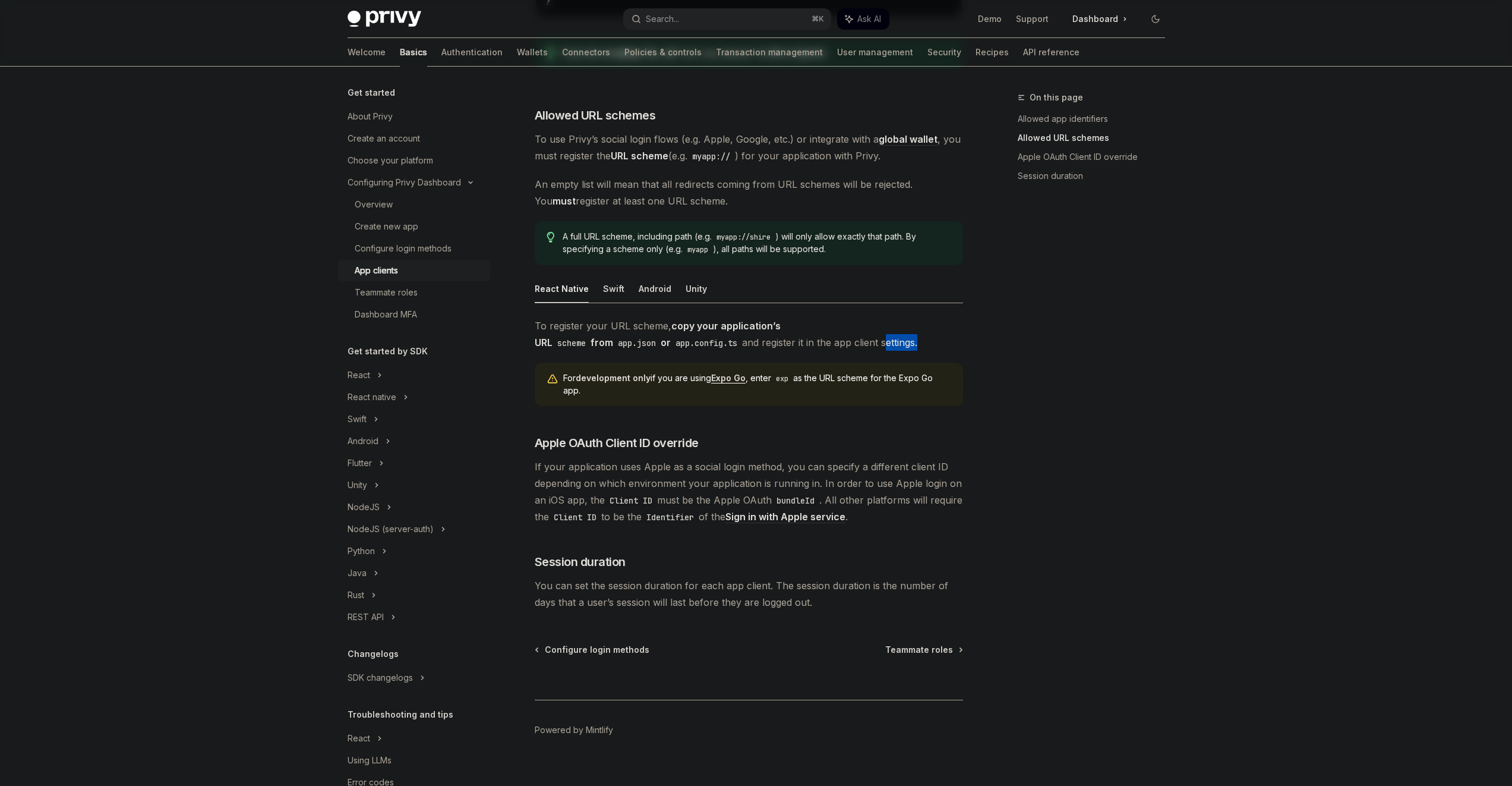
click at [778, 322] on span "To register your URL scheme, copy your application’s URL scheme from app.json o…" at bounding box center [749, 334] width 429 height 33
click at [773, 320] on strong "copy your application’s URL scheme from app.json or app.config.ts" at bounding box center [658, 334] width 246 height 29
drag, startPoint x: 754, startPoint y: 302, endPoint x: 763, endPoint y: 330, distance: 29.4
click at [763, 330] on span "To register your URL scheme, copy your application’s URL scheme from app.json o…" at bounding box center [749, 334] width 429 height 33
click at [763, 327] on span "To register your URL scheme, copy your application’s URL scheme from app.json o…" at bounding box center [749, 334] width 429 height 33
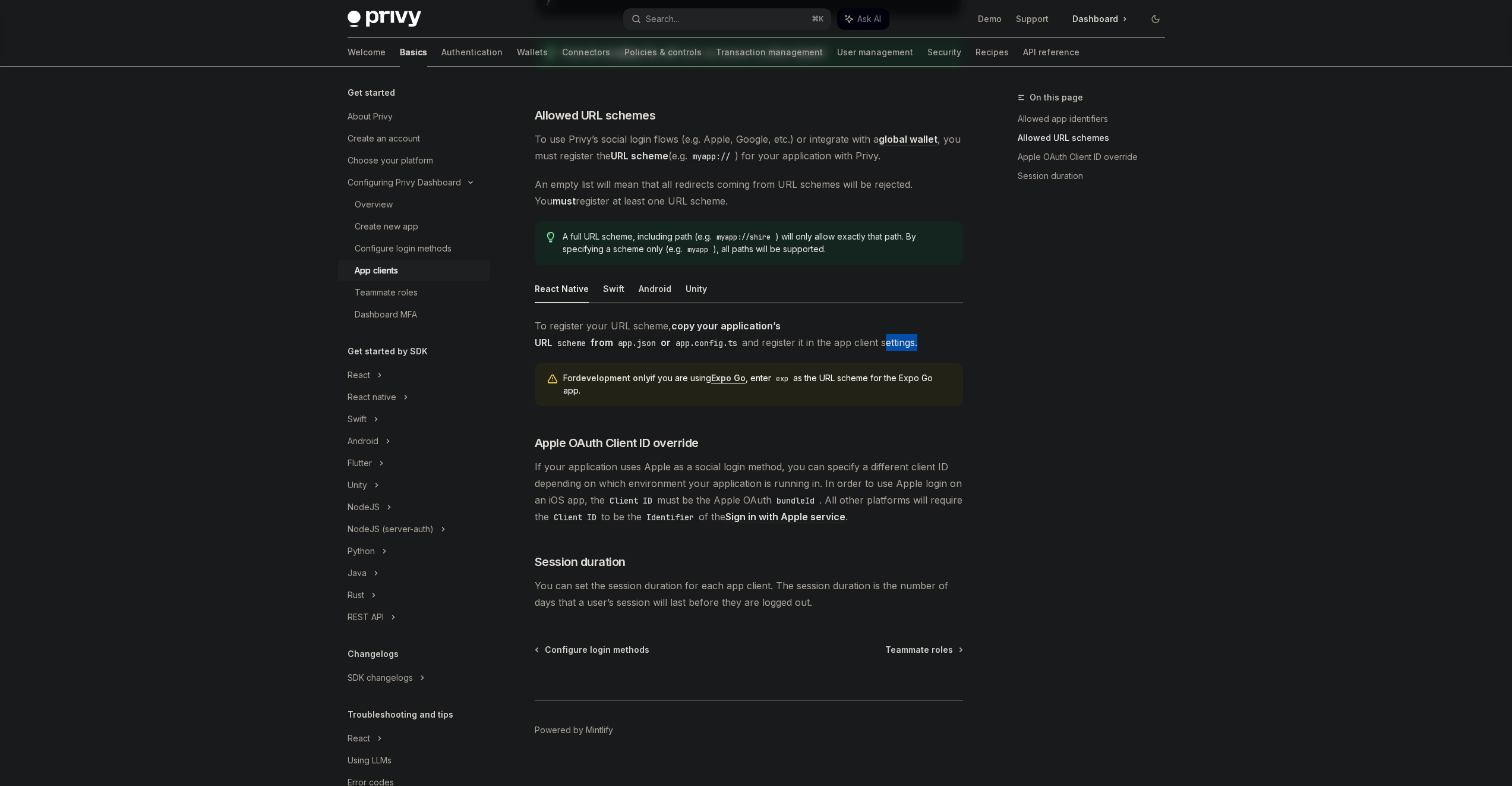
drag, startPoint x: 763, startPoint y: 327, endPoint x: 760, endPoint y: 319, distance: 8.5
click at [761, 322] on span "To register your URL scheme, copy your application’s URL scheme from app.json o…" at bounding box center [749, 334] width 429 height 33
click at [755, 320] on strong "copy your application’s URL scheme from app.json or app.config.ts" at bounding box center [658, 334] width 246 height 29
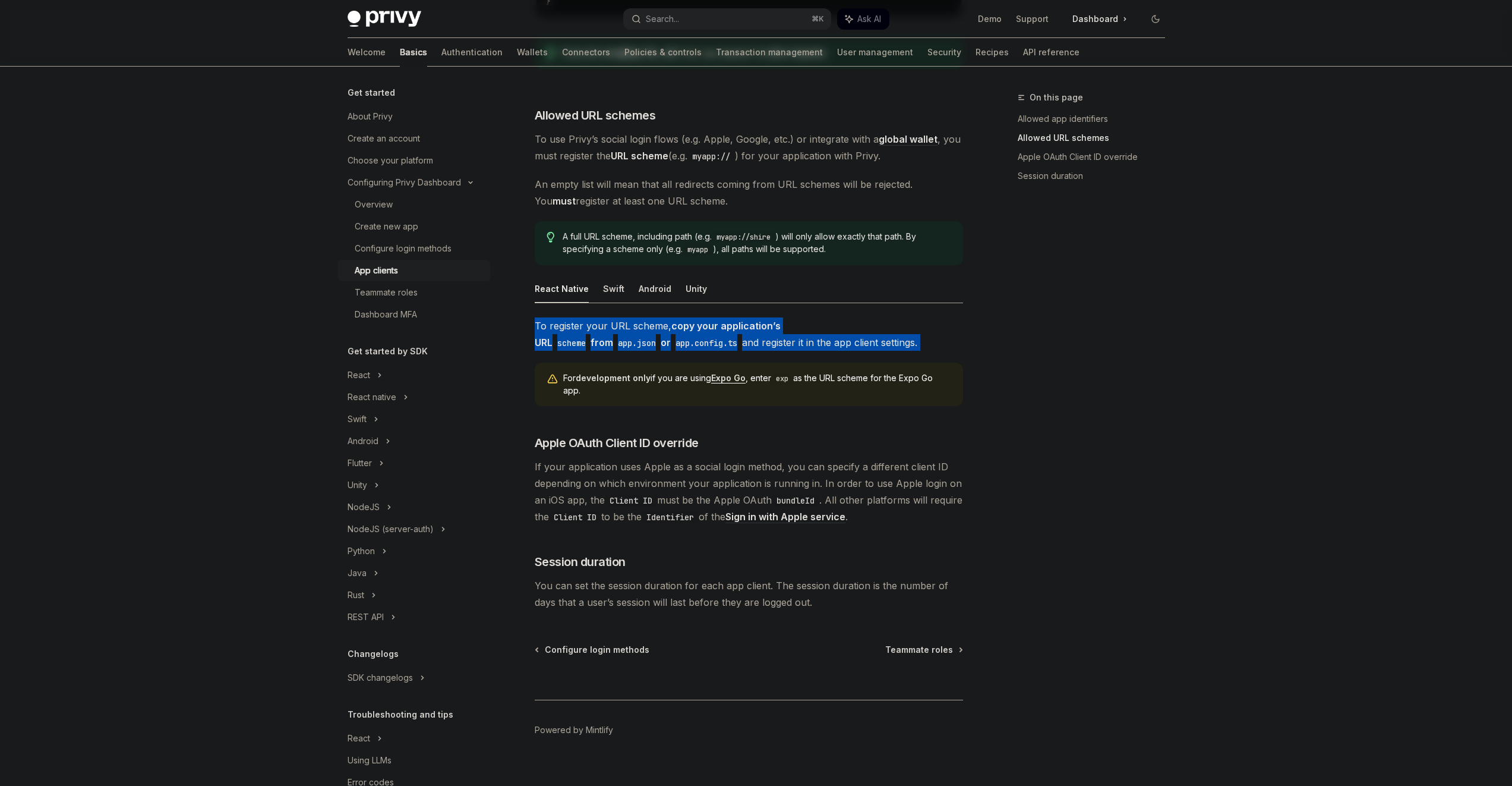
click at [754, 320] on strong "copy your application’s URL scheme from app.json or app.config.ts" at bounding box center [658, 334] width 246 height 29
click at [683, 320] on strong "copy your application’s URL scheme from app.json or app.config.ts" at bounding box center [658, 334] width 246 height 29
drag, startPoint x: 683, startPoint y: 313, endPoint x: 693, endPoint y: 314, distance: 10.0
click at [683, 320] on strong "copy your application’s URL scheme from app.json or app.config.ts" at bounding box center [658, 334] width 246 height 29
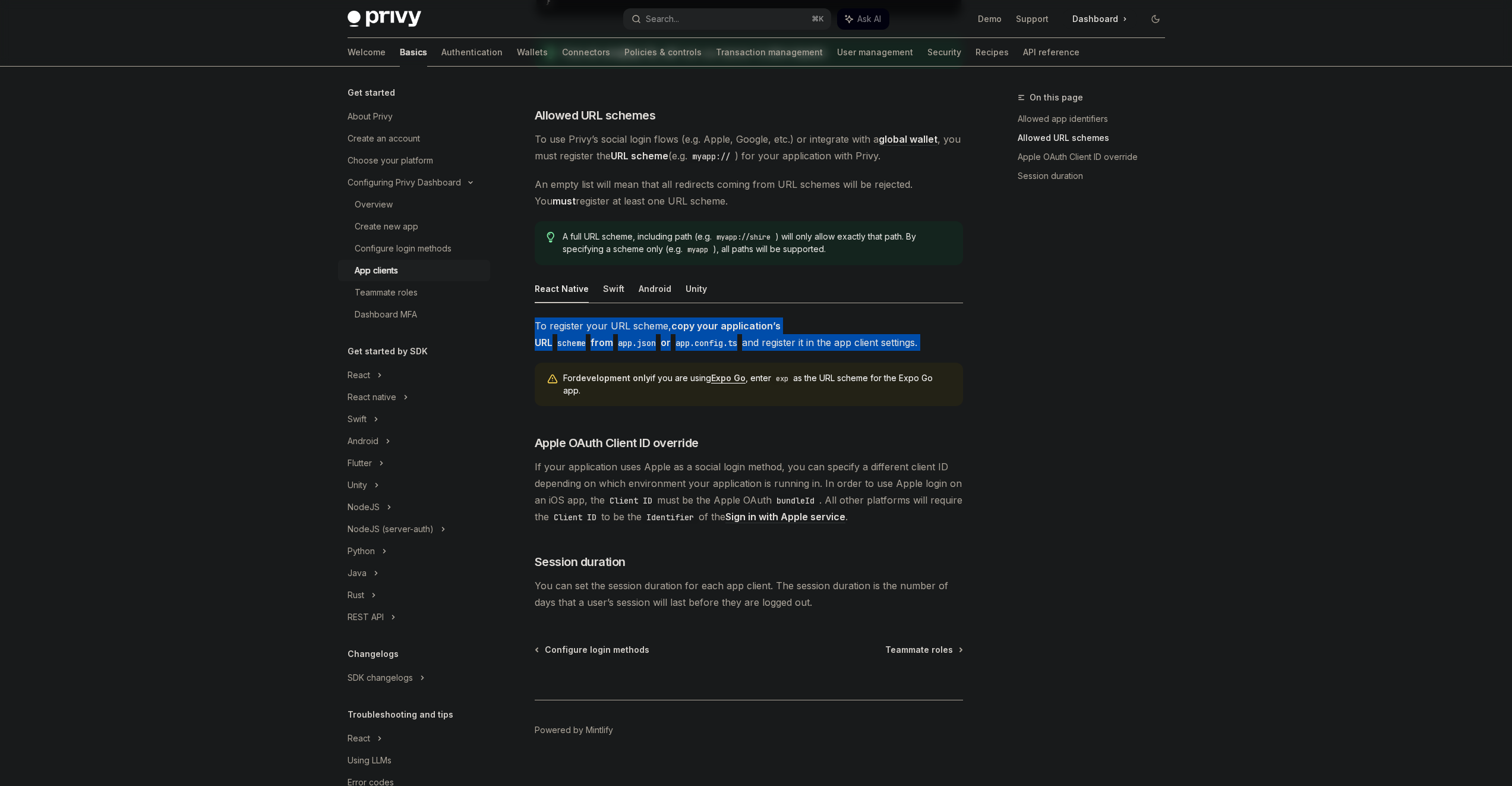
click at [758, 322] on span "To register your URL scheme, copy your application’s URL scheme from app.json o…" at bounding box center [749, 334] width 429 height 33
click at [624, 318] on span "To register your URL scheme, copy your application’s URL scheme from app.json o…" at bounding box center [749, 334] width 429 height 33
click at [623, 318] on span "To register your URL scheme, copy your application’s URL scheme from app.json o…" at bounding box center [749, 334] width 429 height 33
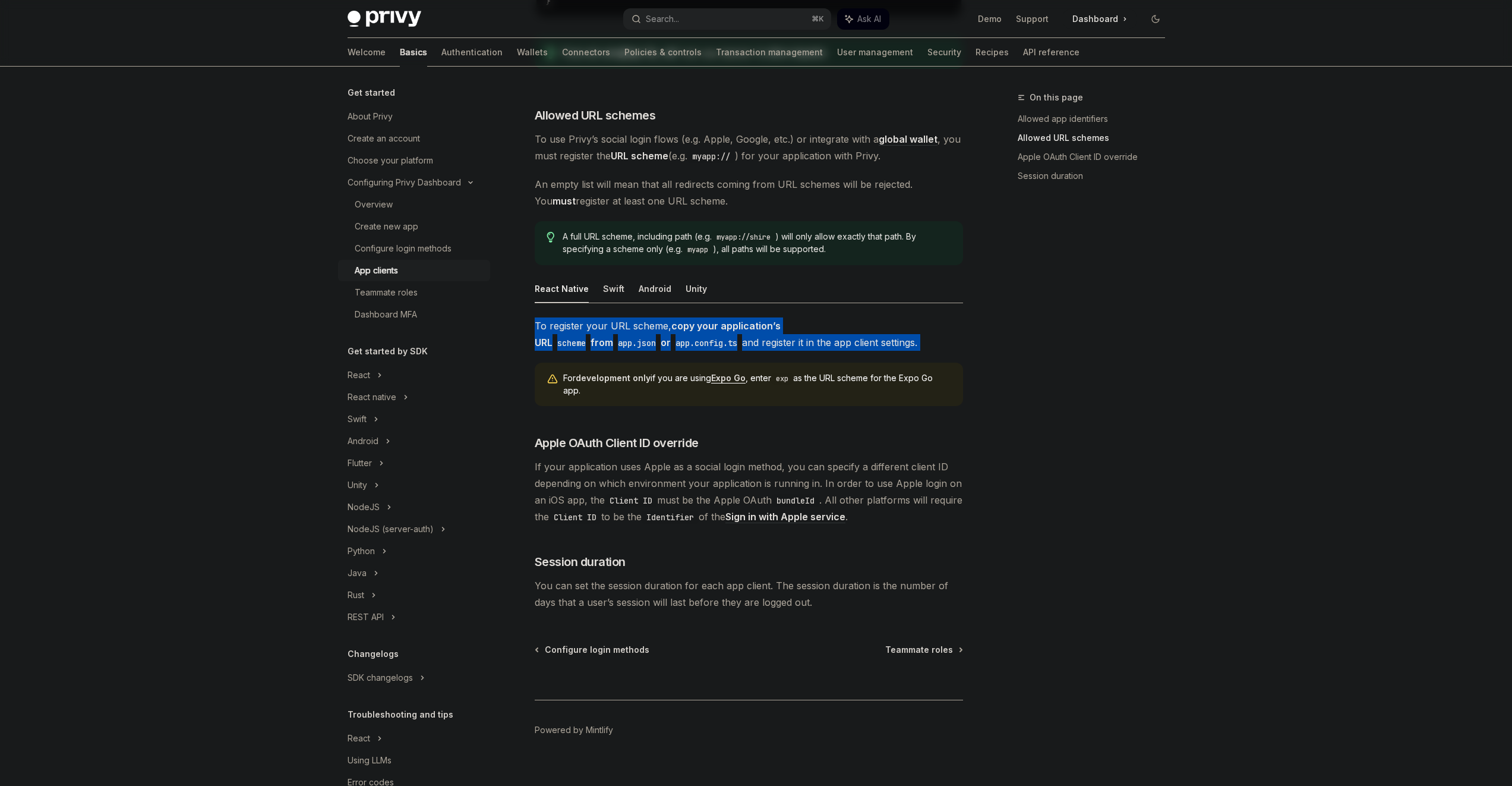
click at [623, 318] on span "To register your URL scheme, copy your application’s URL scheme from app.json o…" at bounding box center [749, 334] width 429 height 33
click at [625, 318] on span "To register your URL scheme, copy your application’s URL scheme from app.json o…" at bounding box center [749, 334] width 429 height 33
click at [627, 318] on span "To register your URL scheme, copy your application’s URL scheme from app.json o…" at bounding box center [749, 334] width 429 height 33
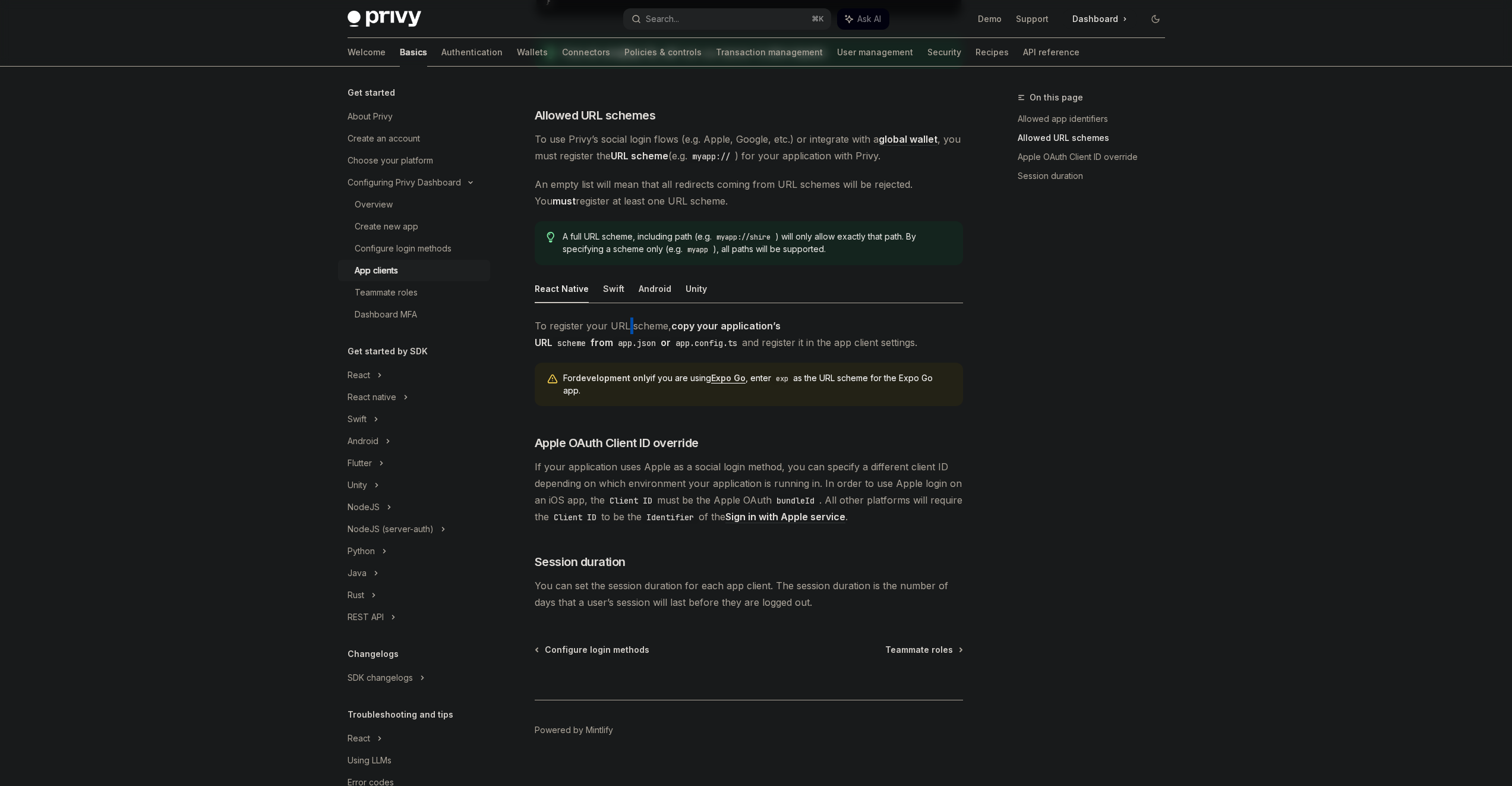
drag, startPoint x: 627, startPoint y: 304, endPoint x: 625, endPoint y: 313, distance: 9.2
click at [625, 318] on span "To register your URL scheme, copy your application’s URL scheme from app.json o…" at bounding box center [749, 334] width 429 height 33
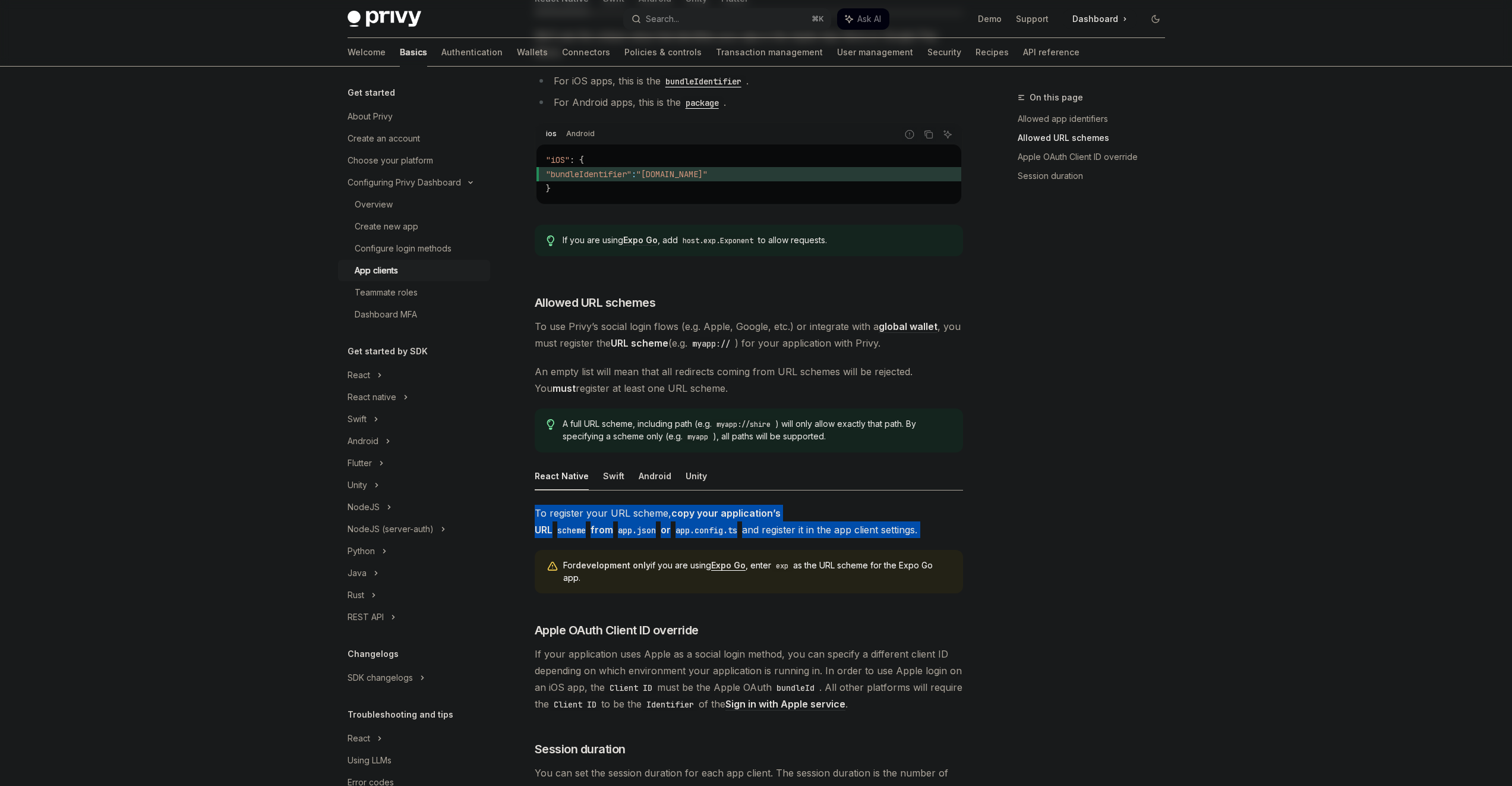
scroll to position [0, 0]
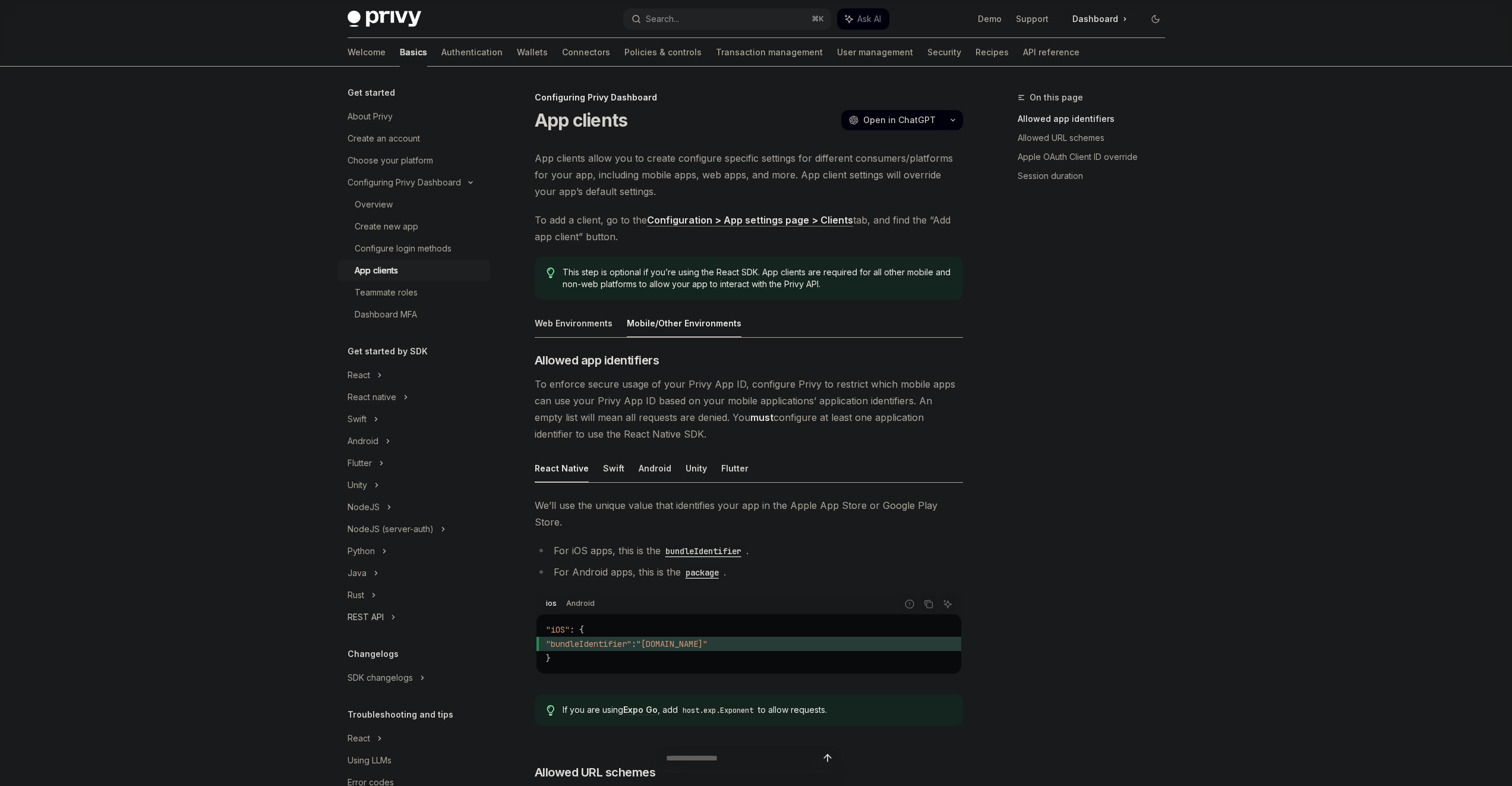
click at [394, 611] on icon "Toggle REST API section" at bounding box center [393, 617] width 5 height 14
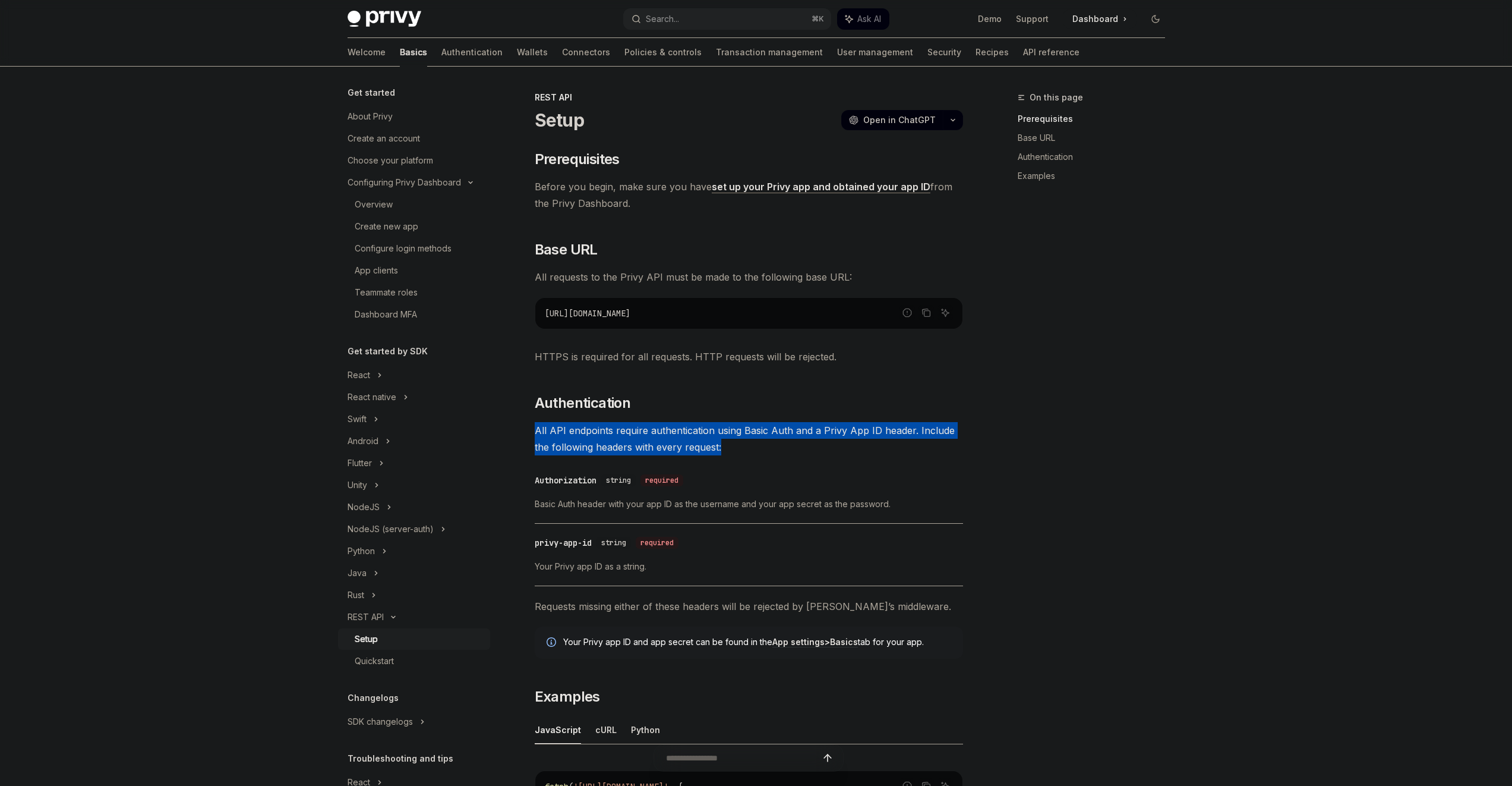
drag, startPoint x: 630, startPoint y: 395, endPoint x: 767, endPoint y: 459, distance: 151.2
click at [767, 459] on div "​ Prerequisites Before you begin, make sure you have set up your Privy app and …" at bounding box center [749, 550] width 429 height 800
drag, startPoint x: 767, startPoint y: 459, endPoint x: 721, endPoint y: 394, distance: 79.6
click at [721, 394] on div "​ Prerequisites Before you begin, make sure you have set up your Privy app and …" at bounding box center [749, 550] width 429 height 800
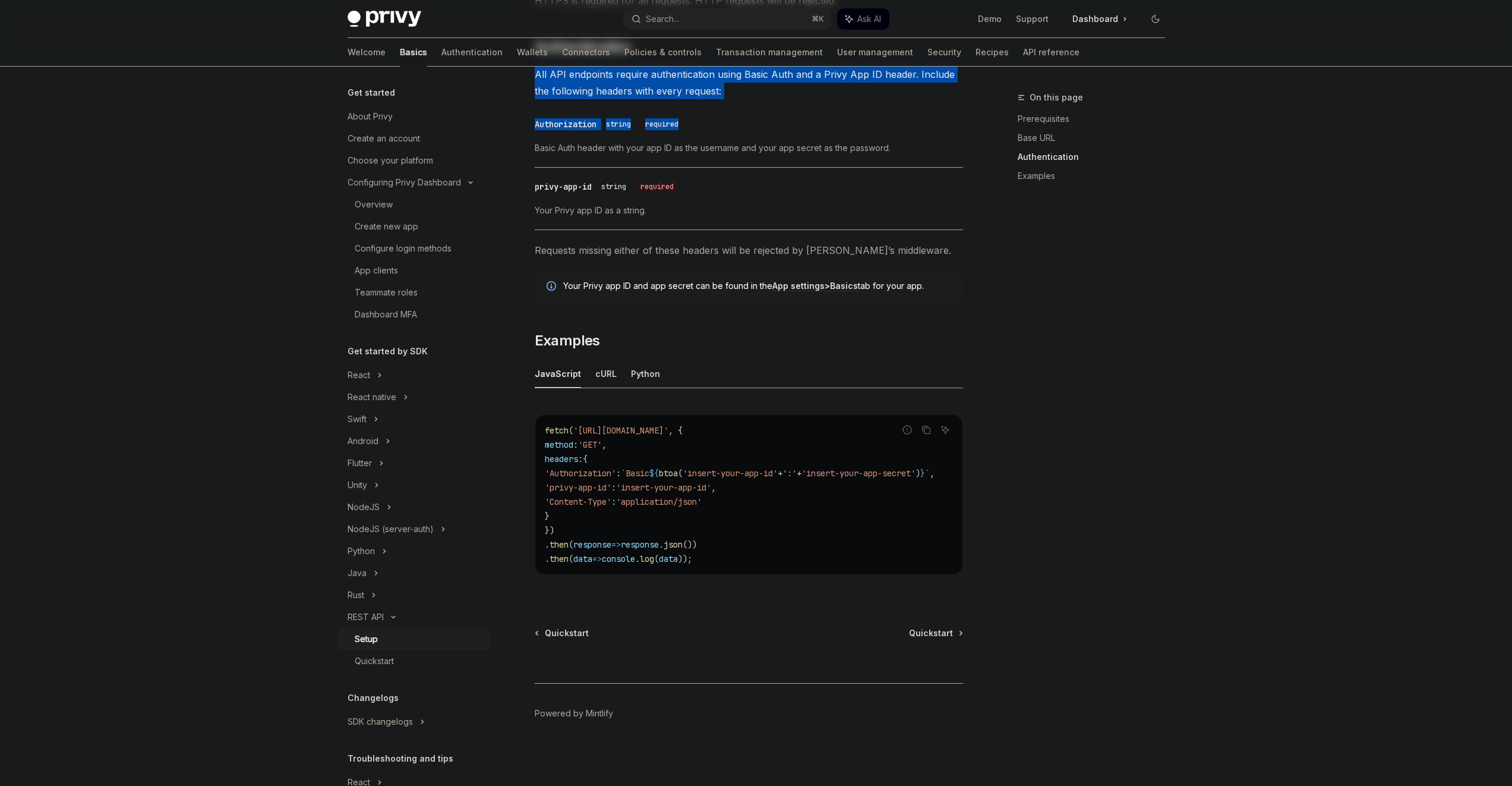
scroll to position [361, 0]
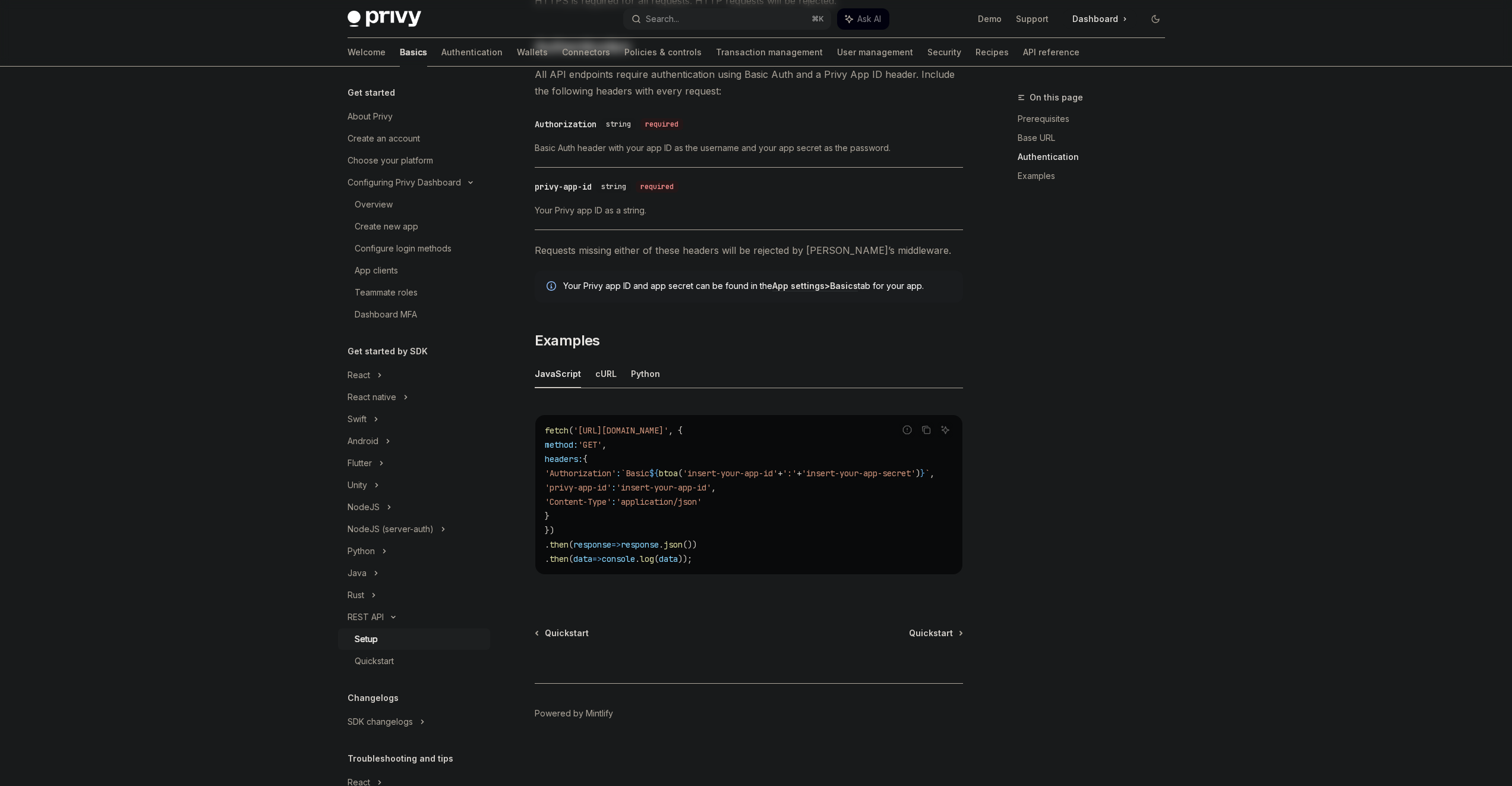
click at [928, 639] on div at bounding box center [749, 661] width 429 height 44
click at [930, 635] on span "Quickstart" at bounding box center [931, 633] width 44 height 12
type textarea "*"
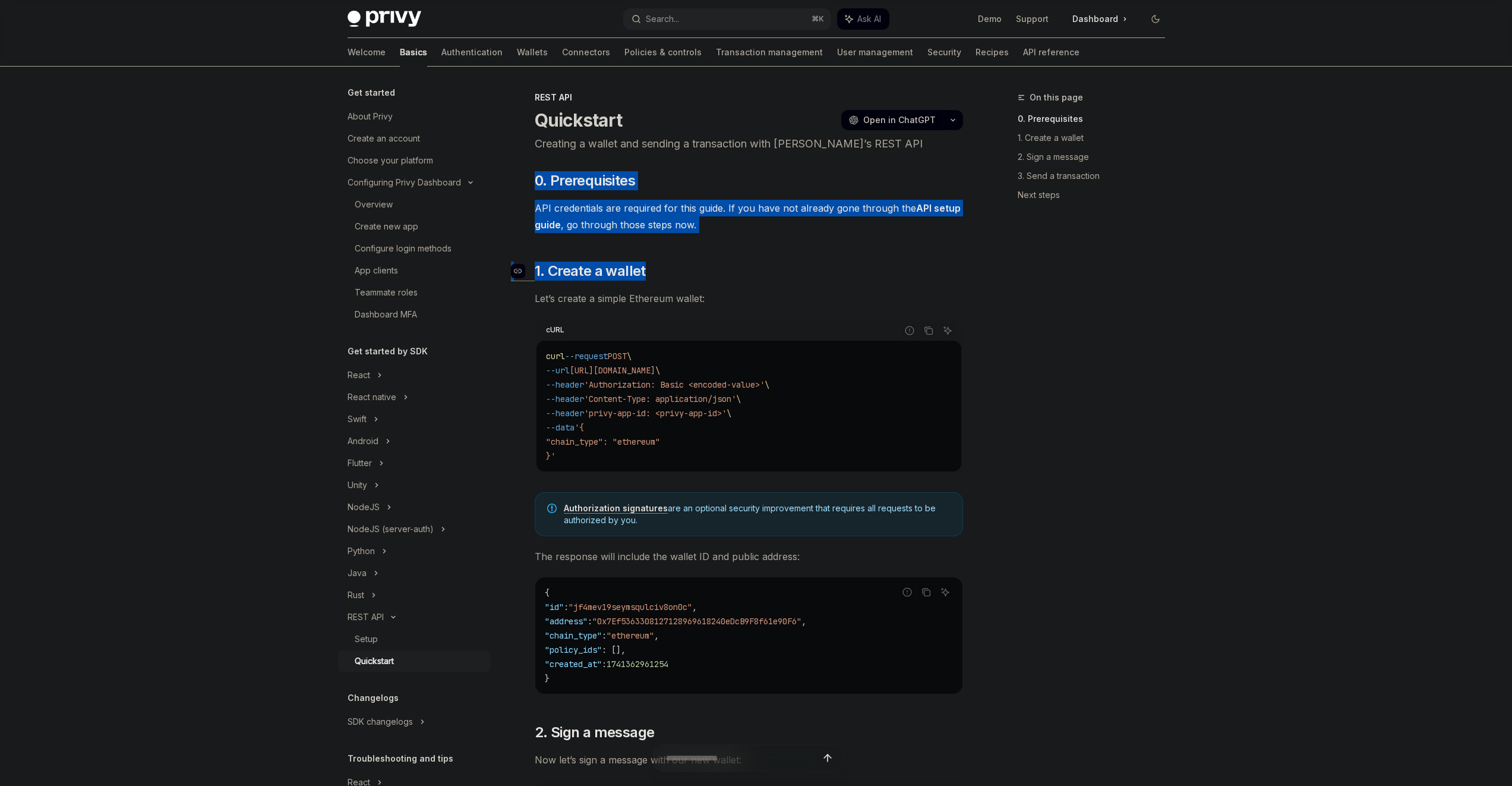
drag, startPoint x: 678, startPoint y: 172, endPoint x: 725, endPoint y: 276, distance: 114.1
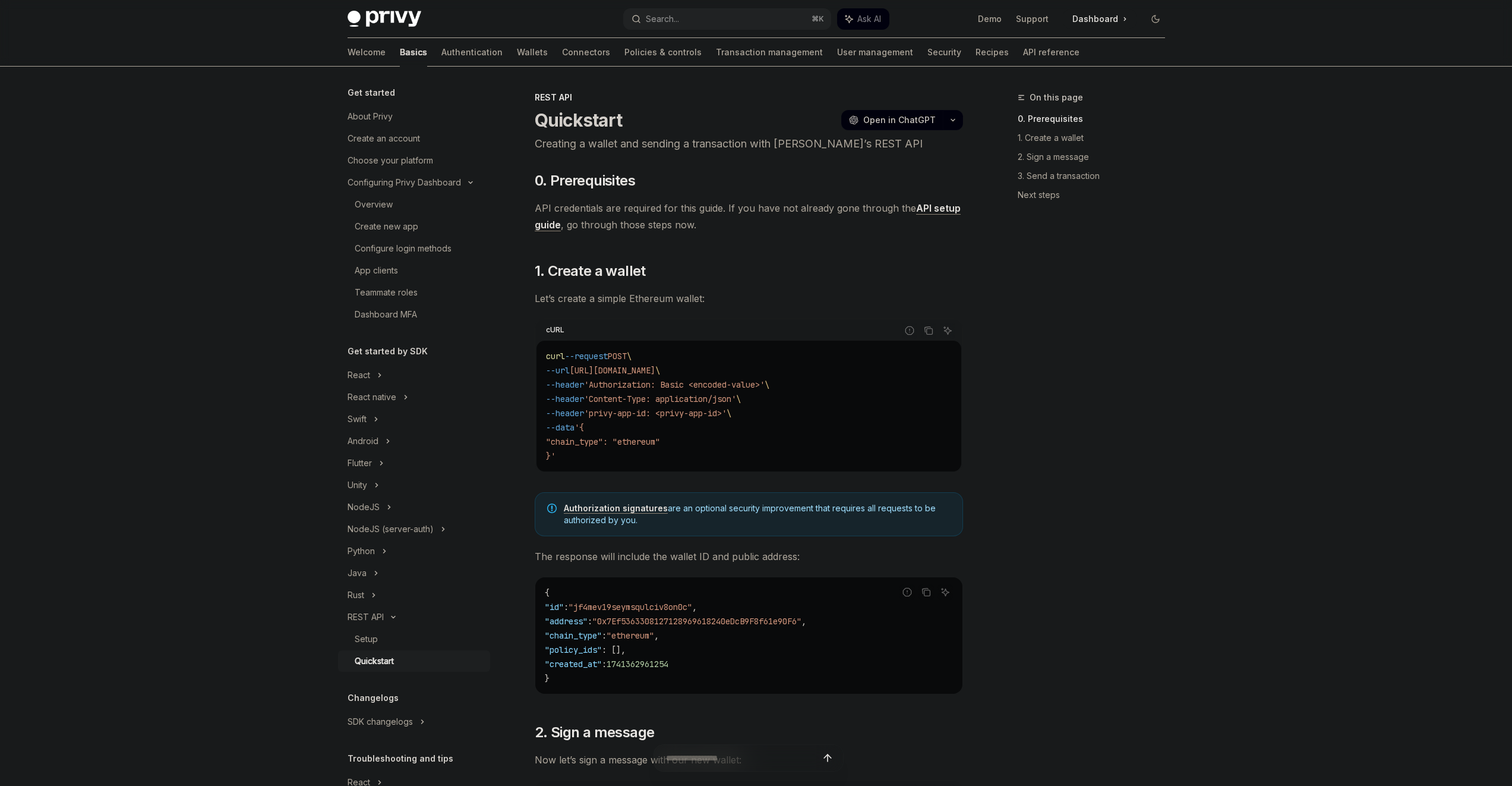
click at [732, 297] on span "Let’s create a simple Ethereum wallet:" at bounding box center [749, 299] width 429 height 16
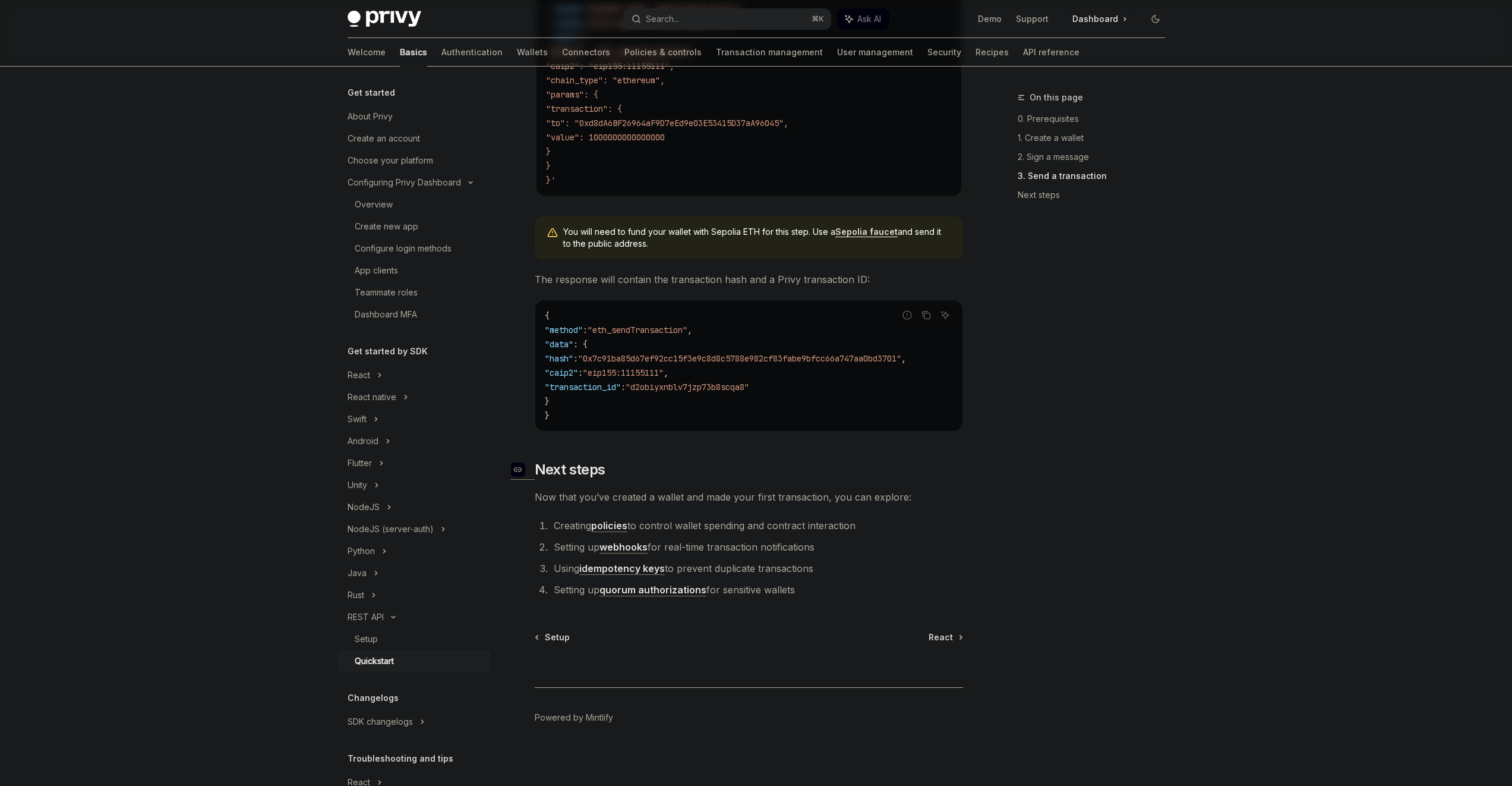
scroll to position [1328, 0]
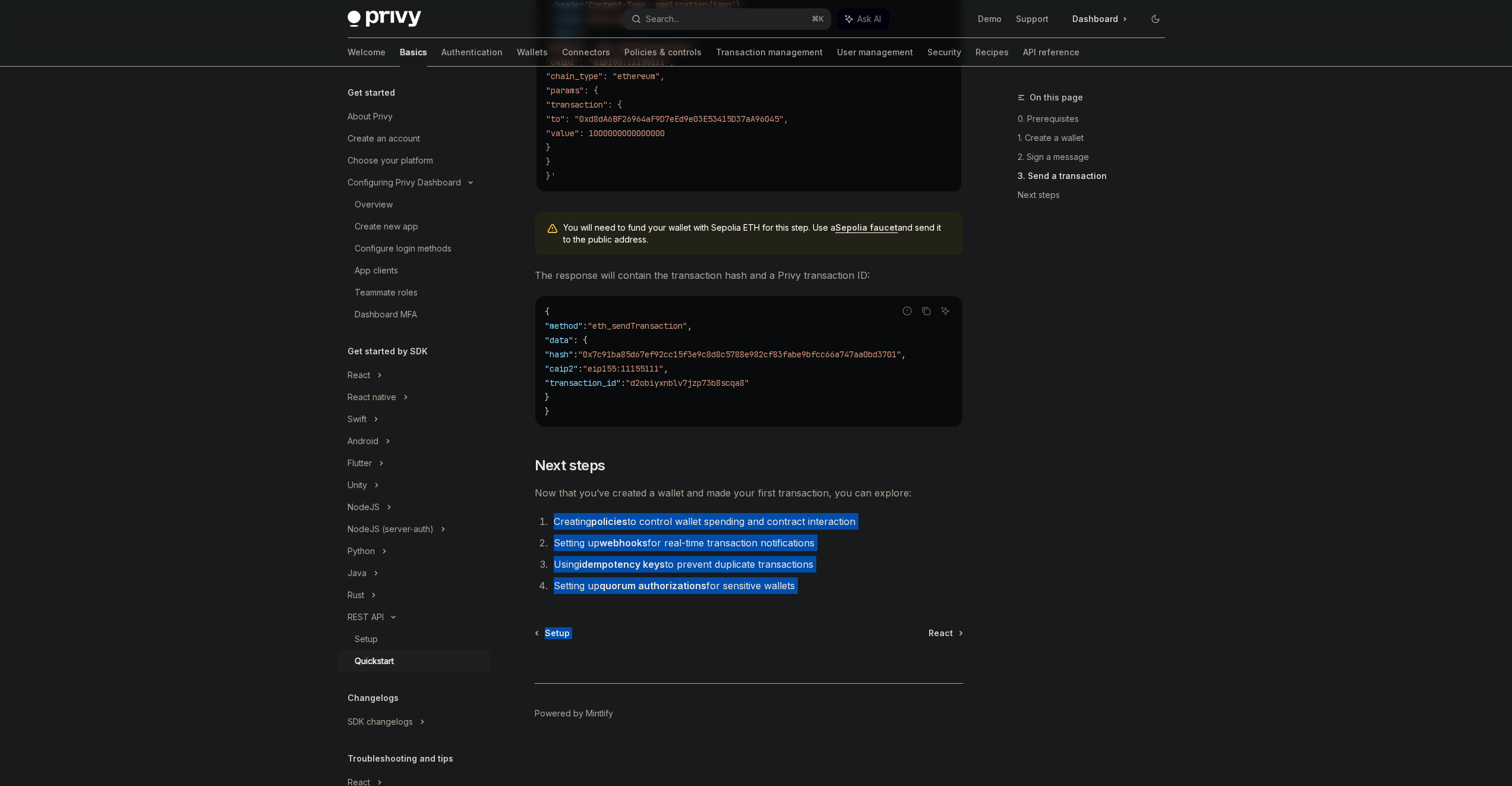
drag, startPoint x: 826, startPoint y: 591, endPoint x: 778, endPoint y: 510, distance: 94.2
drag, startPoint x: 778, startPoint y: 510, endPoint x: 810, endPoint y: 588, distance: 84.3
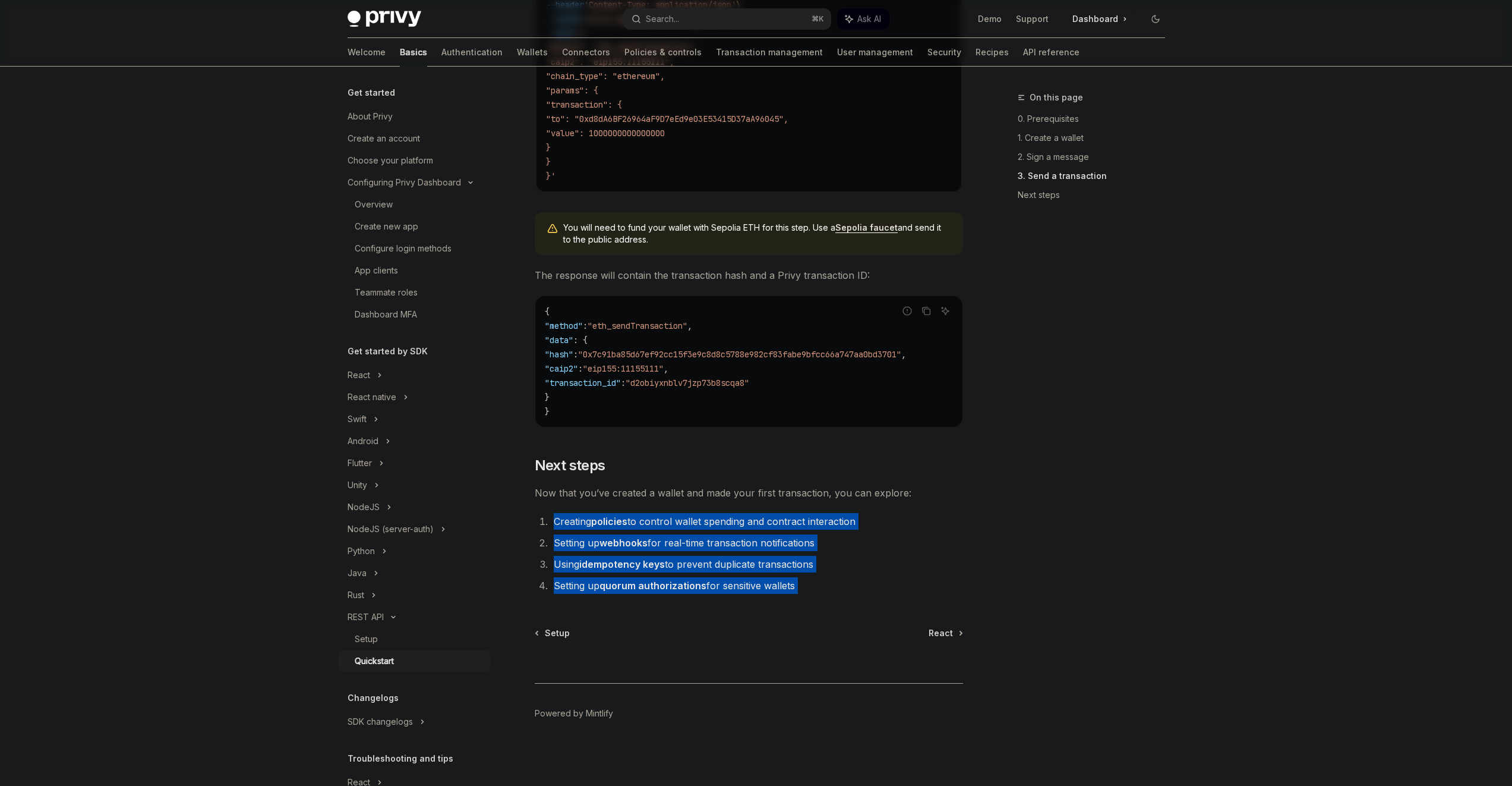
click at [810, 588] on li "Setting up quorum authorizations for sensitive wallets" at bounding box center [756, 586] width 413 height 16
drag, startPoint x: 810, startPoint y: 588, endPoint x: 758, endPoint y: 493, distance: 108.3
click at [758, 493] on span "Now that you’ve created a wallet and made your first transaction, you can explo…" at bounding box center [749, 492] width 429 height 16
drag, startPoint x: 758, startPoint y: 493, endPoint x: 800, endPoint y: 595, distance: 110.3
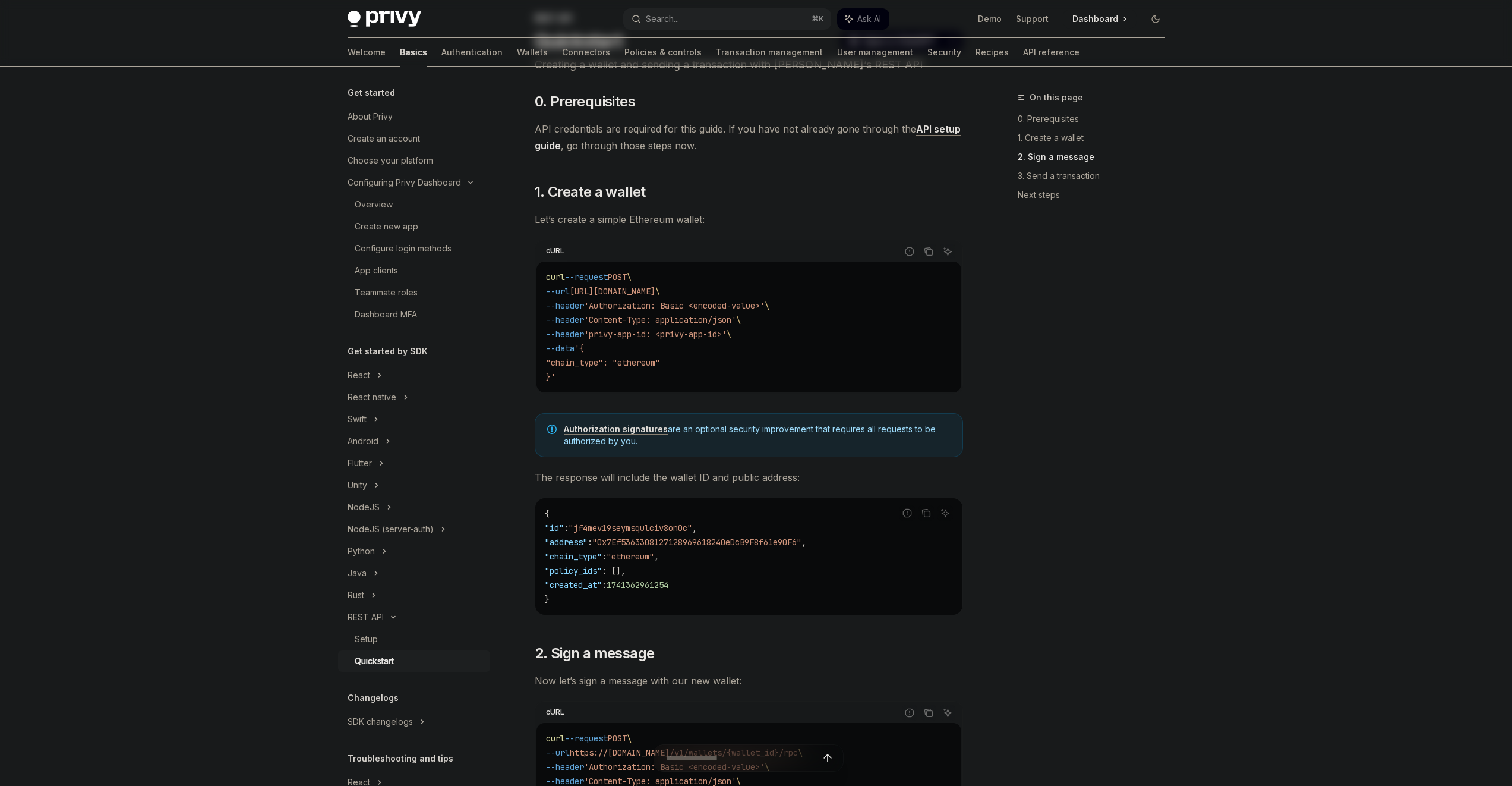
scroll to position [0, 0]
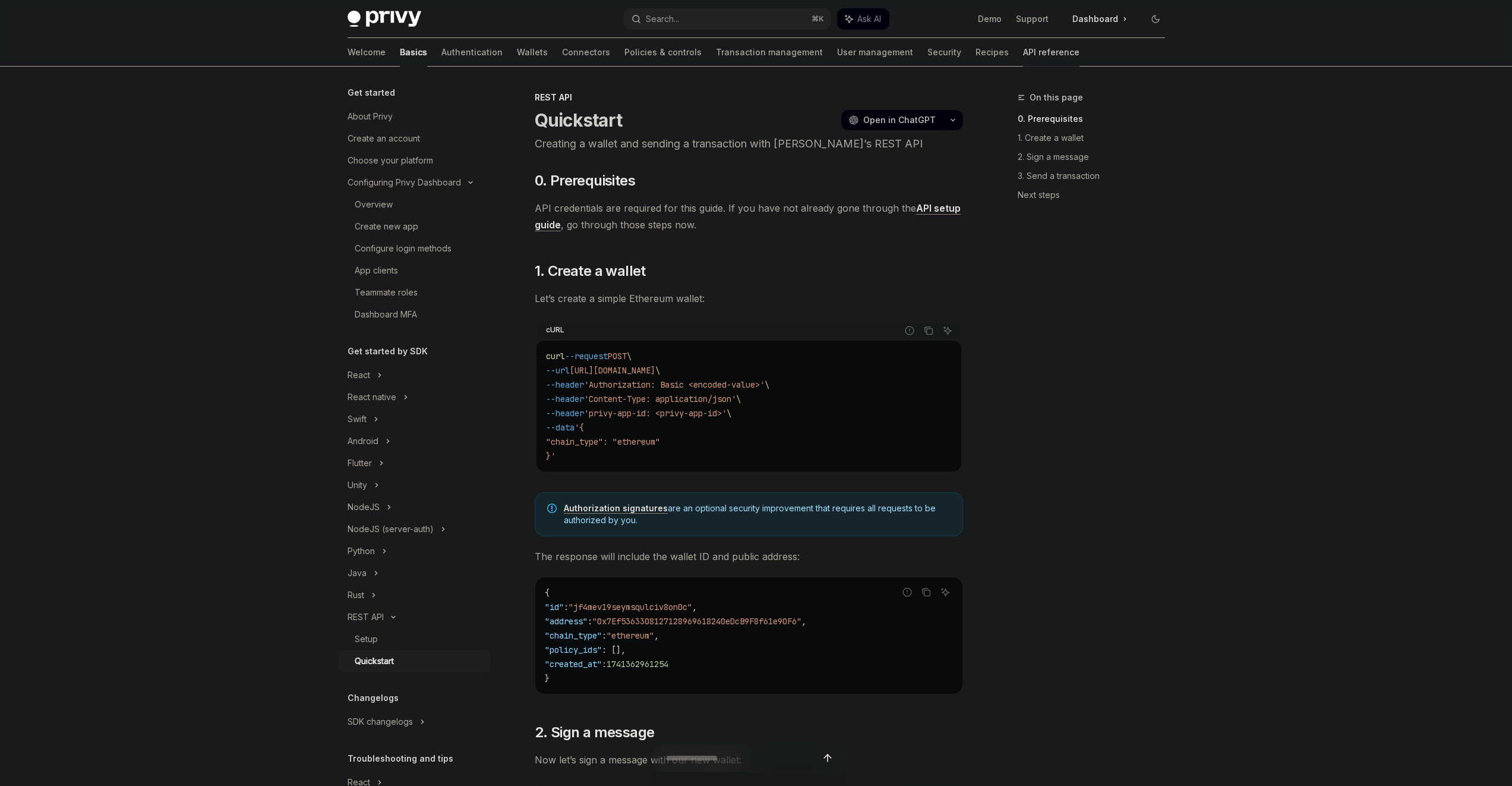
click at [1023, 55] on link "API reference" at bounding box center [1051, 52] width 56 height 29
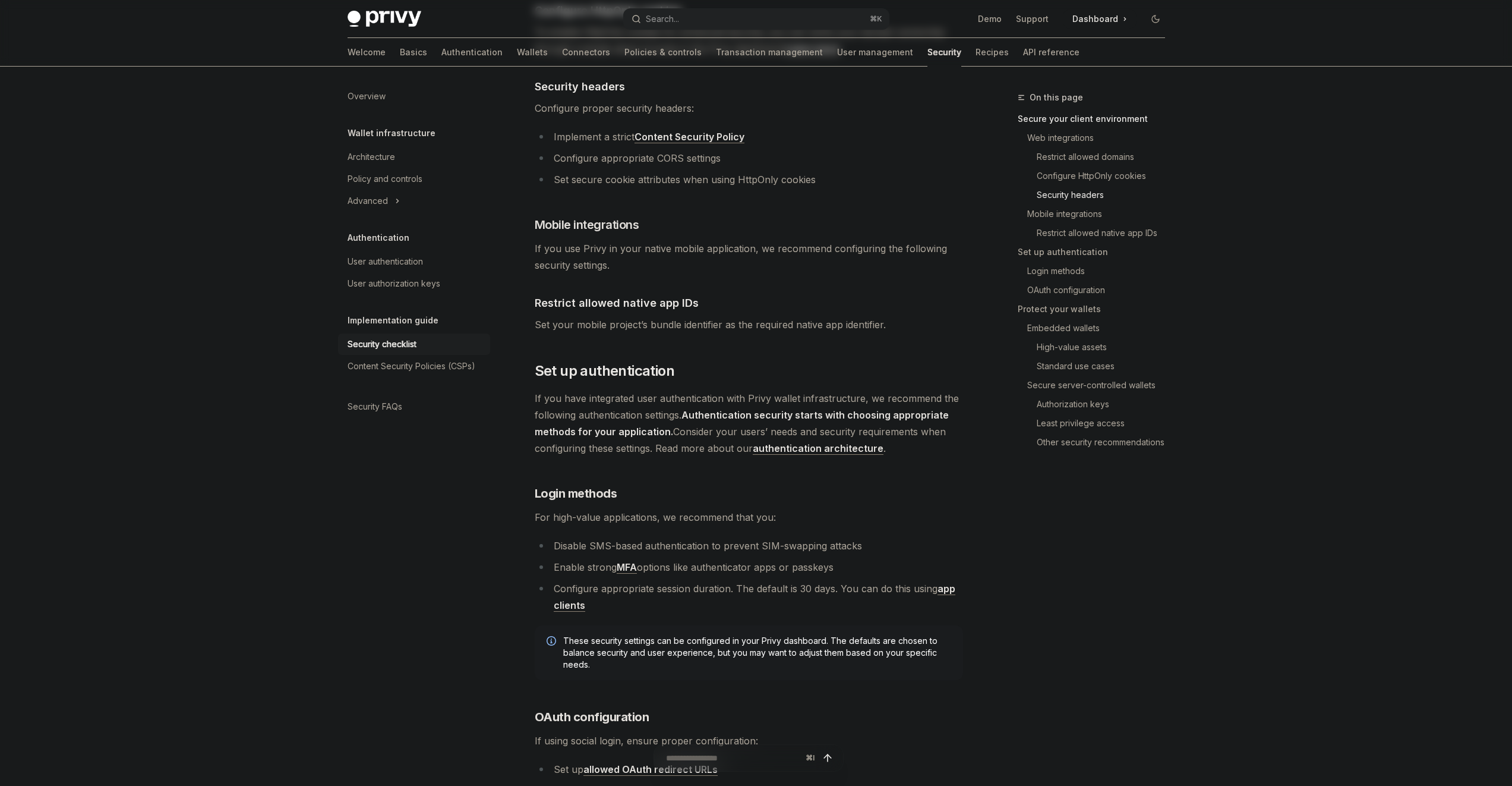
type textarea "*"
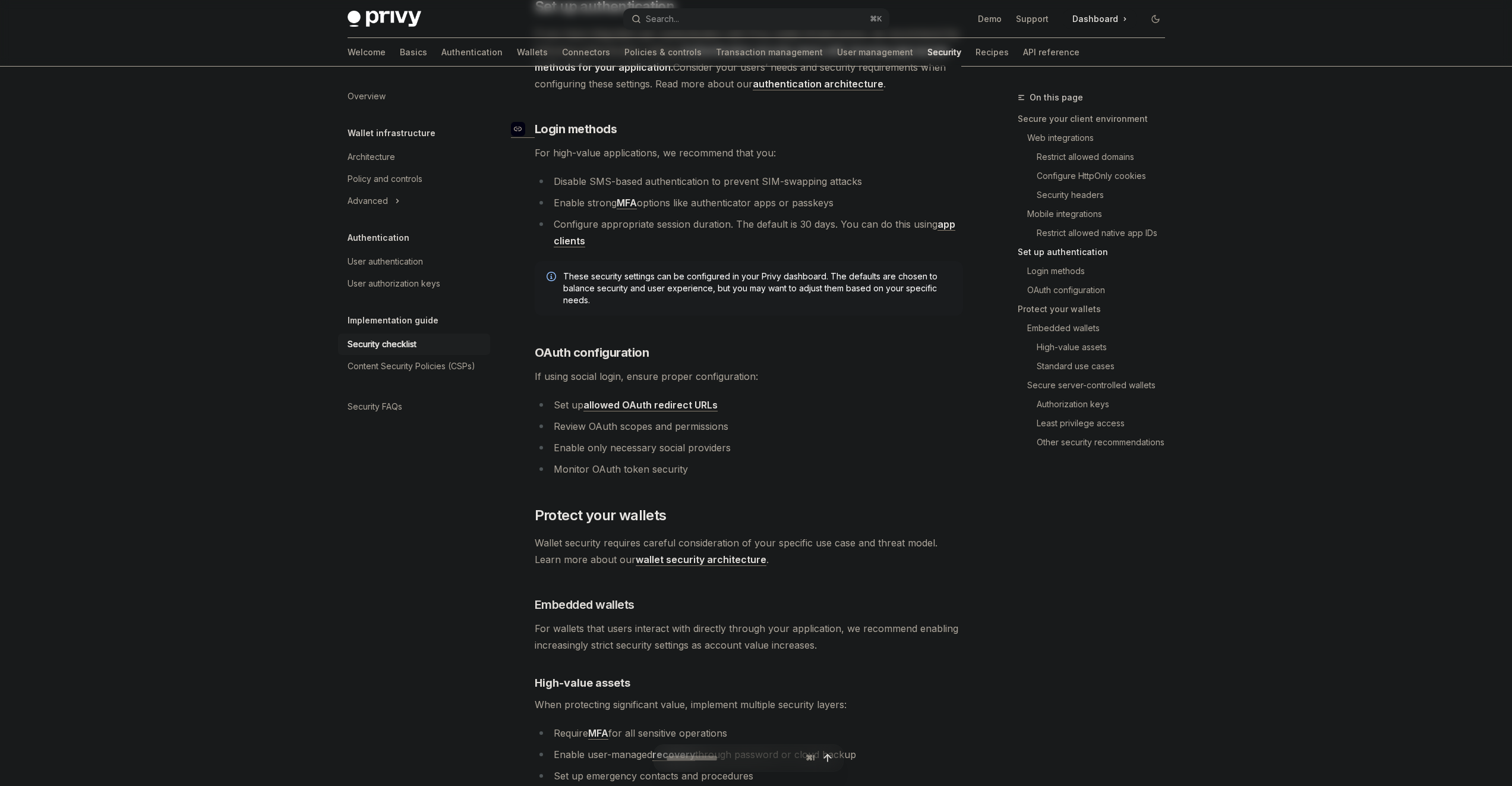
scroll to position [1054, 0]
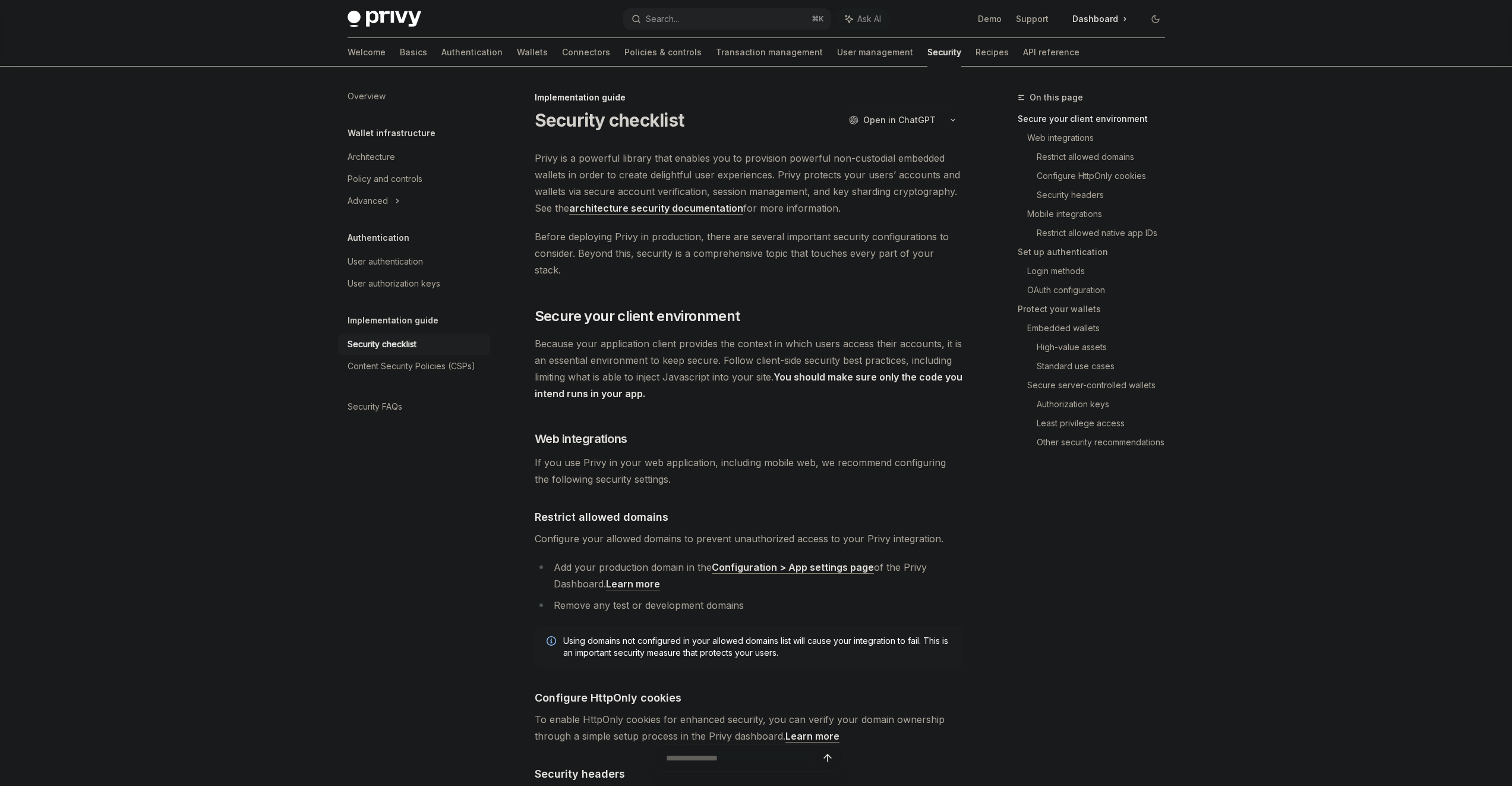
type textarea "*"
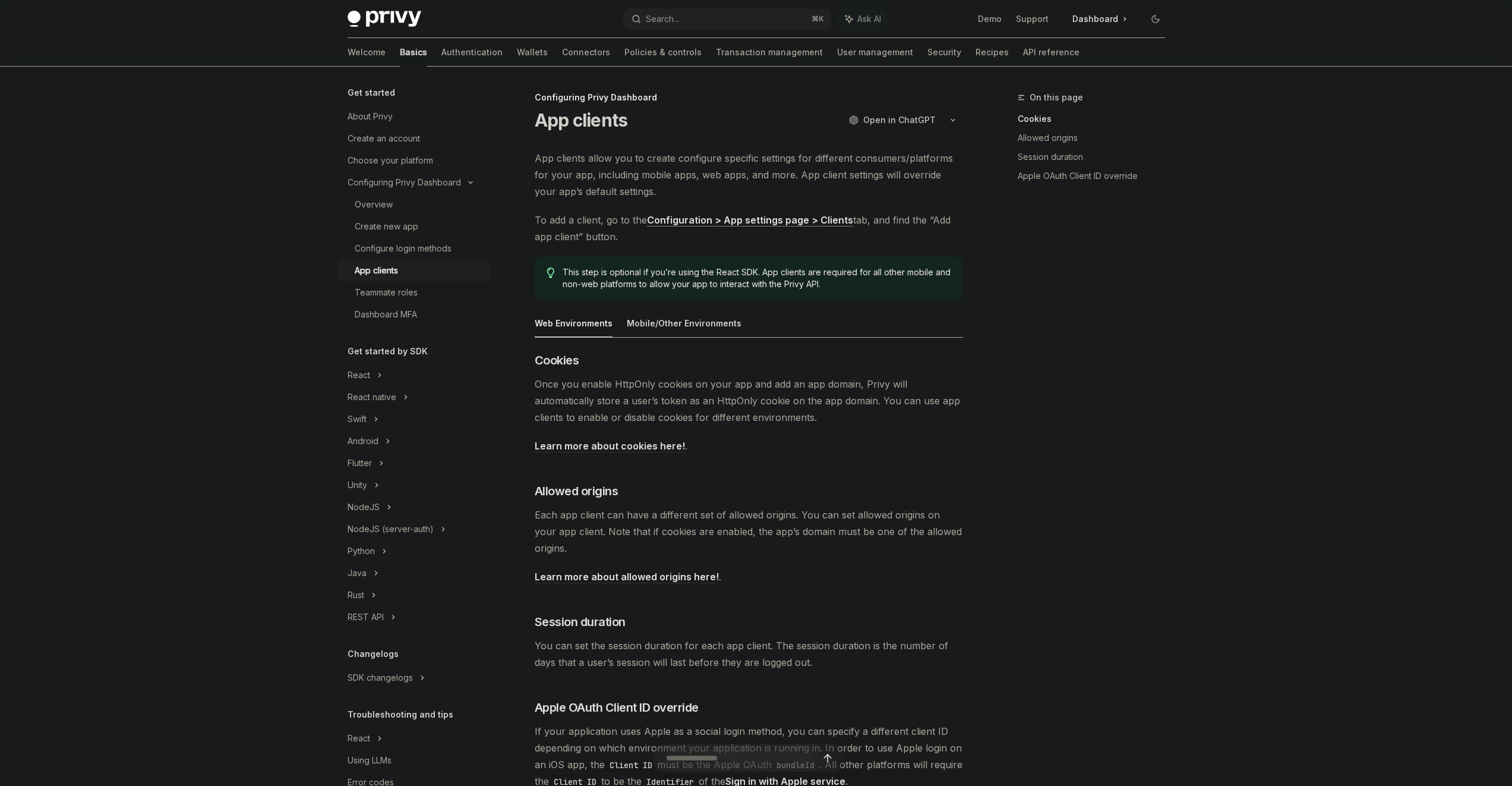
click at [242, 383] on div "Skip to main content Privy Docs home page Search... ⌘ K Ask AI Demo Support Das…" at bounding box center [756, 491] width 1512 height 981
click at [671, 318] on div "Mobile/Other Environments" at bounding box center [683, 323] width 115 height 28
type textarea "*"
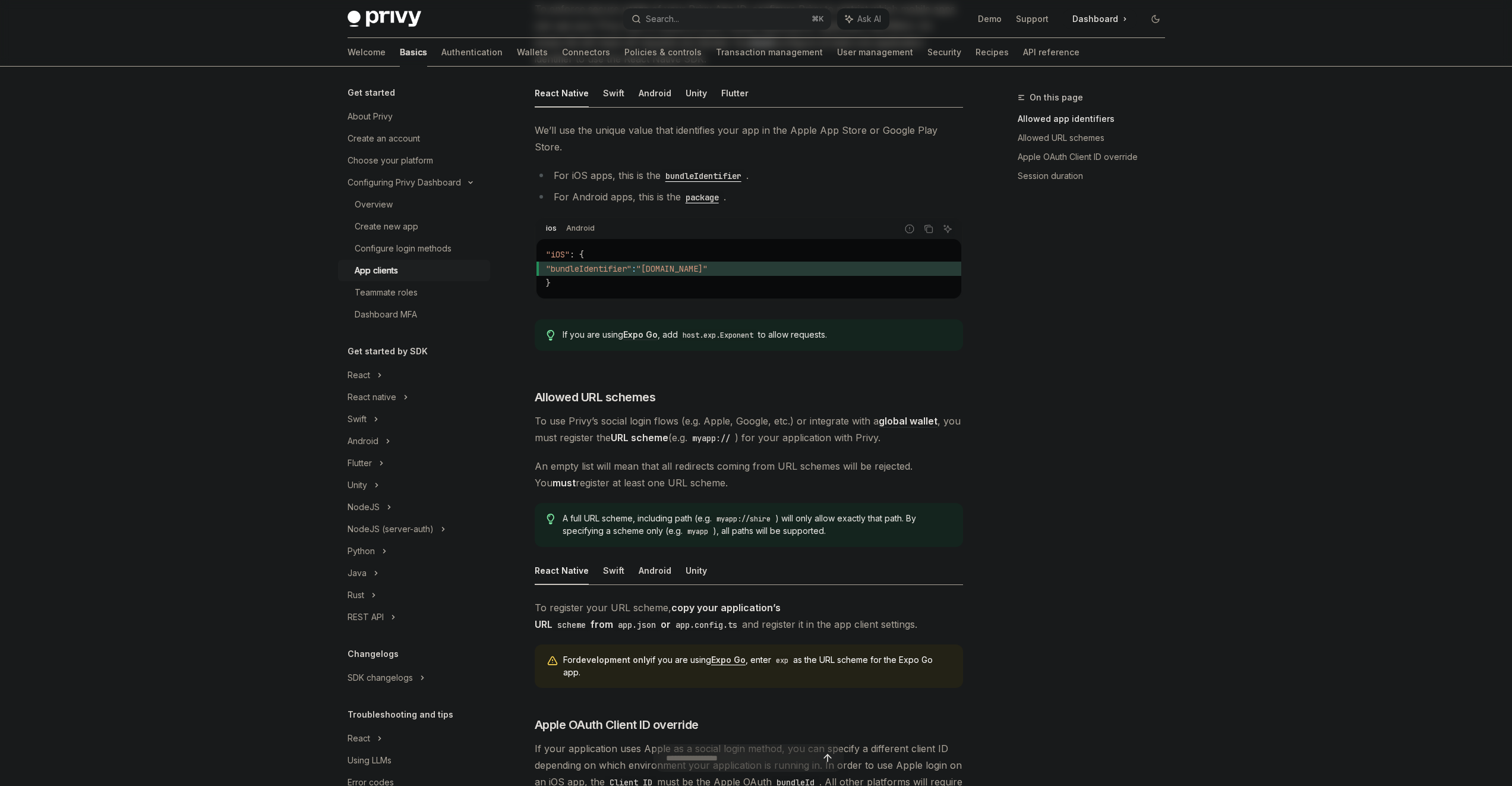
scroll to position [657, 0]
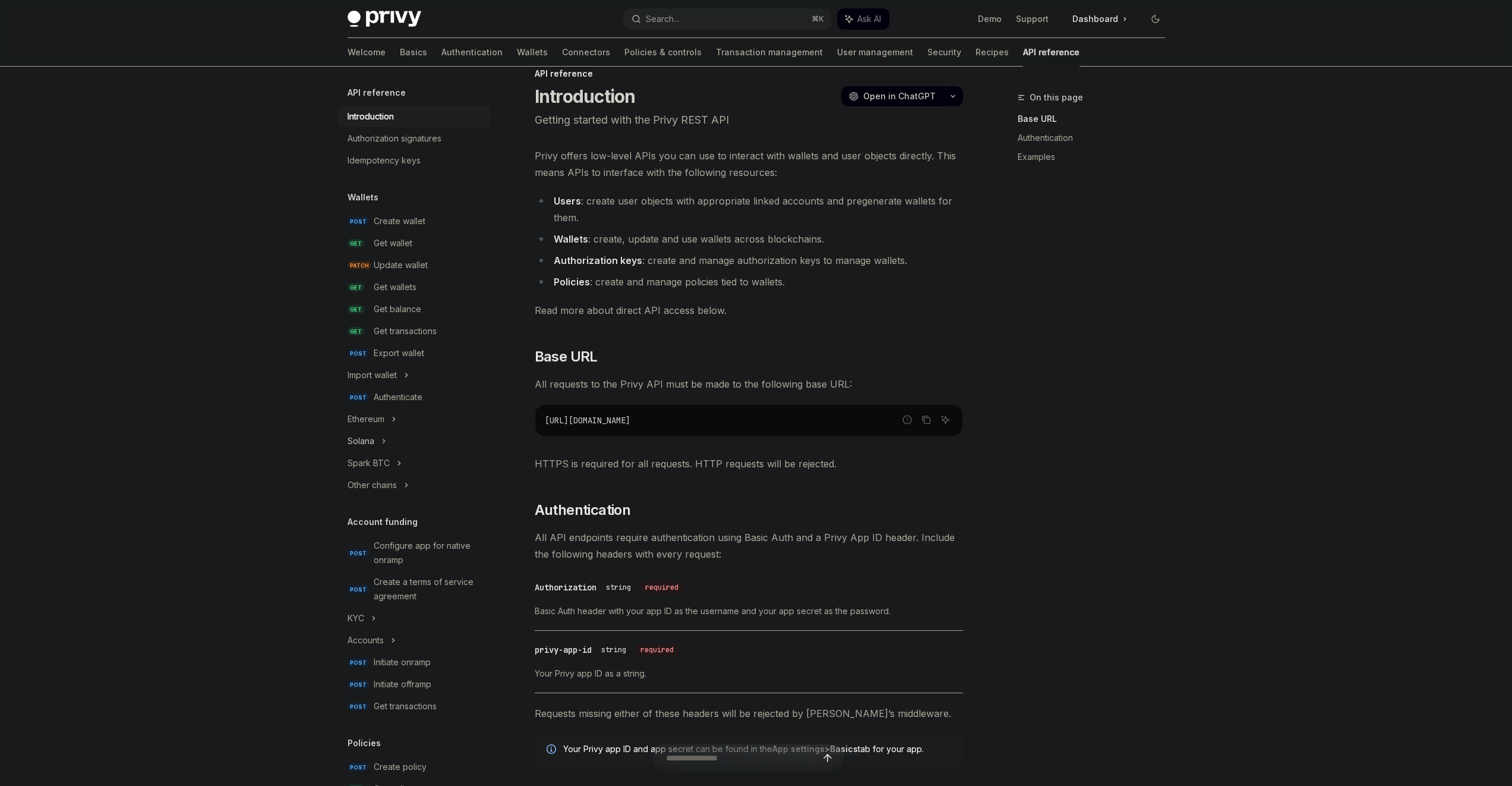
click at [398, 447] on button "Solana" at bounding box center [414, 441] width 153 height 21
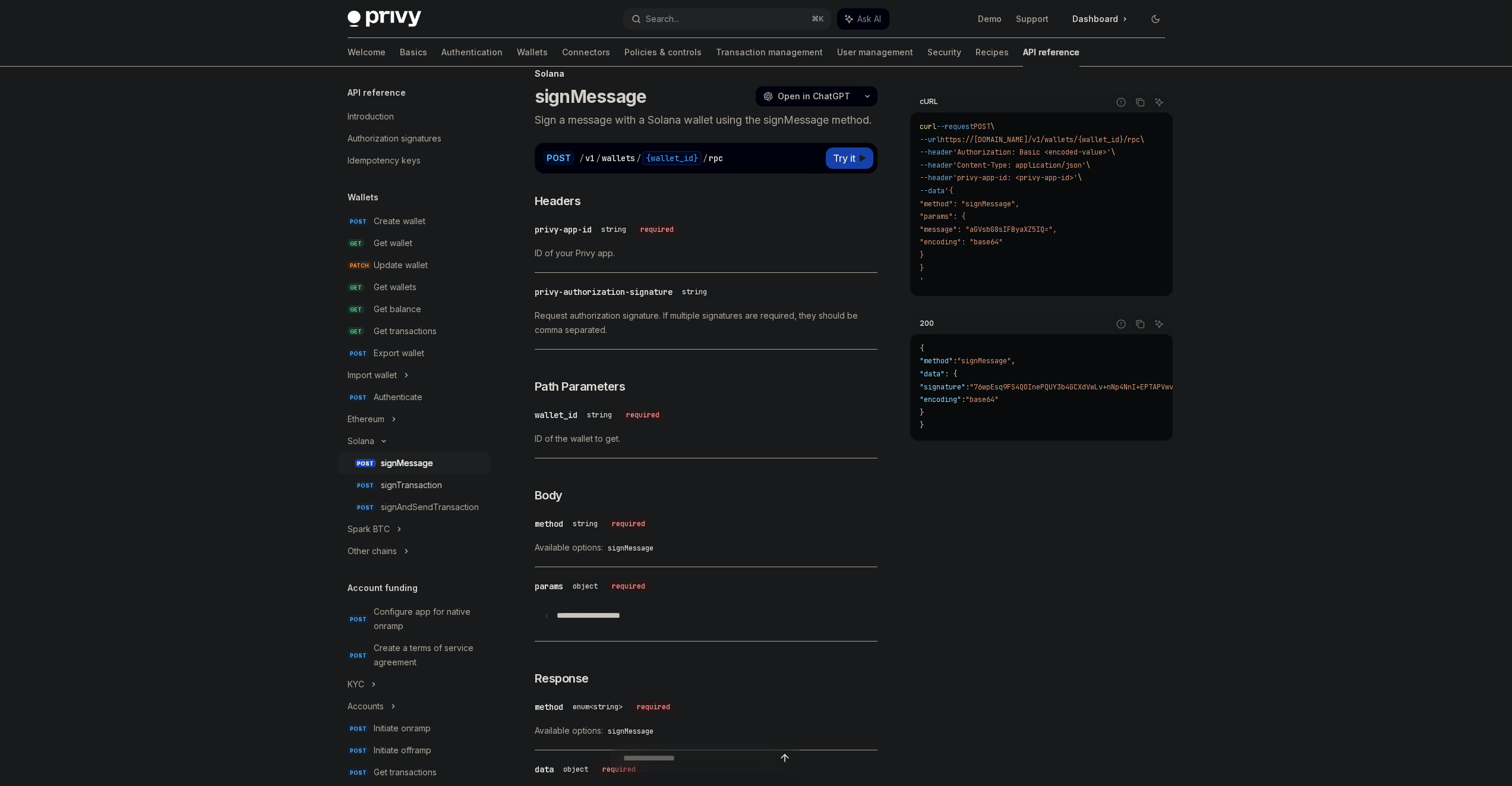
click at [441, 478] on div "signTransaction" at bounding box center [411, 485] width 61 height 14
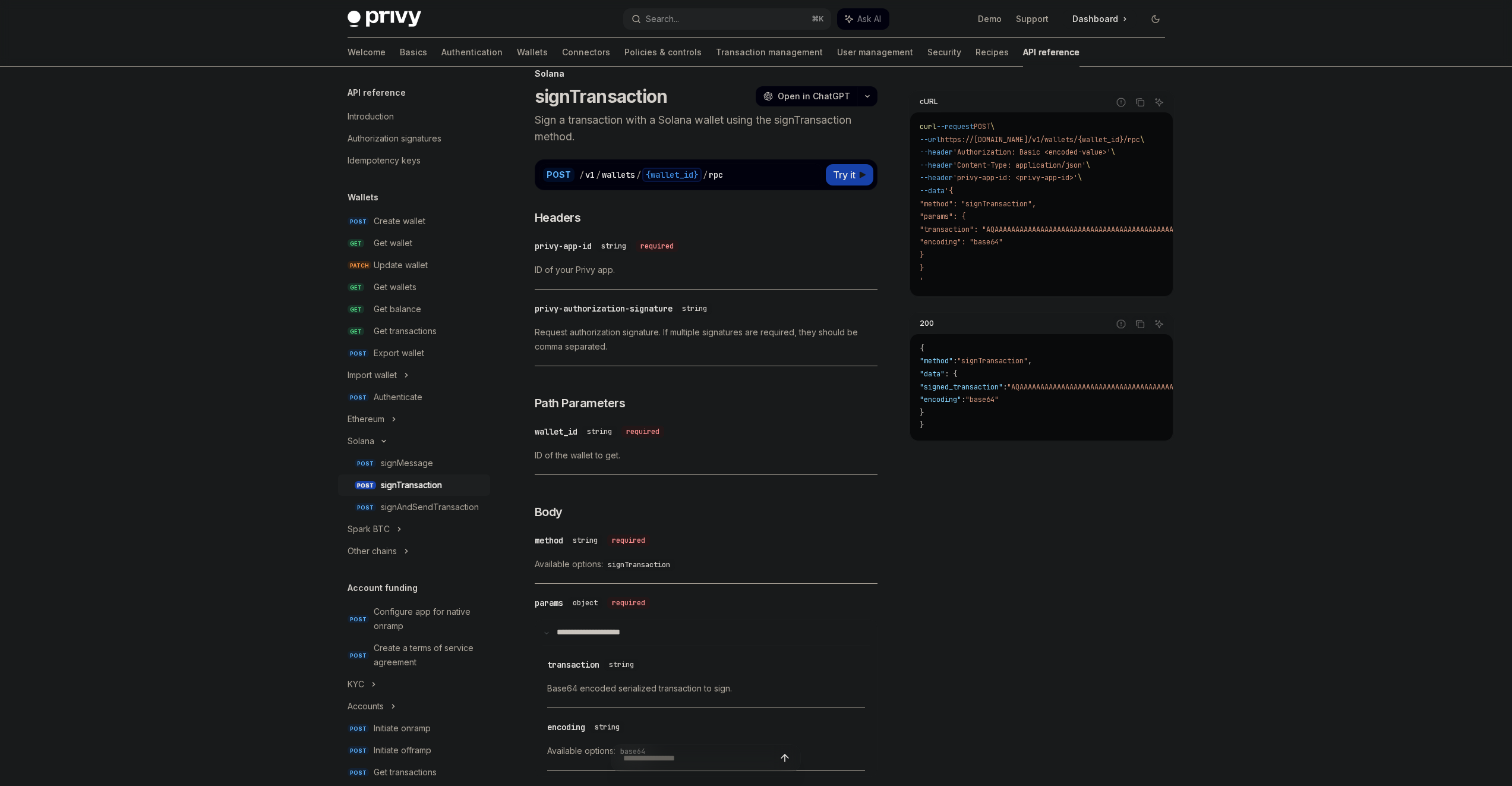
click at [448, 493] on link "POST signTransaction" at bounding box center [414, 485] width 153 height 21
click at [444, 500] on div "signAndSendTransaction" at bounding box center [430, 506] width 98 height 14
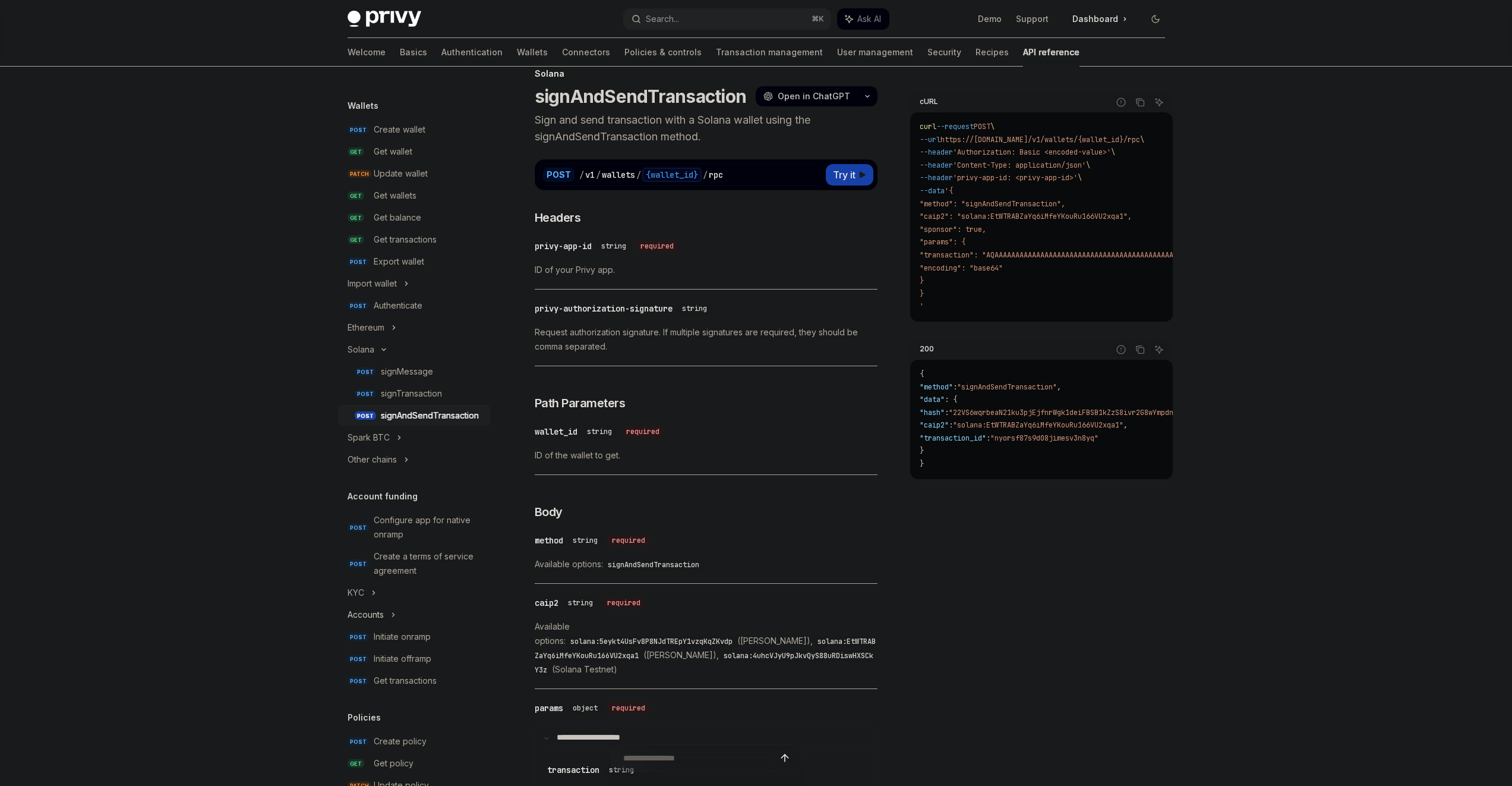
scroll to position [227, 0]
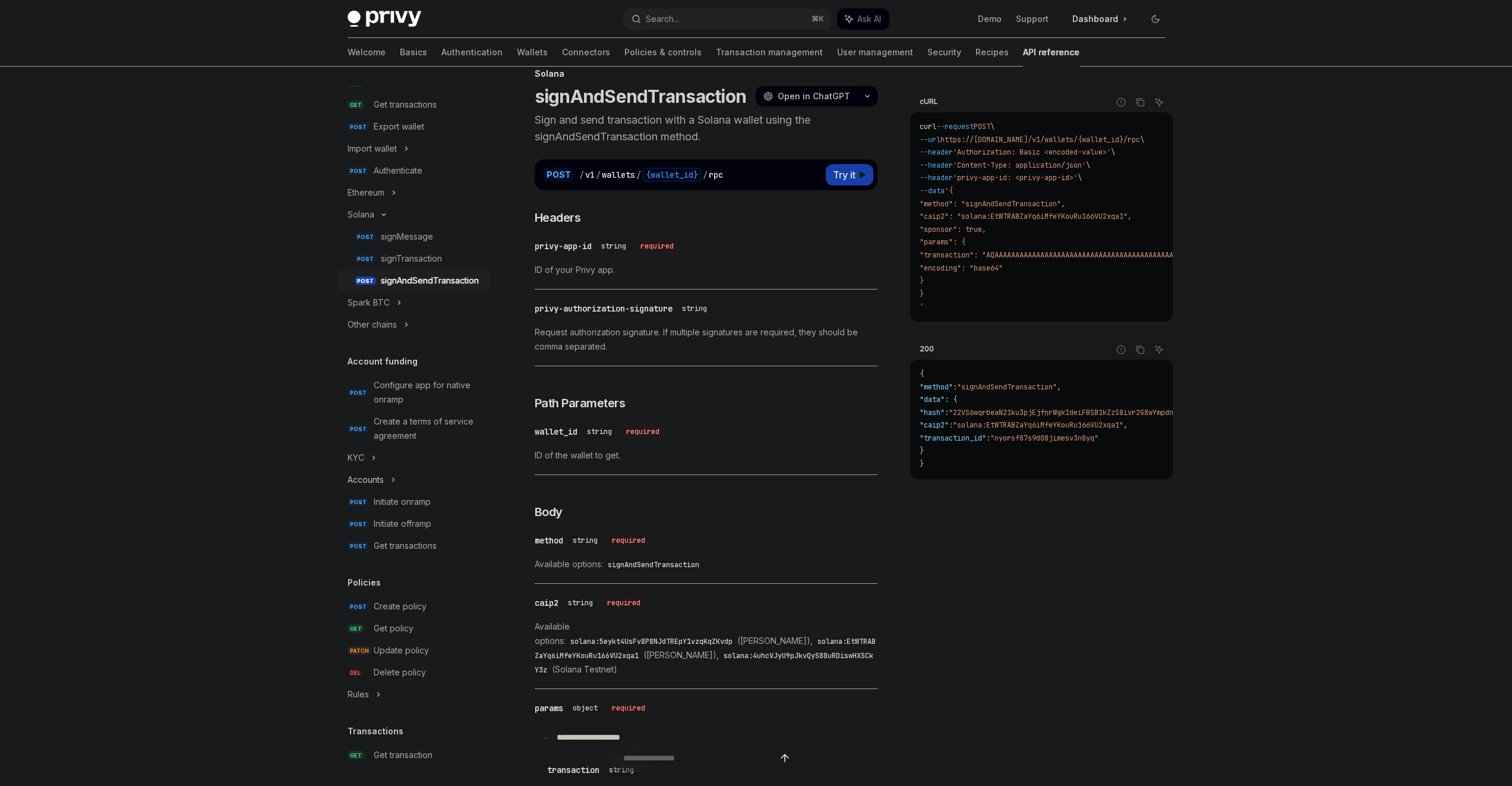
click at [418, 480] on button "Accounts" at bounding box center [414, 480] width 153 height 21
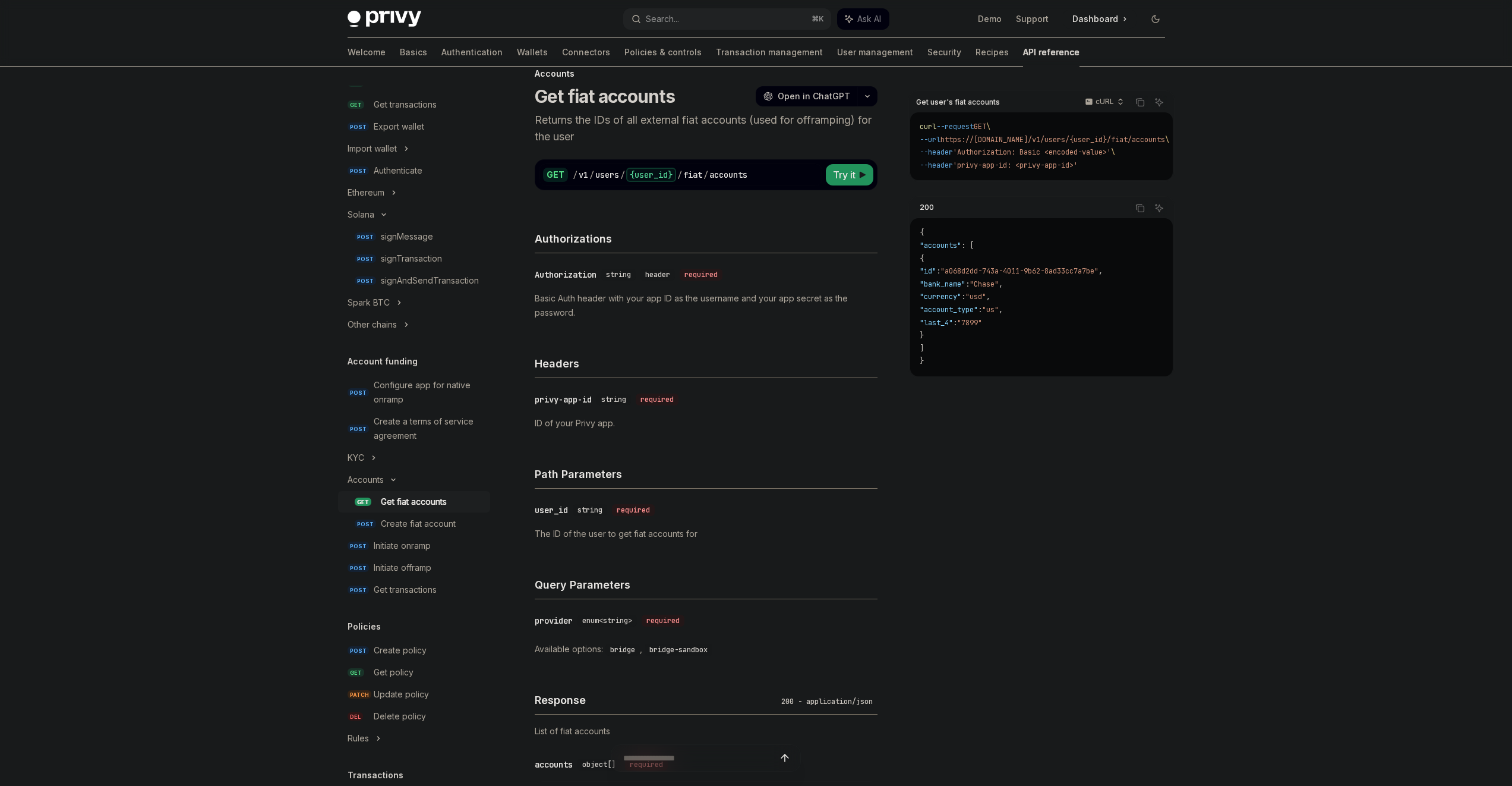
click at [270, 510] on div "Skip to main content Privy Docs home page Search... ⌘ K Ask AI Demo Support Das…" at bounding box center [756, 495] width 1512 height 1038
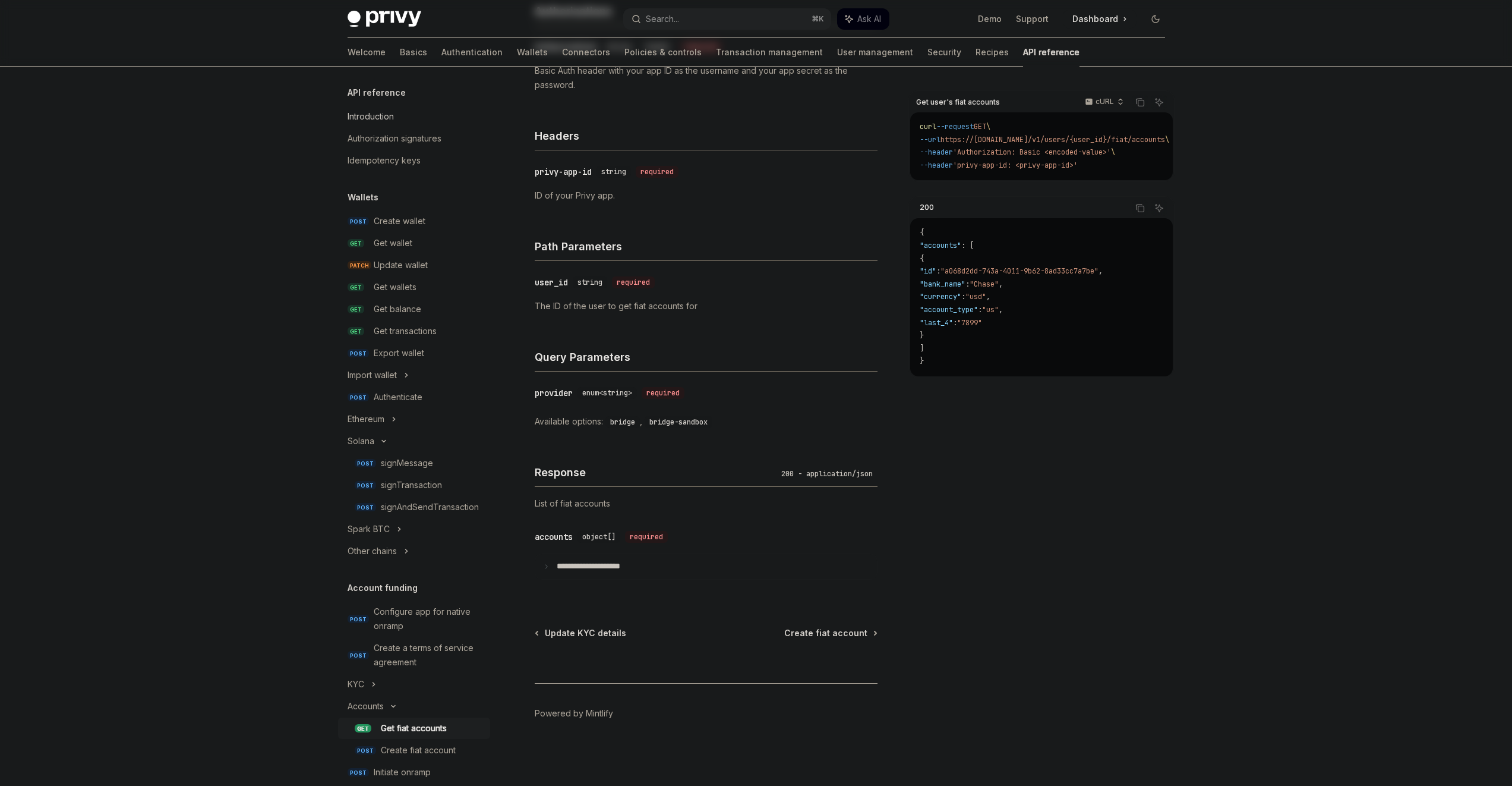
click at [387, 118] on div "Introduction" at bounding box center [371, 116] width 46 height 14
type textarea "*"
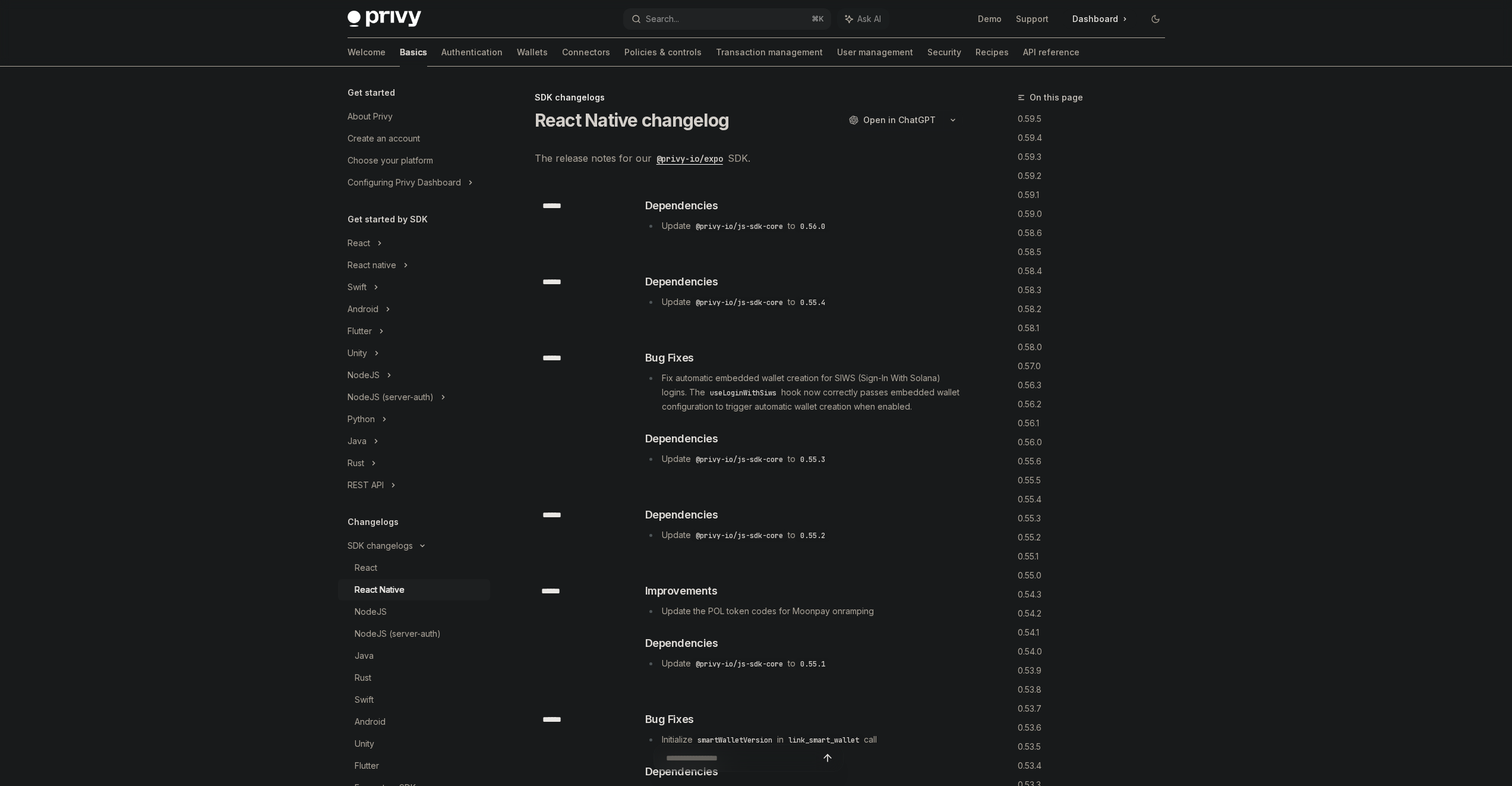
type textarea "*"
drag, startPoint x: 0, startPoint y: 0, endPoint x: 782, endPoint y: 261, distance: 824.4
click at [791, 275] on h3 "​ Dependencies" at bounding box center [804, 282] width 317 height 16
drag, startPoint x: 791, startPoint y: 275, endPoint x: 765, endPoint y: 209, distance: 70.9
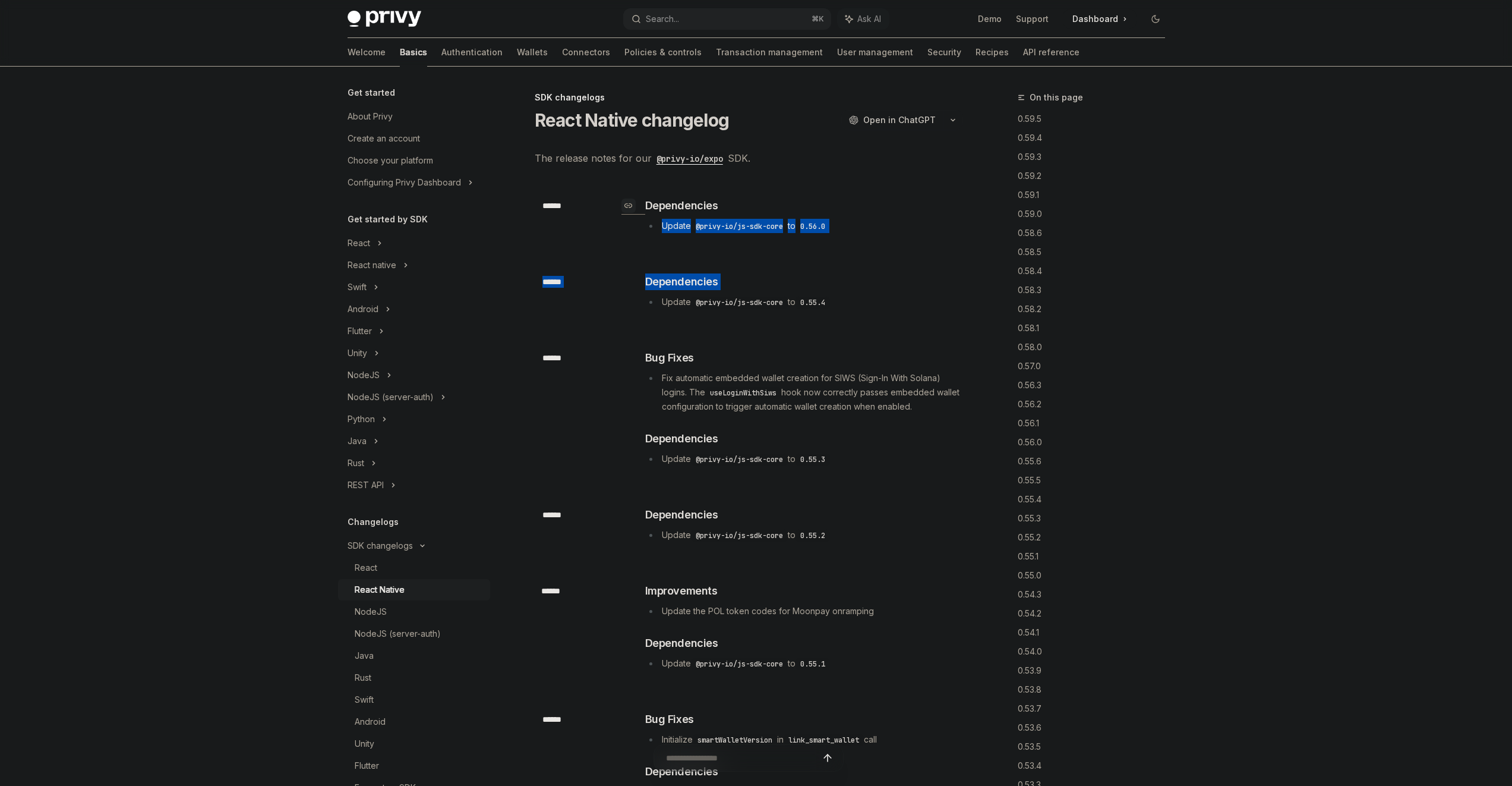
click at [765, 207] on h3 "​ Dependencies" at bounding box center [804, 205] width 317 height 16
drag, startPoint x: 765, startPoint y: 207, endPoint x: 787, endPoint y: 265, distance: 62.0
click at [787, 265] on div "​ ****** ​ Dependencies Update @privy-io/js-sdk-core to 0.55.4" at bounding box center [749, 293] width 429 height 76
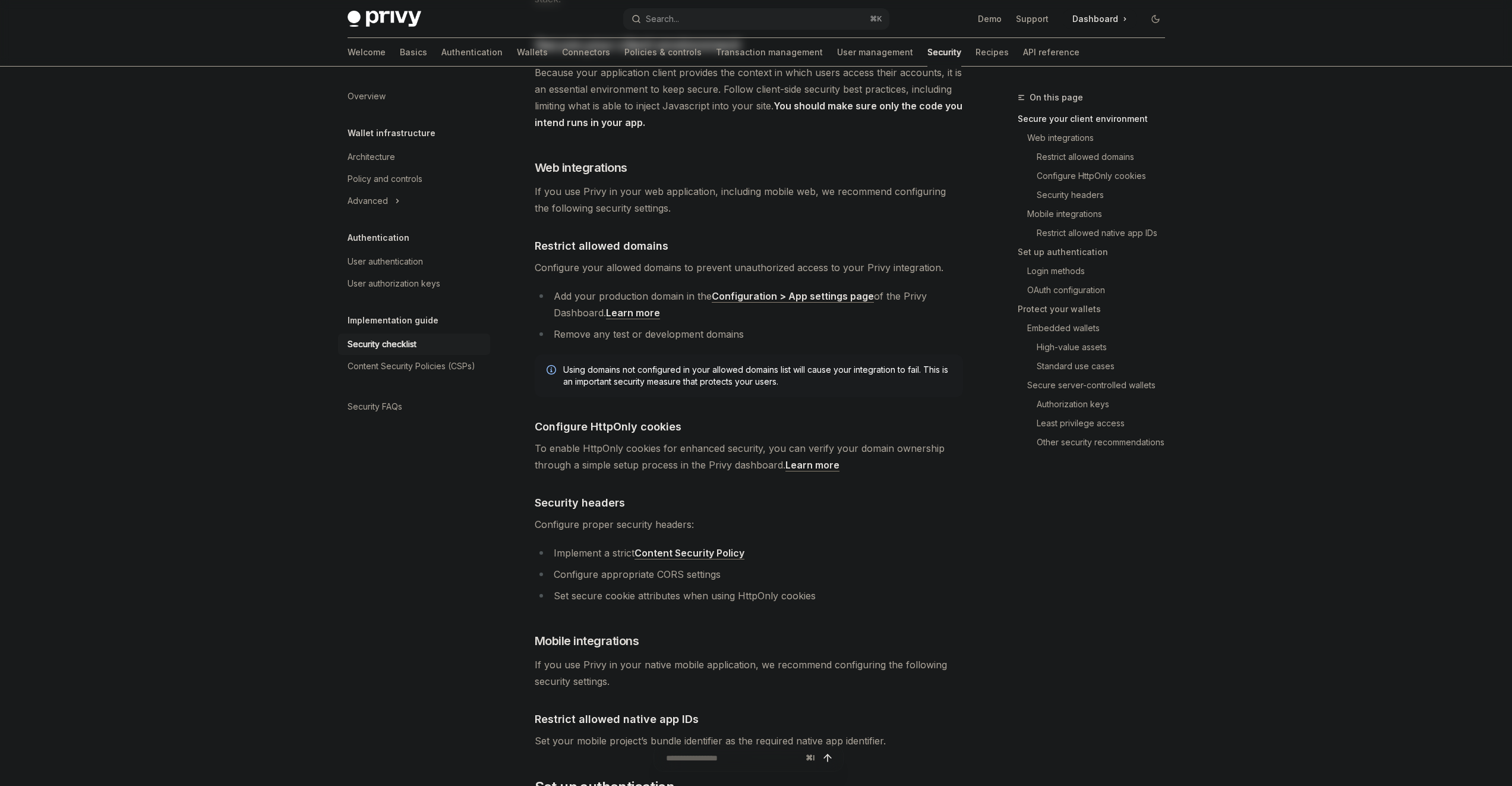
scroll to position [2457, 0]
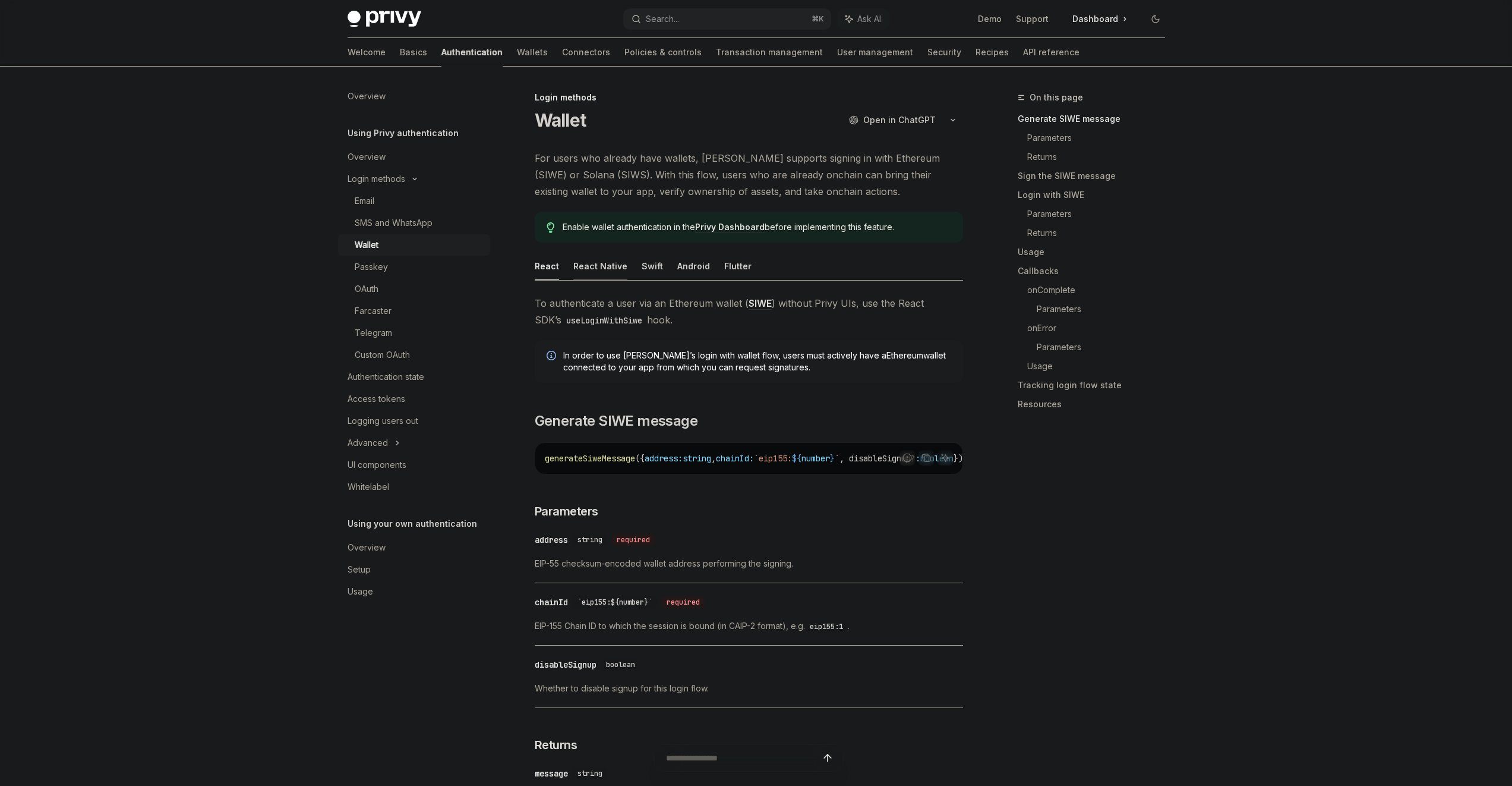
click at [590, 260] on div "React Native" at bounding box center [601, 266] width 54 height 28
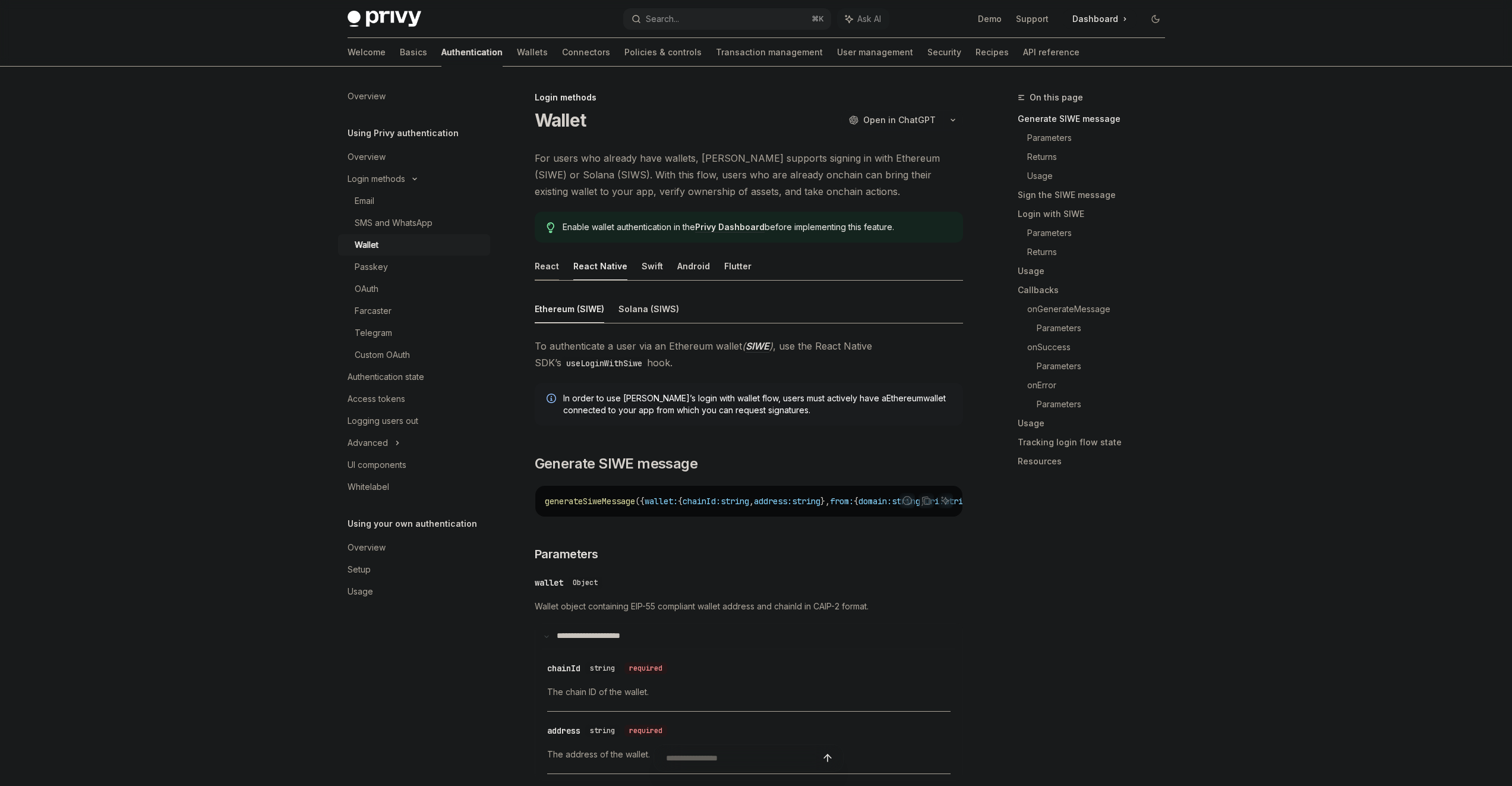
click at [556, 264] on div "React" at bounding box center [547, 266] width 25 height 28
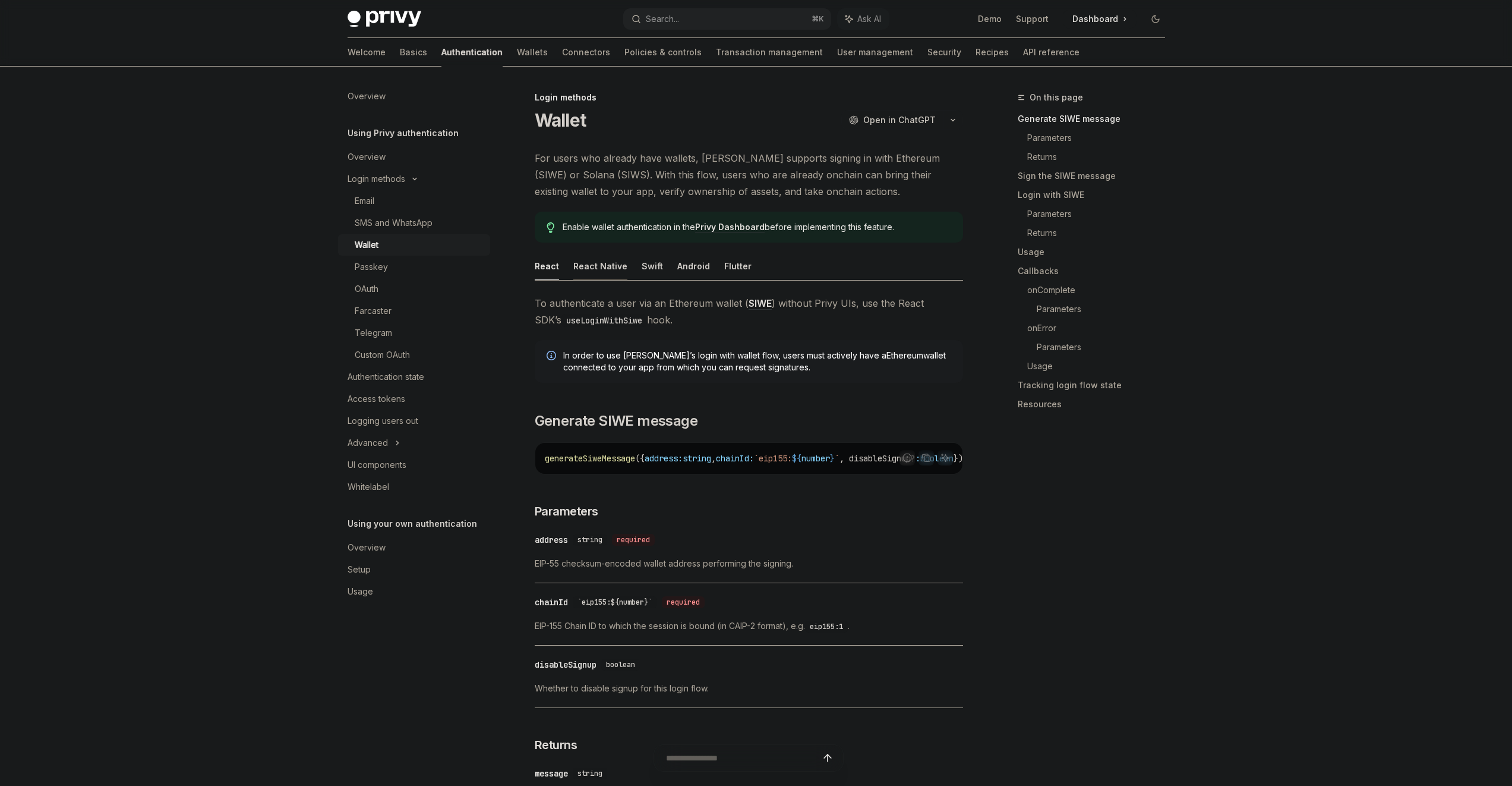
click at [601, 264] on div "React Native" at bounding box center [601, 266] width 54 height 28
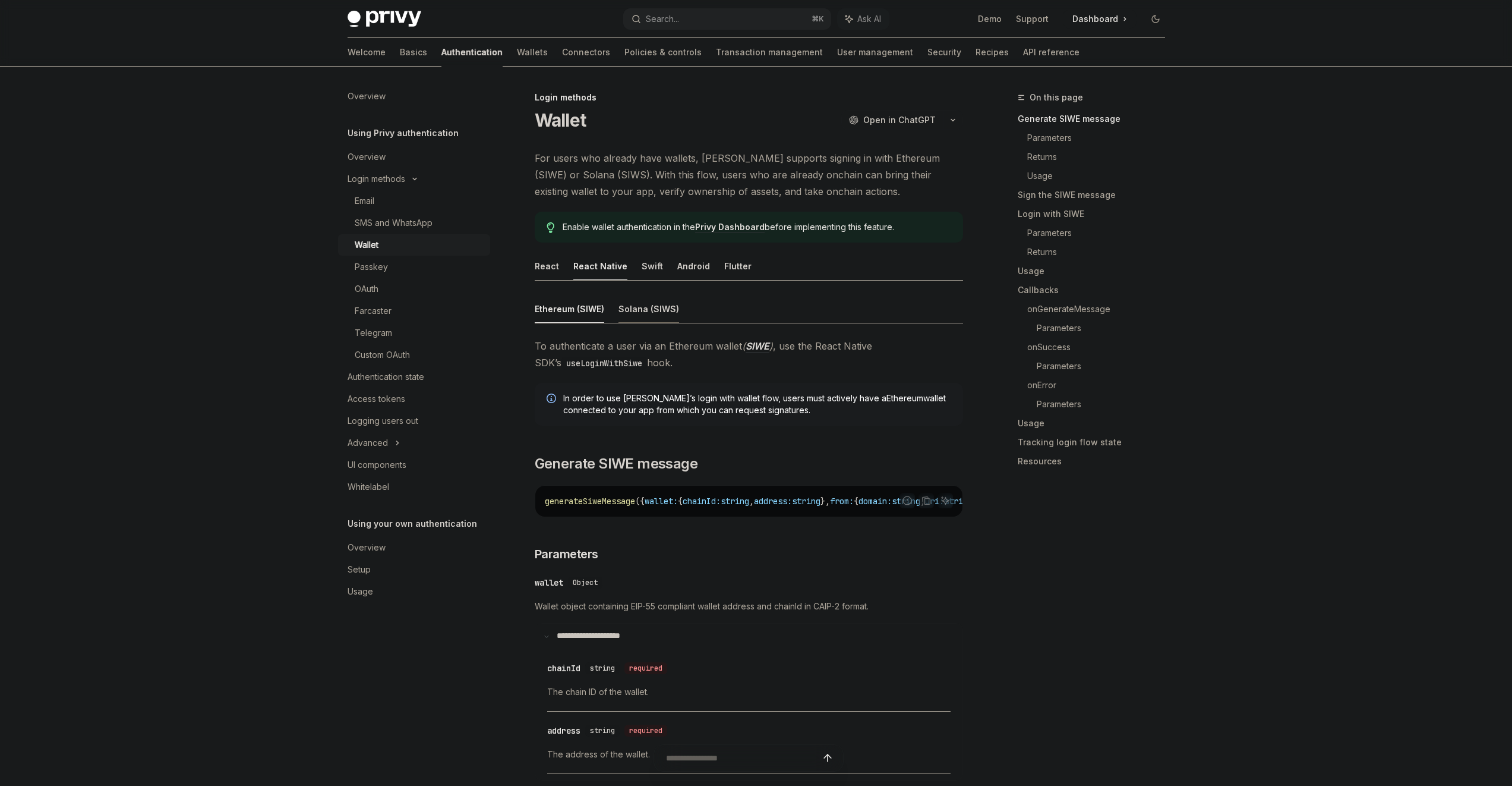
click at [641, 304] on div "Solana (SIWS)" at bounding box center [649, 309] width 61 height 28
click at [580, 303] on div "Ethereum (SIWE)" at bounding box center [570, 309] width 69 height 28
click at [636, 302] on div "Solana (SIWS)" at bounding box center [649, 309] width 61 height 28
click at [564, 316] on div "Ethereum (SIWE)" at bounding box center [570, 309] width 69 height 28
click at [636, 310] on div "Solana (SIWS)" at bounding box center [649, 309] width 61 height 28
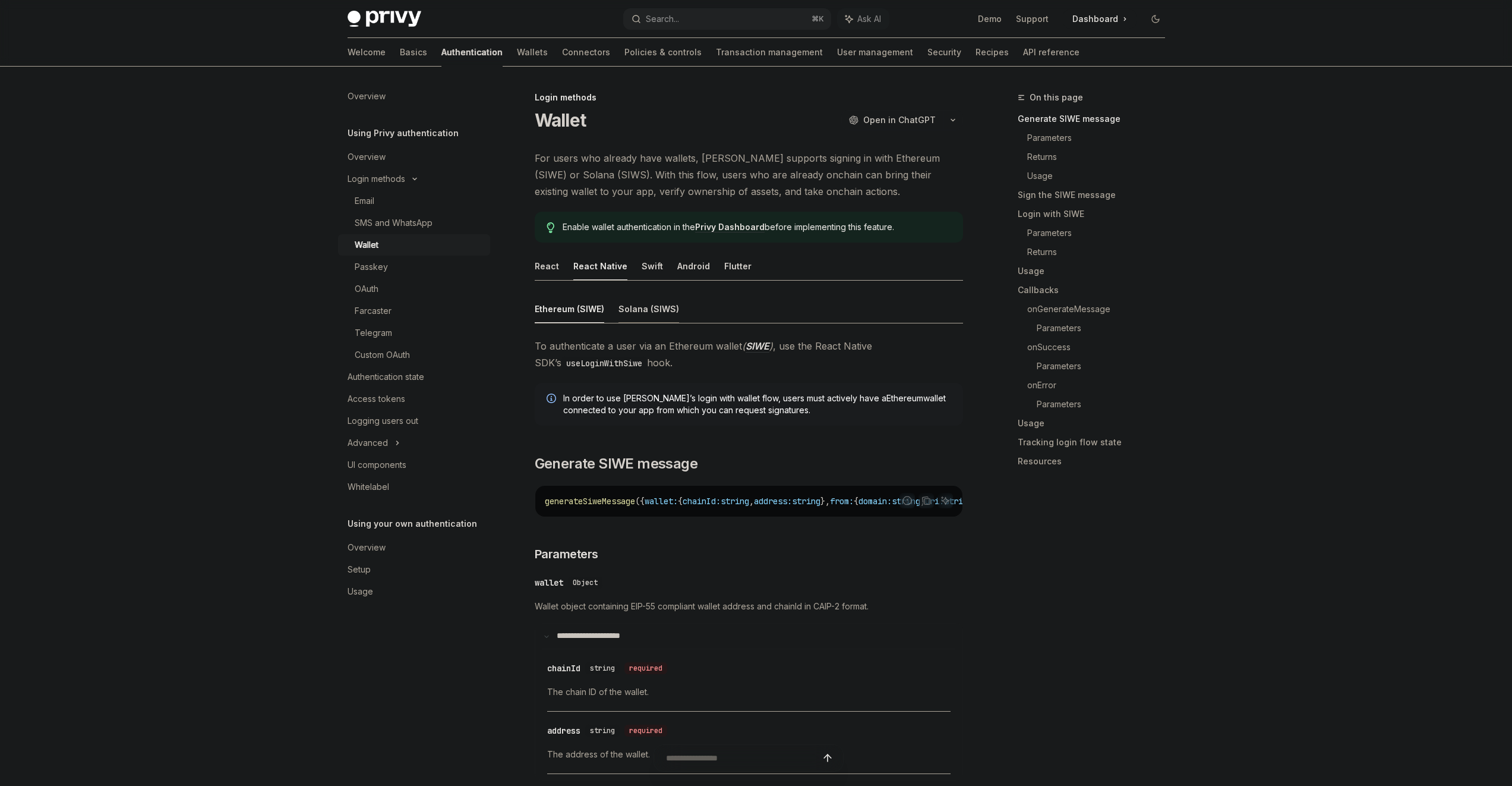
type textarea "*"
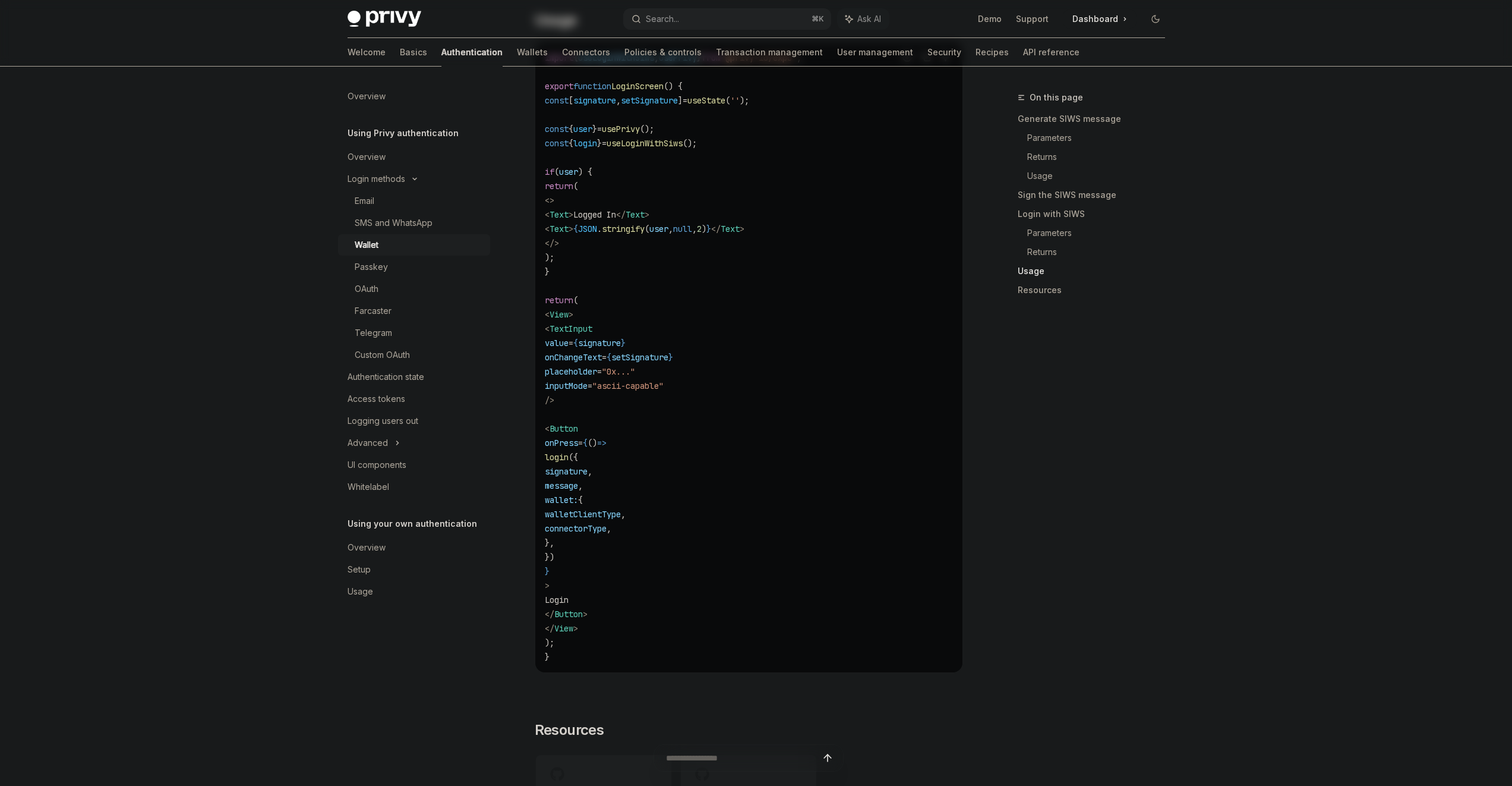
scroll to position [2304, 0]
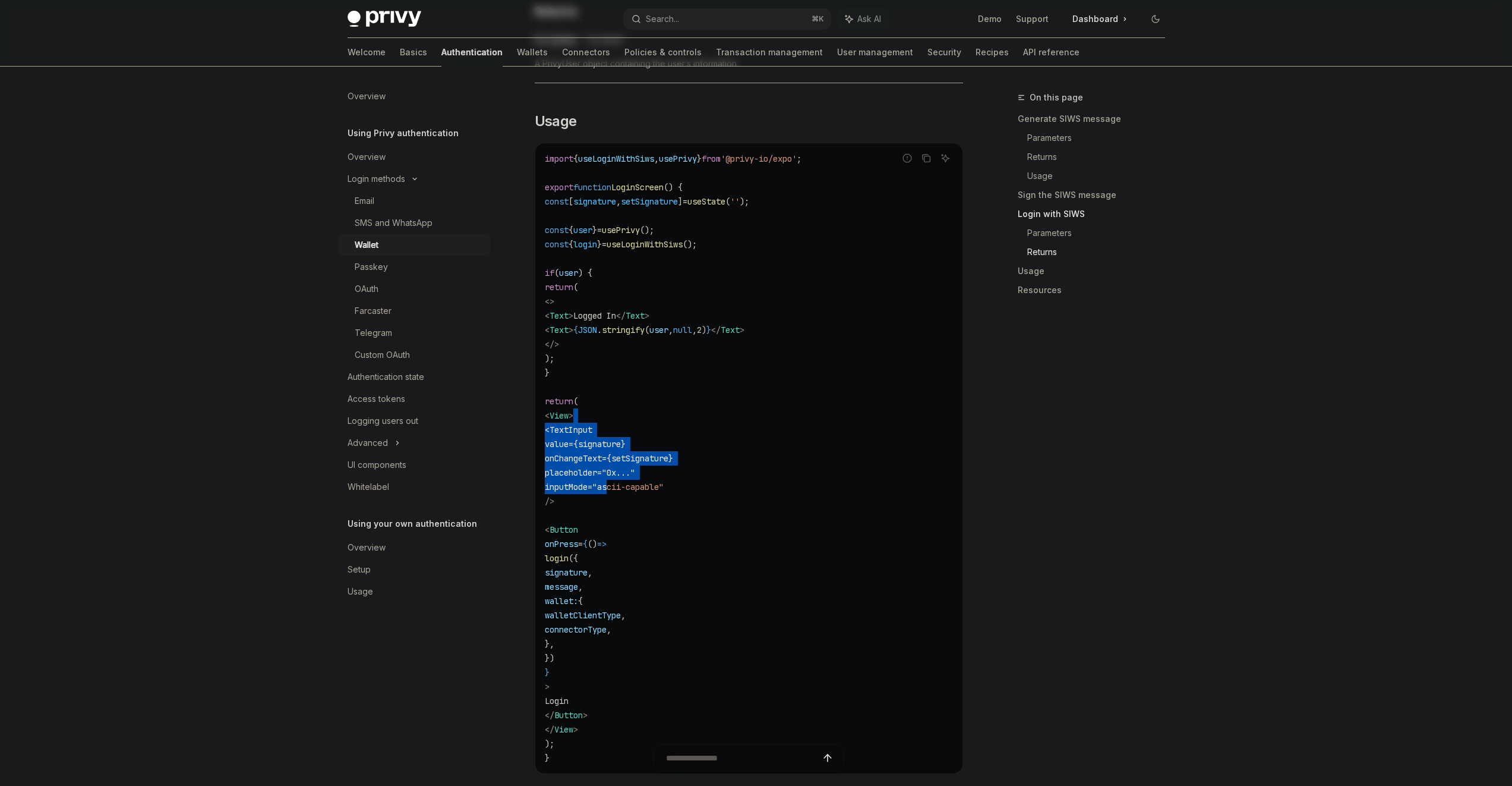
drag, startPoint x: 647, startPoint y: 501, endPoint x: 633, endPoint y: 422, distance: 80.2
click at [632, 425] on code "import { useLoginWithSiws , usePrivy } from '@privy-io/expo' ; export function …" at bounding box center [749, 459] width 408 height 614
click at [633, 422] on code "import { useLoginWithSiws , usePrivy } from '@privy-io/expo' ; export function …" at bounding box center [749, 459] width 408 height 614
drag, startPoint x: 633, startPoint y: 421, endPoint x: 650, endPoint y: 499, distance: 79.8
click at [650, 498] on code "import { useLoginWithSiws , usePrivy } from '@privy-io/expo' ; export function …" at bounding box center [749, 459] width 408 height 614
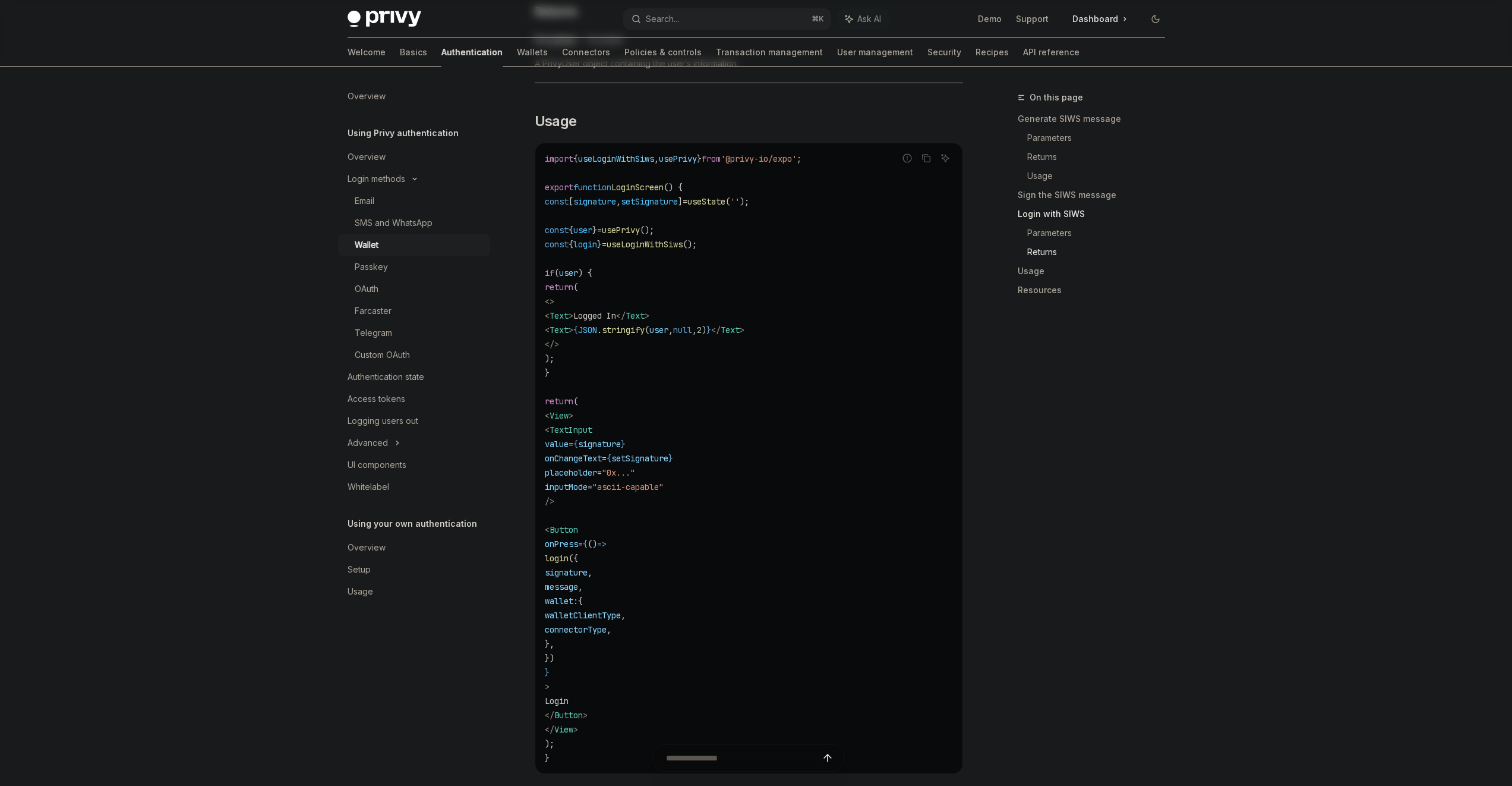
click at [656, 510] on code "import { useLoginWithSiws , usePrivy } from '@privy-io/expo' ; export function …" at bounding box center [749, 459] width 408 height 614
drag, startPoint x: 656, startPoint y: 510, endPoint x: 647, endPoint y: 402, distance: 108.4
click at [647, 402] on code "import { useLoginWithSiws , usePrivy } from '@privy-io/expo' ; export function …" at bounding box center [749, 459] width 408 height 614
click at [646, 402] on code "import { useLoginWithSiws , usePrivy } from '@privy-io/expo' ; export function …" at bounding box center [749, 459] width 408 height 614
drag, startPoint x: 648, startPoint y: 402, endPoint x: 646, endPoint y: 487, distance: 85.0
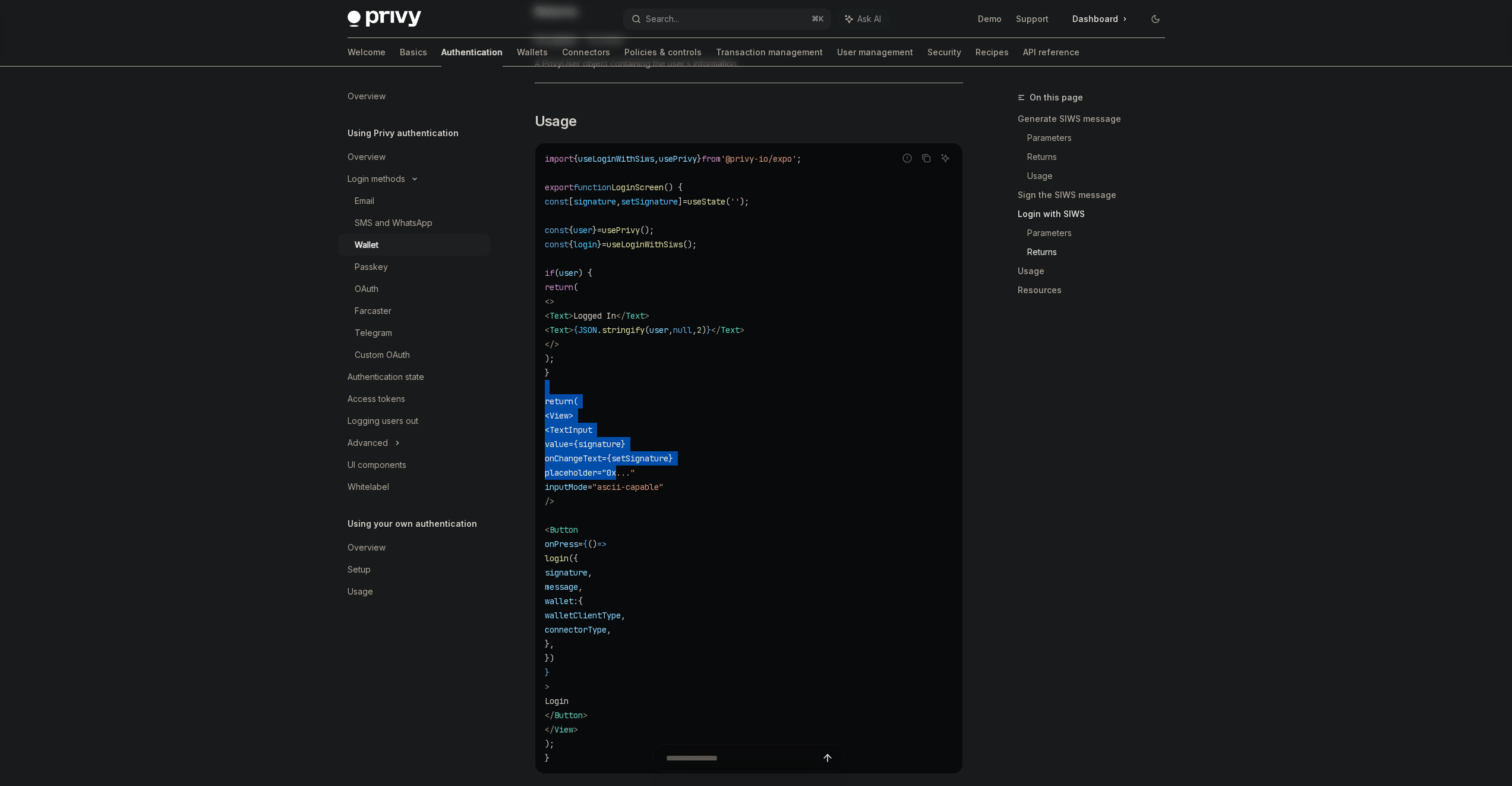
click at [647, 476] on code "import { useLoginWithSiws , usePrivy } from '@privy-io/expo' ; export function …" at bounding box center [749, 459] width 408 height 614
click at [669, 512] on code "import { useLoginWithSiws , usePrivy } from '@privy-io/expo' ; export function …" at bounding box center [749, 459] width 408 height 614
drag, startPoint x: 669, startPoint y: 512, endPoint x: 660, endPoint y: 388, distance: 124.3
click at [660, 388] on code "import { useLoginWithSiws , usePrivy } from '@privy-io/expo' ; export function …" at bounding box center [749, 459] width 408 height 614
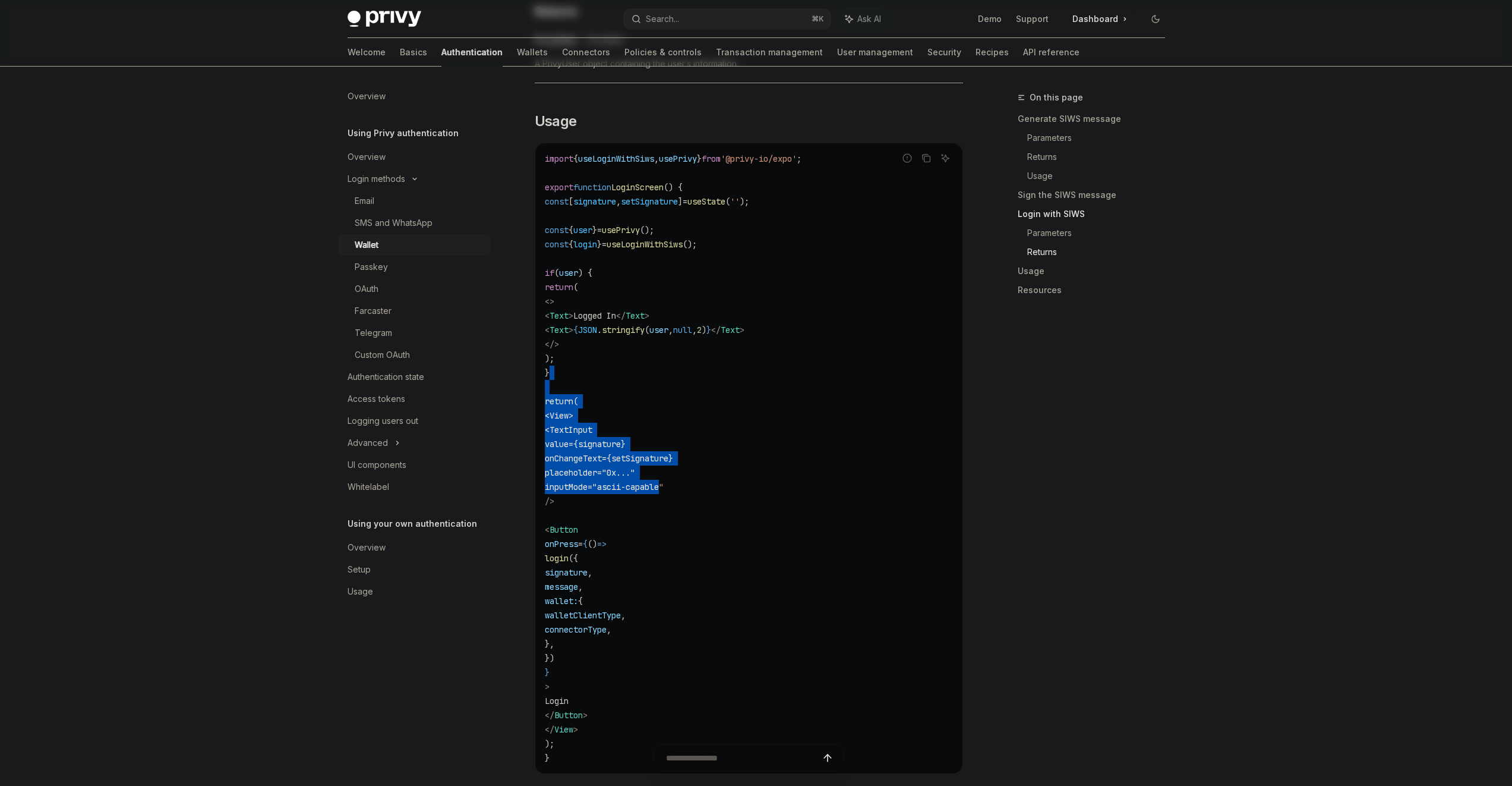
drag, startPoint x: 665, startPoint y: 407, endPoint x: 695, endPoint y: 497, distance: 94.9
click at [695, 497] on code "import { useLoginWithSiws , usePrivy } from '@privy-io/expo' ; export function …" at bounding box center [749, 459] width 408 height 614
click at [664, 492] on span ""ascii-capable"" at bounding box center [628, 487] width 71 height 11
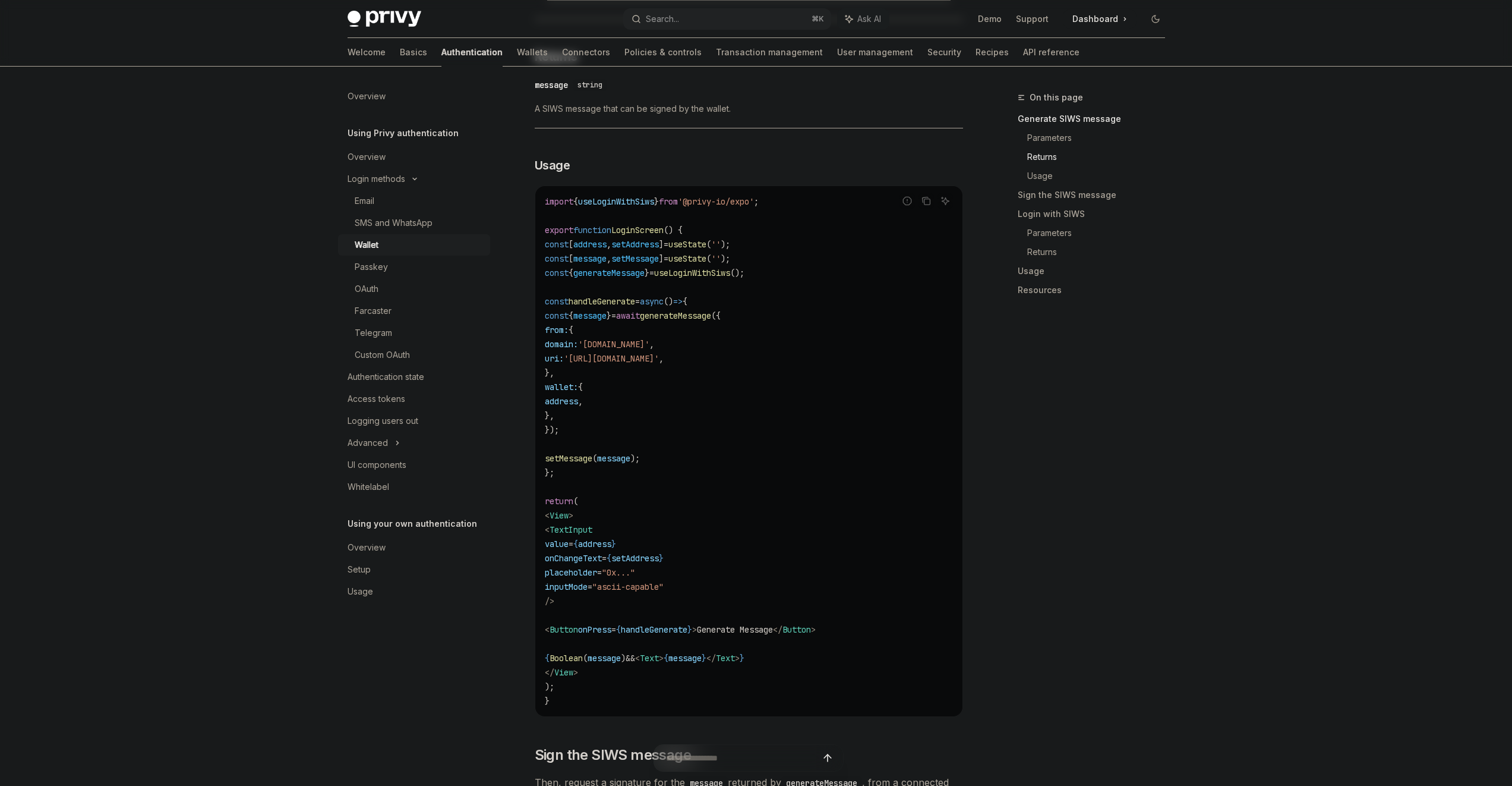
scroll to position [947, 0]
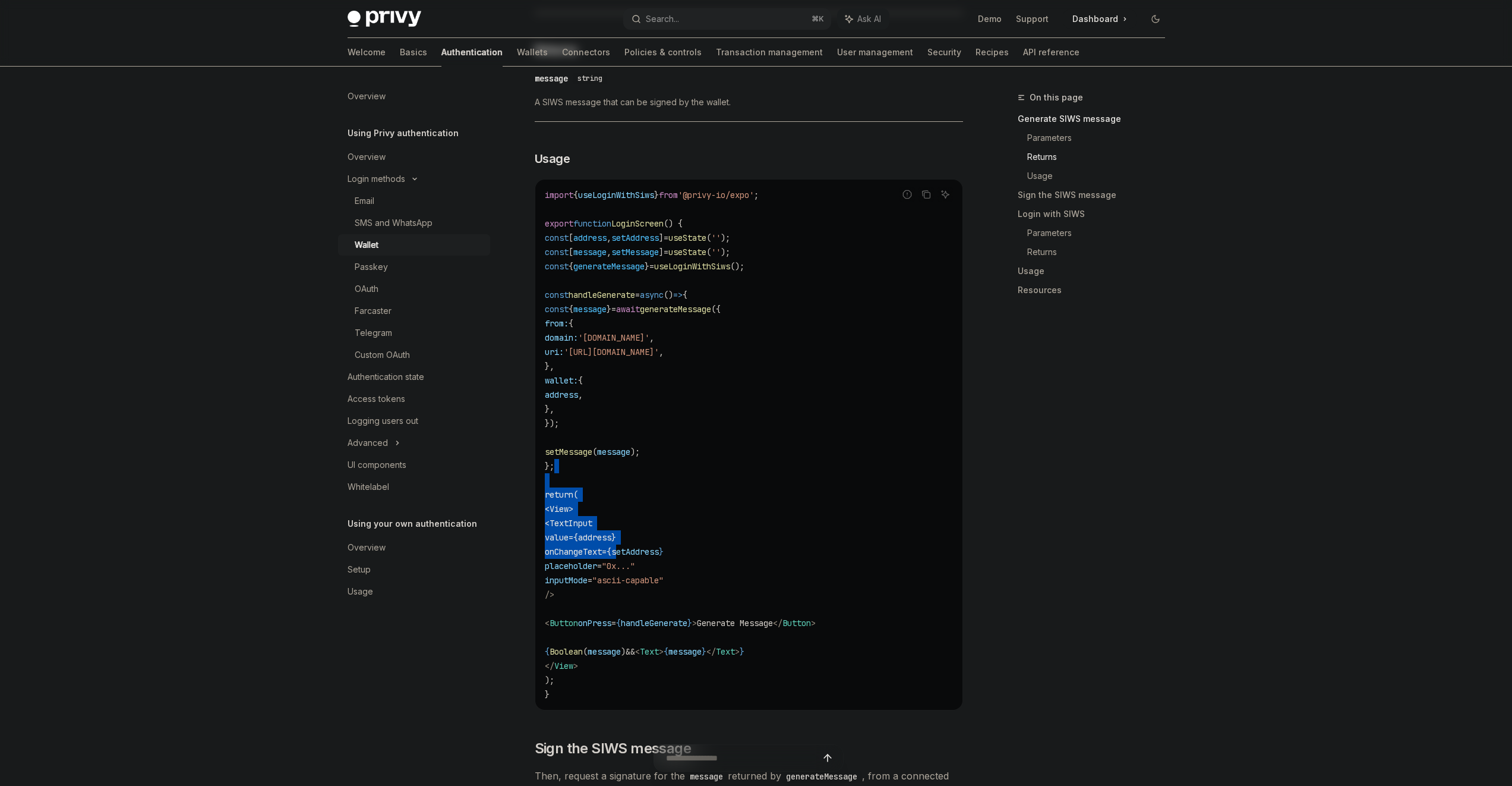
drag, startPoint x: 652, startPoint y: 472, endPoint x: 661, endPoint y: 551, distance: 79.5
click at [661, 551] on code "import { useLoginWithSiws } from '@privy-io/expo' ; export function LoginScreen…" at bounding box center [749, 445] width 408 height 514
click at [659, 551] on span "setAddress" at bounding box center [636, 551] width 48 height 11
drag, startPoint x: 725, startPoint y: 506, endPoint x: 733, endPoint y: 577, distance: 71.4
click at [732, 576] on code "import { useLoginWithSiws } from '@privy-io/expo' ; export function LoginScreen…" at bounding box center [749, 445] width 408 height 514
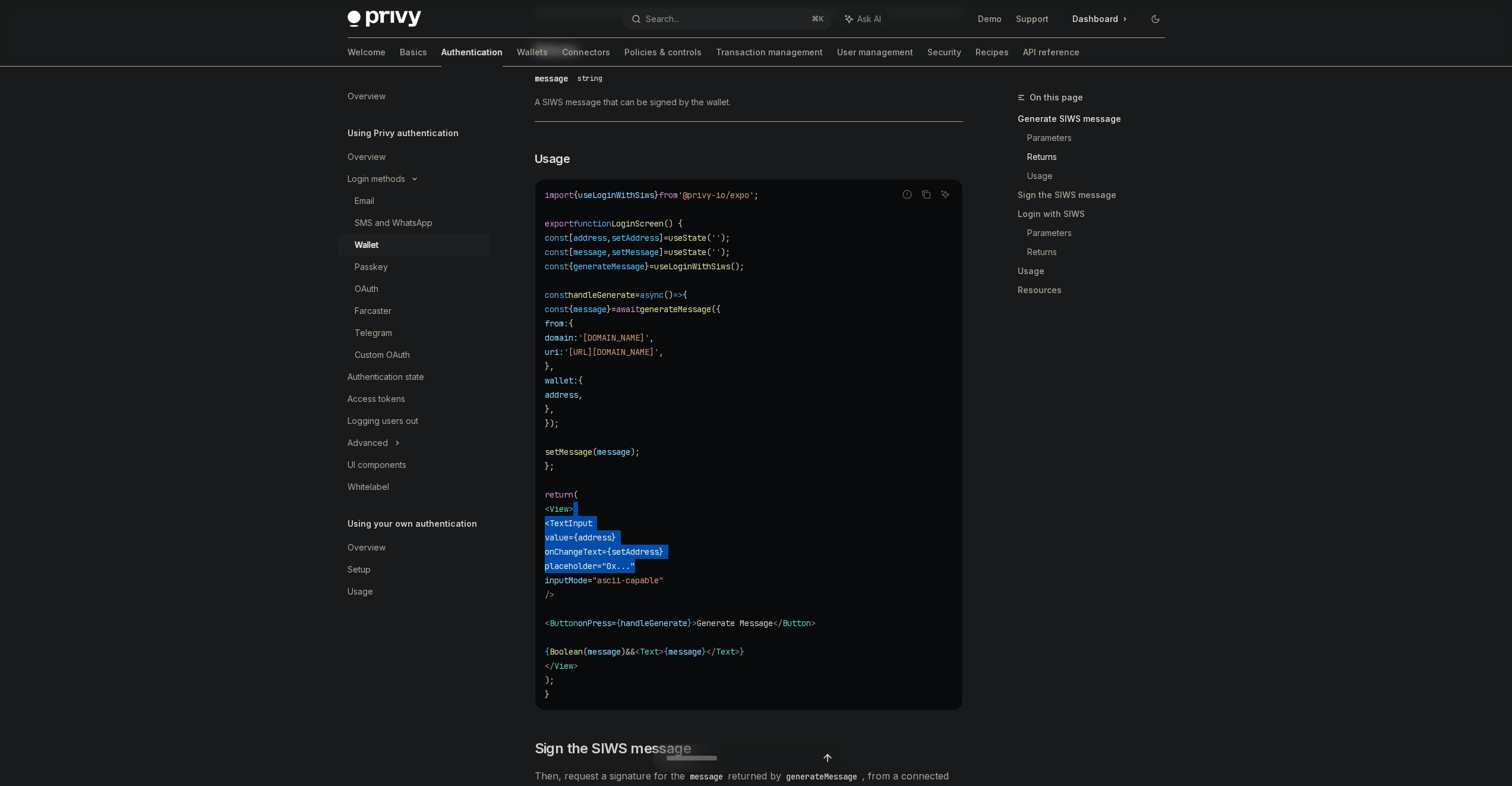
click at [733, 577] on code "import { useLoginWithSiws } from '@privy-io/expo' ; export function LoginScreen…" at bounding box center [749, 445] width 408 height 514
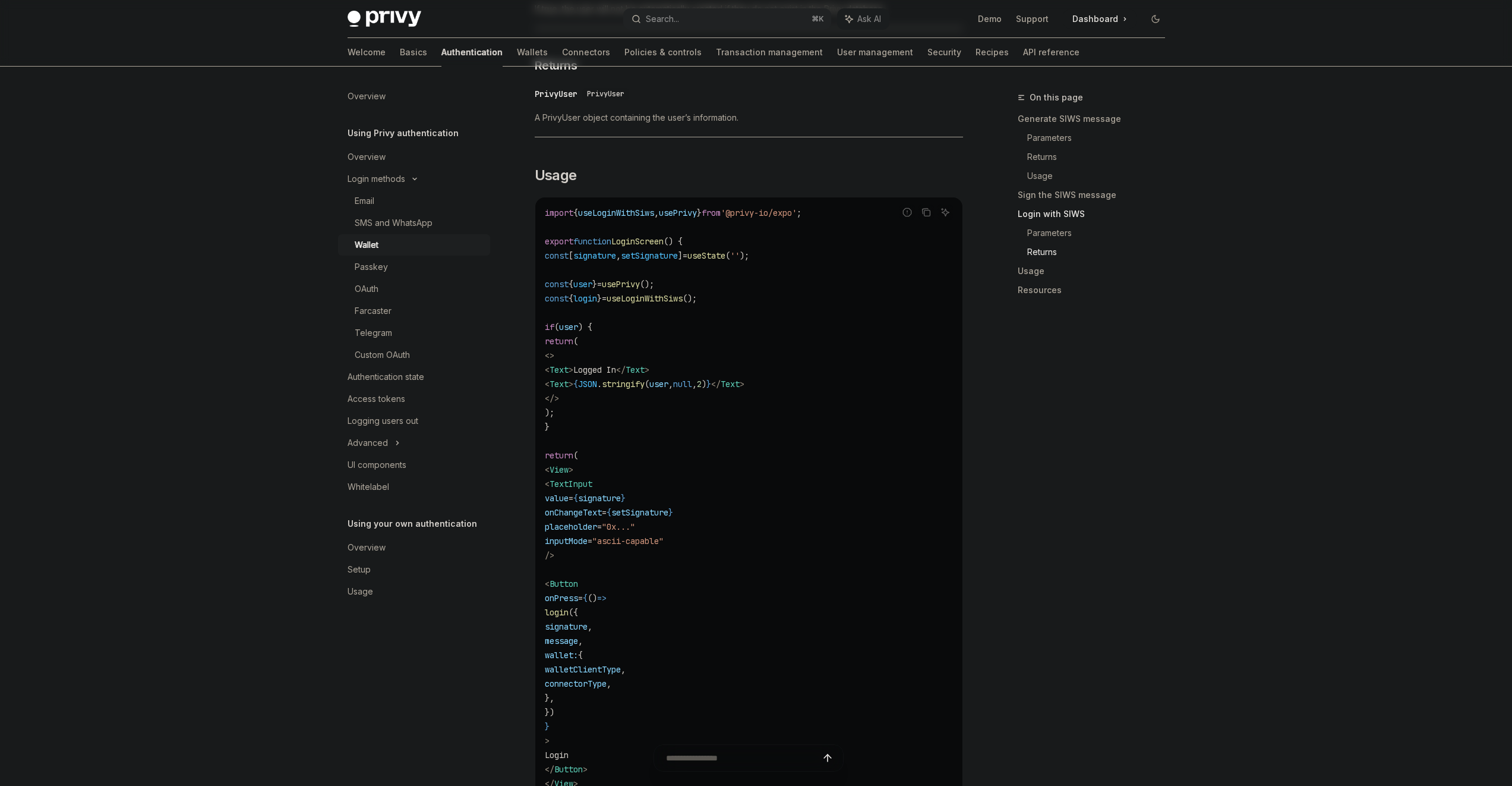
scroll to position [2249, 0]
drag, startPoint x: 683, startPoint y: 358, endPoint x: 695, endPoint y: 439, distance: 81.9
click at [695, 439] on code "import { useLoginWithSiws , usePrivy } from '@privy-io/expo' ; export function …" at bounding box center [749, 513] width 408 height 614
drag, startPoint x: 695, startPoint y: 439, endPoint x: 623, endPoint y: 327, distance: 133.1
click at [623, 327] on code "import { useLoginWithSiws , usePrivy } from '@privy-io/expo' ; export function …" at bounding box center [749, 513] width 408 height 614
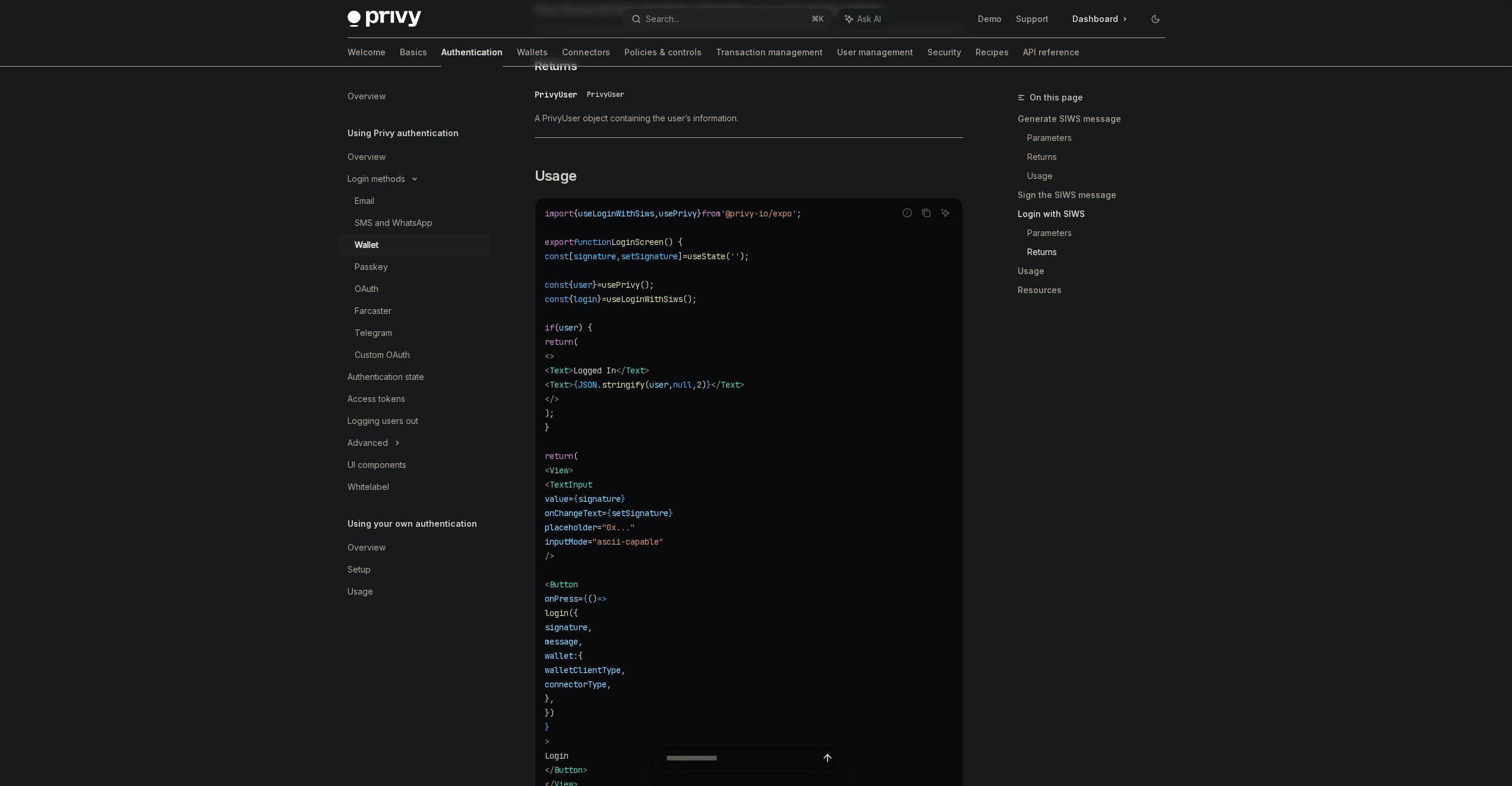
click at [623, 327] on code "import { useLoginWithSiws , usePrivy } from '@privy-io/expo' ; export function …" at bounding box center [749, 513] width 408 height 614
drag, startPoint x: 624, startPoint y: 337, endPoint x: 644, endPoint y: 426, distance: 91.2
click at [644, 426] on code "import { useLoginWithSiws , usePrivy } from '@privy-io/expo' ; export function …" at bounding box center [749, 513] width 408 height 614
drag, startPoint x: 644, startPoint y: 426, endPoint x: 614, endPoint y: 318, distance: 112.1
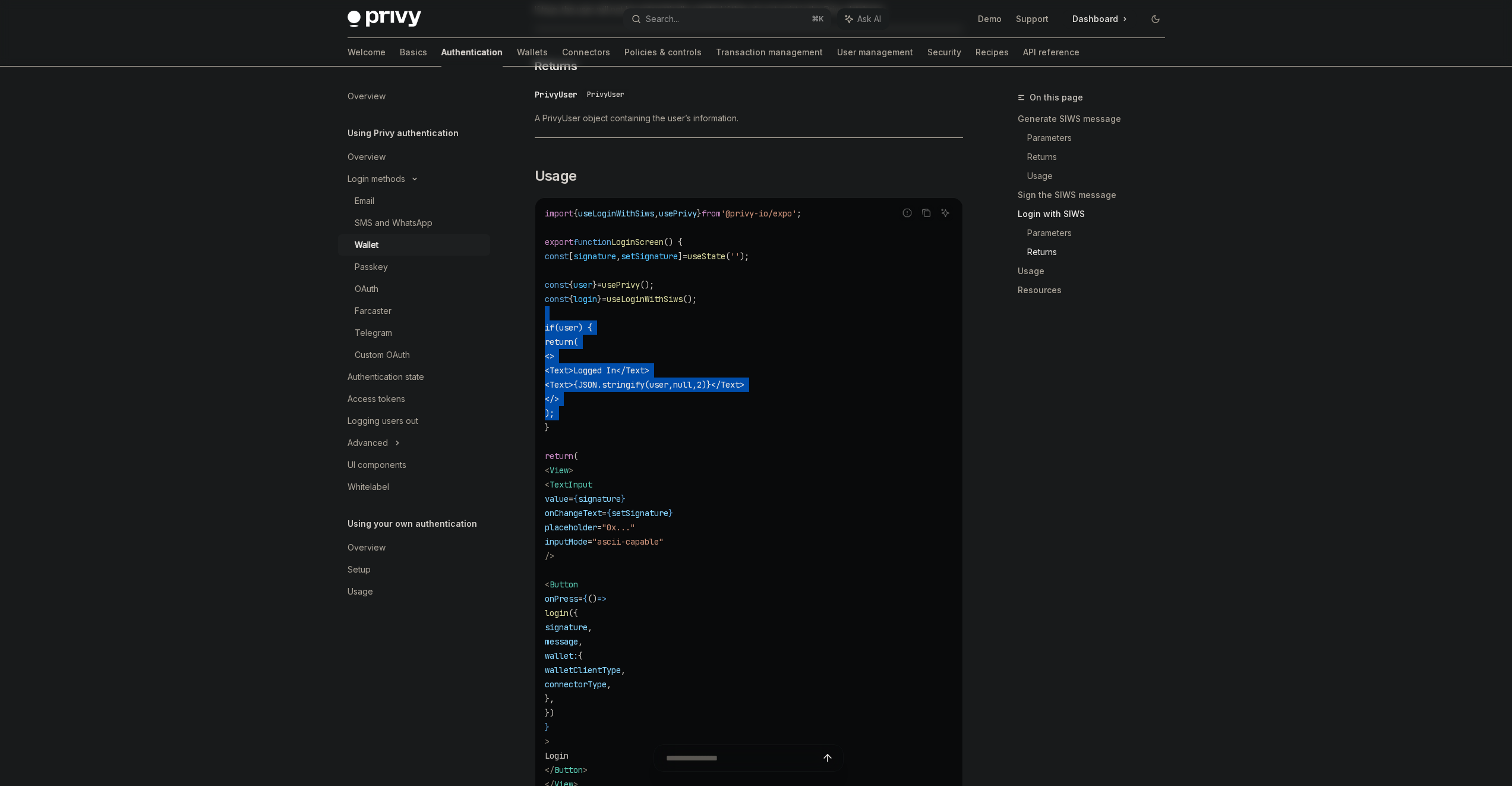
click at [614, 318] on code "import { useLoginWithSiws , usePrivy } from '@privy-io/expo' ; export function …" at bounding box center [749, 513] width 408 height 614
drag, startPoint x: 614, startPoint y: 318, endPoint x: 637, endPoint y: 426, distance: 110.4
click at [637, 426] on code "import { useLoginWithSiws , usePrivy } from '@privy-io/expo' ; export function …" at bounding box center [749, 513] width 408 height 614
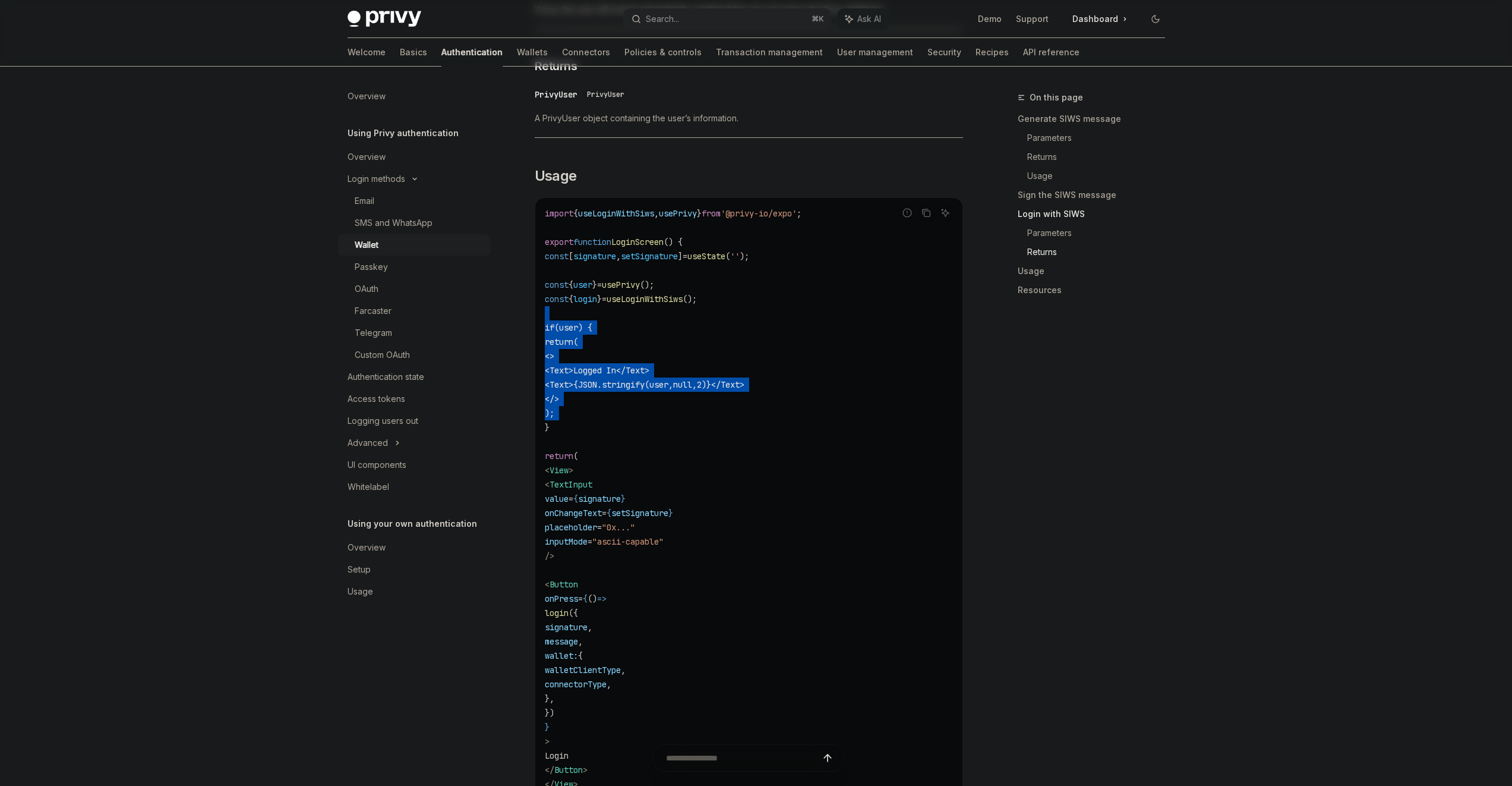
drag, startPoint x: 637, startPoint y: 426, endPoint x: 612, endPoint y: 327, distance: 102.1
click at [611, 329] on code "import { useLoginWithSiws , usePrivy } from '@privy-io/expo' ; export function …" at bounding box center [749, 513] width 408 height 614
click at [612, 327] on code "import { useLoginWithSiws , usePrivy } from '@privy-io/expo' ; export function …" at bounding box center [749, 513] width 408 height 614
click at [612, 690] on span "," at bounding box center [609, 684] width 5 height 11
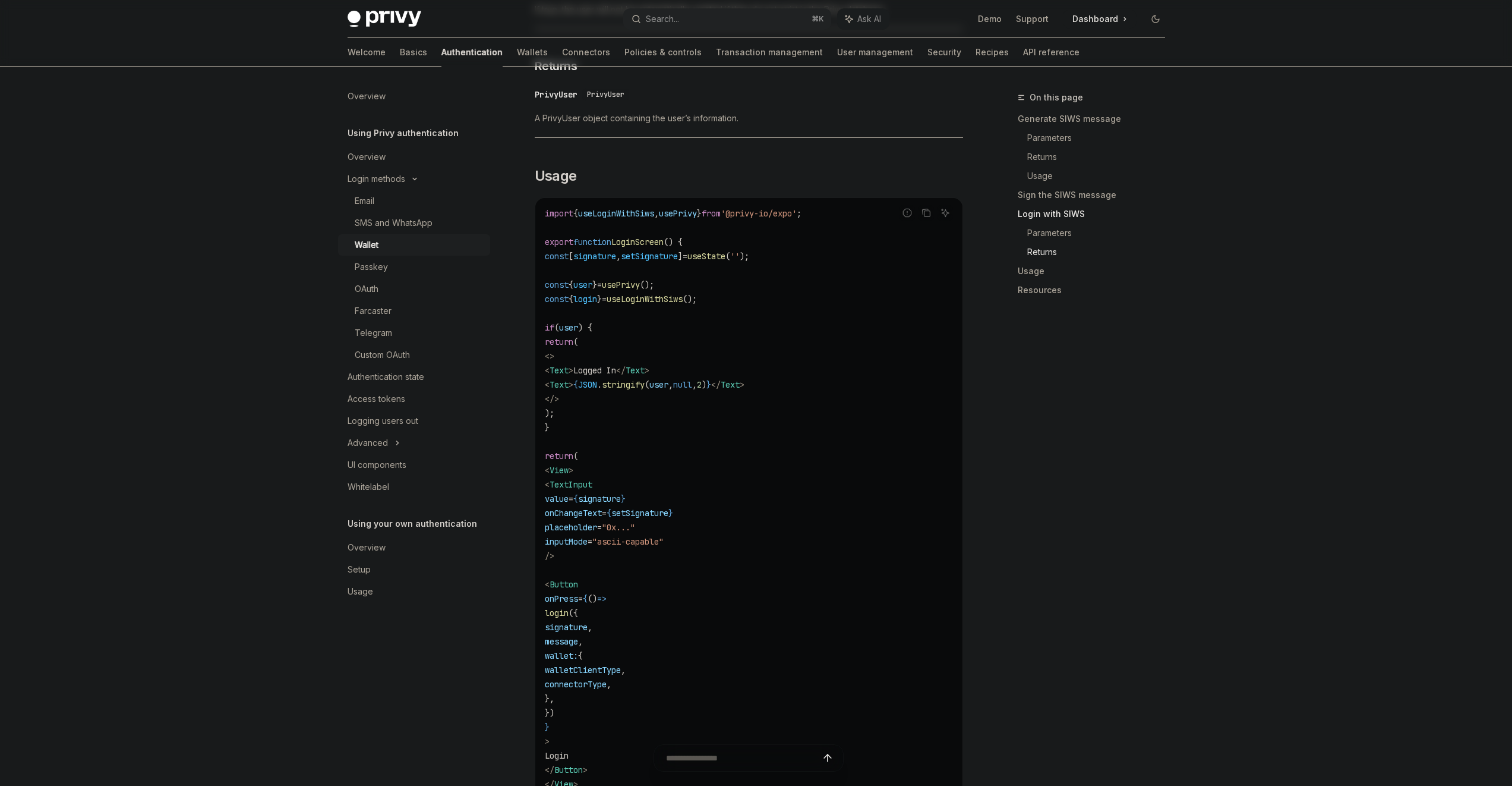
click at [673, 685] on code "import { useLoginWithSiws , usePrivy } from '@privy-io/expo' ; export function …" at bounding box center [749, 513] width 408 height 614
click at [621, 675] on span "walletClientType" at bounding box center [583, 670] width 76 height 11
click at [602, 519] on span "onChangeText" at bounding box center [573, 513] width 57 height 11
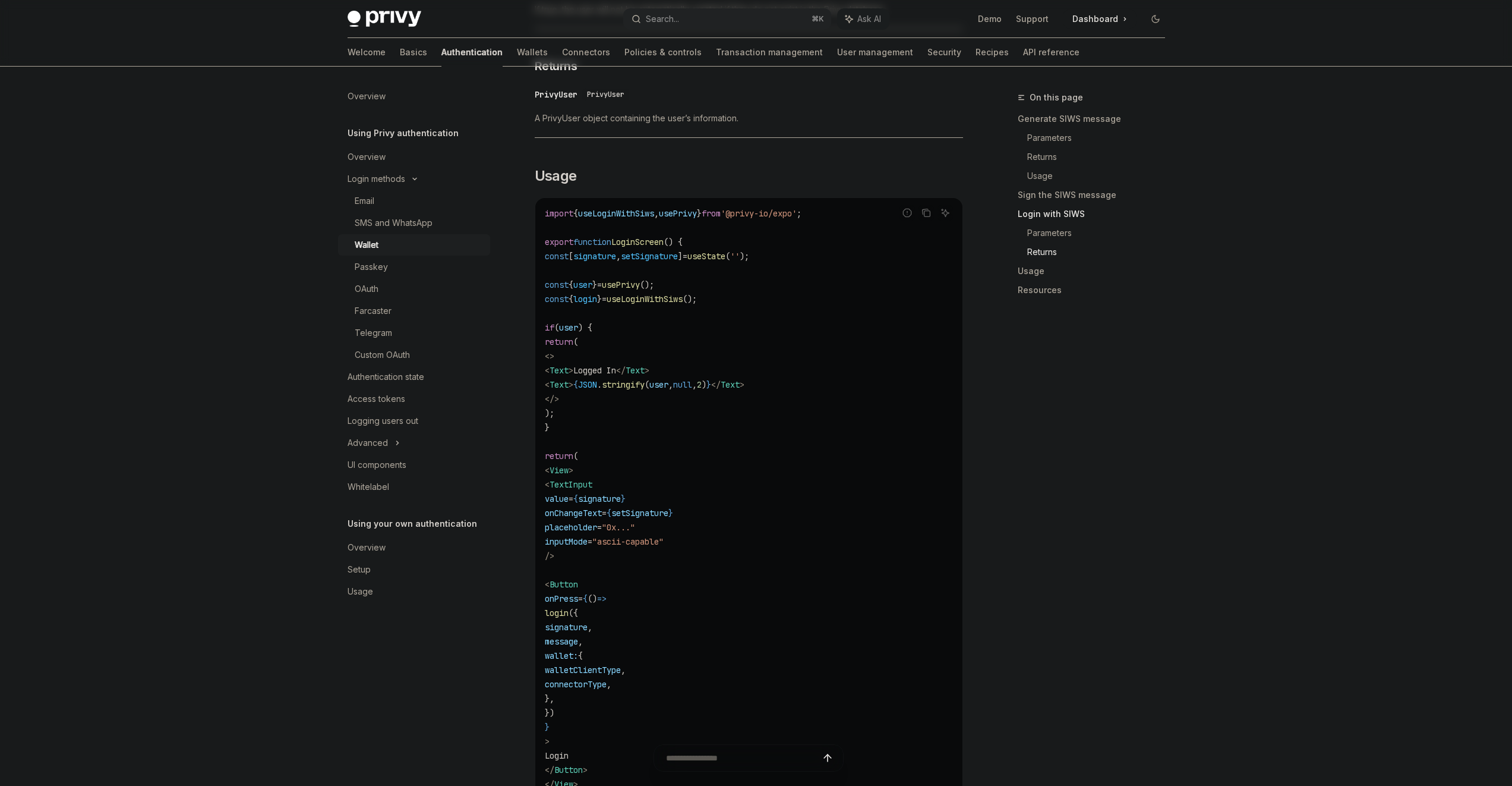
click at [602, 519] on span "onChangeText" at bounding box center [573, 513] width 57 height 11
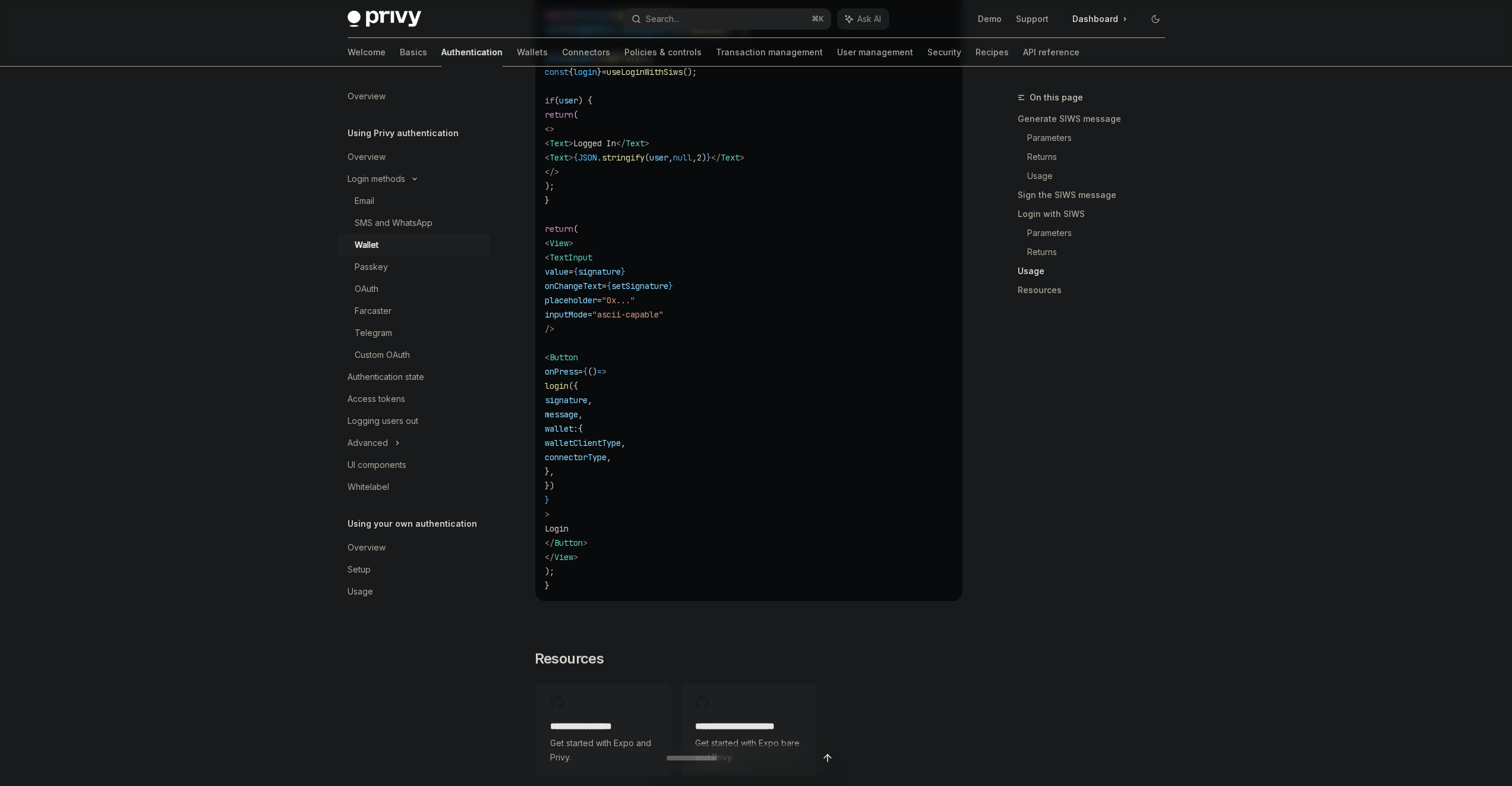
scroll to position [2610, 0]
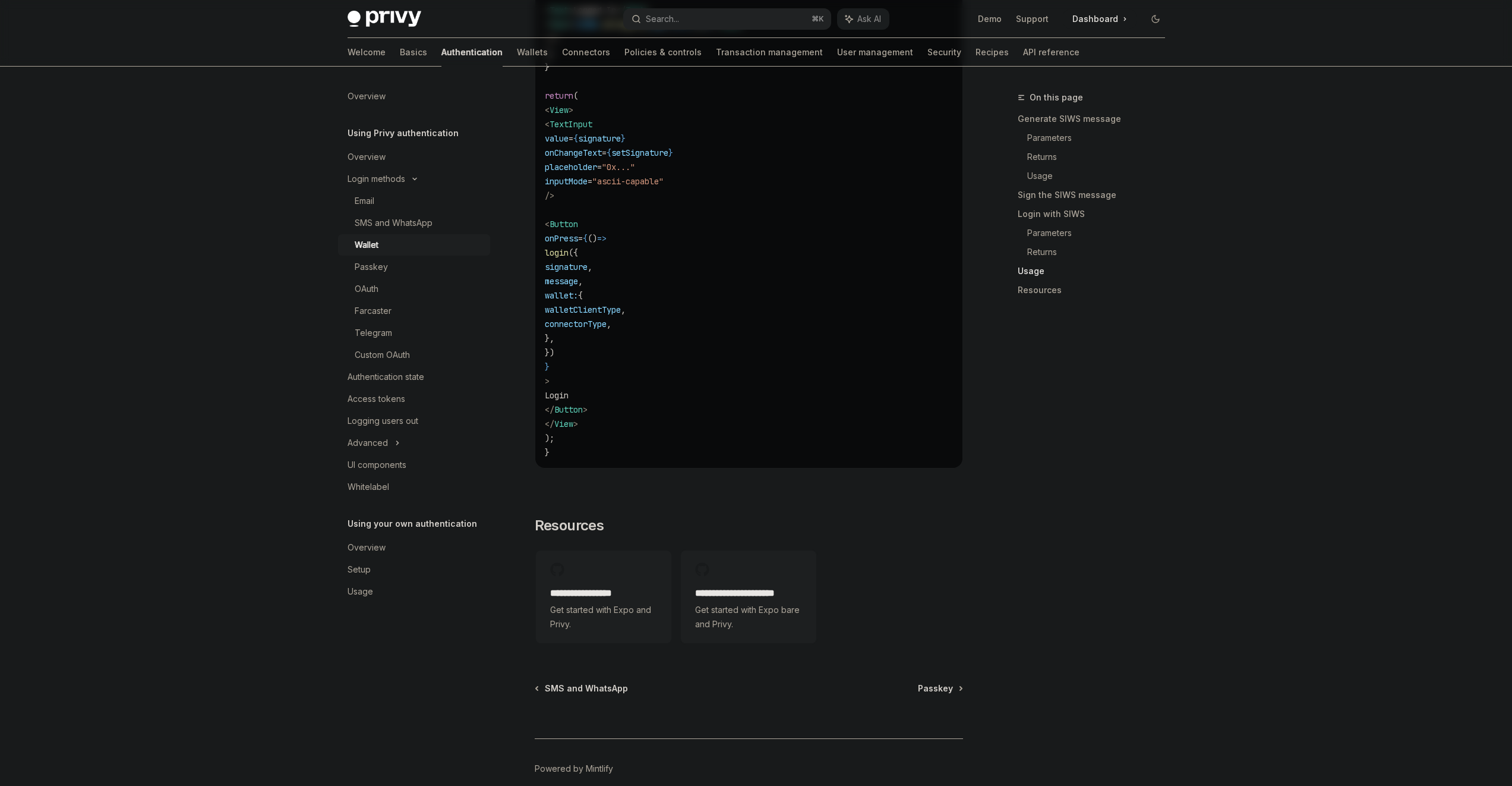
click at [716, 600] on h2 "**********" at bounding box center [749, 593] width 107 height 14
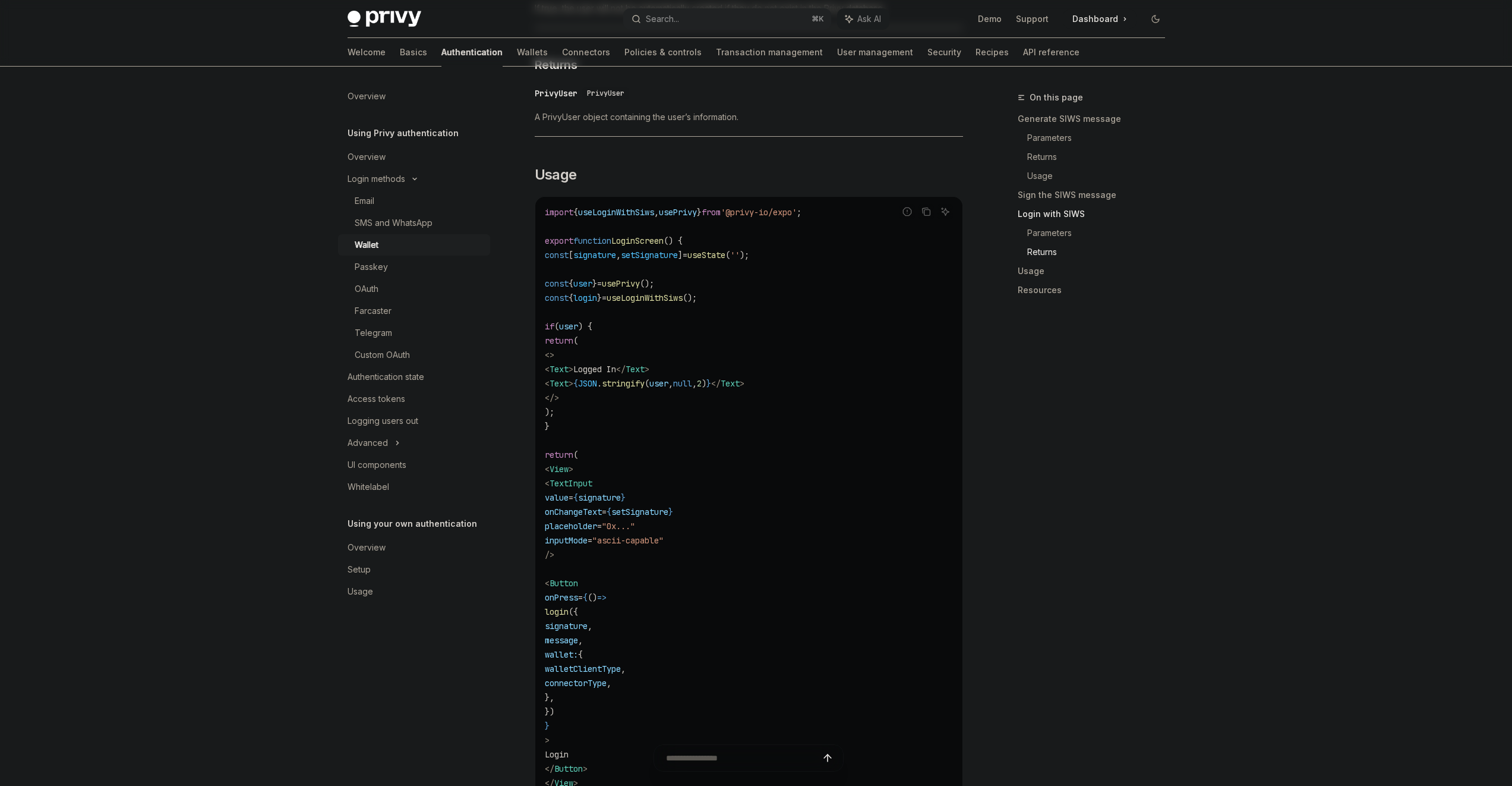
scroll to position [2249, 0]
click at [1039, 295] on link "Resources" at bounding box center [1096, 289] width 157 height 19
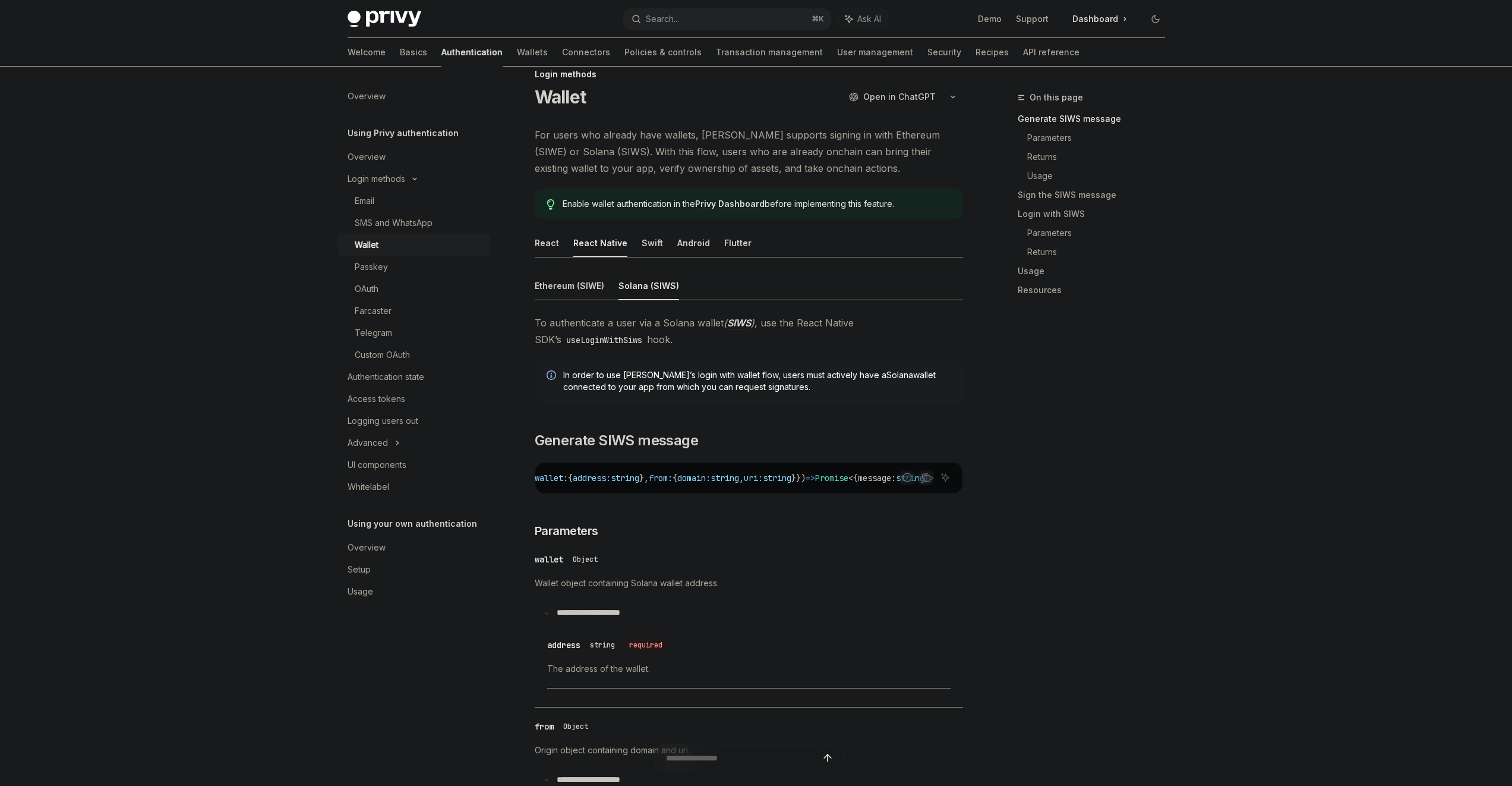
scroll to position [0, 0]
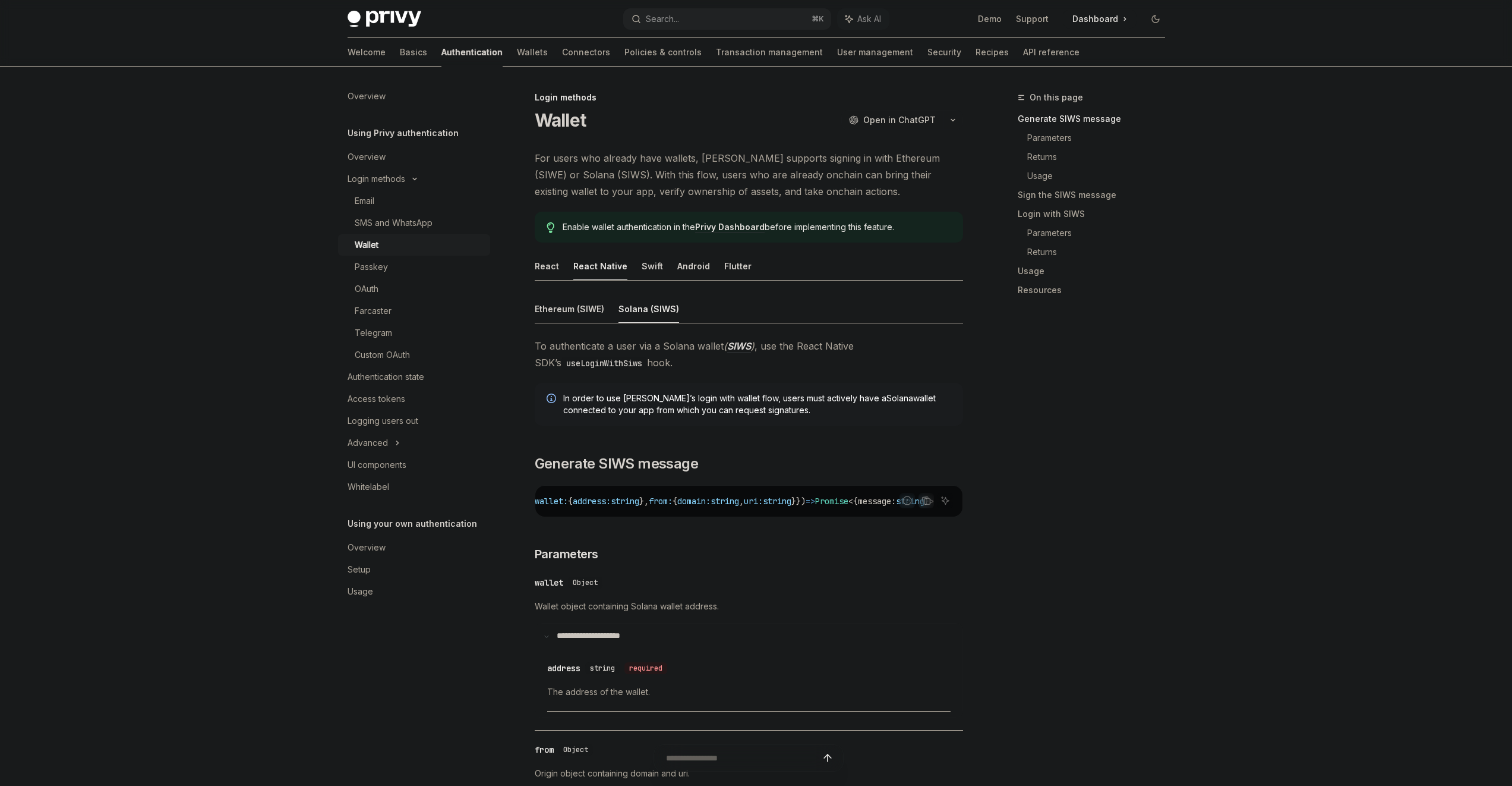
drag, startPoint x: 772, startPoint y: 412, endPoint x: 767, endPoint y: 432, distance: 20.6
click at [771, 418] on div "In order to use Privy’s login with wallet flow, users must actively have a Sola…" at bounding box center [749, 404] width 429 height 43
drag, startPoint x: 771, startPoint y: 416, endPoint x: 759, endPoint y: 384, distance: 34.2
click at [759, 384] on div "In order to use Privy’s login with wallet flow, users must actively have a Sola…" at bounding box center [749, 404] width 429 height 43
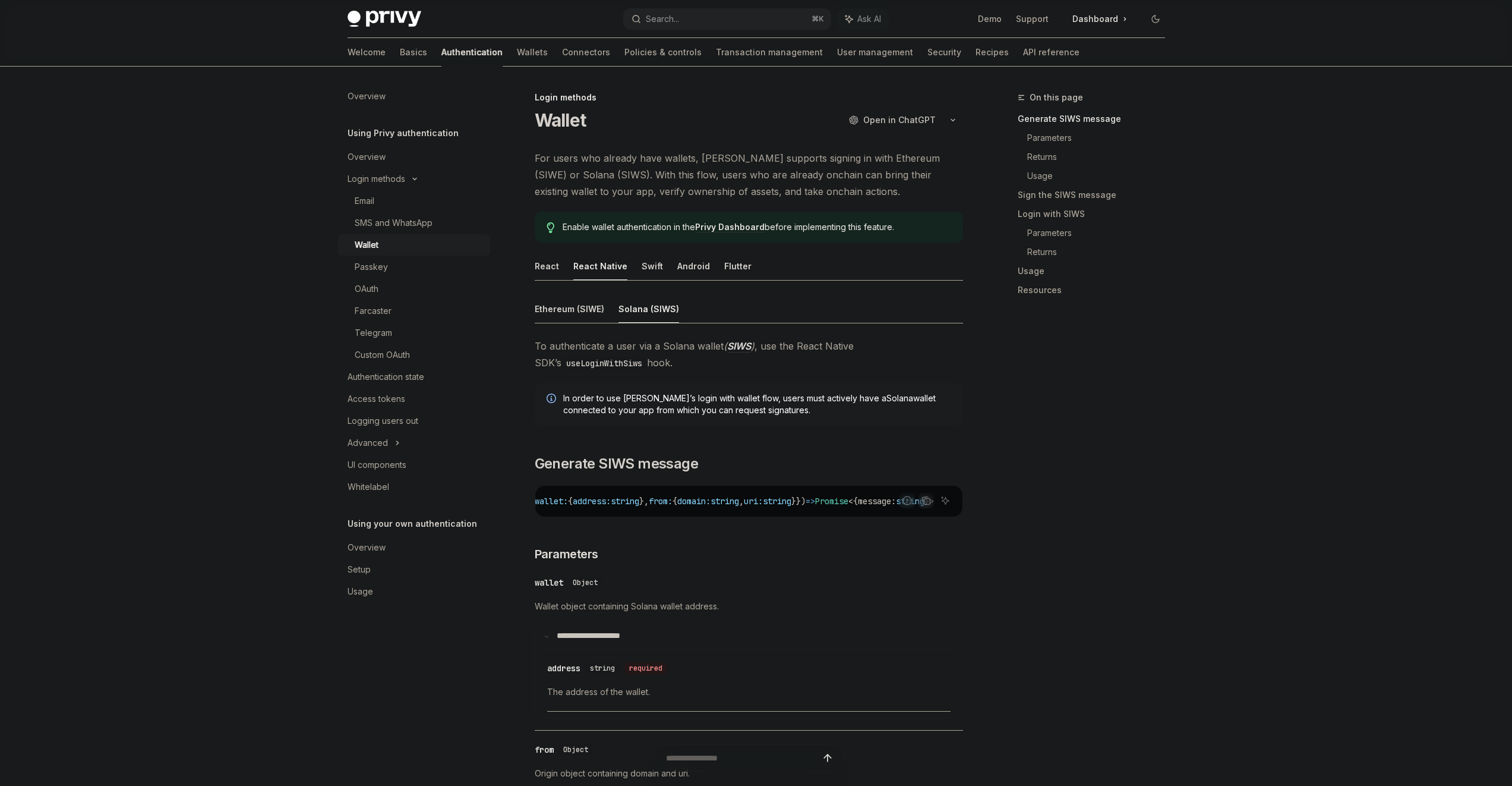
click at [759, 384] on div "In order to use Privy’s login with wallet flow, users must actively have a Sola…" at bounding box center [749, 404] width 429 height 43
drag, startPoint x: 759, startPoint y: 384, endPoint x: 772, endPoint y: 407, distance: 26.4
click at [772, 407] on div "In order to use Privy’s login with wallet flow, users must actively have a Sola…" at bounding box center [749, 404] width 429 height 43
click at [772, 407] on span "In order to use Privy’s login with wallet flow, users must actively have a Sola…" at bounding box center [757, 404] width 388 height 24
drag, startPoint x: 772, startPoint y: 407, endPoint x: 764, endPoint y: 388, distance: 20.6
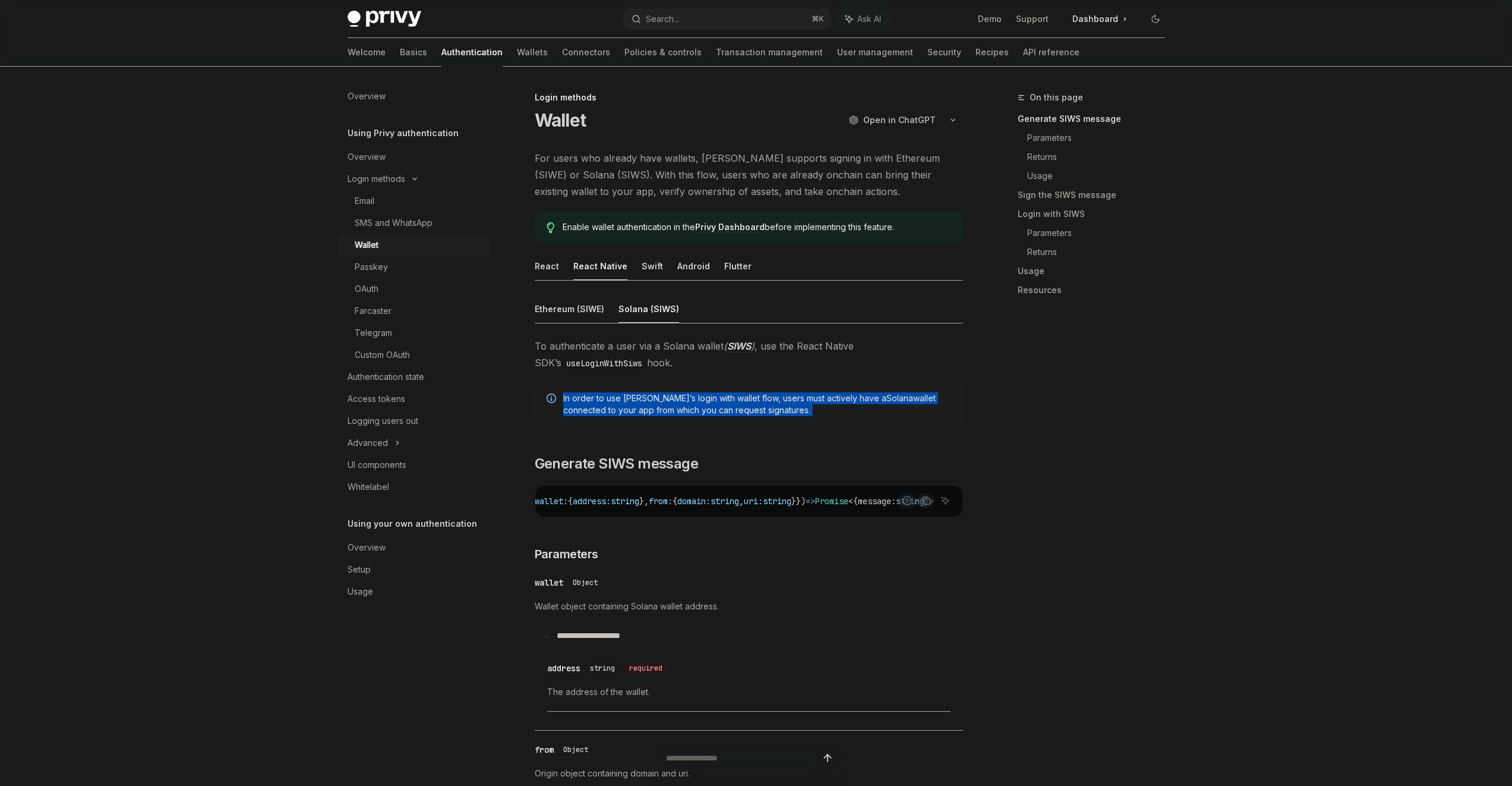
click at [764, 388] on div "In order to use Privy’s login with wallet flow, users must actively have a Sola…" at bounding box center [749, 404] width 429 height 43
drag, startPoint x: 764, startPoint y: 388, endPoint x: 768, endPoint y: 410, distance: 22.4
click at [768, 410] on div "In order to use Privy’s login with wallet flow, users must actively have a Sola…" at bounding box center [749, 404] width 429 height 43
click at [768, 410] on span "In order to use Privy’s login with wallet flow, users must actively have a Sola…" at bounding box center [757, 404] width 388 height 24
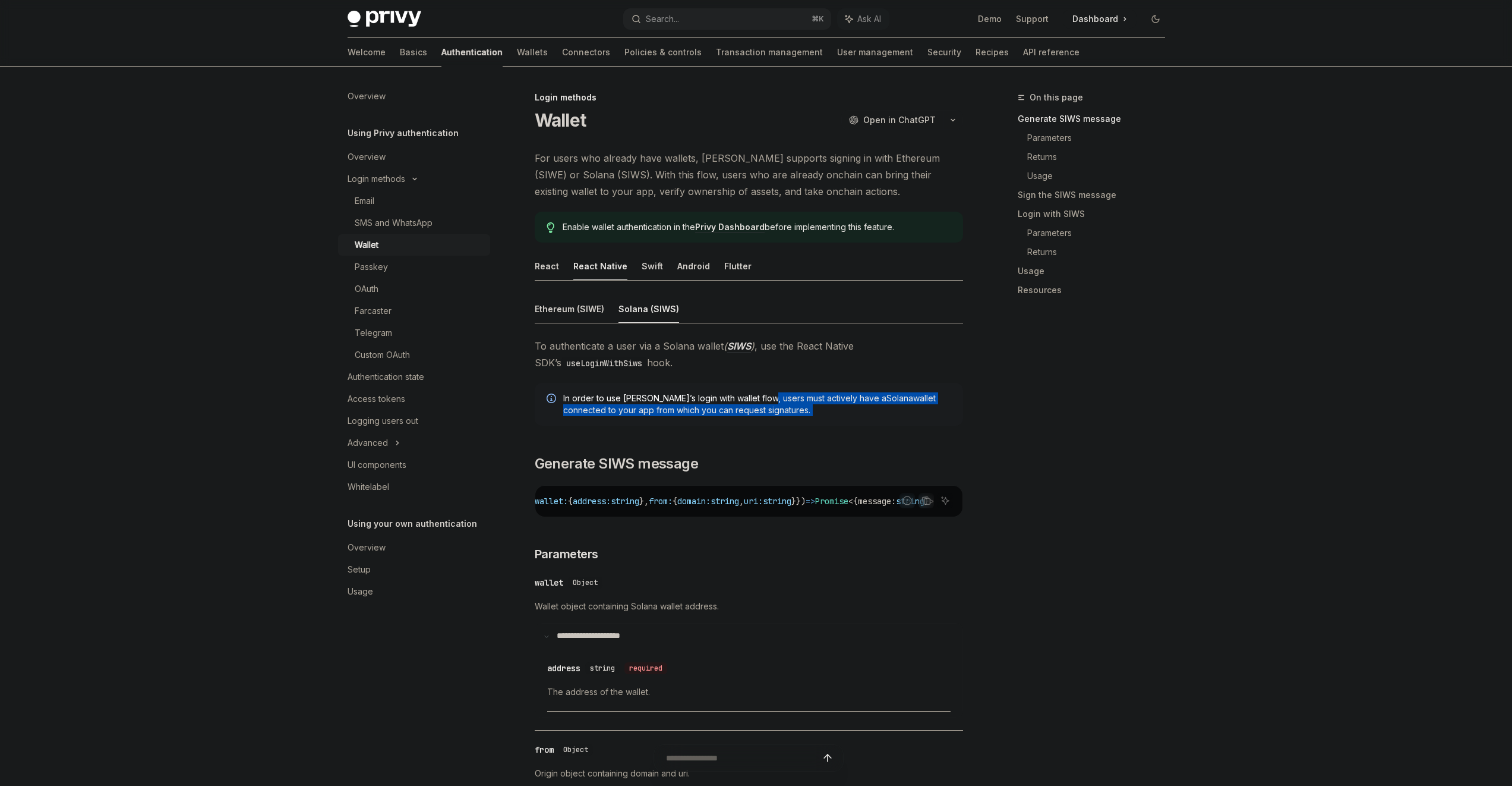
drag, startPoint x: 768, startPoint y: 409, endPoint x: 763, endPoint y: 393, distance: 16.8
click at [763, 393] on span "In order to use Privy’s login with wallet flow, users must actively have a Sola…" at bounding box center [757, 404] width 388 height 24
click at [763, 390] on div "In order to use Privy’s login with wallet flow, users must actively have a Sola…" at bounding box center [749, 404] width 429 height 43
drag, startPoint x: 763, startPoint y: 390, endPoint x: 768, endPoint y: 420, distance: 30.4
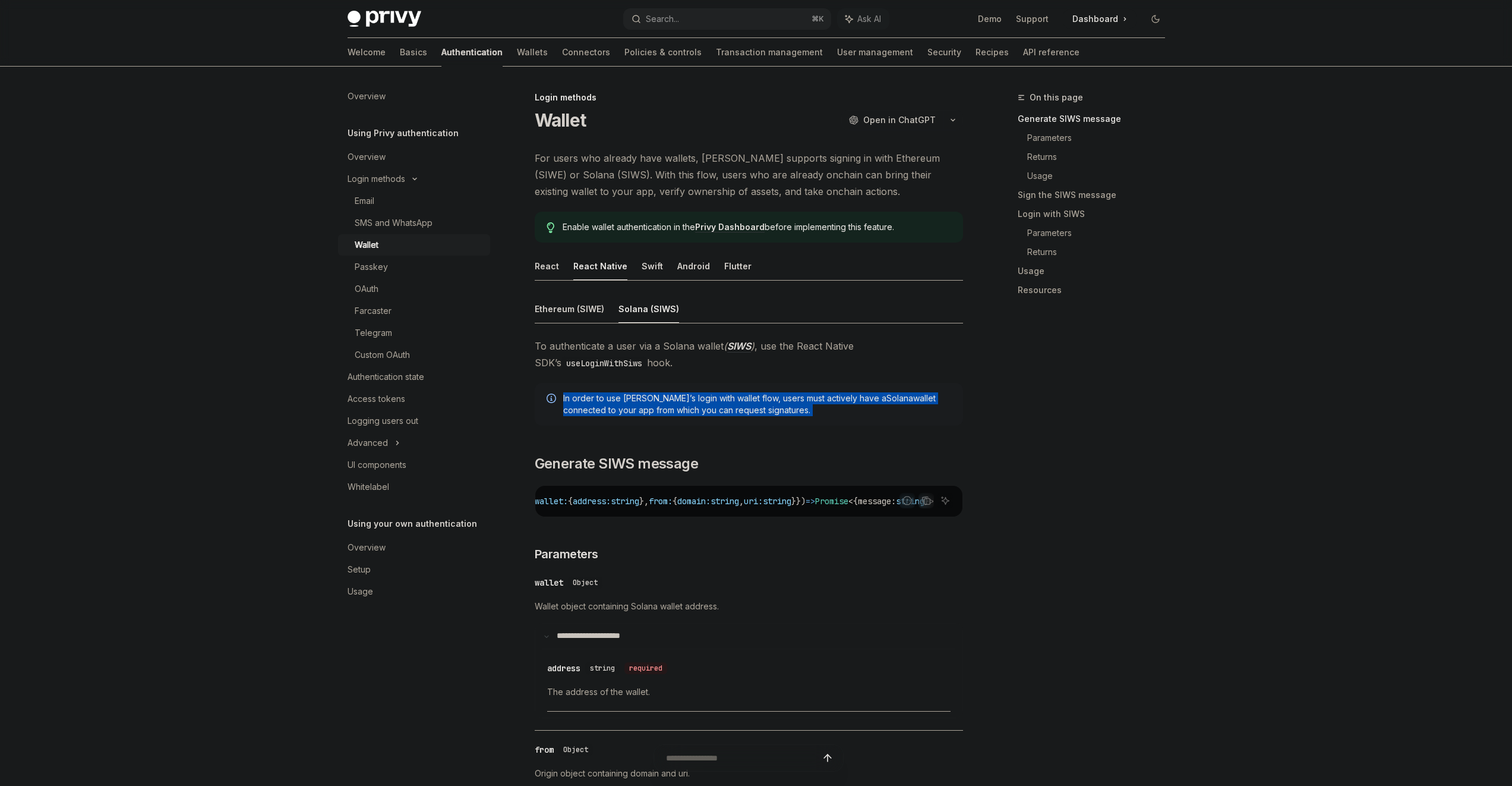
click at [768, 420] on div "In order to use Privy’s login with wallet flow, users must actively have a Sola…" at bounding box center [749, 404] width 429 height 43
click at [768, 417] on div "In order to use Privy’s login with wallet flow, users must actively have a Sola…" at bounding box center [749, 404] width 429 height 43
drag, startPoint x: 768, startPoint y: 417, endPoint x: 757, endPoint y: 390, distance: 29.2
click at [758, 391] on div "In order to use Privy’s login with wallet flow, users must actively have a Sola…" at bounding box center [749, 404] width 429 height 43
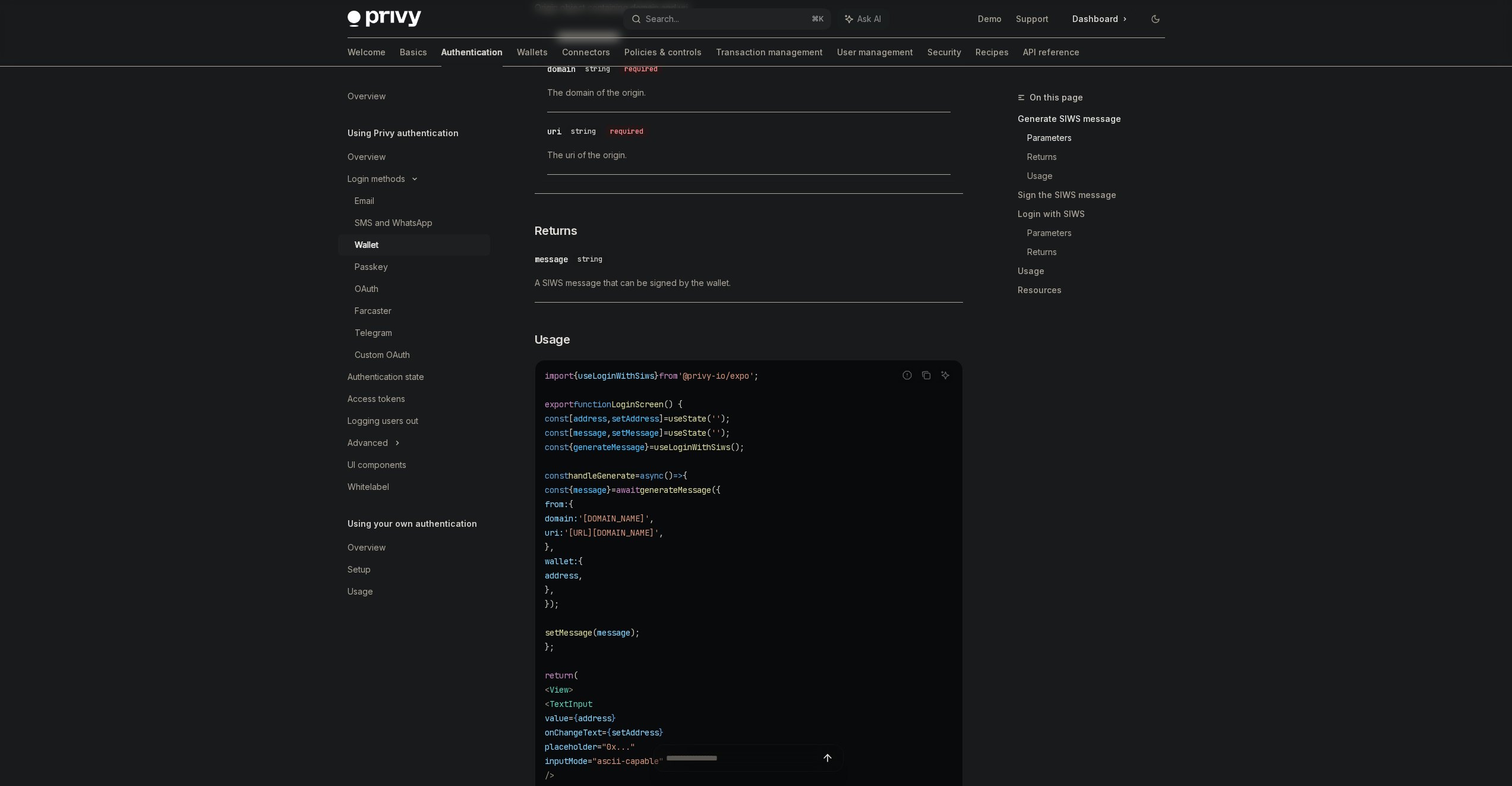
scroll to position [927, 0]
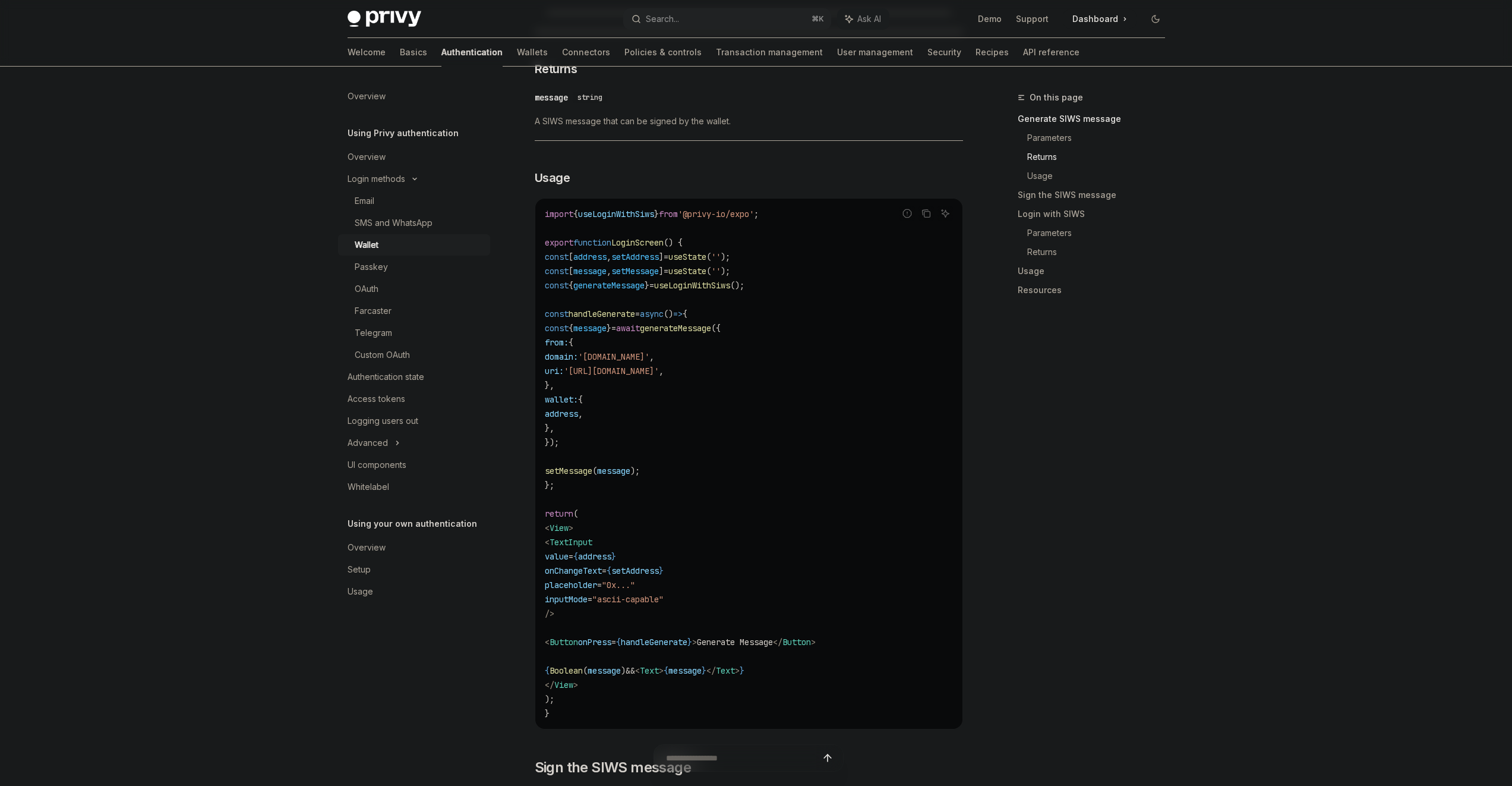
click at [670, 351] on code "import { useLoginWithSiws } from '@privy-io/expo' ; export function LoginScreen…" at bounding box center [749, 464] width 408 height 514
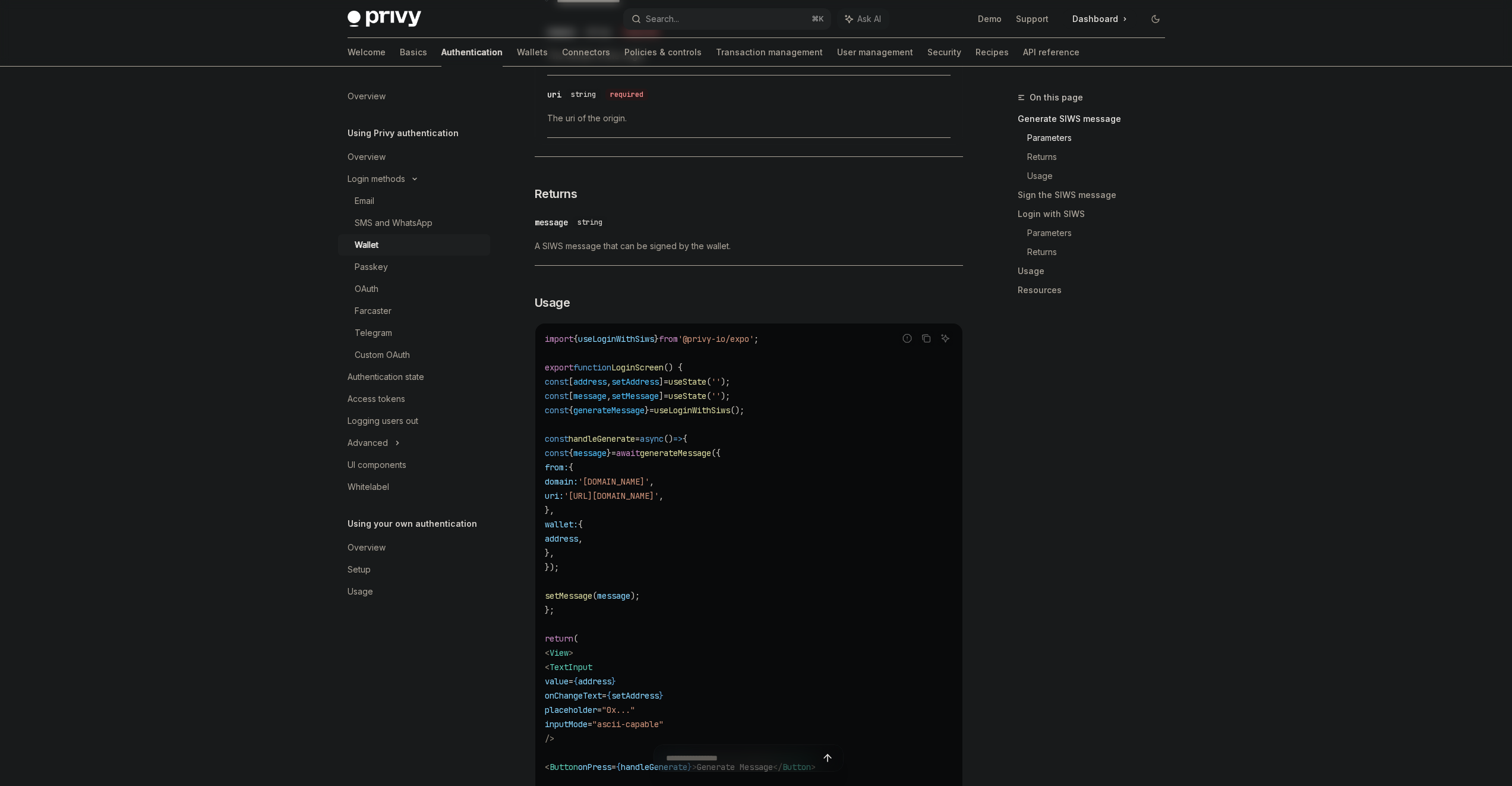
scroll to position [803, 0]
drag, startPoint x: 675, startPoint y: 510, endPoint x: 546, endPoint y: 474, distance: 133.9
click at [546, 474] on code "import { useLoginWithSiws } from '@privy-io/expo' ; export function LoginScreen…" at bounding box center [749, 587] width 408 height 514
copy code "from: { domain: 'my-domain.com' , uri: 'https://my-domain.com' , },"
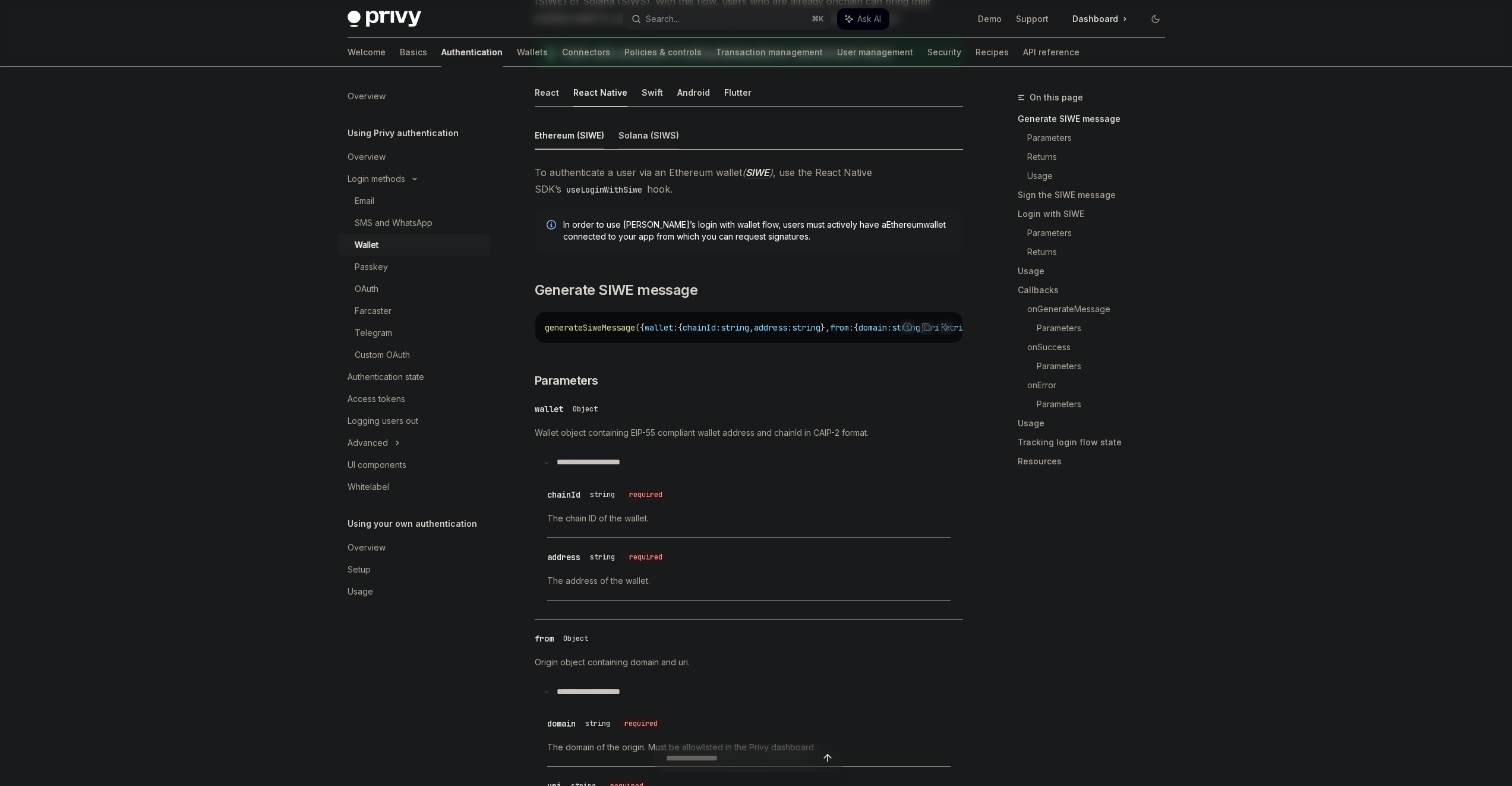
click at [650, 146] on div "Solana (SIWS)" at bounding box center [649, 135] width 61 height 28
type textarea "*"
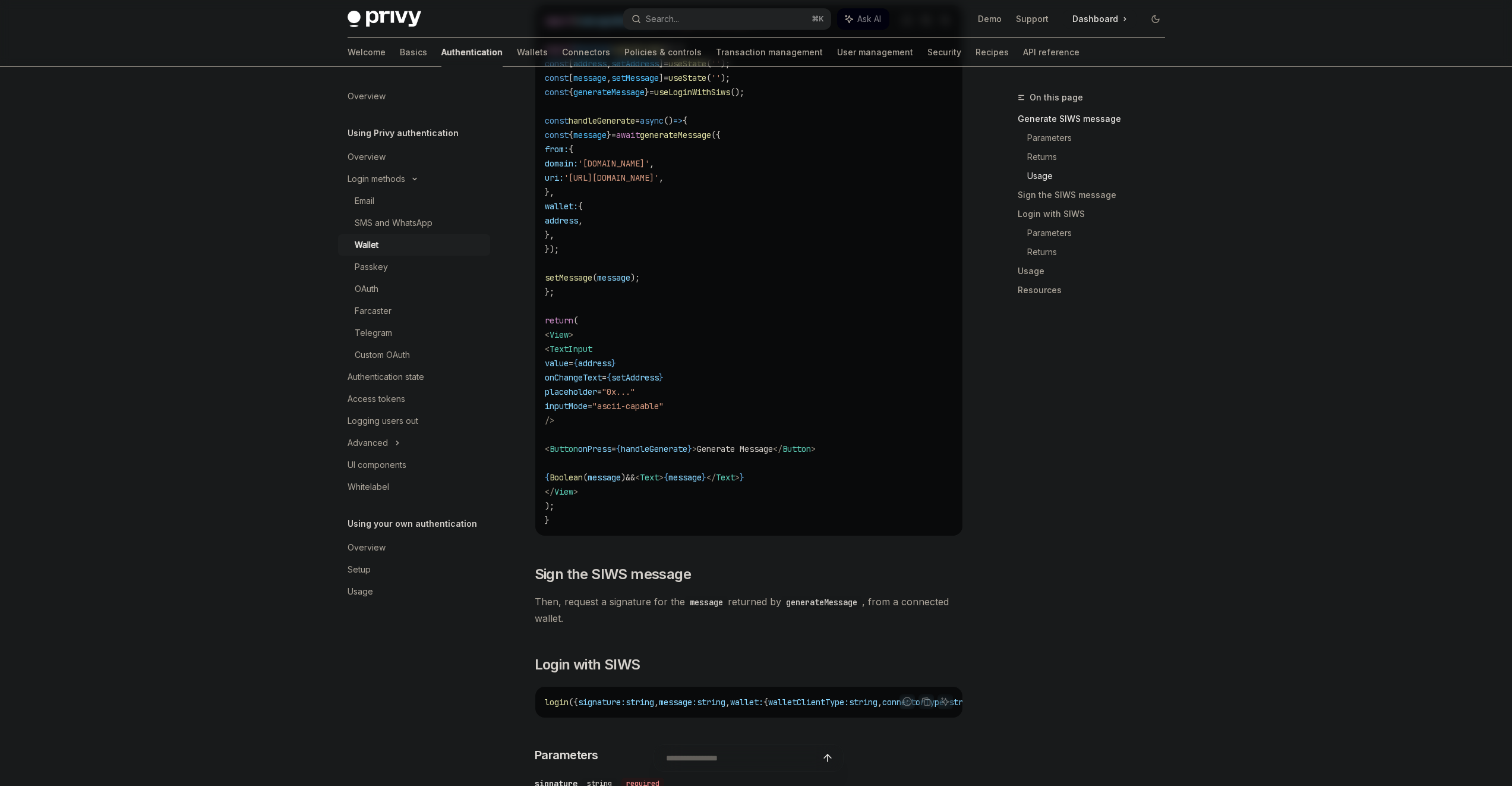
scroll to position [1118, 0]
drag, startPoint x: 664, startPoint y: 508, endPoint x: 649, endPoint y: 388, distance: 120.9
click at [649, 388] on code "import { useLoginWithSiws } from '@privy-io/expo' ; export function LoginScreen…" at bounding box center [749, 272] width 408 height 514
click at [612, 384] on span "{" at bounding box center [609, 379] width 5 height 11
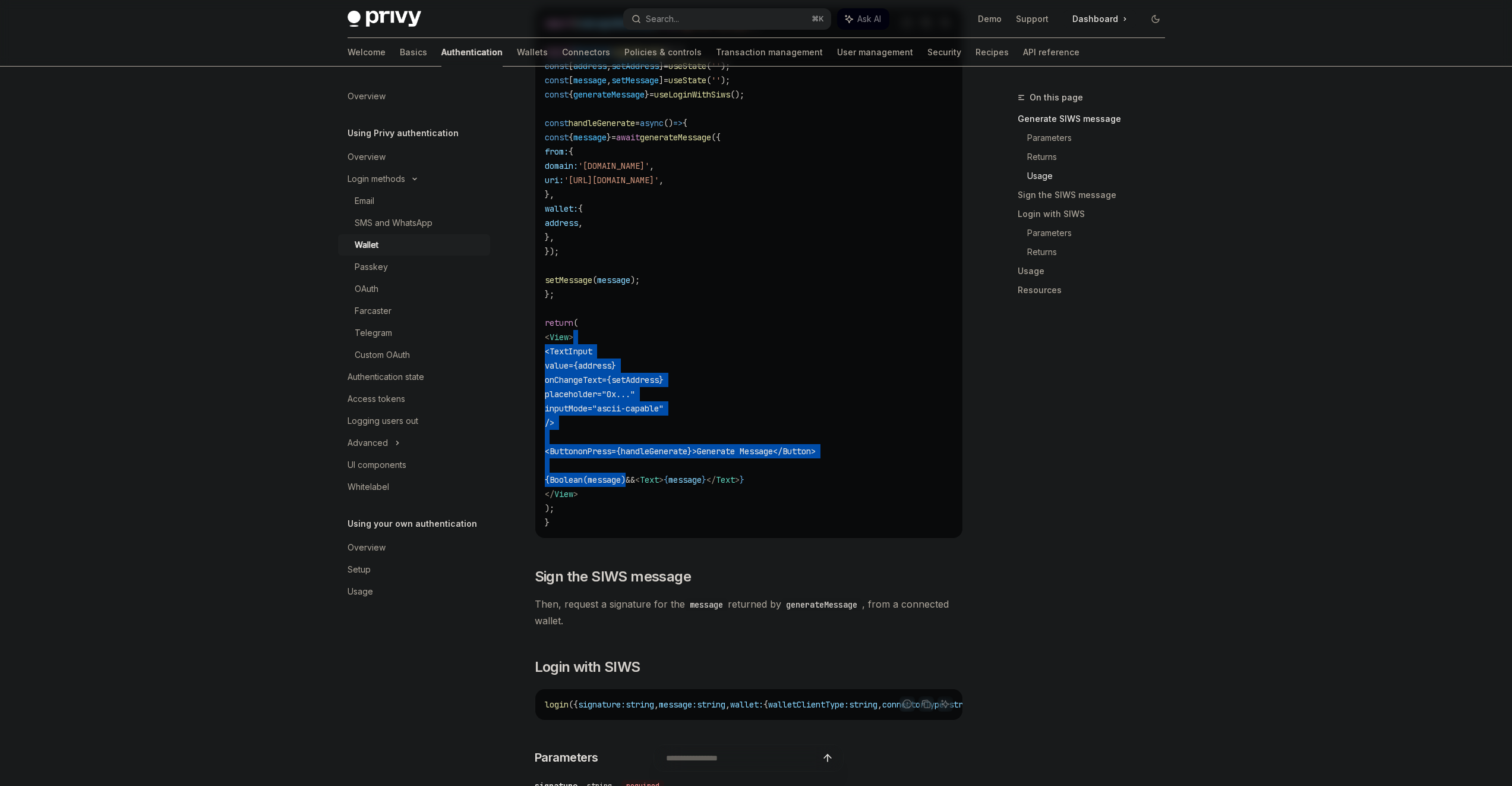
drag, startPoint x: 648, startPoint y: 345, endPoint x: 659, endPoint y: 480, distance: 135.4
click at [659, 480] on code "import { useLoginWithSiws } from '@privy-io/expo' ; export function LoginScreen…" at bounding box center [749, 272] width 408 height 514
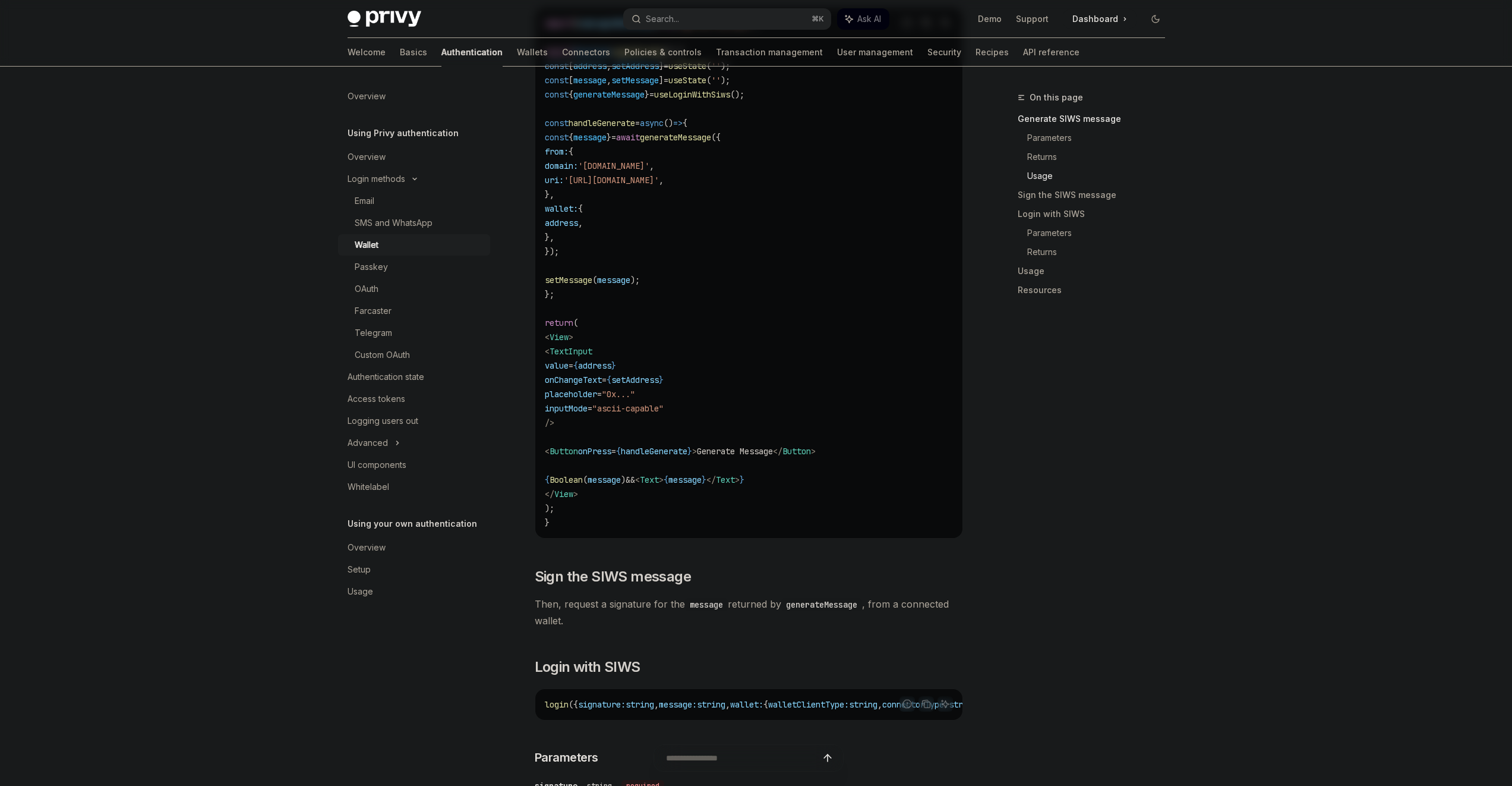
click at [659, 491] on code "import { useLoginWithSiws } from '@privy-io/expo' ; export function LoginScreen…" at bounding box center [749, 272] width 408 height 514
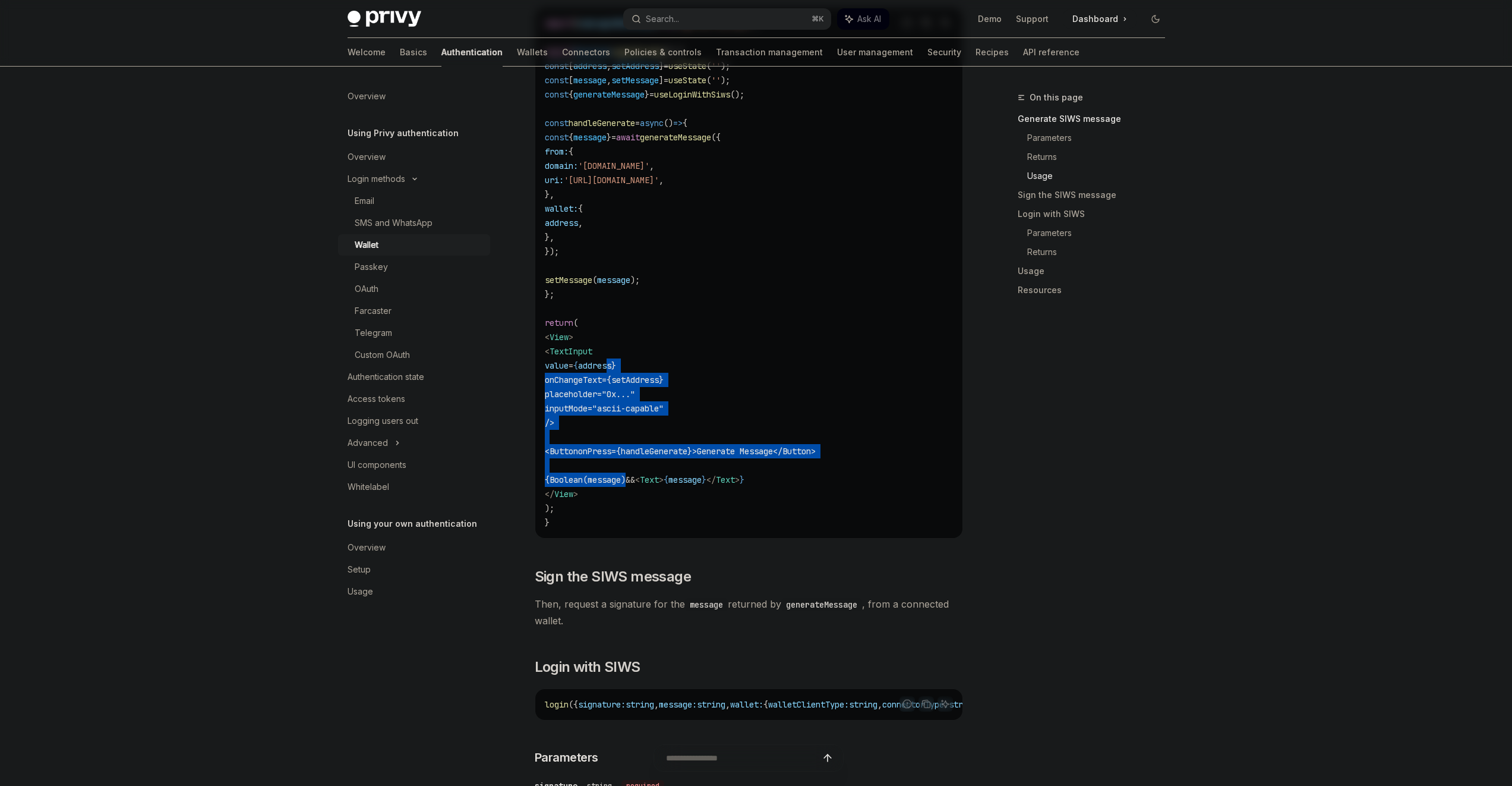
drag, startPoint x: 659, startPoint y: 489, endPoint x: 648, endPoint y: 356, distance: 133.5
click at [648, 365] on code "import { useLoginWithSiws } from '@privy-io/expo' ; export function LoginScreen…" at bounding box center [749, 272] width 408 height 514
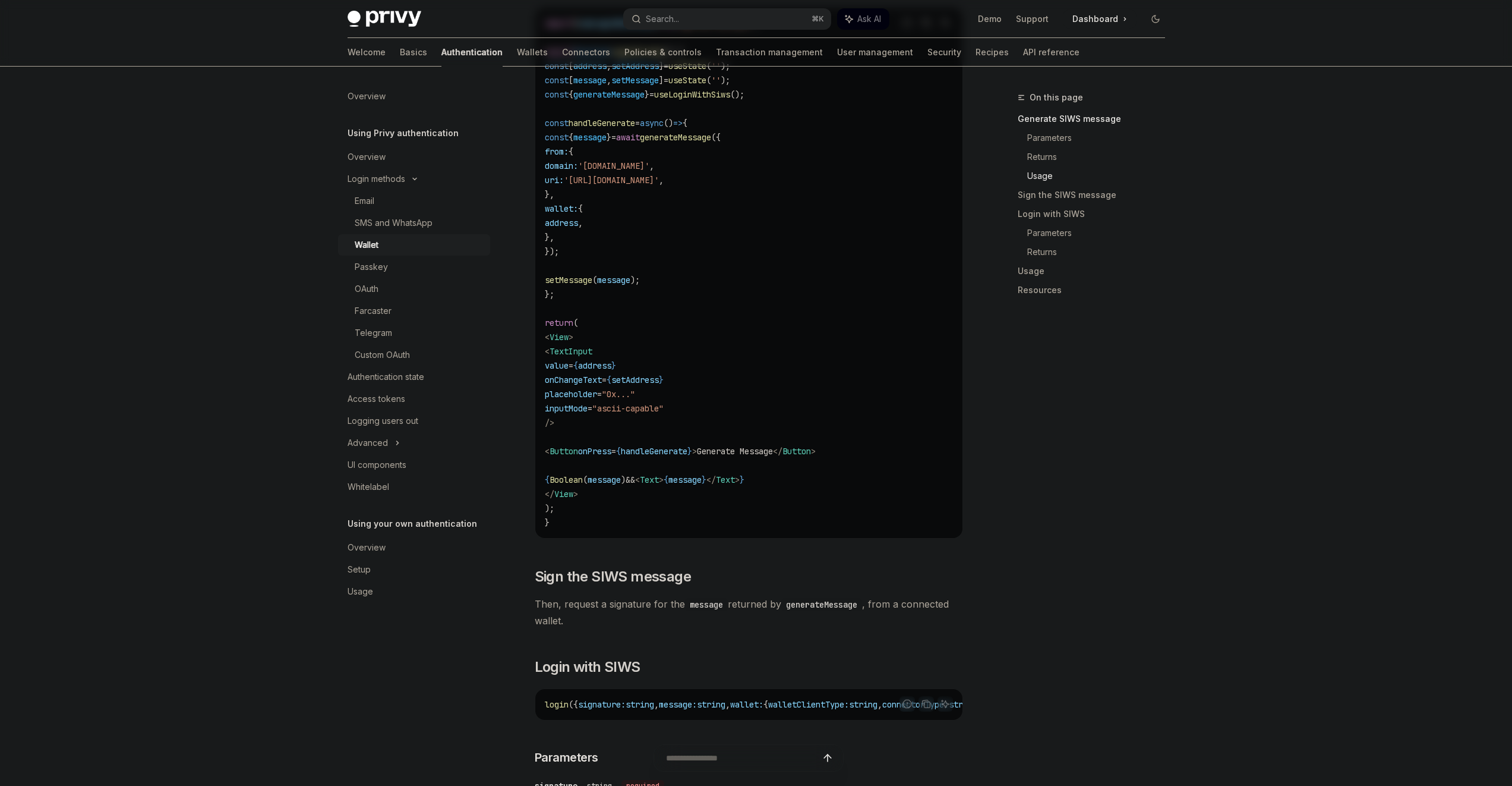
click at [648, 356] on code "import { useLoginWithSiws } from '@privy-io/expo' ; export function LoginScreen…" at bounding box center [749, 272] width 408 height 514
drag, startPoint x: 642, startPoint y: 329, endPoint x: 647, endPoint y: 465, distance: 136.1
click at [647, 465] on code "import { useLoginWithSiws } from '@privy-io/expo' ; export function LoginScreen…" at bounding box center [749, 272] width 408 height 514
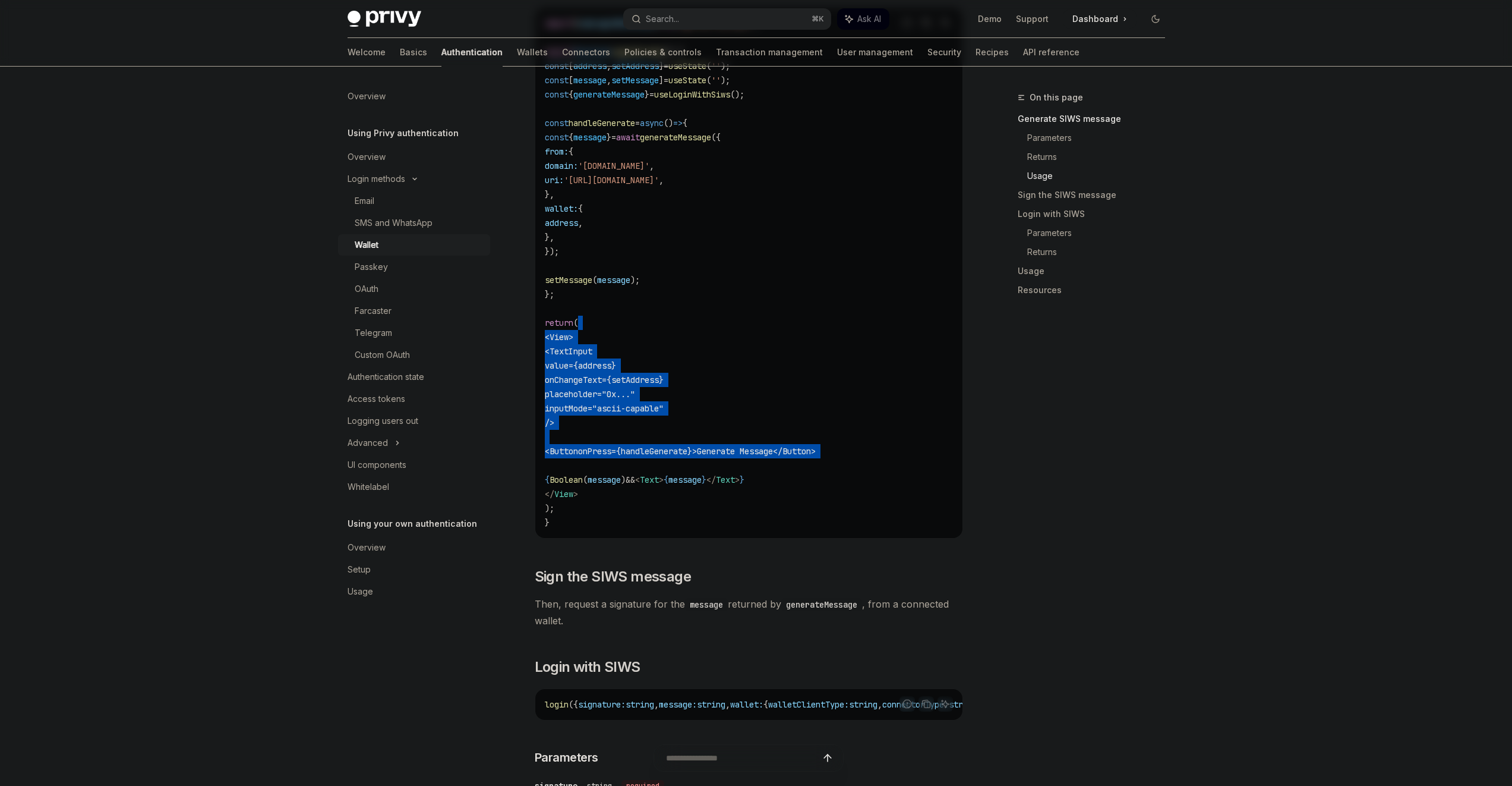
click at [647, 465] on code "import { useLoginWithSiws } from '@privy-io/expo' ; export function LoginScreen…" at bounding box center [749, 272] width 408 height 514
drag, startPoint x: 647, startPoint y: 465, endPoint x: 640, endPoint y: 338, distance: 127.2
click at [640, 338] on code "import { useLoginWithSiws } from '@privy-io/expo' ; export function LoginScreen…" at bounding box center [749, 272] width 408 height 514
click at [640, 337] on code "import { useLoginWithSiws } from '@privy-io/expo' ; export function LoginScreen…" at bounding box center [749, 272] width 408 height 514
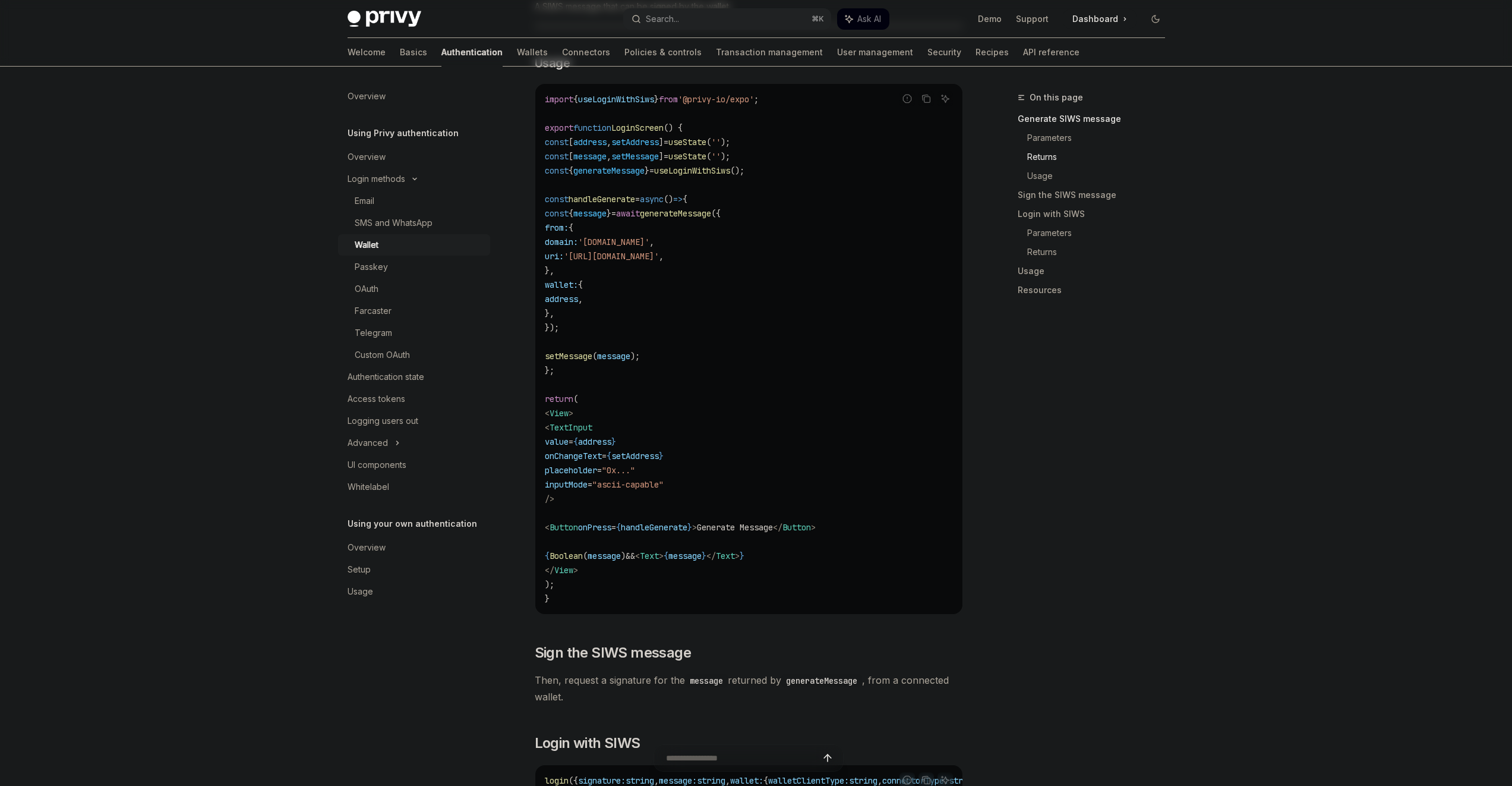
scroll to position [996, 0]
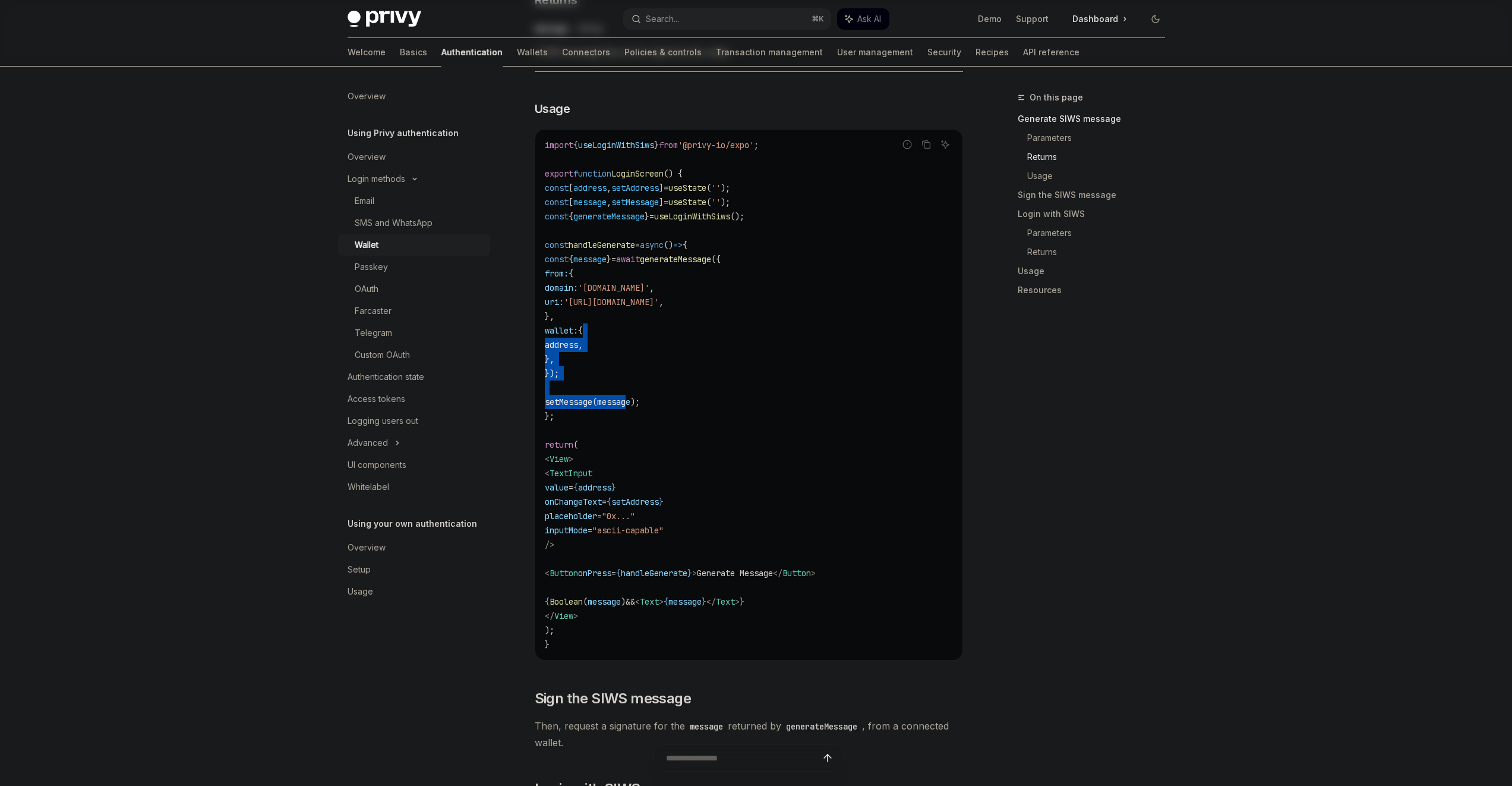
drag, startPoint x: 640, startPoint y: 337, endPoint x: 648, endPoint y: 406, distance: 69.5
click at [648, 406] on code "import { useLoginWithSiws } from '@privy-io/expo' ; export function LoginScreen…" at bounding box center [749, 394] width 408 height 514
click at [631, 406] on span "message" at bounding box center [613, 402] width 33 height 11
drag, startPoint x: 648, startPoint y: 406, endPoint x: 637, endPoint y: 285, distance: 121.5
click at [637, 285] on code "import { useLoginWithSiws } from '@privy-io/expo' ; export function LoginScreen…" at bounding box center [749, 394] width 408 height 514
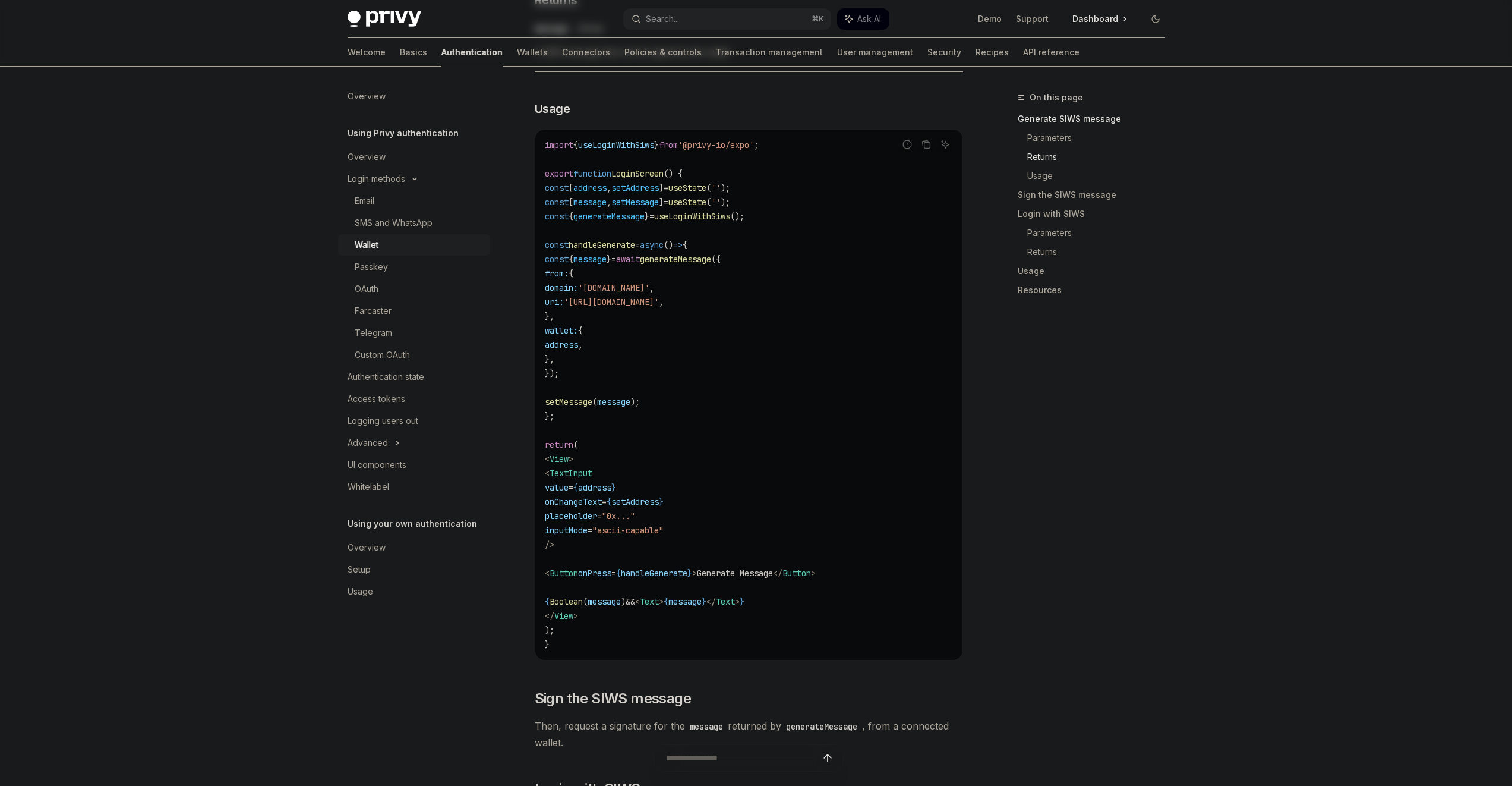
click at [621, 239] on code "import { useLoginWithSiws } from '@privy-io/expo' ; export function LoginScreen…" at bounding box center [749, 394] width 408 height 514
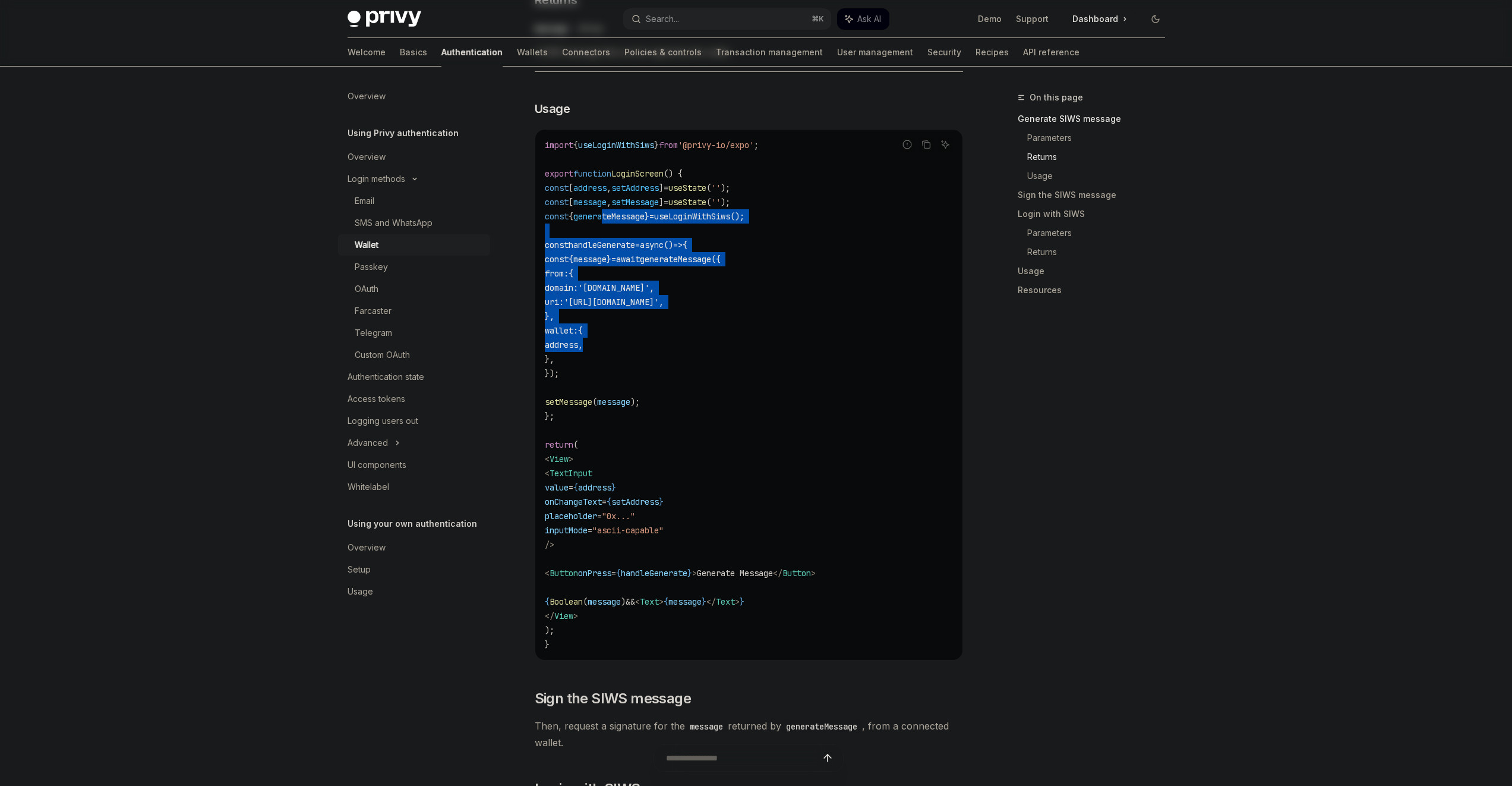
drag, startPoint x: 619, startPoint y: 219, endPoint x: 629, endPoint y: 348, distance: 129.4
click at [629, 348] on code "import { useLoginWithSiws } from '@privy-io/expo' ; export function LoginScreen…" at bounding box center [749, 394] width 408 height 514
drag, startPoint x: 630, startPoint y: 363, endPoint x: 610, endPoint y: 245, distance: 119.7
click at [610, 245] on code "import { useLoginWithSiws } from '@privy-io/expo' ; export function LoginScreen…" at bounding box center [749, 394] width 408 height 514
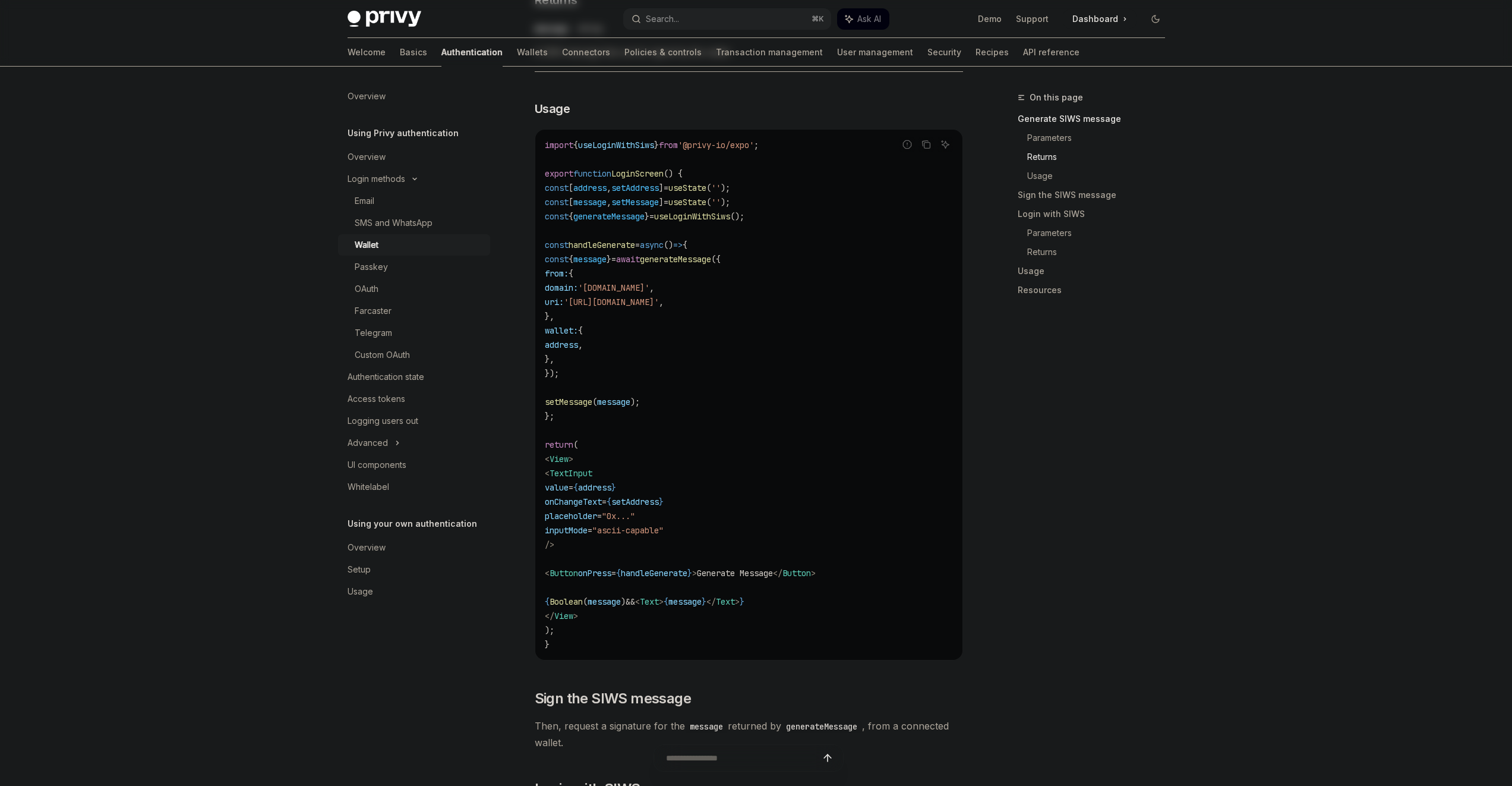
click at [608, 221] on span "generateMessage" at bounding box center [609, 216] width 71 height 11
drag, startPoint x: 612, startPoint y: 214, endPoint x: 648, endPoint y: 375, distance: 165.0
click at [648, 375] on code "import { useLoginWithSiws } from '@privy-io/expo' ; export function LoginScreen…" at bounding box center [749, 394] width 408 height 514
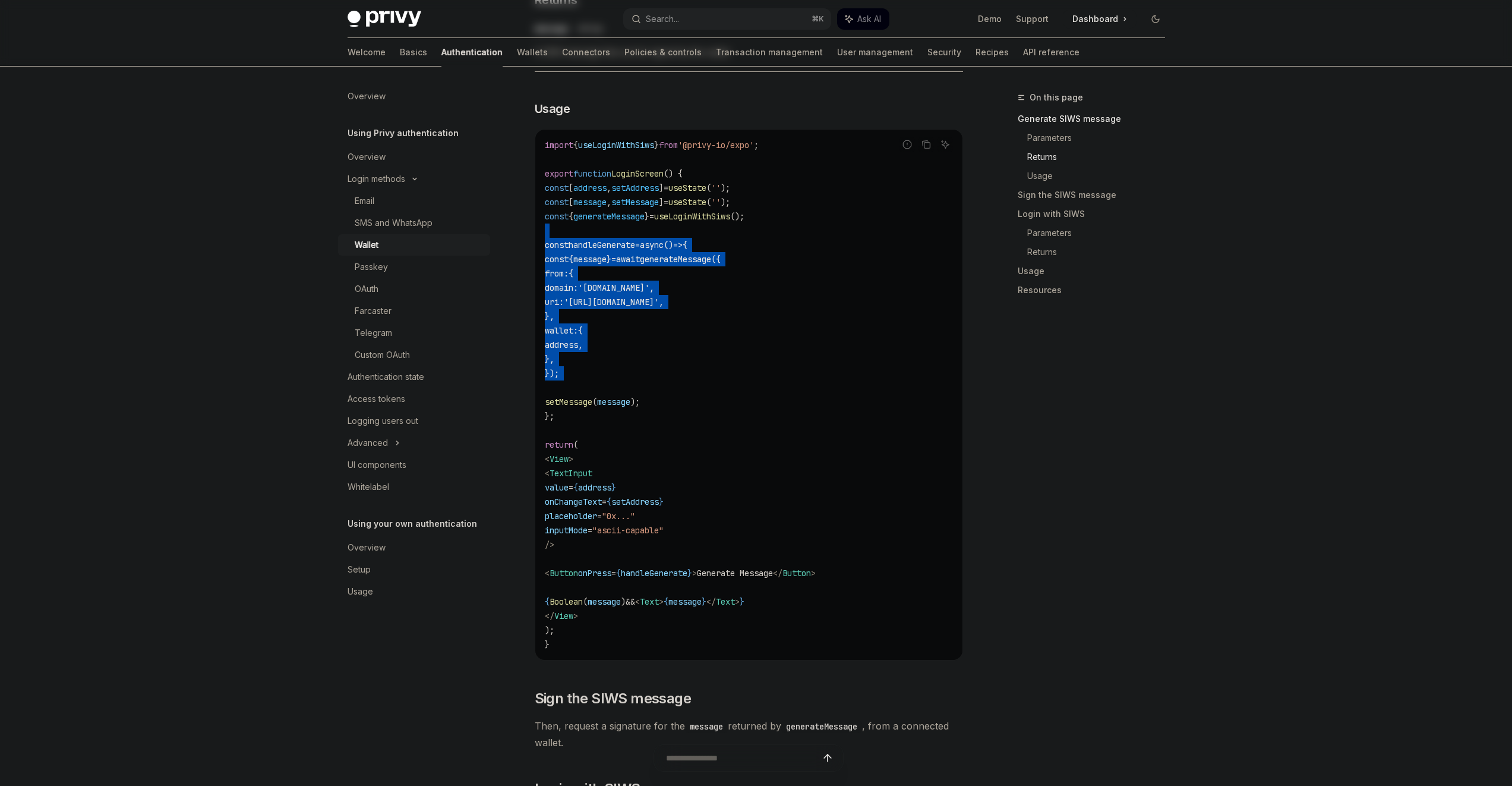
drag, startPoint x: 648, startPoint y: 375, endPoint x: 607, endPoint y: 224, distance: 156.5
click at [610, 236] on code "import { useLoginWithSiws } from '@privy-io/expo' ; export function LoginScreen…" at bounding box center [749, 394] width 408 height 514
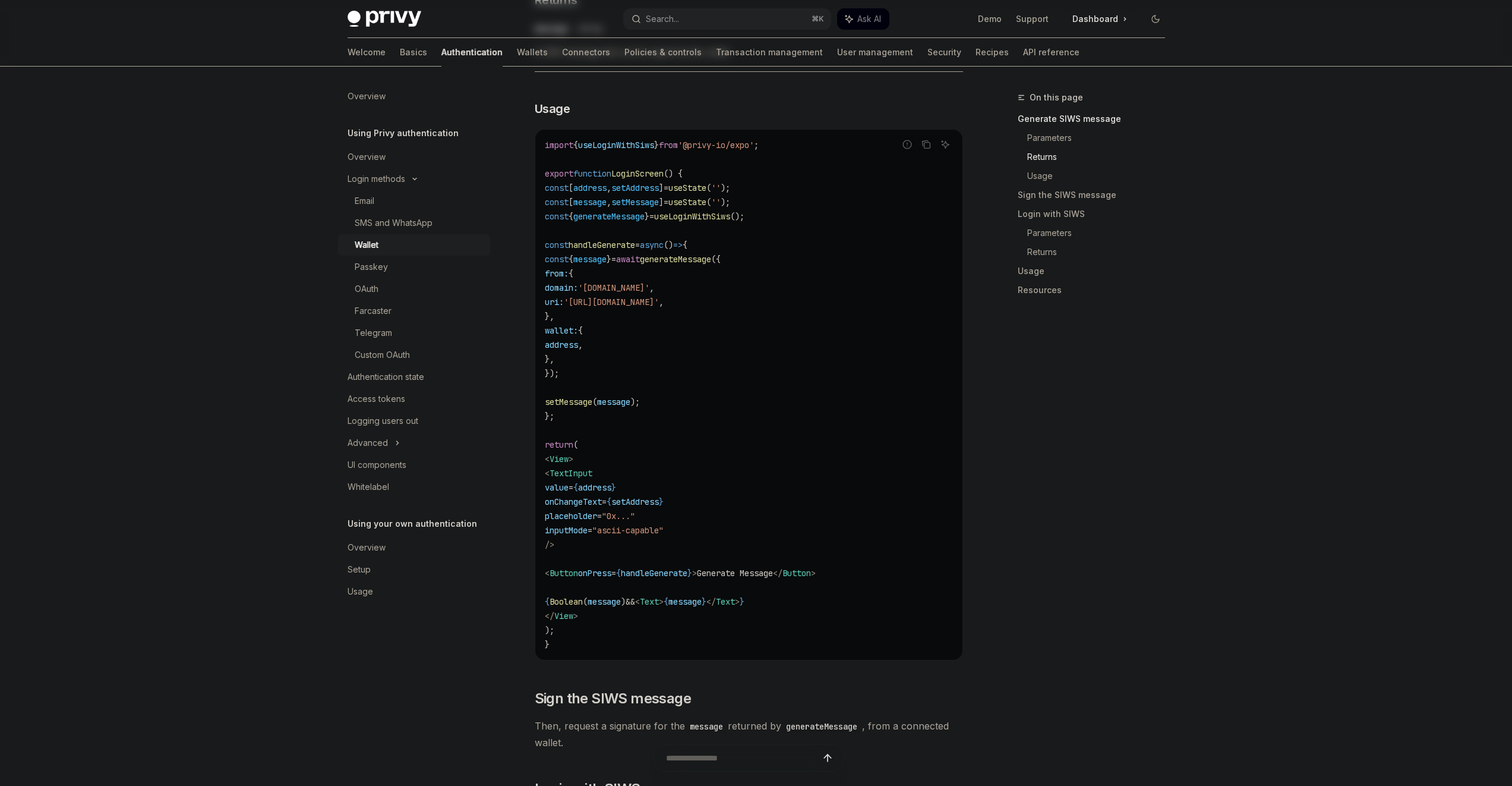
click at [607, 222] on span "generateMessage" at bounding box center [609, 216] width 71 height 11
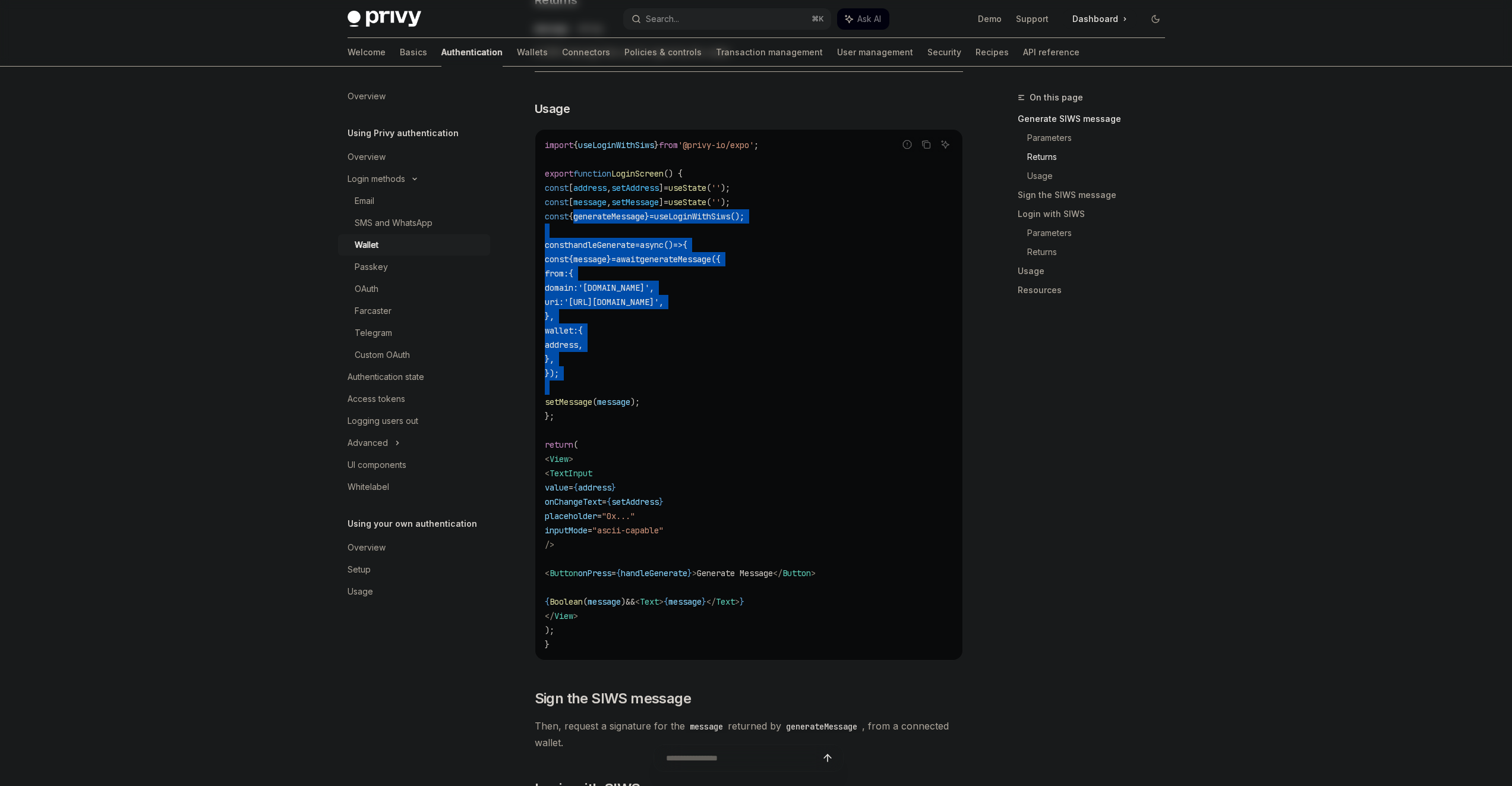
drag, startPoint x: 607, startPoint y: 224, endPoint x: 619, endPoint y: 393, distance: 169.4
click at [619, 393] on code "import { useLoginWithSiws } from '@privy-io/expo' ; export function LoginScreen…" at bounding box center [749, 394] width 408 height 514
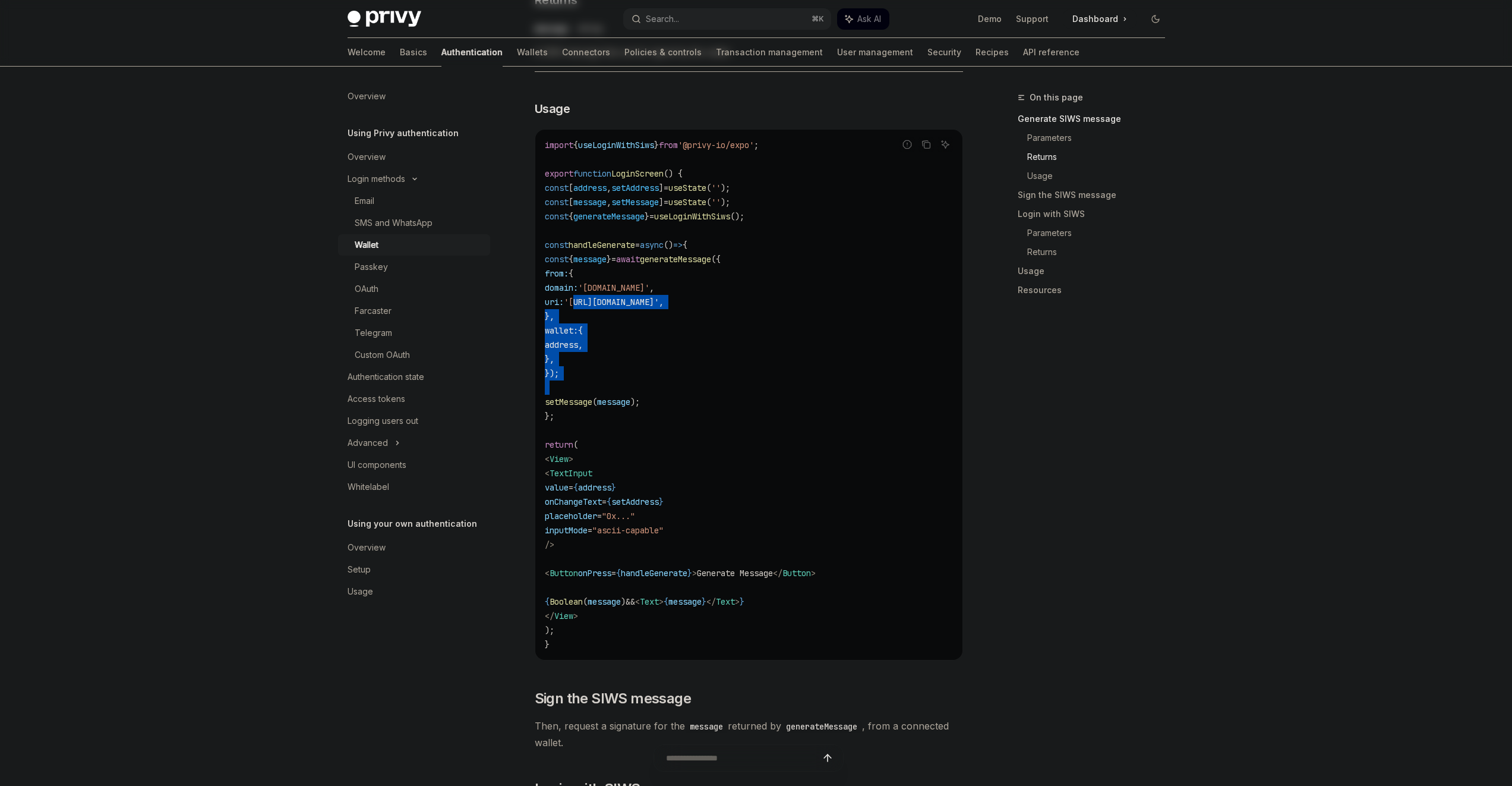
drag, startPoint x: 619, startPoint y: 393, endPoint x: 613, endPoint y: 302, distance: 91.2
click at [613, 302] on code "import { useLoginWithSiws } from '@privy-io/expo' ; export function LoginScreen…" at bounding box center [749, 394] width 408 height 514
click at [613, 302] on span "'https://my-domain.com'" at bounding box center [611, 302] width 95 height 11
drag, startPoint x: 613, startPoint y: 302, endPoint x: 610, endPoint y: 452, distance: 150.0
click at [610, 452] on code "import { useLoginWithSiws } from '@privy-io/expo' ; export function LoginScreen…" at bounding box center [749, 394] width 408 height 514
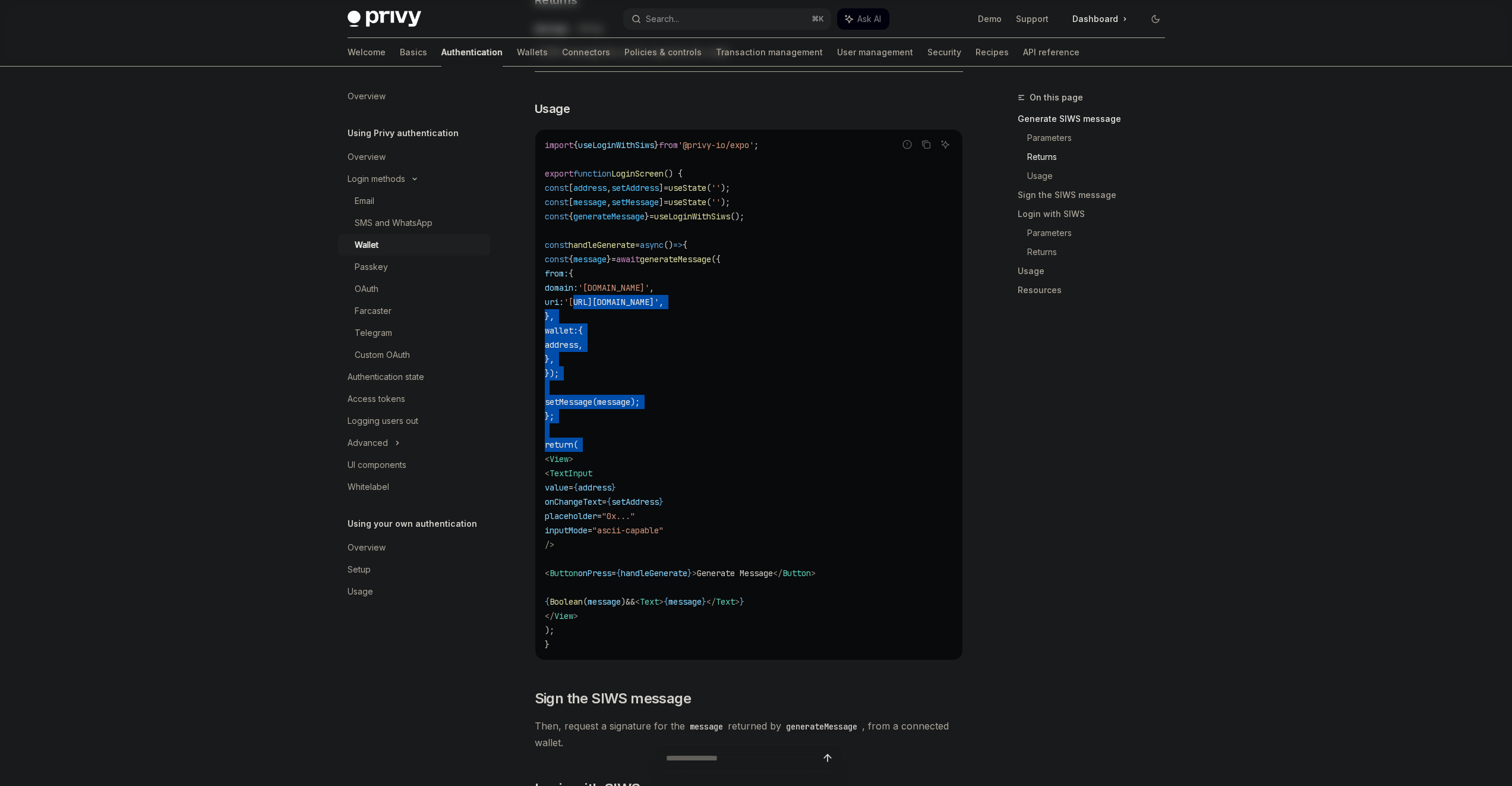
click at [610, 452] on code "import { useLoginWithSiws } from '@privy-io/expo' ; export function LoginScreen…" at bounding box center [749, 394] width 408 height 514
drag, startPoint x: 610, startPoint y: 452, endPoint x: 588, endPoint y: 290, distance: 163.5
click at [588, 290] on code "import { useLoginWithSiws } from '@privy-io/expo' ; export function LoginScreen…" at bounding box center [749, 394] width 408 height 514
click at [578, 290] on span "domain:" at bounding box center [561, 287] width 33 height 11
drag, startPoint x: 597, startPoint y: 445, endPoint x: 598, endPoint y: 454, distance: 9.1
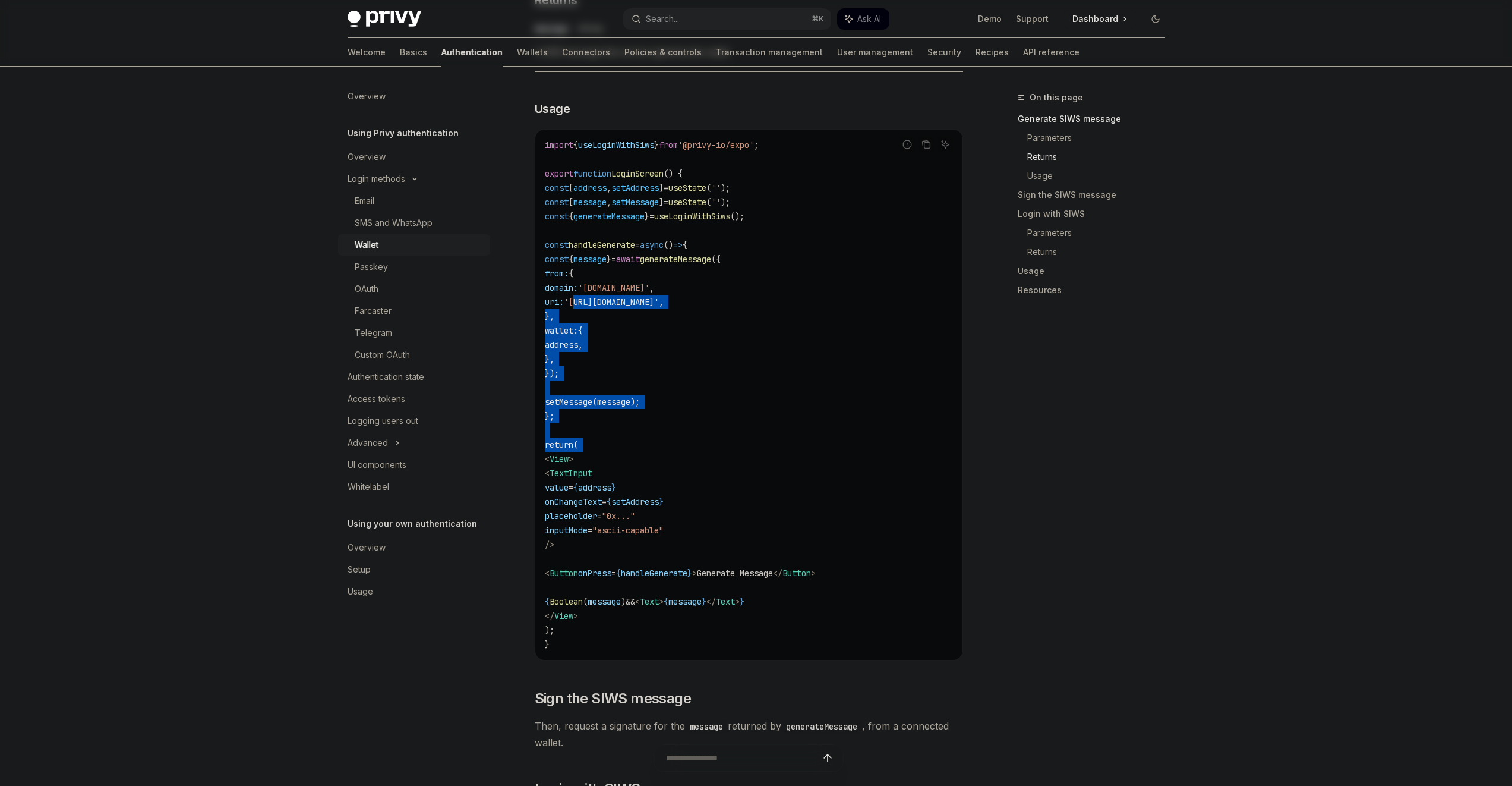
click at [598, 454] on code "import { useLoginWithSiws } from '@privy-io/expo' ; export function LoginScreen…" at bounding box center [749, 394] width 408 height 514
drag, startPoint x: 598, startPoint y: 454, endPoint x: 595, endPoint y: 466, distance: 12.4
click at [595, 466] on code "import { useLoginWithSiws } from '@privy-io/expo' ; export function LoginScreen…" at bounding box center [749, 394] width 408 height 514
drag, startPoint x: 595, startPoint y: 466, endPoint x: 578, endPoint y: 275, distance: 191.8
click at [578, 275] on code "import { useLoginWithSiws } from '@privy-io/expo' ; export function LoginScreen…" at bounding box center [749, 394] width 408 height 514
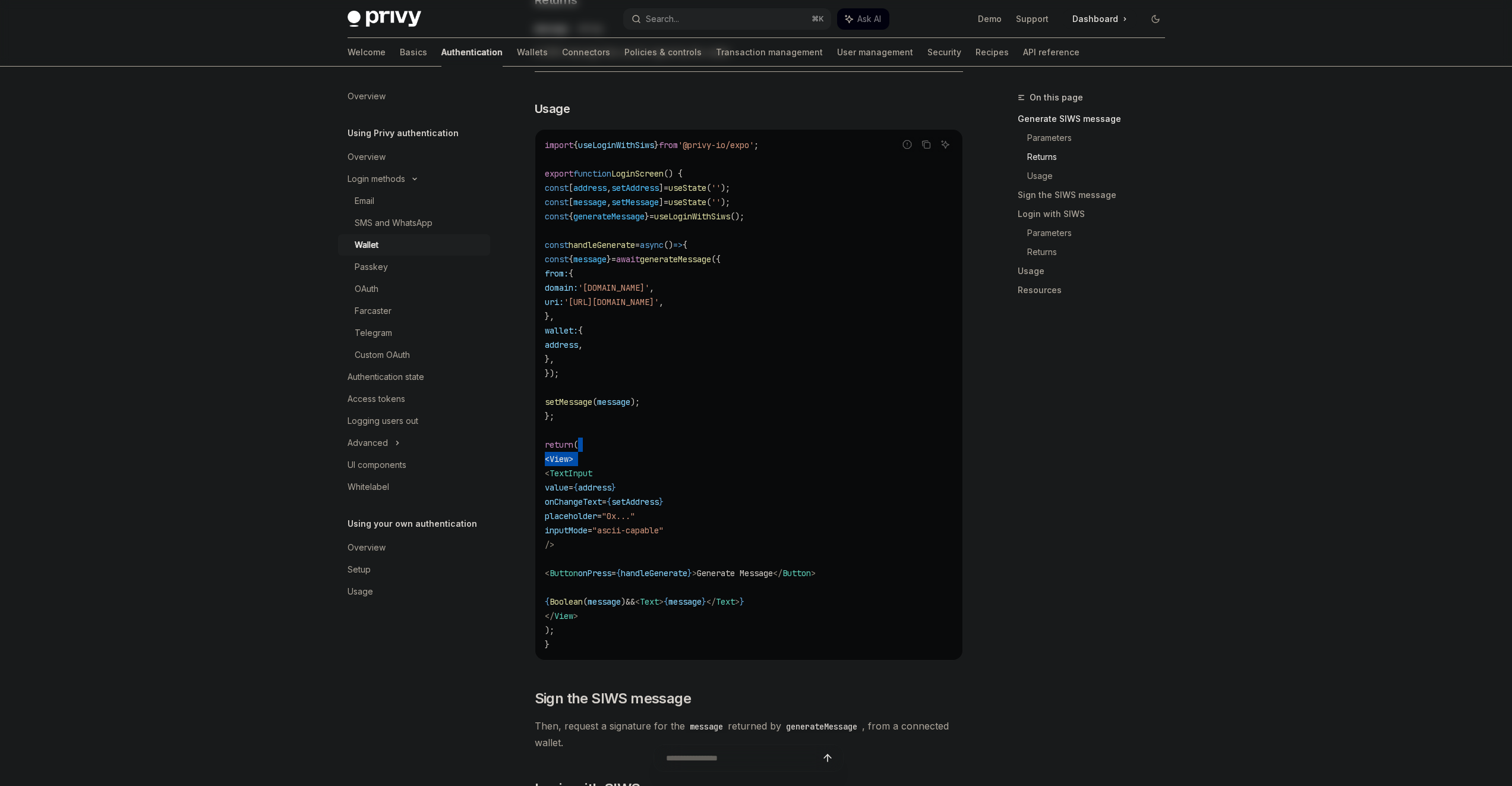
click at [569, 275] on span "from:" at bounding box center [556, 273] width 24 height 11
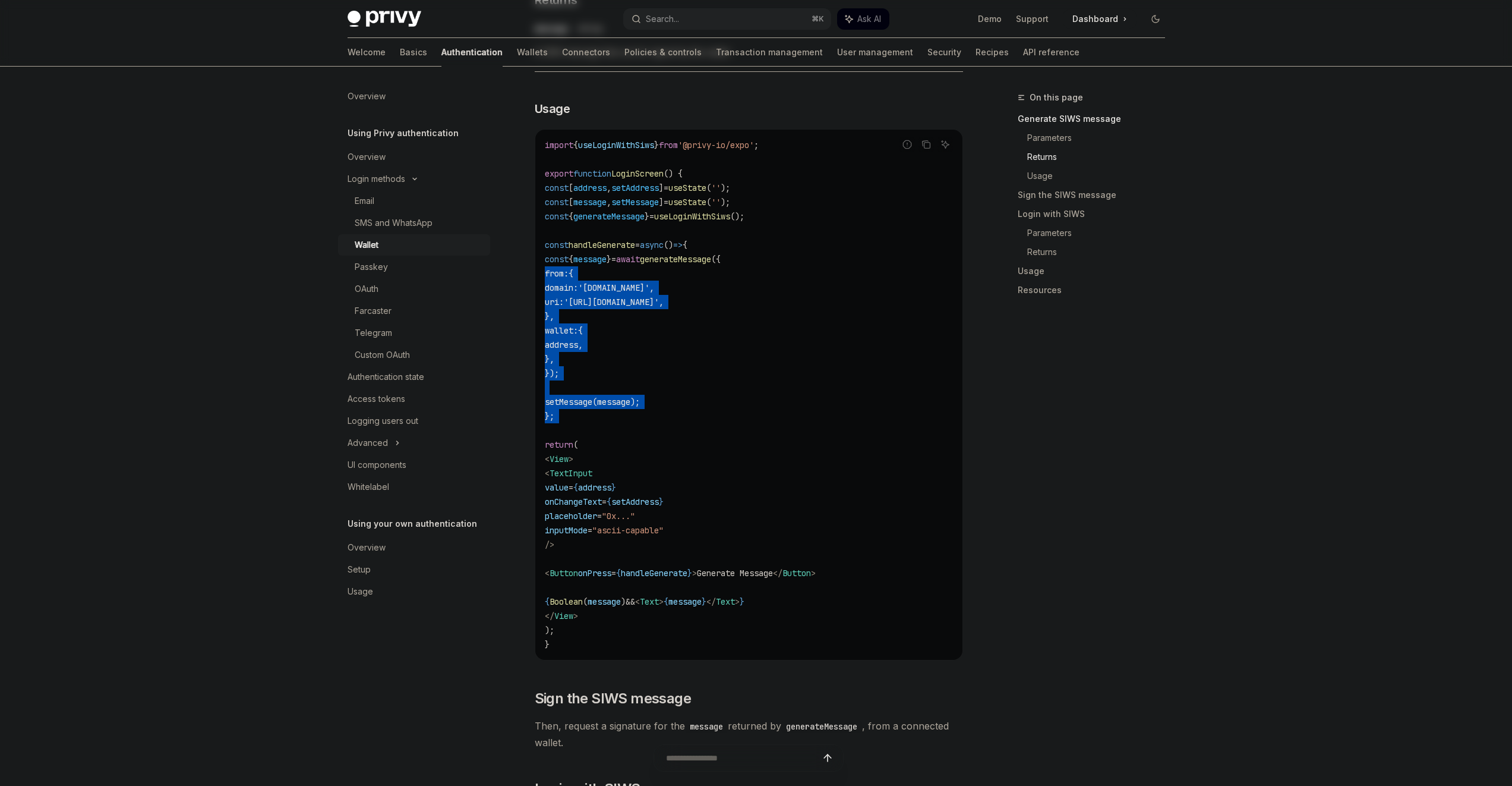
drag, startPoint x: 578, startPoint y: 275, endPoint x: 590, endPoint y: 423, distance: 148.5
click at [590, 423] on code "import { useLoginWithSiws } from '@privy-io/expo' ; export function LoginScreen…" at bounding box center [749, 394] width 408 height 514
click at [593, 407] on span "setMessage" at bounding box center [569, 402] width 48 height 11
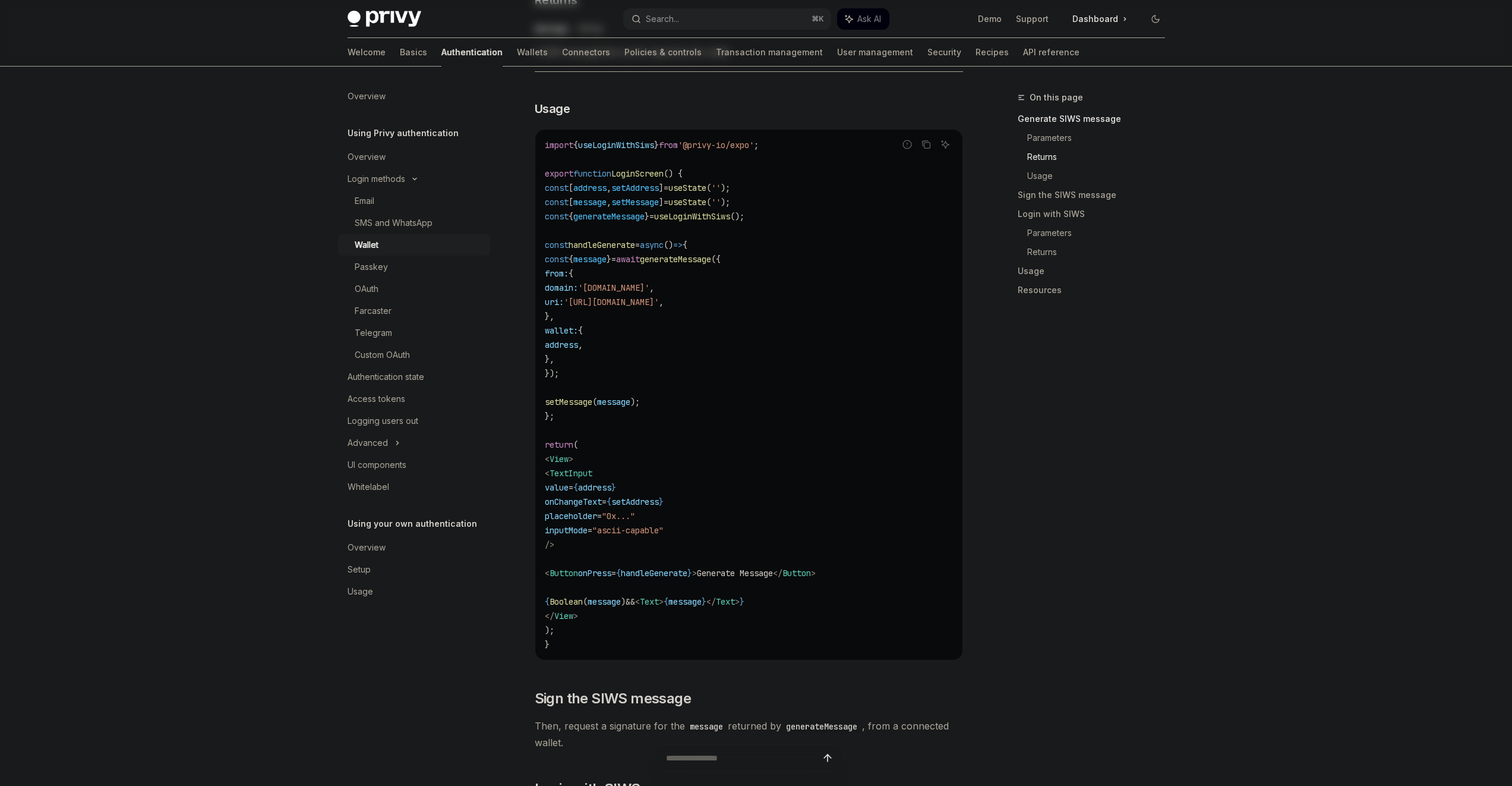
drag, startPoint x: 613, startPoint y: 380, endPoint x: 627, endPoint y: 445, distance: 66.5
click at [627, 445] on code "import { useLoginWithSiws } from '@privy-io/expo' ; export function LoginScreen…" at bounding box center [749, 394] width 408 height 514
drag, startPoint x: 627, startPoint y: 445, endPoint x: 618, endPoint y: 369, distance: 76.5
click at [618, 369] on code "import { useLoginWithSiws } from '@privy-io/expo' ; export function LoginScreen…" at bounding box center [749, 394] width 408 height 514
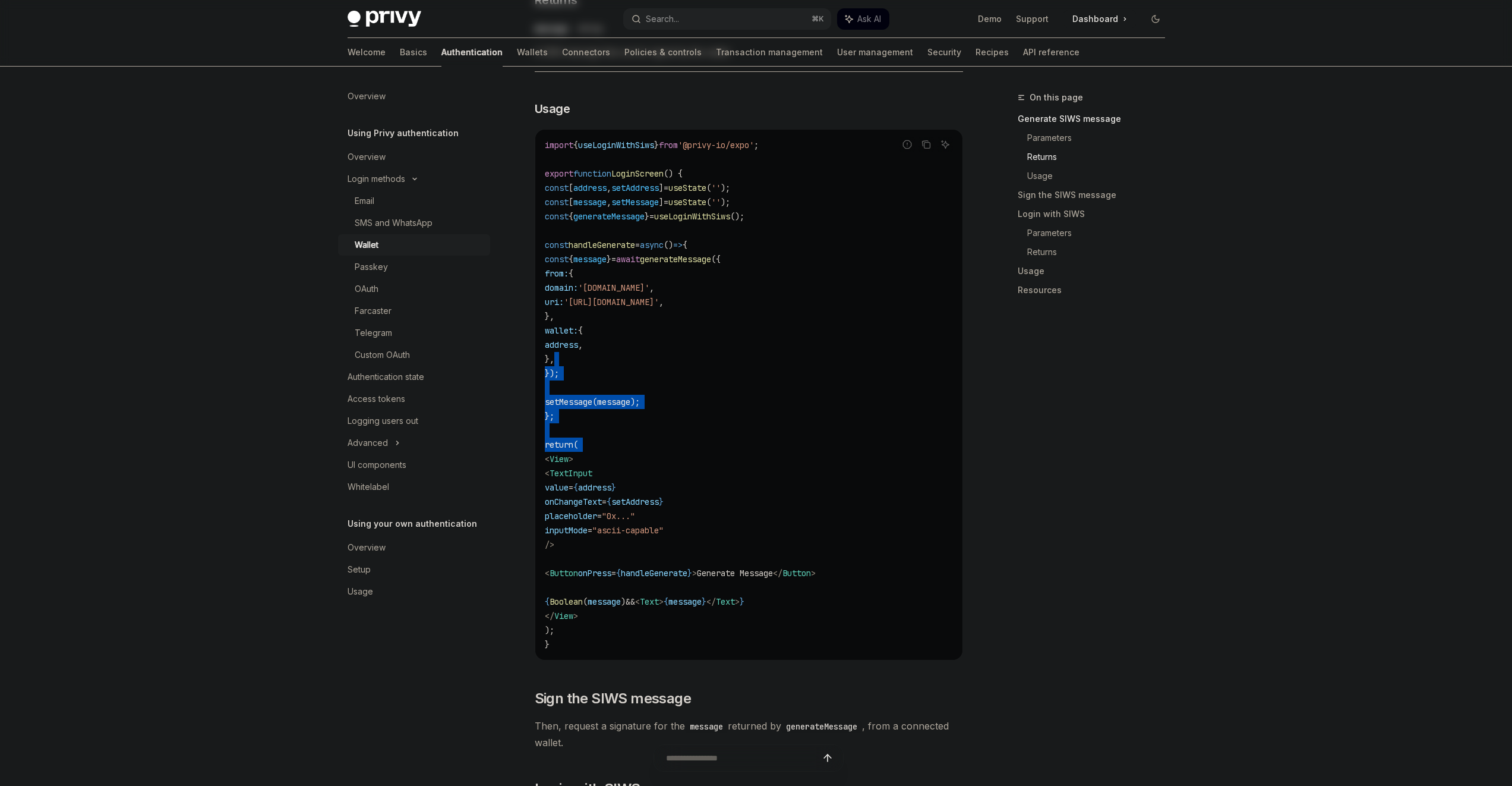
click at [618, 369] on code "import { useLoginWithSiws } from '@privy-io/expo' ; export function LoginScreen…" at bounding box center [749, 394] width 408 height 514
drag, startPoint x: 618, startPoint y: 369, endPoint x: 630, endPoint y: 459, distance: 90.8
click at [630, 459] on code "import { useLoginWithSiws } from '@privy-io/expo' ; export function LoginScreen…" at bounding box center [749, 394] width 408 height 514
drag, startPoint x: 630, startPoint y: 459, endPoint x: 622, endPoint y: 386, distance: 73.4
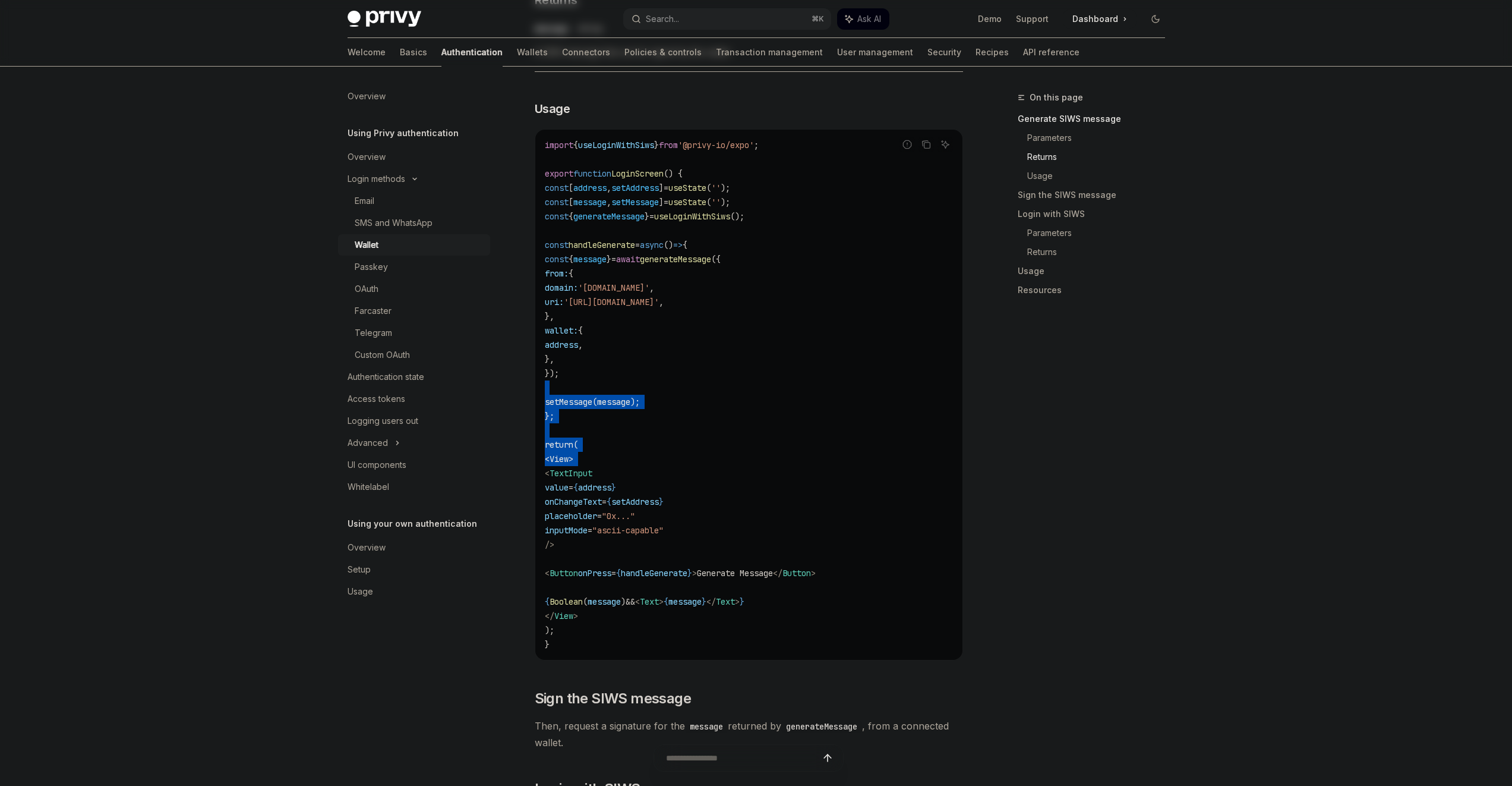
click at [622, 386] on code "import { useLoginWithSiws } from '@privy-io/expo' ; export function LoginScreen…" at bounding box center [749, 394] width 408 height 514
drag, startPoint x: 622, startPoint y: 386, endPoint x: 640, endPoint y: 448, distance: 64.6
click at [640, 448] on code "import { useLoginWithSiws } from '@privy-io/expo' ; export function LoginScreen…" at bounding box center [749, 394] width 408 height 514
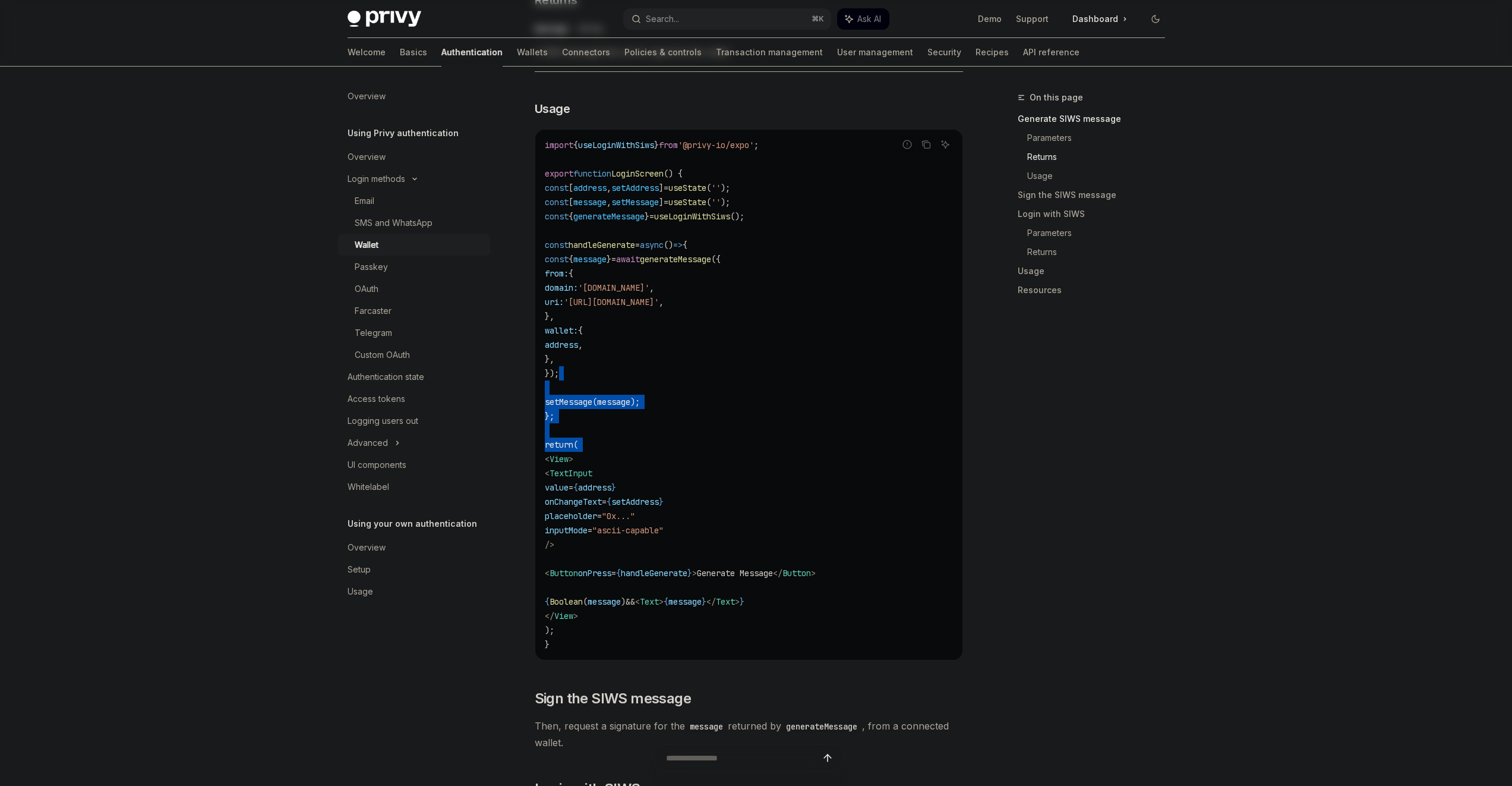
drag, startPoint x: 640, startPoint y: 448, endPoint x: 637, endPoint y: 382, distance: 66.1
click at [637, 382] on code "import { useLoginWithSiws } from '@privy-io/expo' ; export function LoginScreen…" at bounding box center [749, 394] width 408 height 514
drag, startPoint x: 637, startPoint y: 382, endPoint x: 648, endPoint y: 465, distance: 83.7
click at [648, 465] on code "import { useLoginWithSiws } from '@privy-io/expo' ; export function LoginScreen…" at bounding box center [749, 394] width 408 height 514
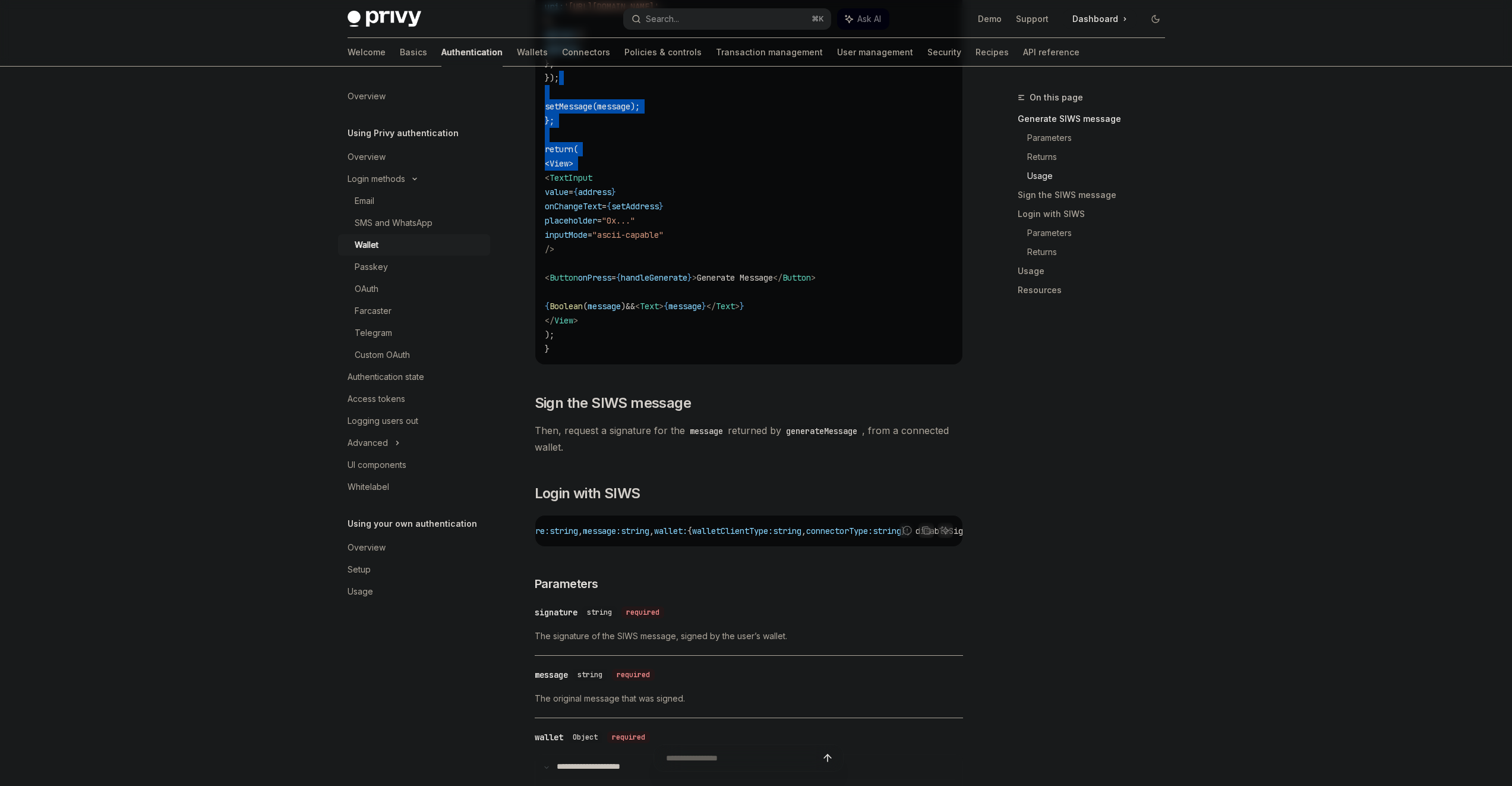
scroll to position [0, 0]
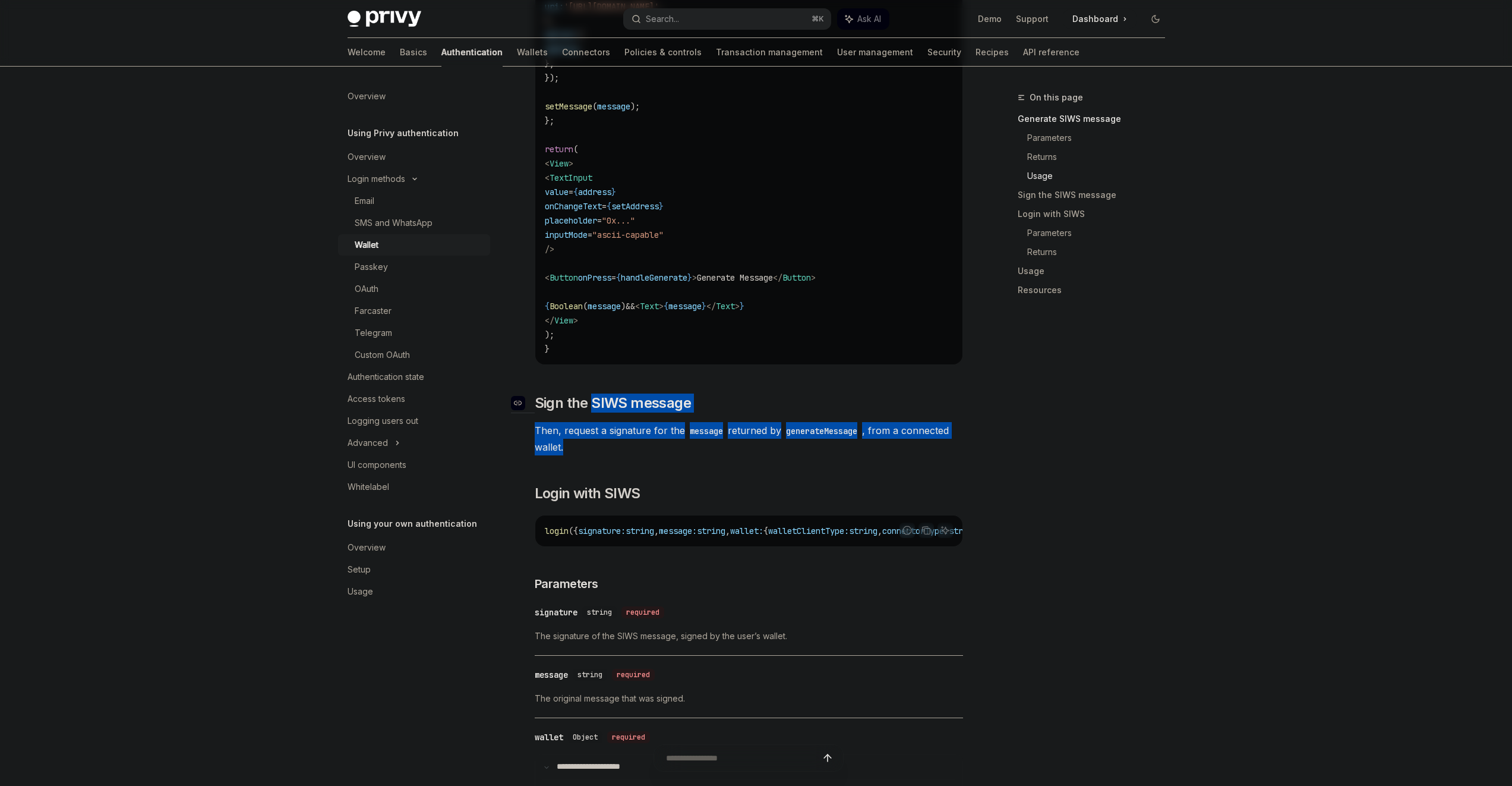
drag, startPoint x: 620, startPoint y: 453, endPoint x: 590, endPoint y: 406, distance: 55.8
click at [590, 406] on div "**********" at bounding box center [749, 425] width 429 height 2759
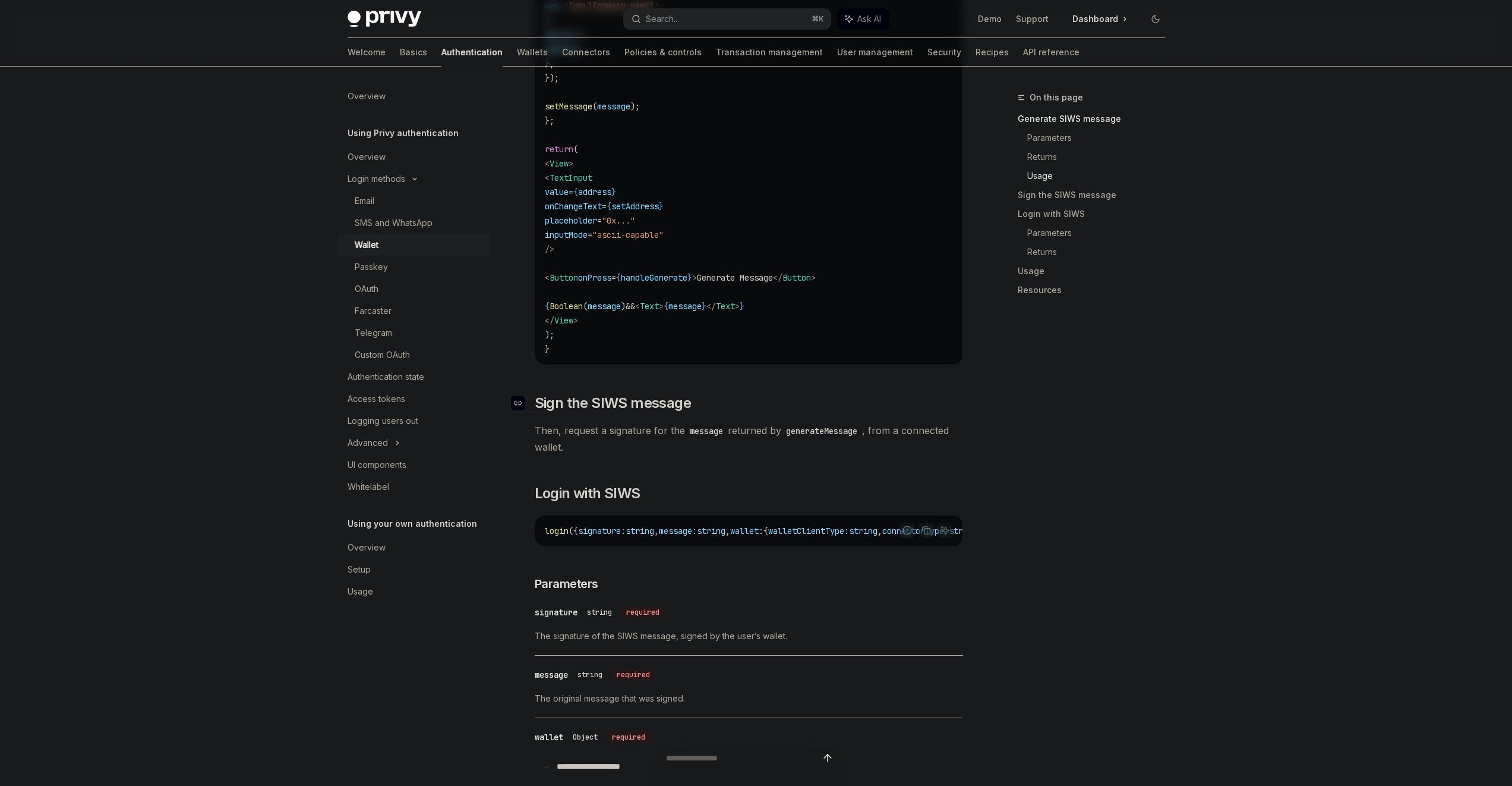
click at [586, 403] on span "Sign the SIWS message" at bounding box center [613, 402] width 157 height 19
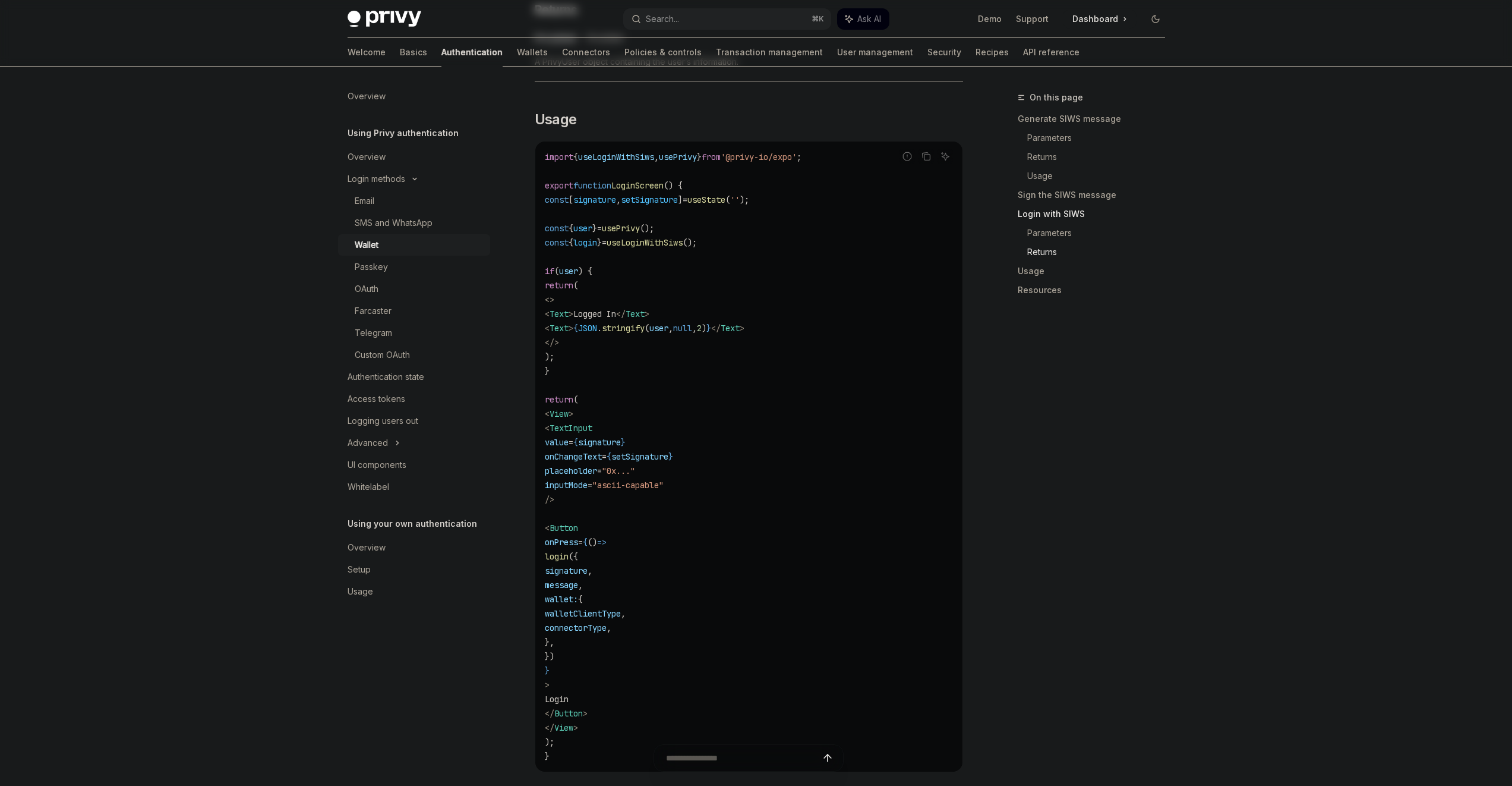
scroll to position [2317, 0]
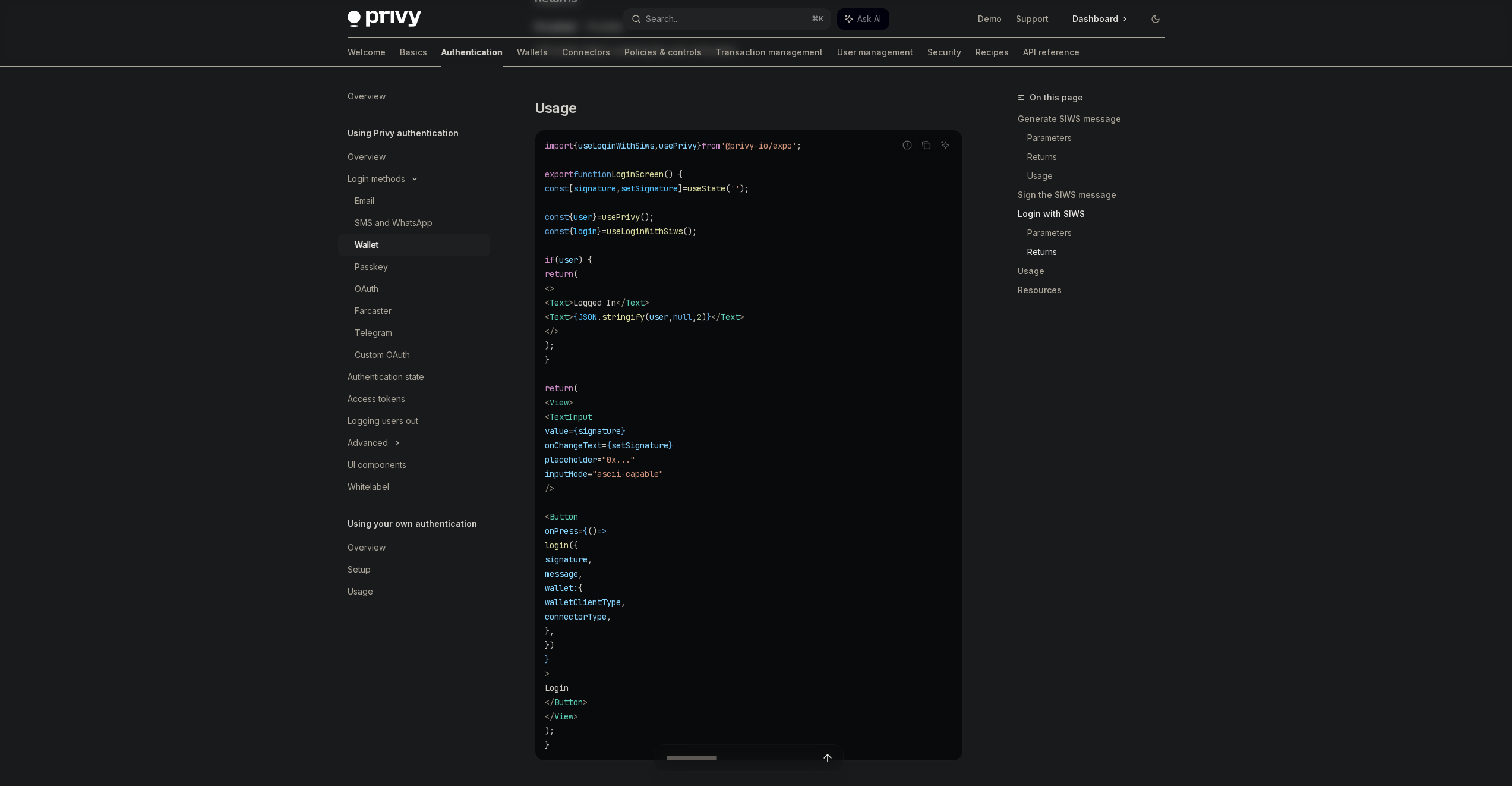
drag, startPoint x: 682, startPoint y: 495, endPoint x: 665, endPoint y: 422, distance: 75.0
click at [665, 422] on code "import { useLoginWithSiws , usePrivy } from '@privy-io/expo' ; export function …" at bounding box center [749, 445] width 408 height 614
click at [666, 412] on code "import { useLoginWithSiws , usePrivy } from '@privy-io/expo' ; export function …" at bounding box center [749, 445] width 408 height 614
drag, startPoint x: 669, startPoint y: 403, endPoint x: 702, endPoint y: 529, distance: 130.2
click at [702, 524] on code "import { useLoginWithSiws , usePrivy } from '@privy-io/expo' ; export function …" at bounding box center [749, 445] width 408 height 614
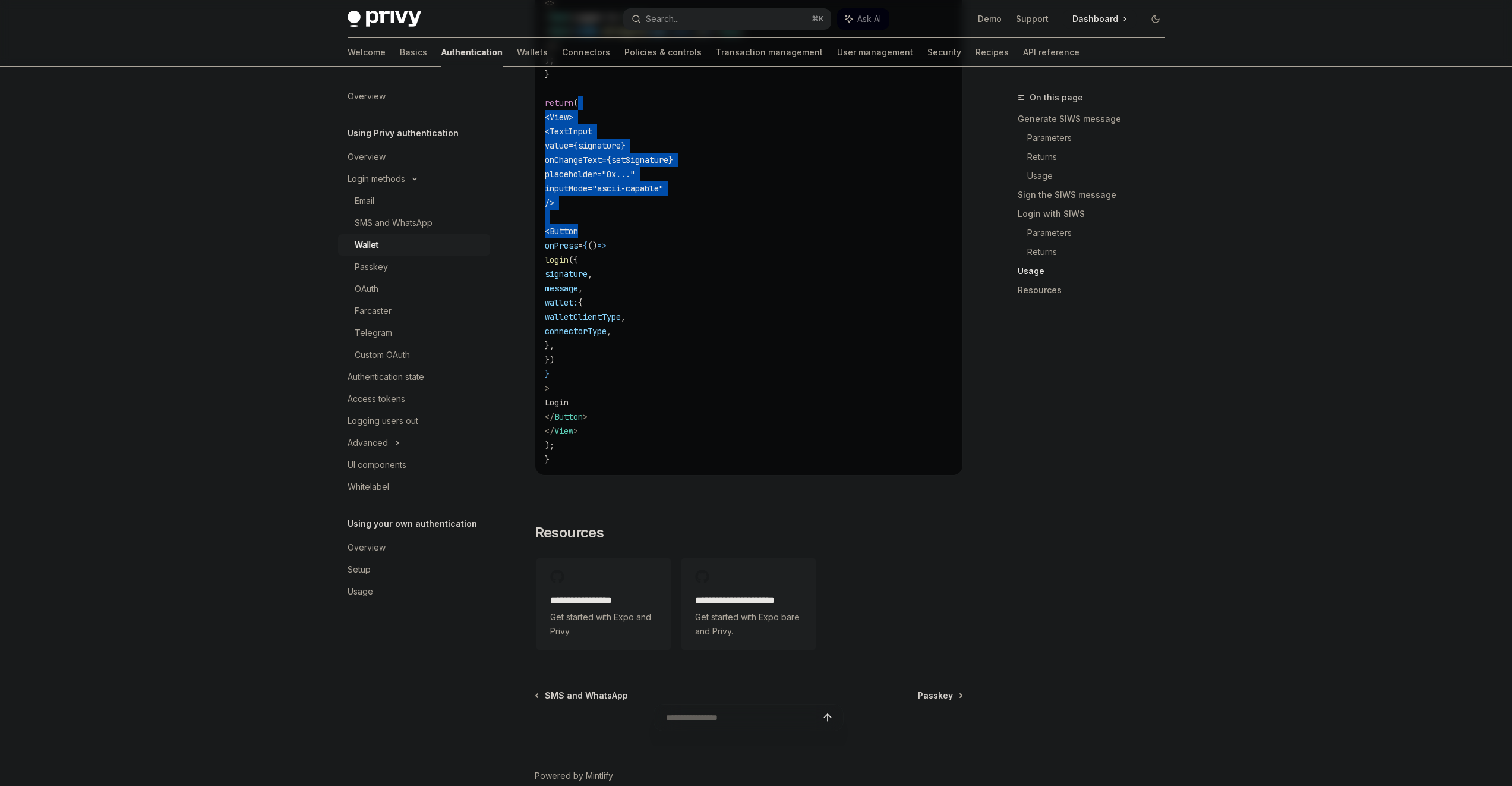
scroll to position [2674, 0]
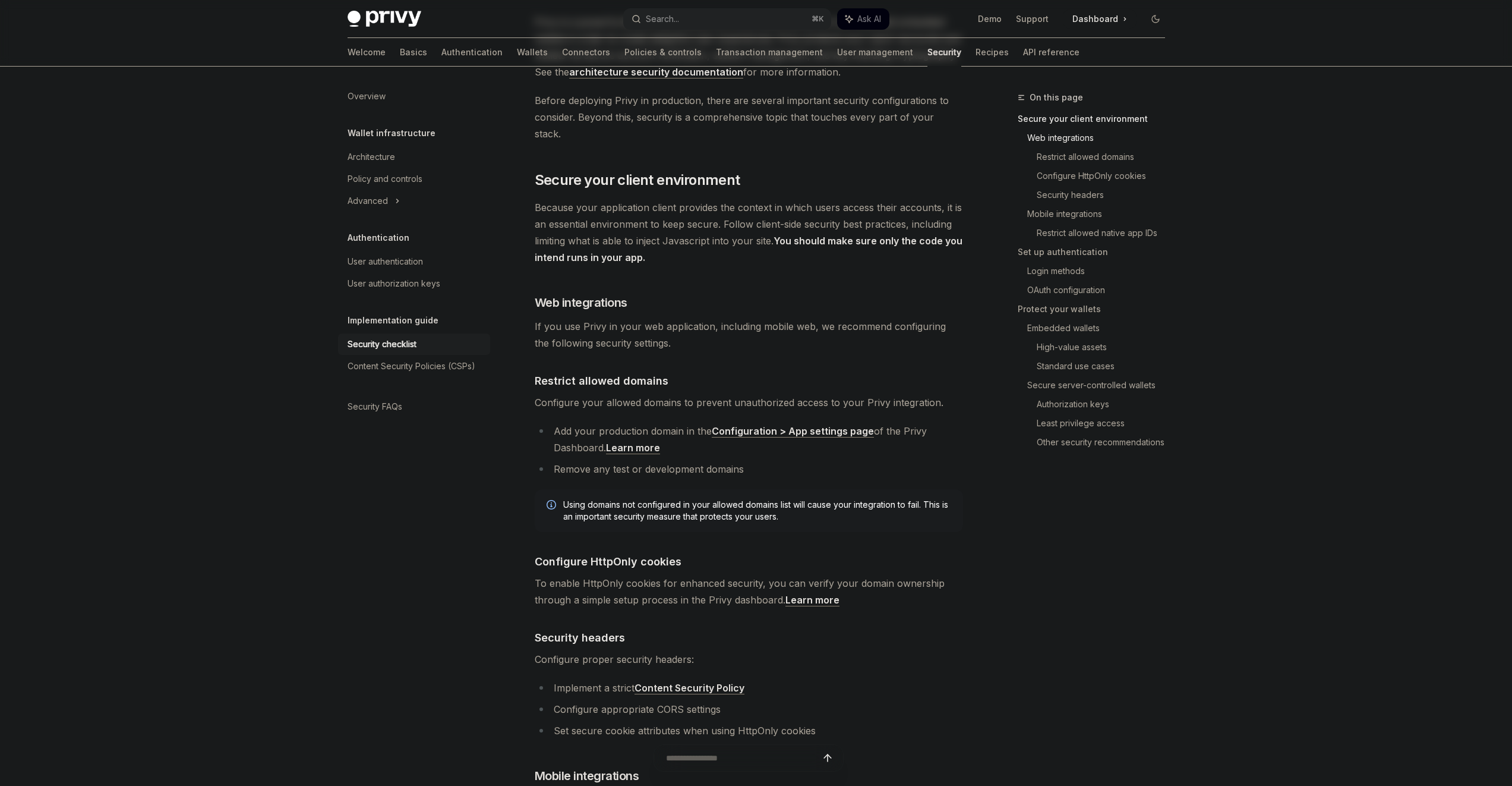
scroll to position [469, 0]
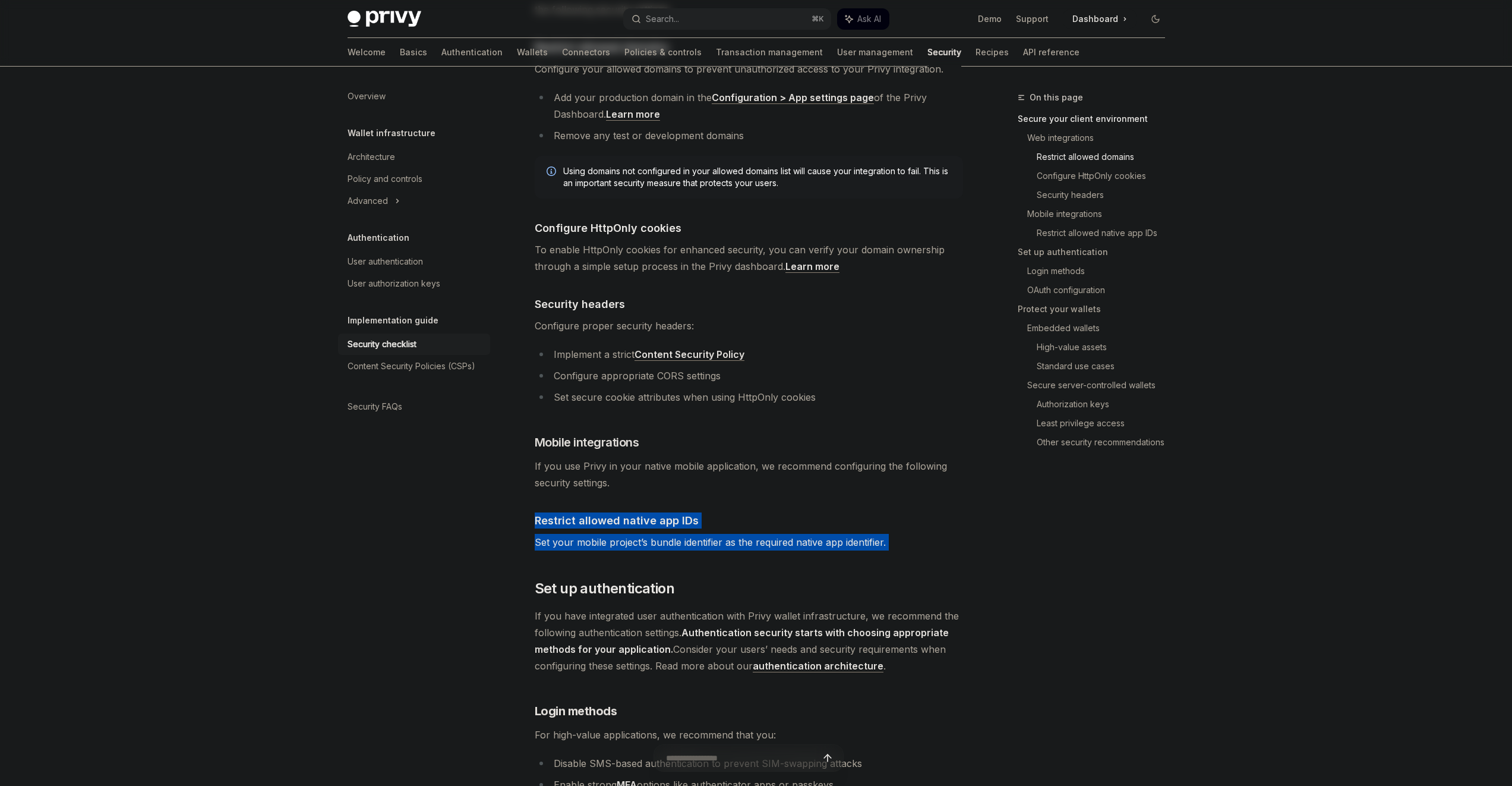
drag, startPoint x: 740, startPoint y: 536, endPoint x: 720, endPoint y: 484, distance: 55.7
drag, startPoint x: 708, startPoint y: 459, endPoint x: 718, endPoint y: 531, distance: 72.7
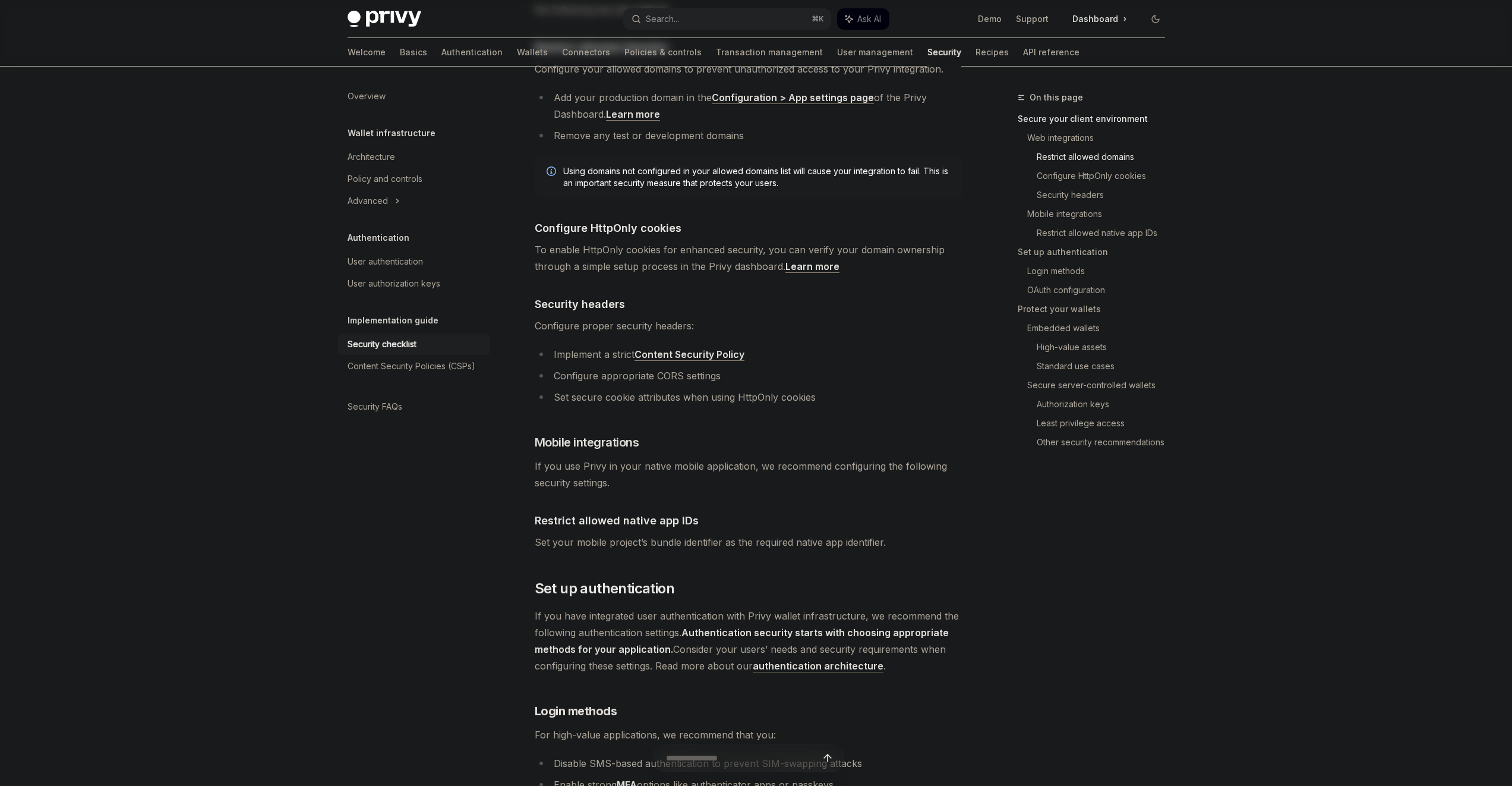
click at [718, 534] on span "Set your mobile project’s bundle identifier as the required native app identifi…" at bounding box center [749, 542] width 429 height 16
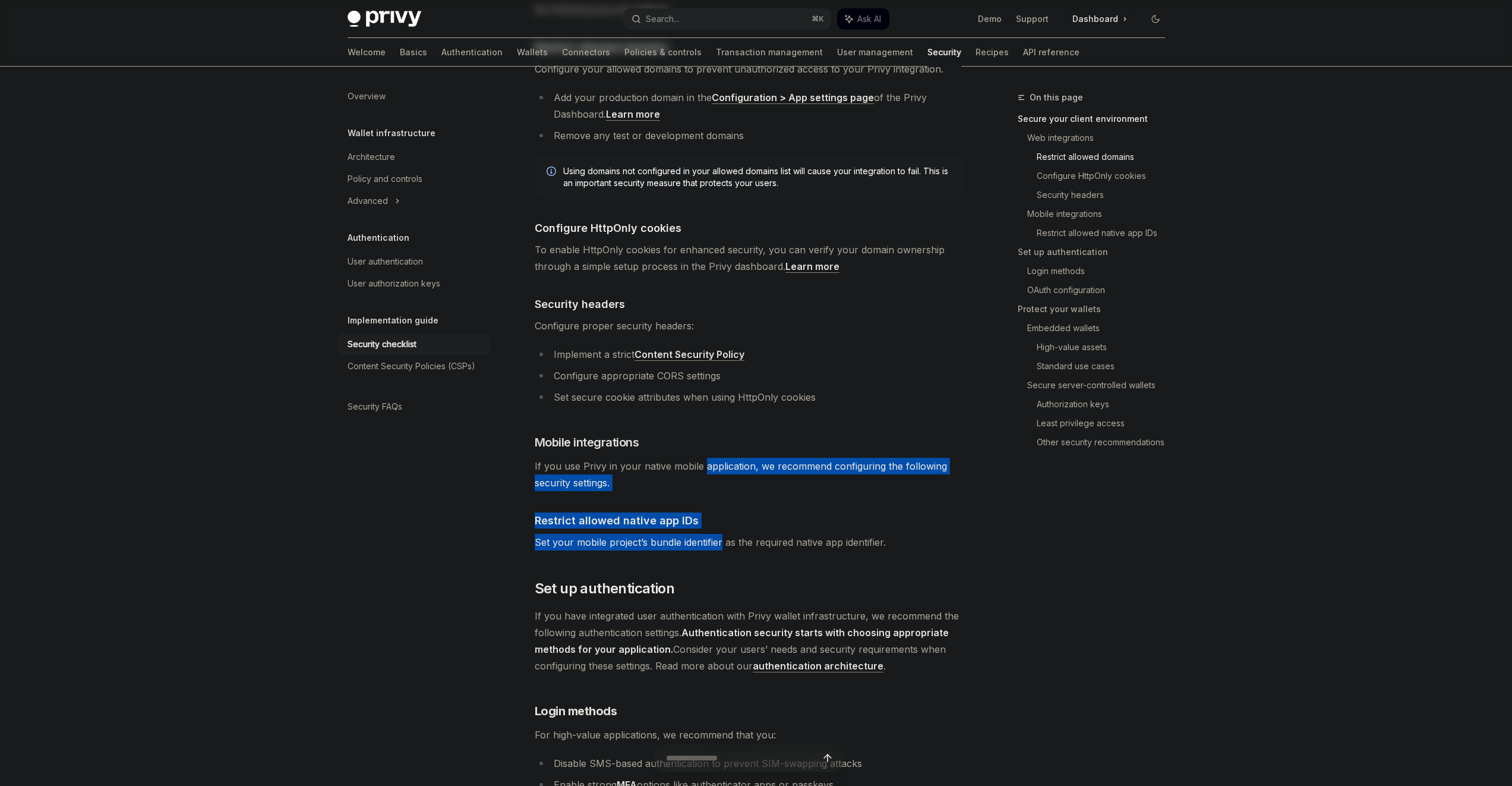
drag, startPoint x: 718, startPoint y: 531, endPoint x: 706, endPoint y: 457, distance: 75.0
click at [706, 458] on span "If you use Privy in your native mobile application, we recommend configuring th…" at bounding box center [749, 474] width 429 height 33
drag, startPoint x: 706, startPoint y: 500, endPoint x: 706, endPoint y: 516, distance: 16.0
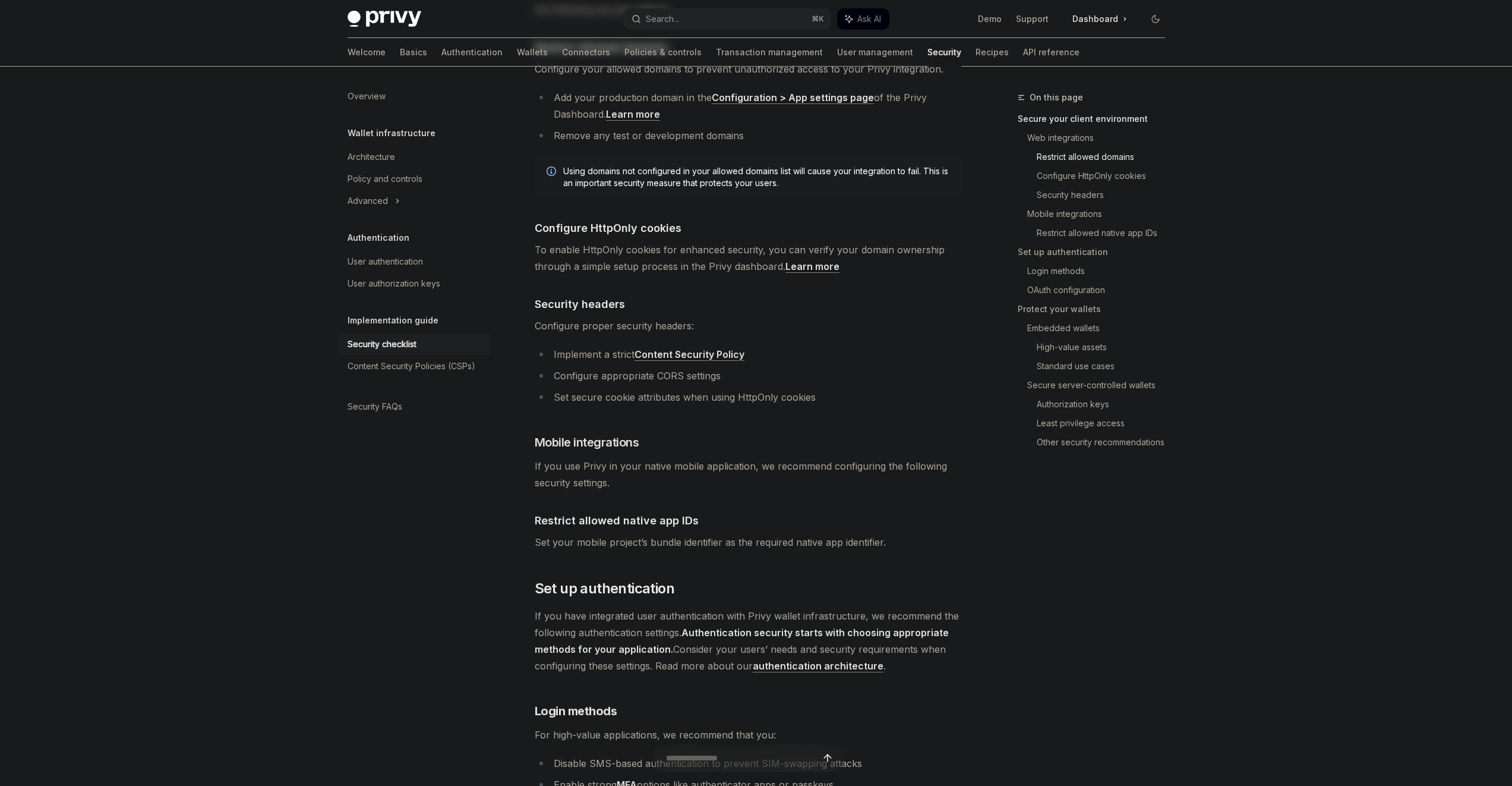
click at [710, 534] on span "Set your mobile project’s bundle identifier as the required native app identifi…" at bounding box center [749, 542] width 429 height 16
drag, startPoint x: 710, startPoint y: 525, endPoint x: 696, endPoint y: 458, distance: 68.4
click at [696, 458] on span "If you use Privy in your native mobile application, we recommend configuring th…" at bounding box center [749, 474] width 429 height 33
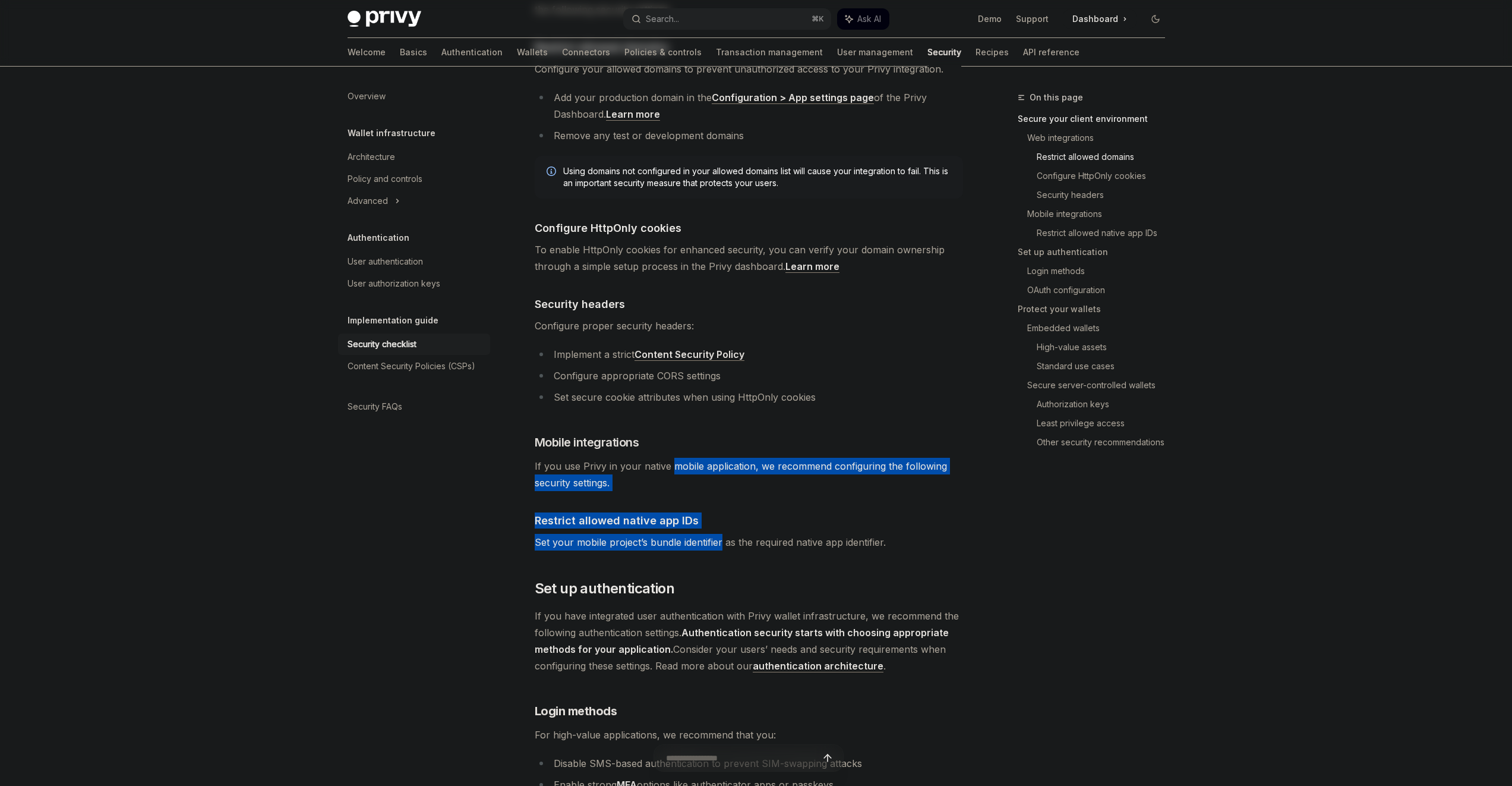
drag, startPoint x: 696, startPoint y: 457, endPoint x: 699, endPoint y: 518, distance: 61.1
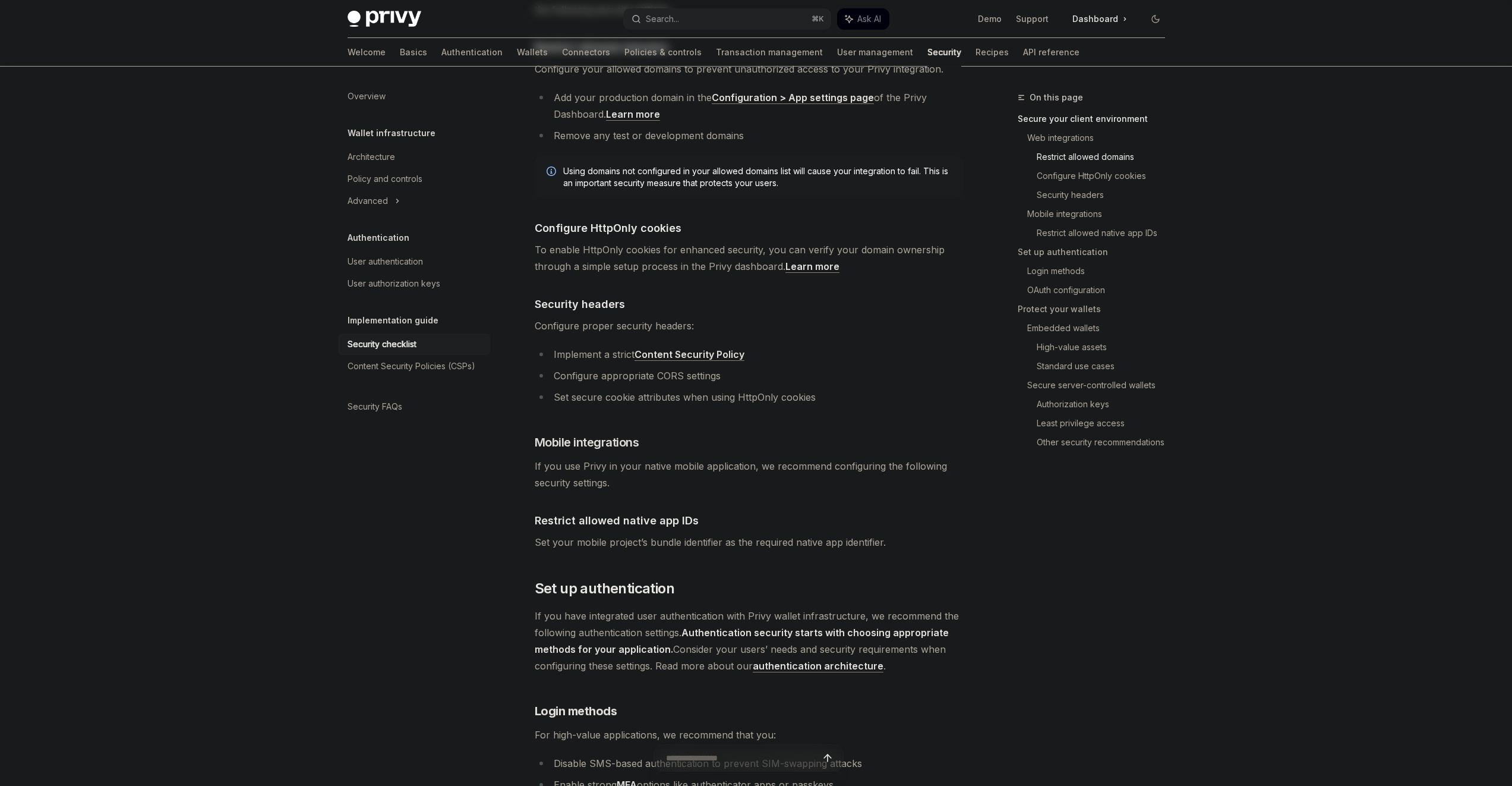
click at [702, 534] on span "Set your mobile project’s bundle identifier as the required native app identifi…" at bounding box center [749, 542] width 429 height 16
drag, startPoint x: 702, startPoint y: 525, endPoint x: 700, endPoint y: 474, distance: 51.0
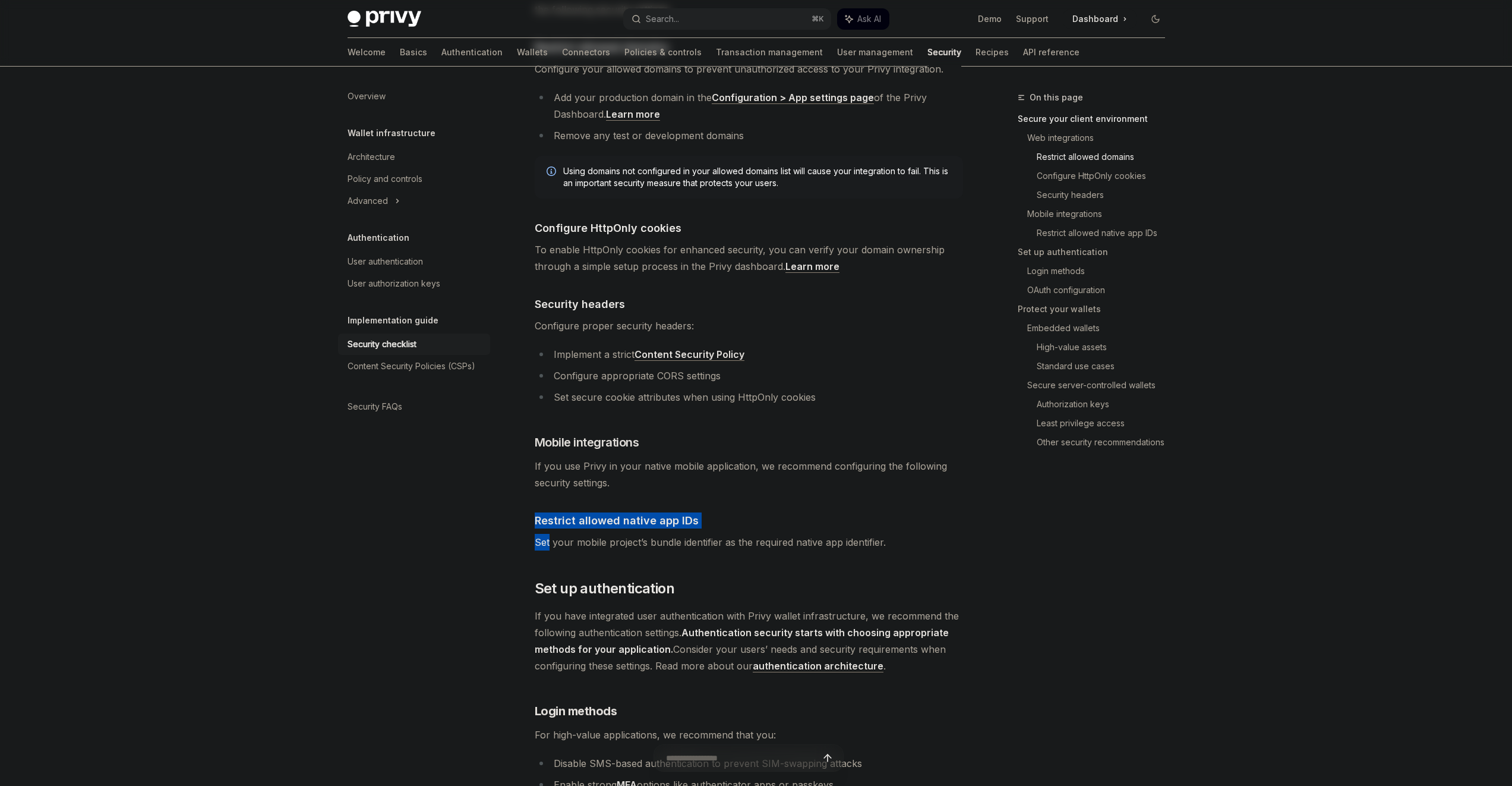
drag, startPoint x: 700, startPoint y: 476, endPoint x: 700, endPoint y: 516, distance: 40.0
click at [700, 534] on span "Set your mobile project’s bundle identifier as the required native app identifi…" at bounding box center [749, 542] width 429 height 16
drag, startPoint x: 700, startPoint y: 520, endPoint x: 699, endPoint y: 483, distance: 37.0
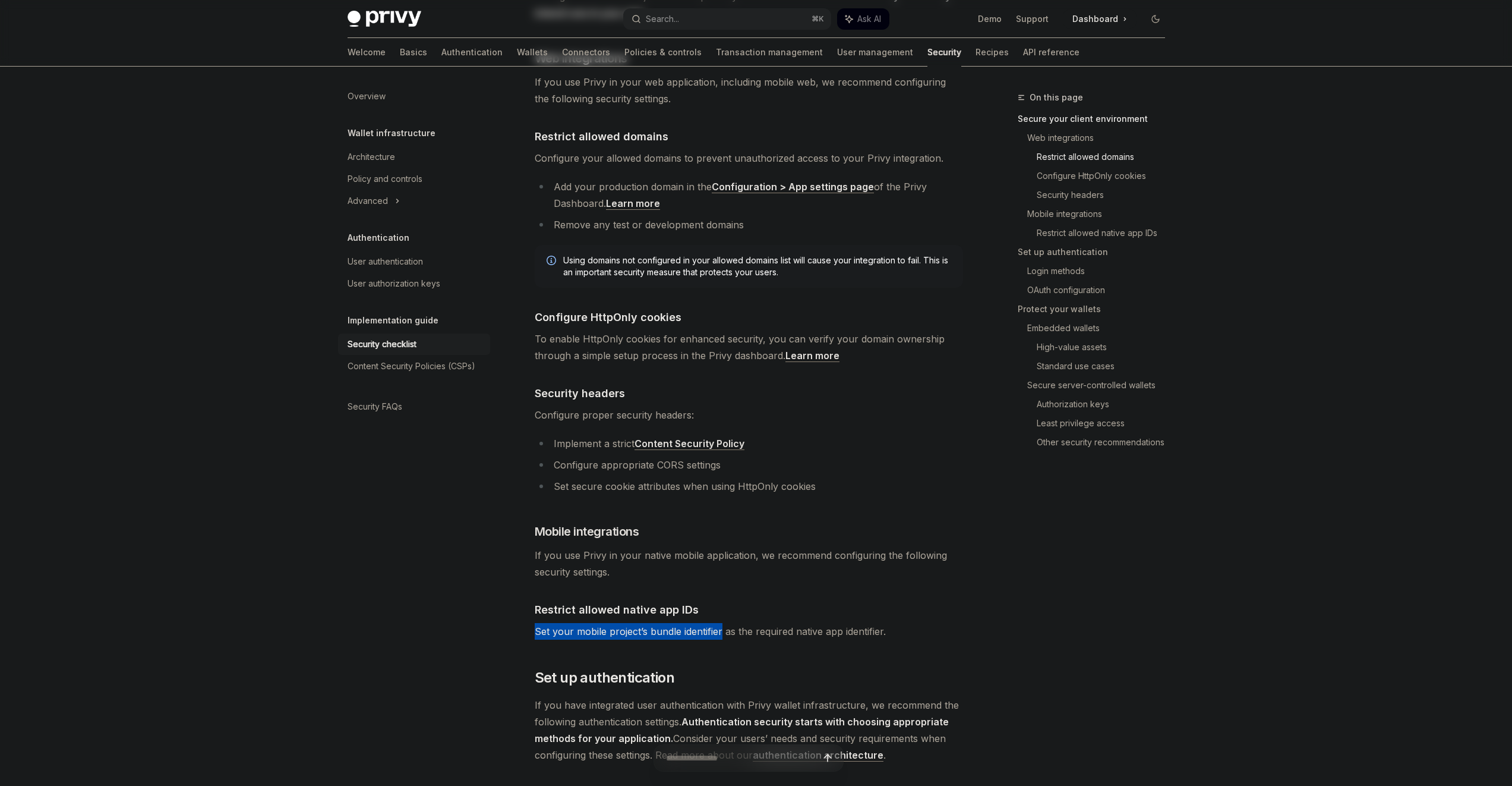
scroll to position [318, 0]
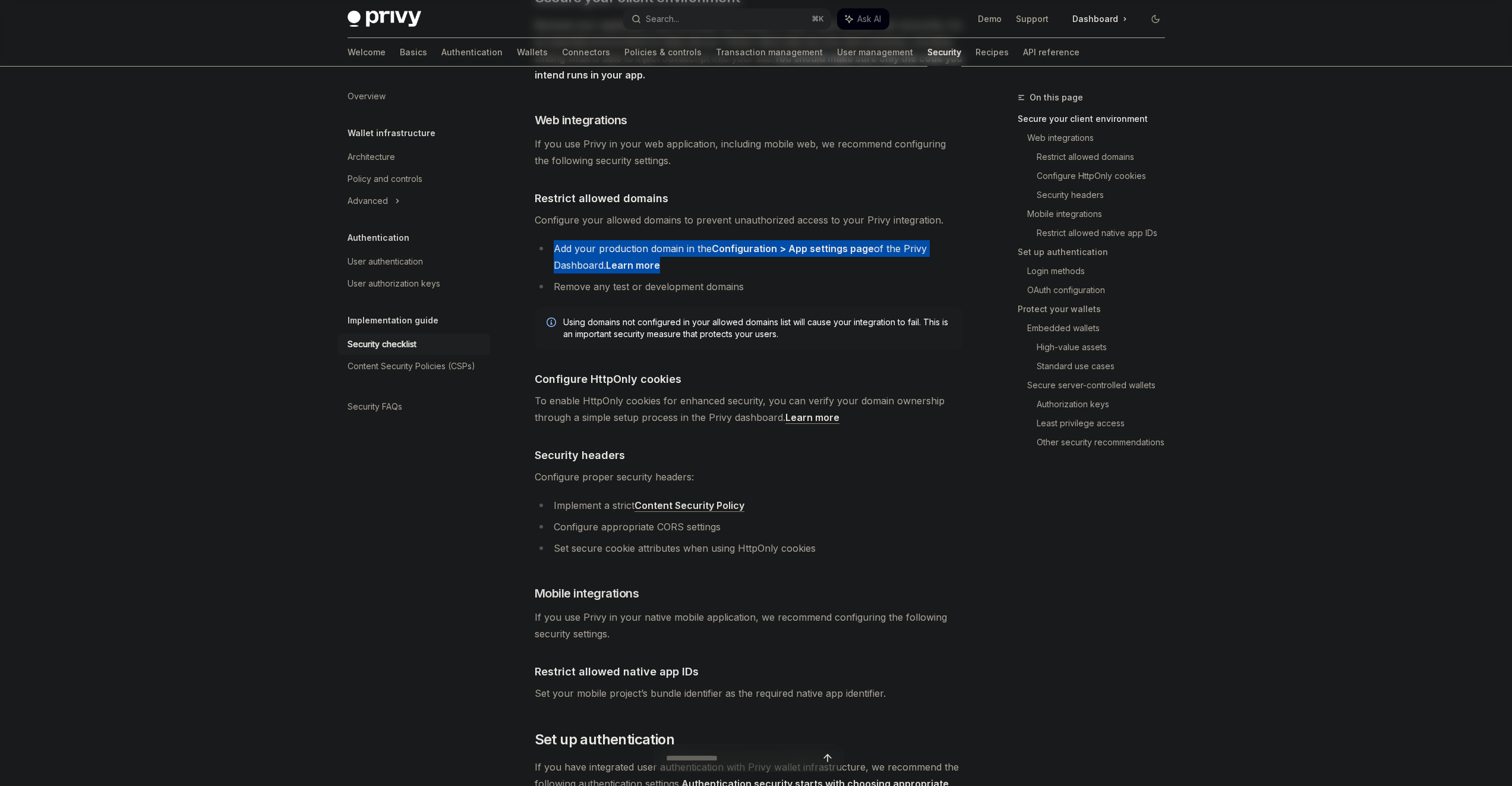
drag, startPoint x: 664, startPoint y: 216, endPoint x: 685, endPoint y: 248, distance: 38.3
click at [686, 248] on li "Add your production domain in the Configuration > App settings page of the Priv…" at bounding box center [749, 257] width 429 height 33
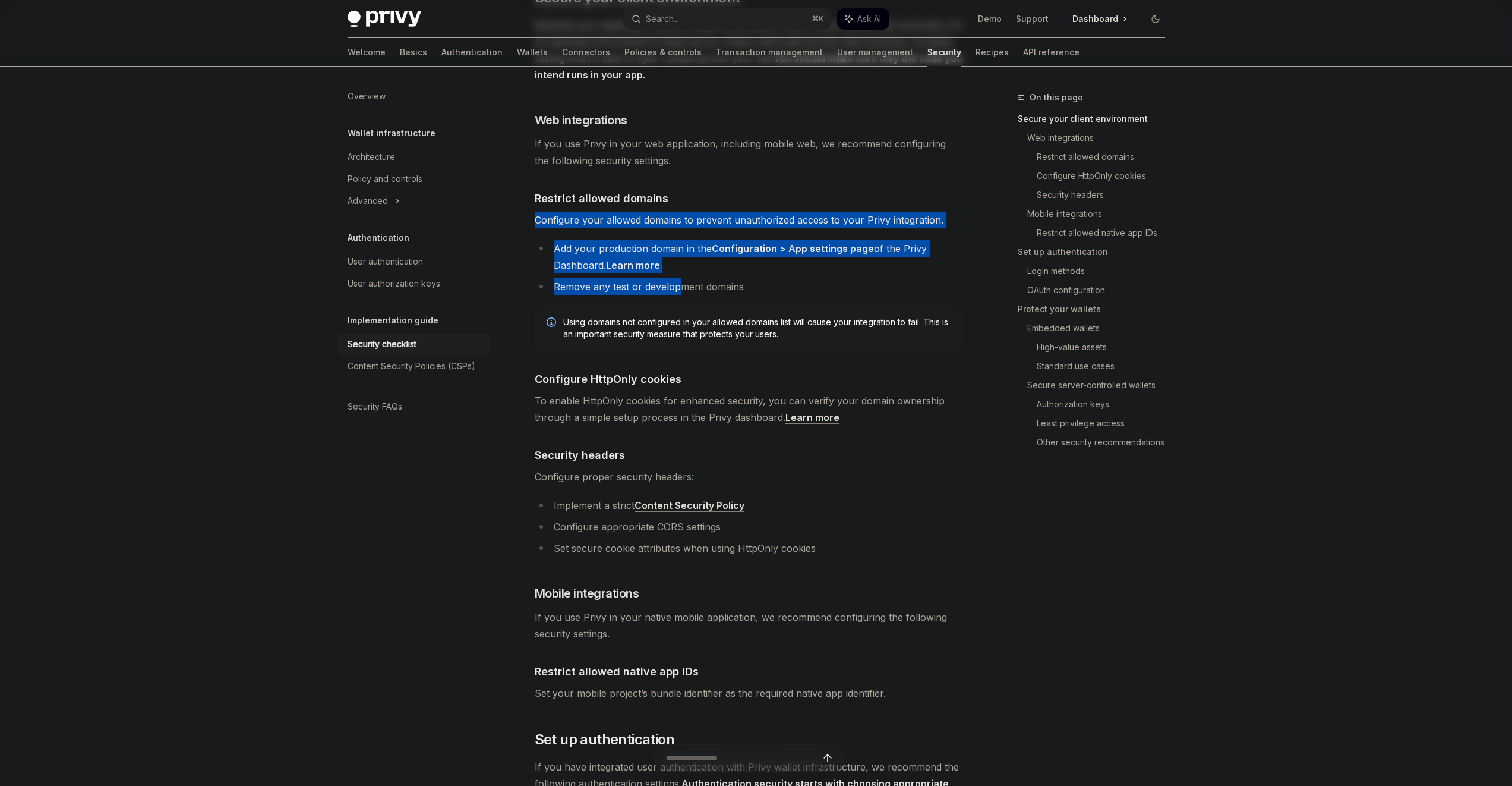
drag, startPoint x: 678, startPoint y: 186, endPoint x: 682, endPoint y: 269, distance: 83.1
click at [697, 258] on ul "Add your production domain in the Configuration > App settings page of the Priv…" at bounding box center [749, 267] width 429 height 54
drag, startPoint x: 697, startPoint y: 258, endPoint x: 680, endPoint y: 195, distance: 65.3
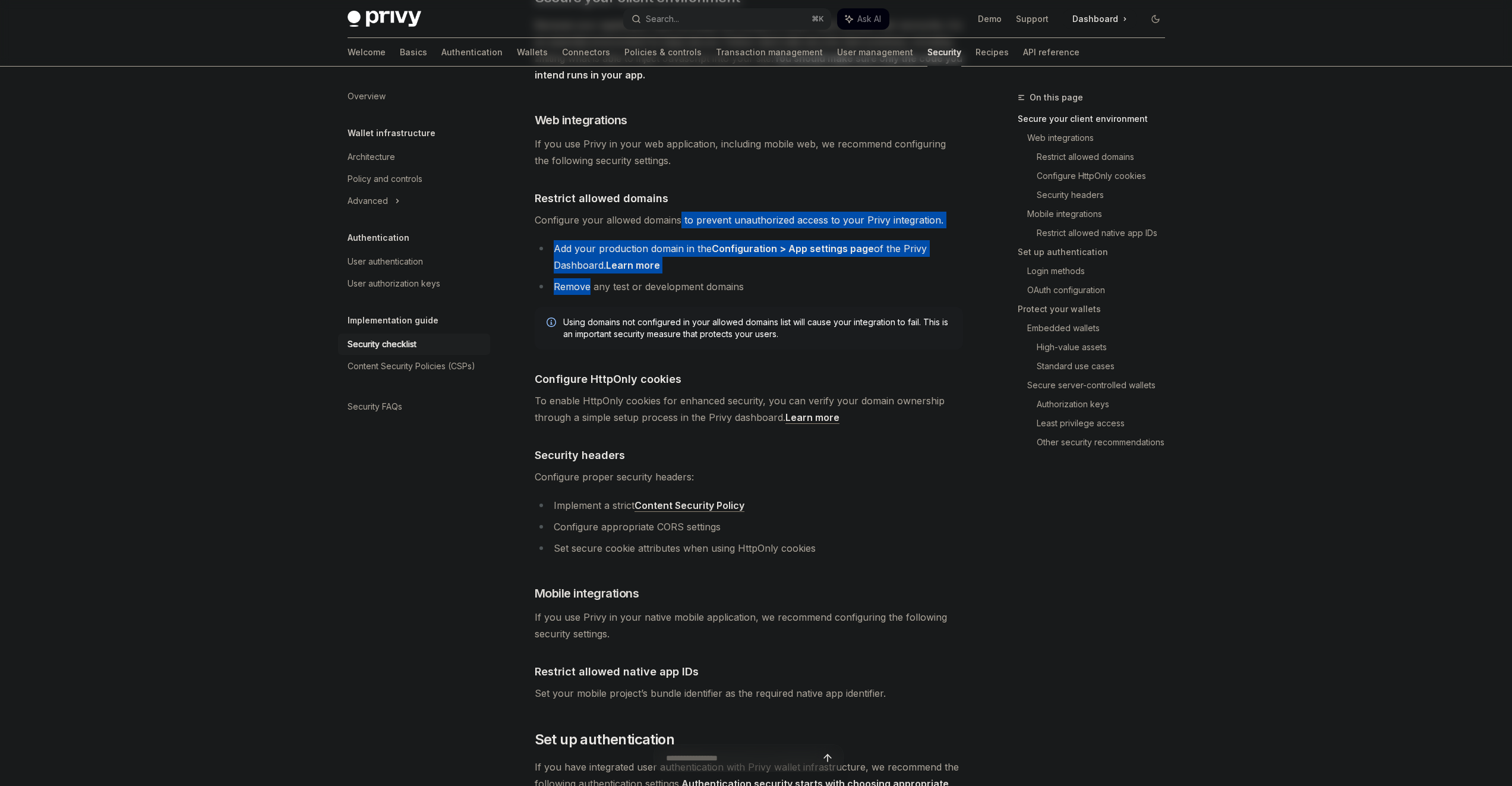
click at [680, 212] on span "Configure your allowed domains to prevent unauthorized access to your Privy int…" at bounding box center [749, 220] width 429 height 16
drag, startPoint x: 680, startPoint y: 195, endPoint x: 685, endPoint y: 253, distance: 58.2
click at [685, 253] on li "Add your production domain in the Configuration > App settings page of the Priv…" at bounding box center [749, 257] width 429 height 33
drag, startPoint x: 685, startPoint y: 253, endPoint x: 678, endPoint y: 188, distance: 65.4
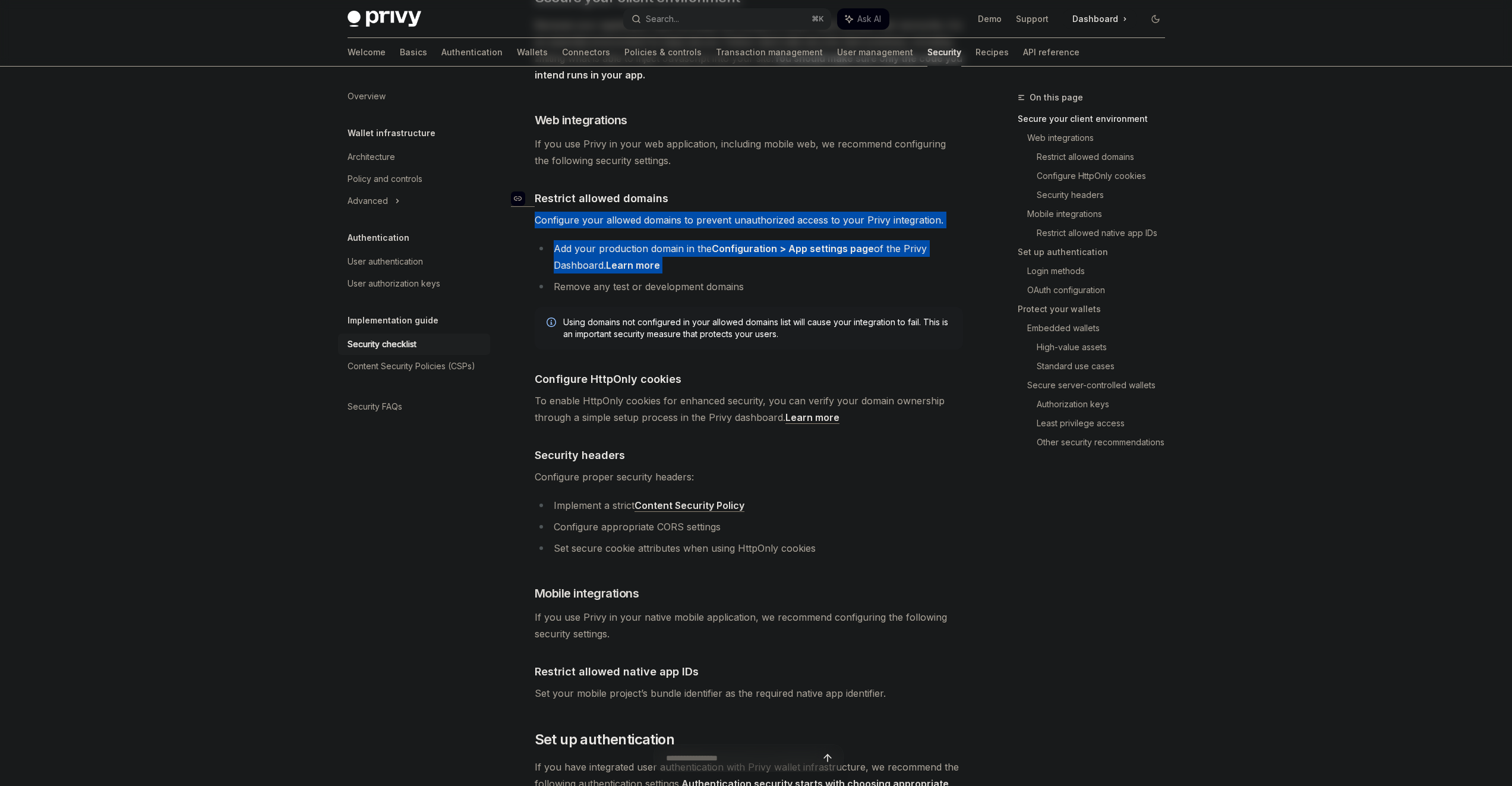
click at [678, 191] on h4 "​ Restrict allowed domains" at bounding box center [749, 198] width 429 height 16
drag, startPoint x: 678, startPoint y: 188, endPoint x: 691, endPoint y: 255, distance: 68.2
click at [691, 255] on li "Add your production domain in the Configuration > App settings page of the Priv…" at bounding box center [749, 257] width 429 height 33
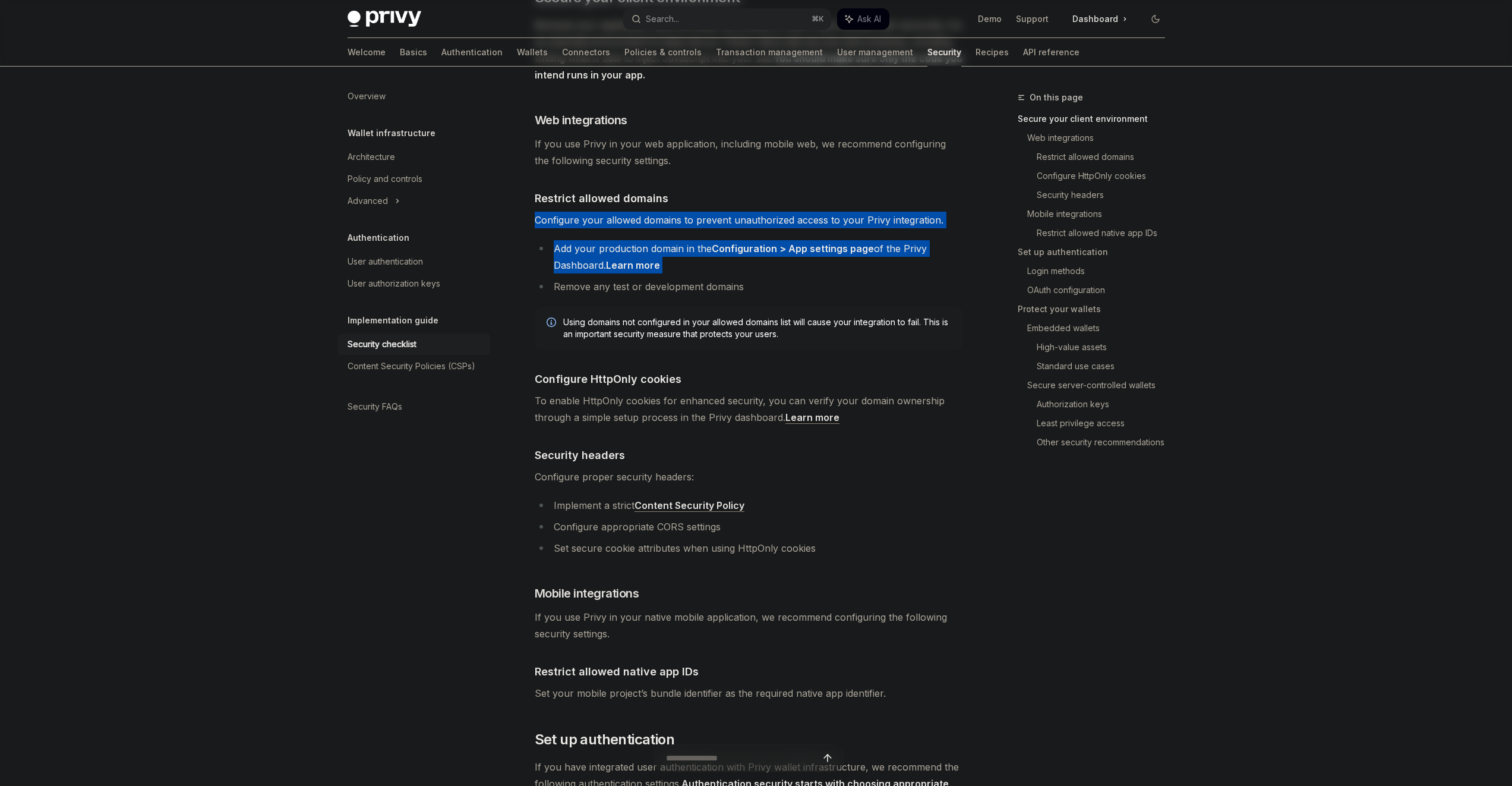
drag, startPoint x: 691, startPoint y: 255, endPoint x: 681, endPoint y: 191, distance: 64.8
drag, startPoint x: 681, startPoint y: 191, endPoint x: 683, endPoint y: 253, distance: 62.0
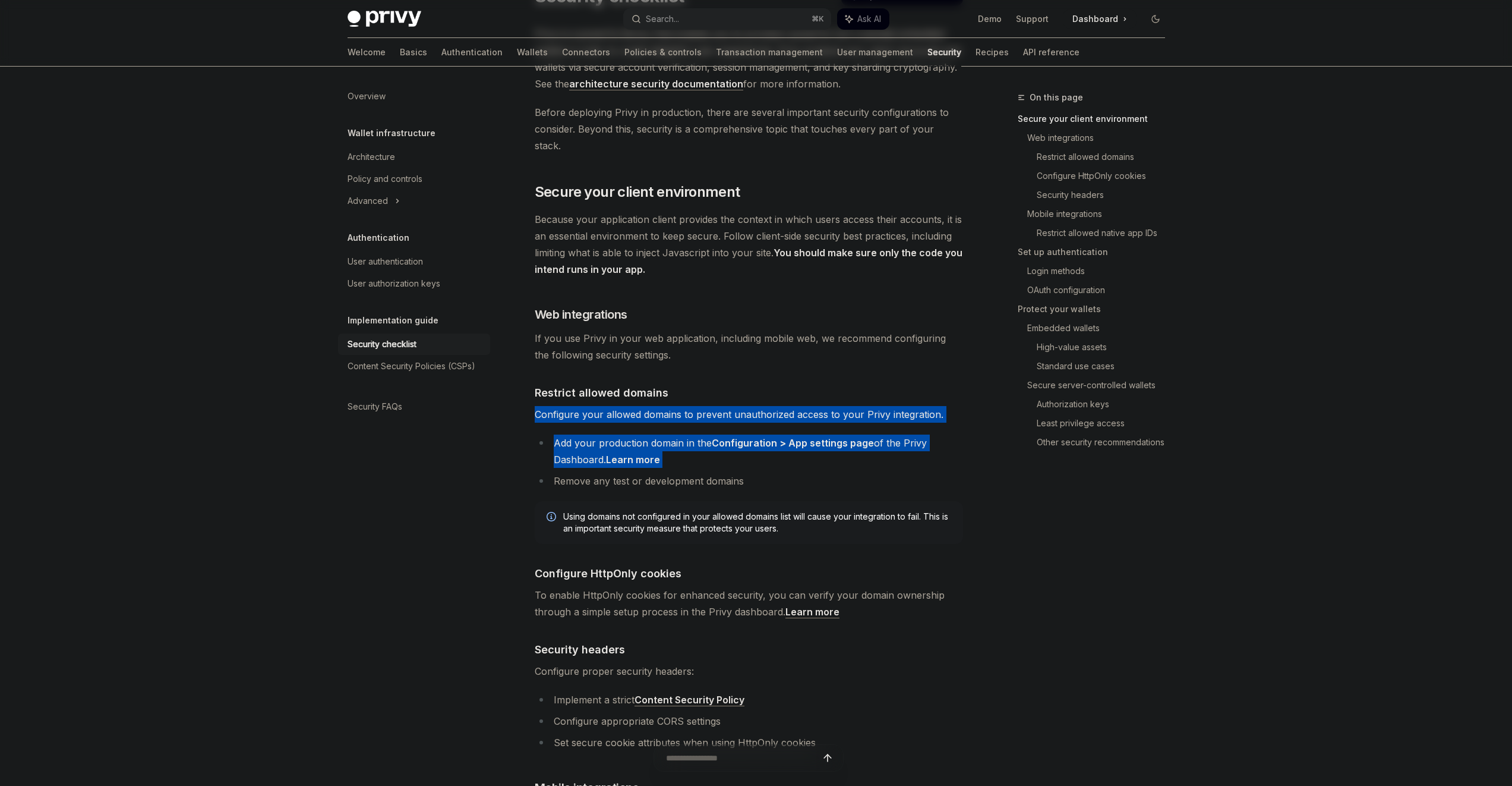
scroll to position [0, 0]
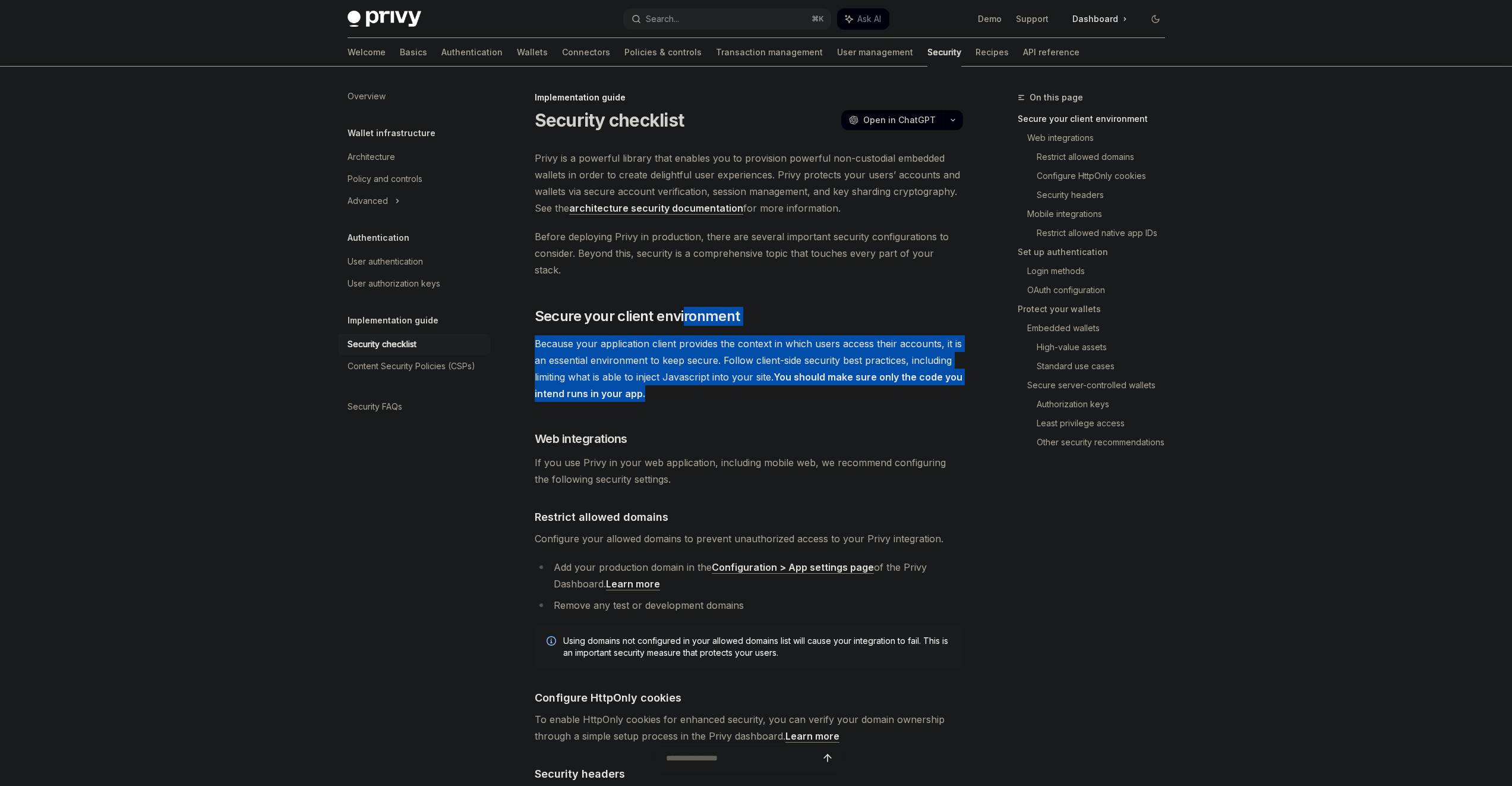
drag, startPoint x: 697, startPoint y: 374, endPoint x: 682, endPoint y: 286, distance: 89.3
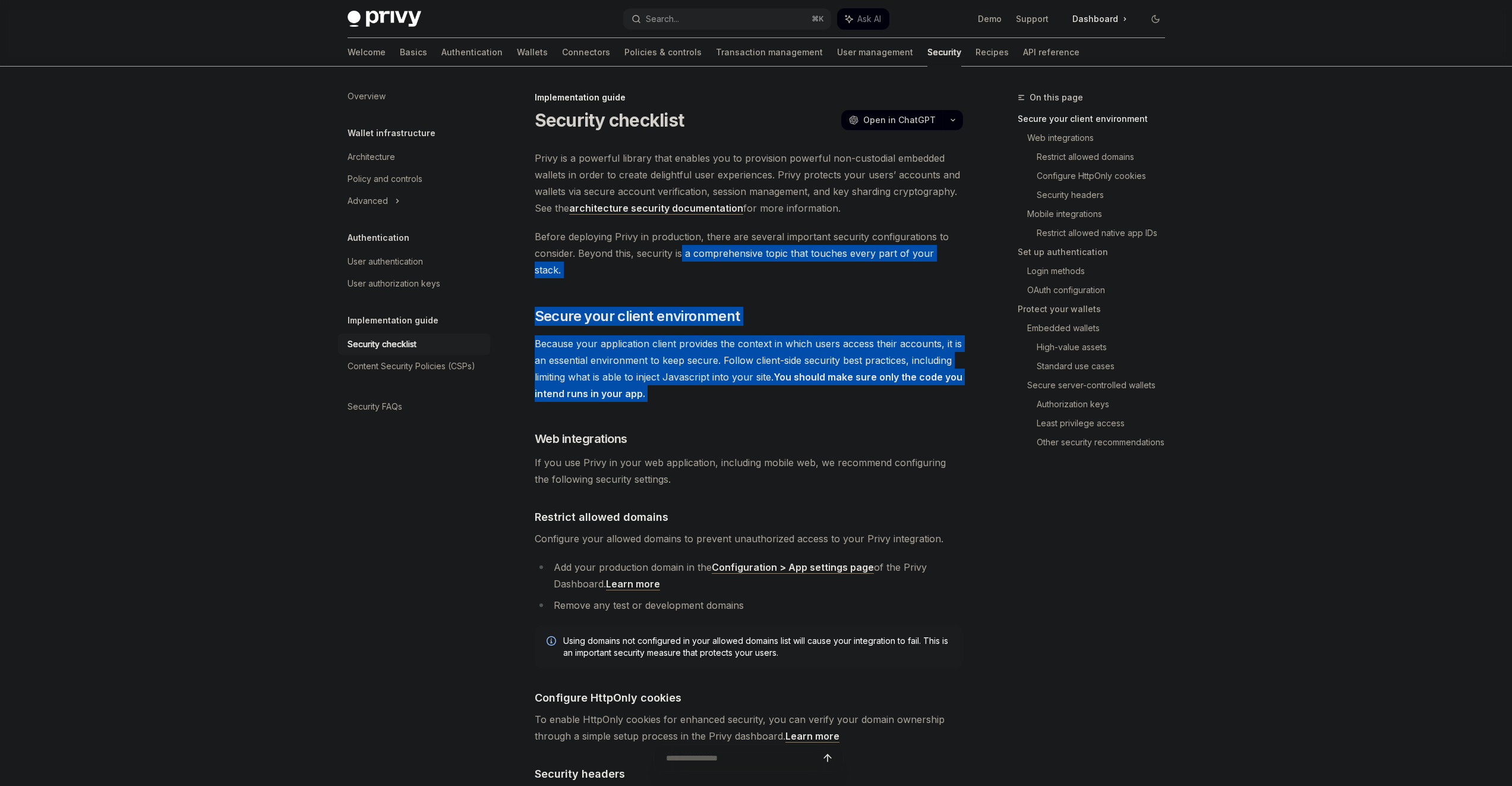
drag, startPoint x: 695, startPoint y: 313, endPoint x: 720, endPoint y: 409, distance: 99.2
click at [724, 374] on span "Because your application client provides the context in which users access thei…" at bounding box center [749, 369] width 429 height 67
drag, startPoint x: 724, startPoint y: 374, endPoint x: 723, endPoint y: 297, distance: 77.0
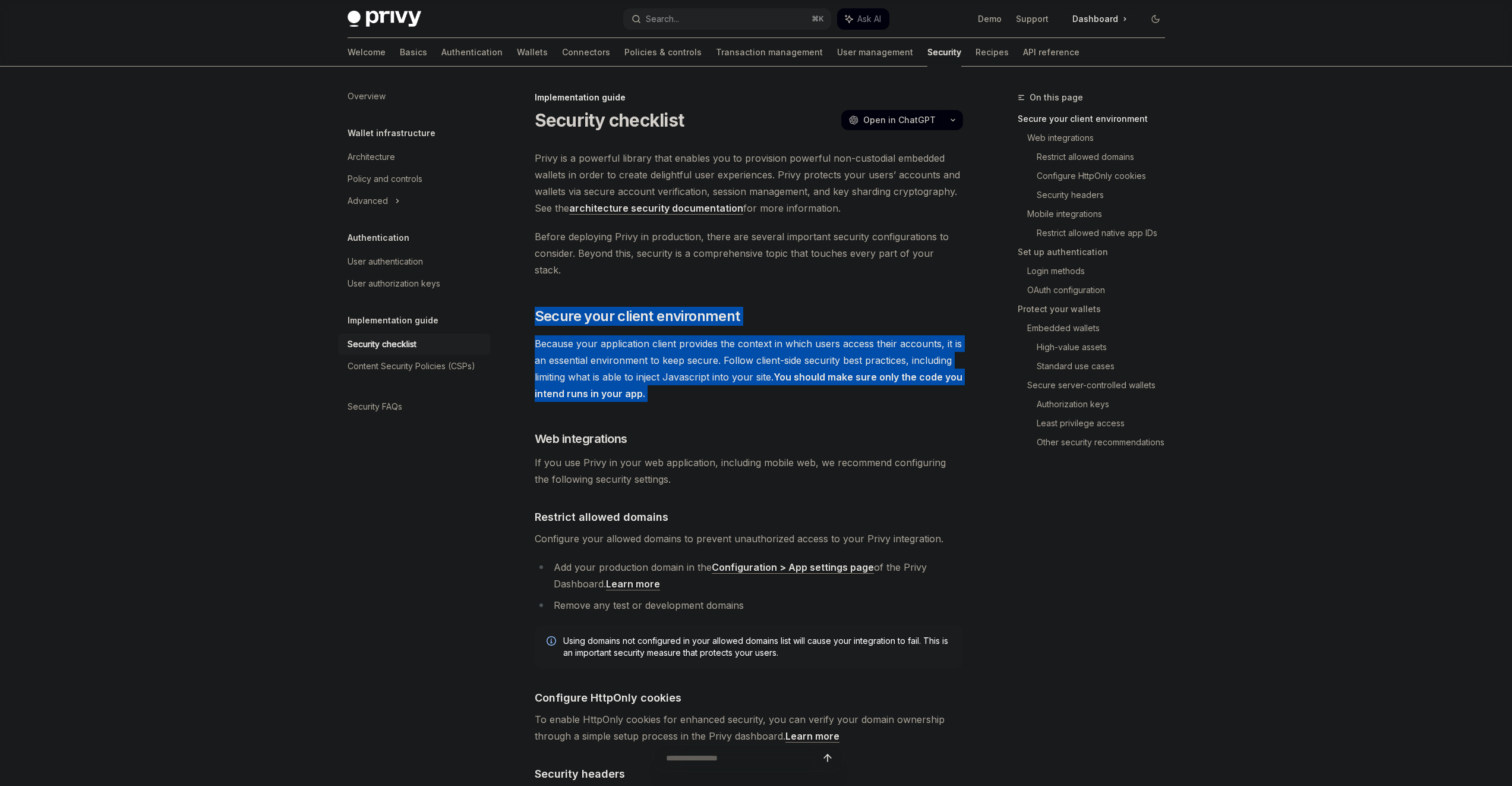
drag, startPoint x: 725, startPoint y: 281, endPoint x: 729, endPoint y: 374, distance: 93.1
